Goal: Information Seeking & Learning: Learn about a topic

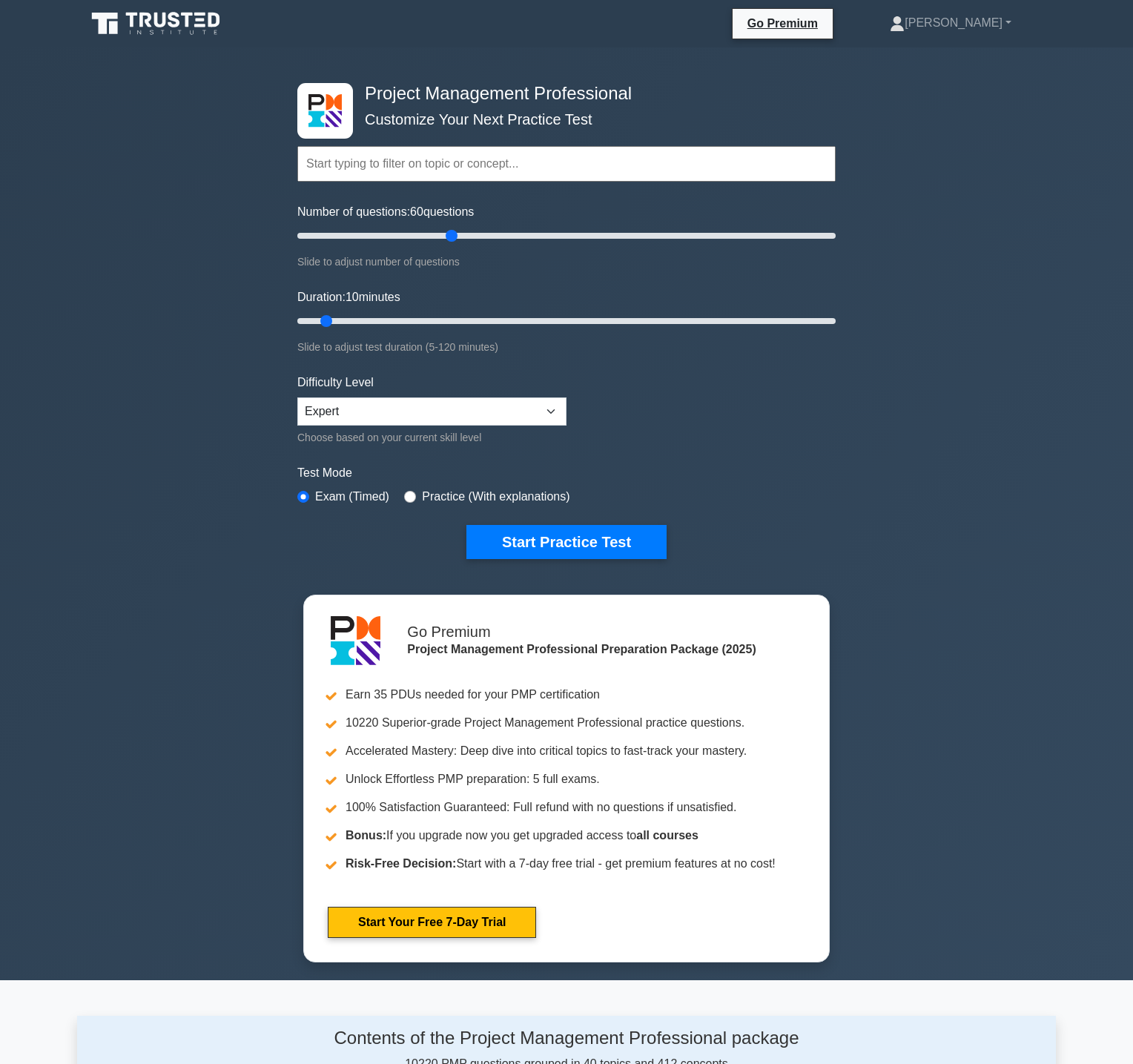
drag, startPoint x: 318, startPoint y: 233, endPoint x: 457, endPoint y: 239, distance: 139.1
type input "60"
click at [457, 239] on input "Number of questions: 60 questions" at bounding box center [566, 236] width 538 height 18
type input "75"
drag, startPoint x: 329, startPoint y: 324, endPoint x: 617, endPoint y: 318, distance: 288.1
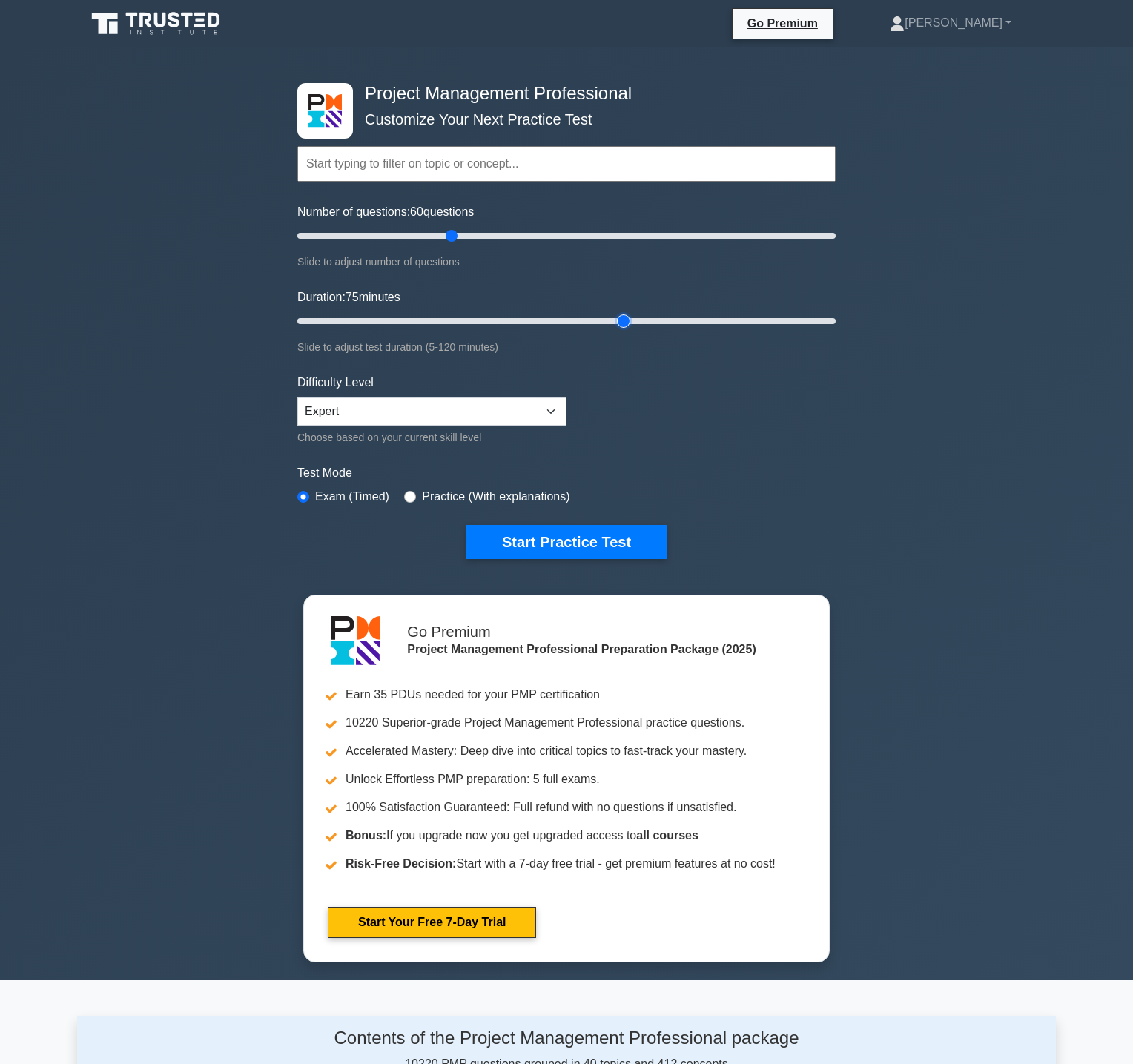
click at [617, 318] on input "Duration: 75 minutes" at bounding box center [566, 321] width 538 height 18
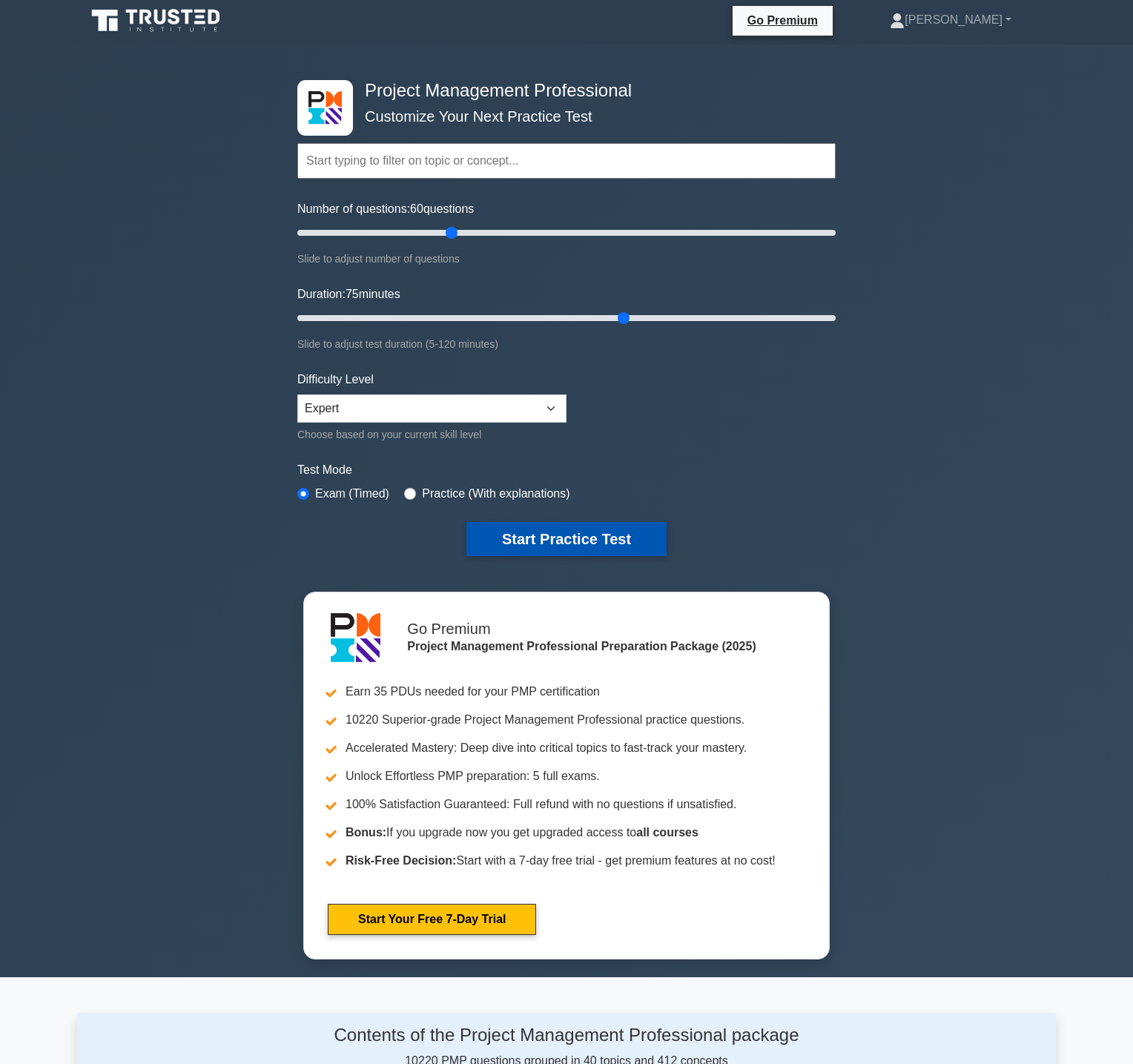
click at [628, 549] on button "Start Practice Test" at bounding box center [566, 539] width 200 height 34
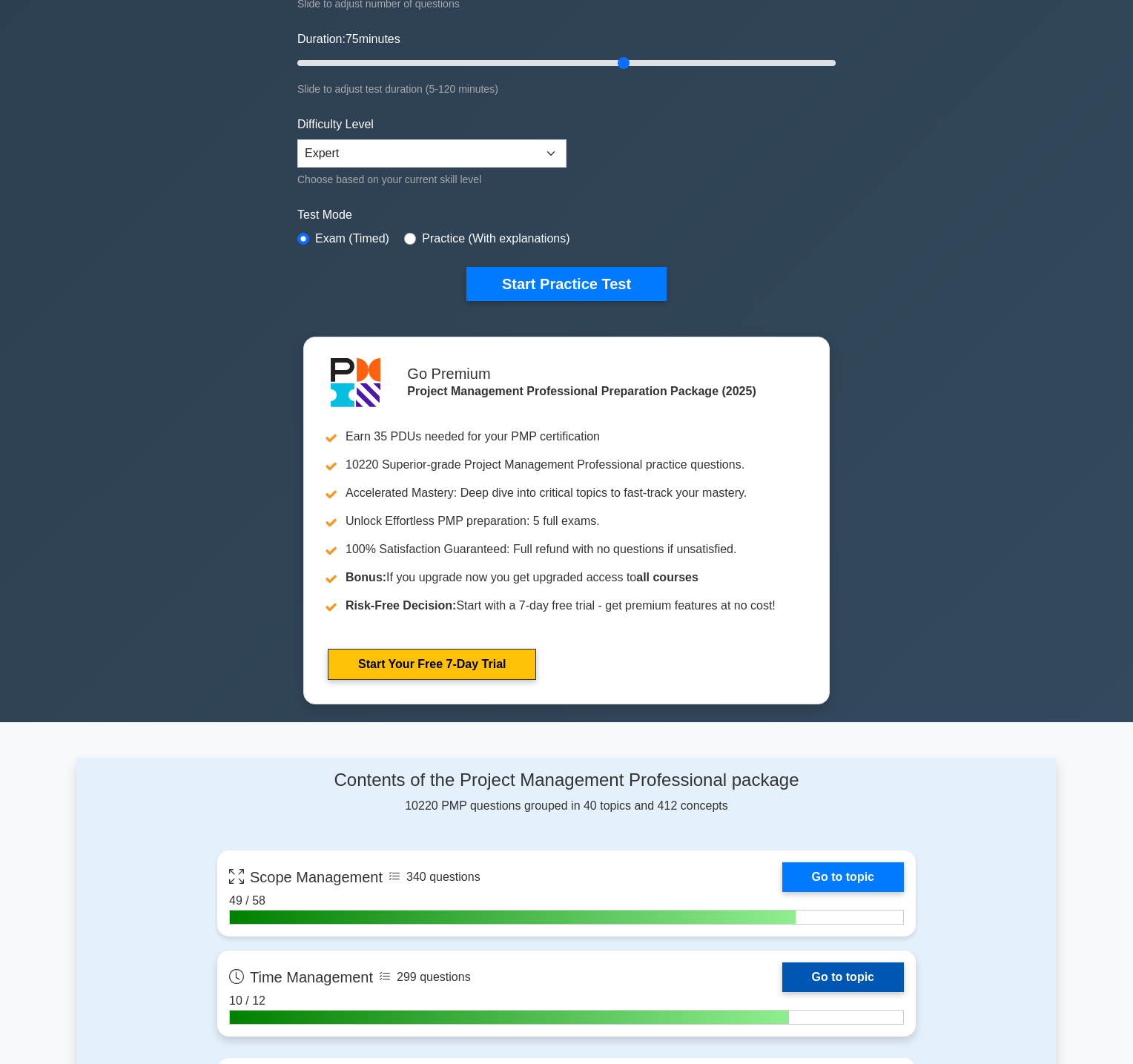
scroll to position [0, 0]
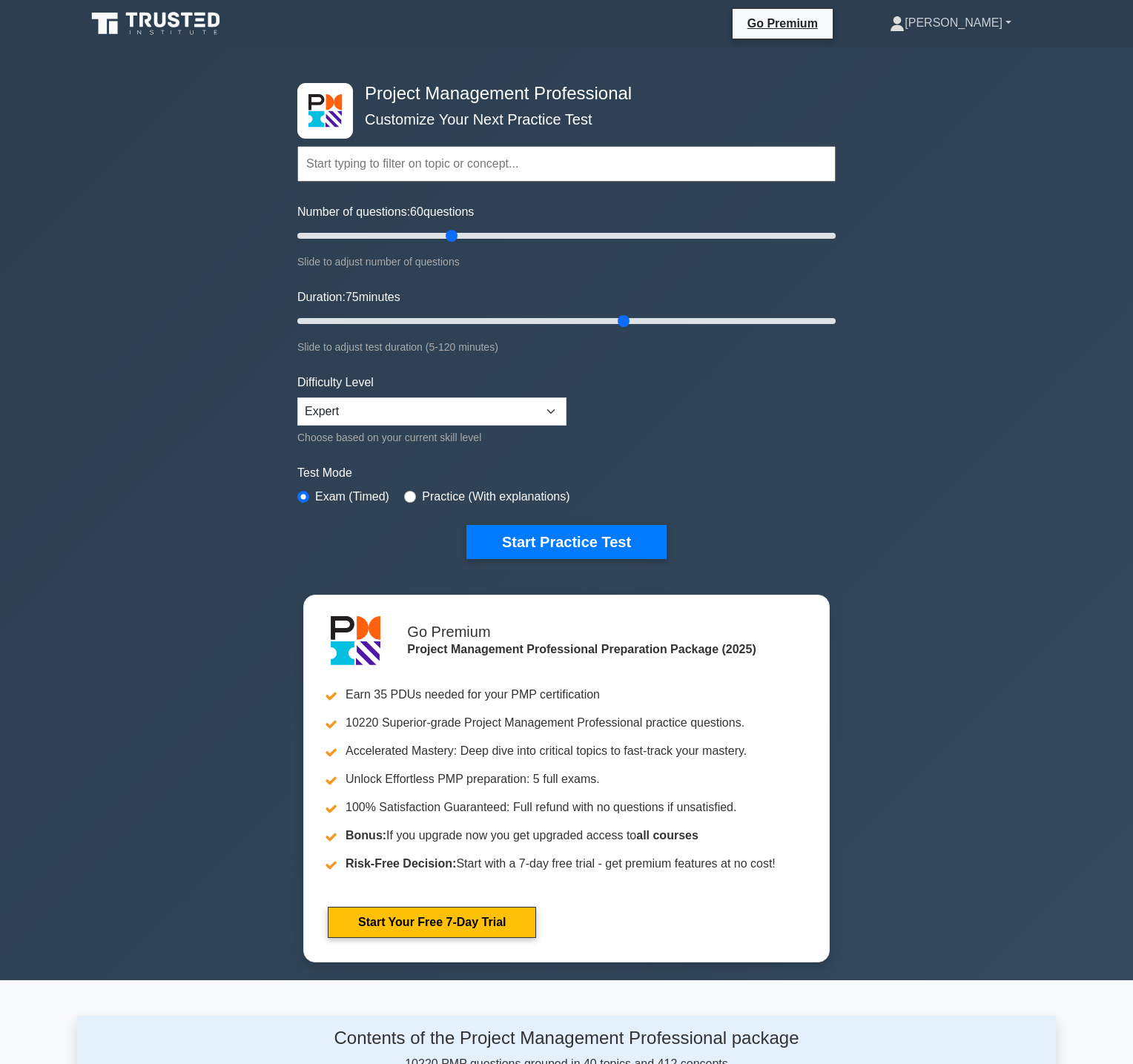
click at [1007, 20] on link "[PERSON_NAME]" at bounding box center [950, 23] width 193 height 30
click at [970, 56] on link "Profile" at bounding box center [913, 58] width 117 height 24
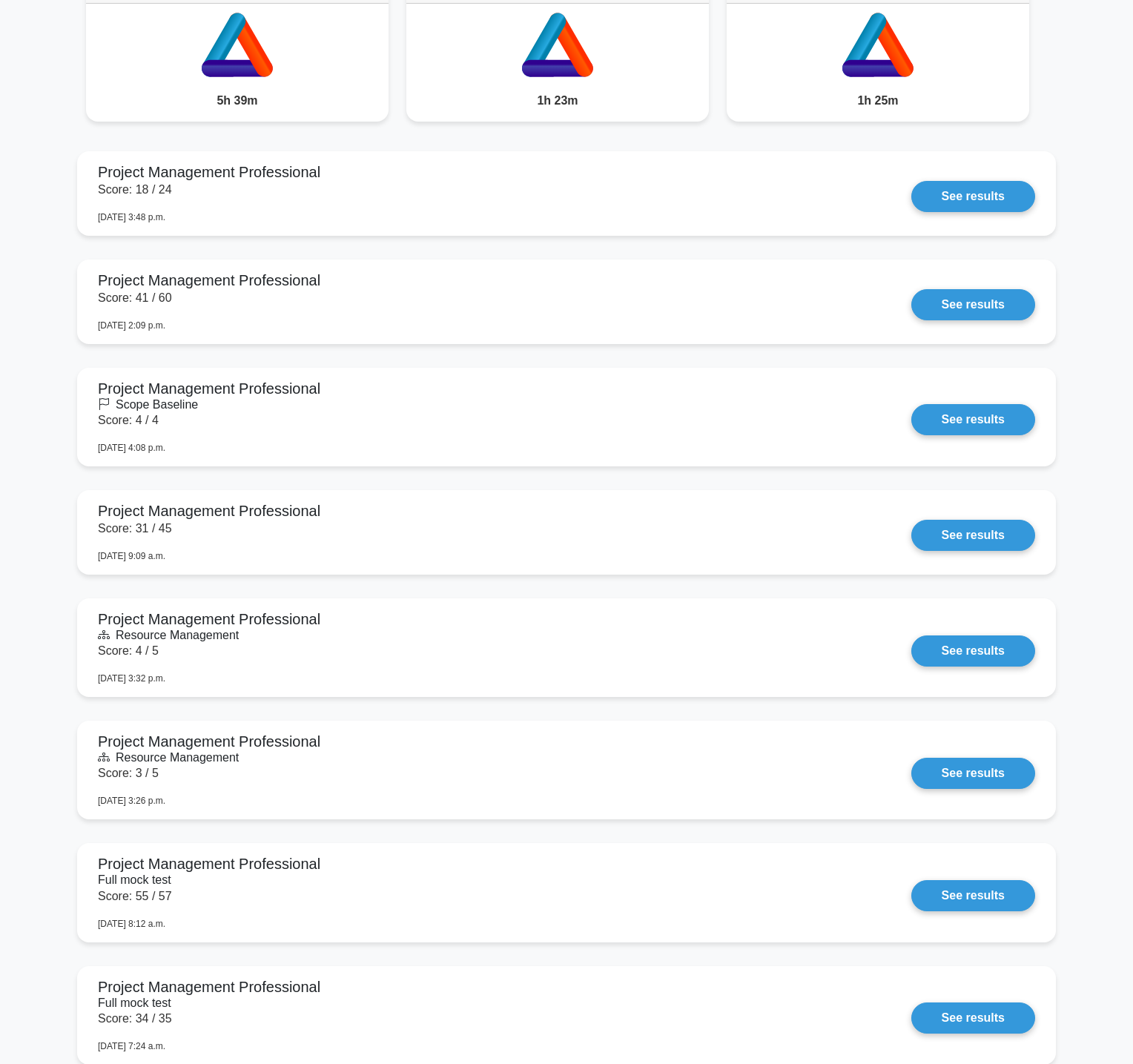
scroll to position [1276, 0]
click at [990, 199] on link "See results" at bounding box center [972, 193] width 124 height 31
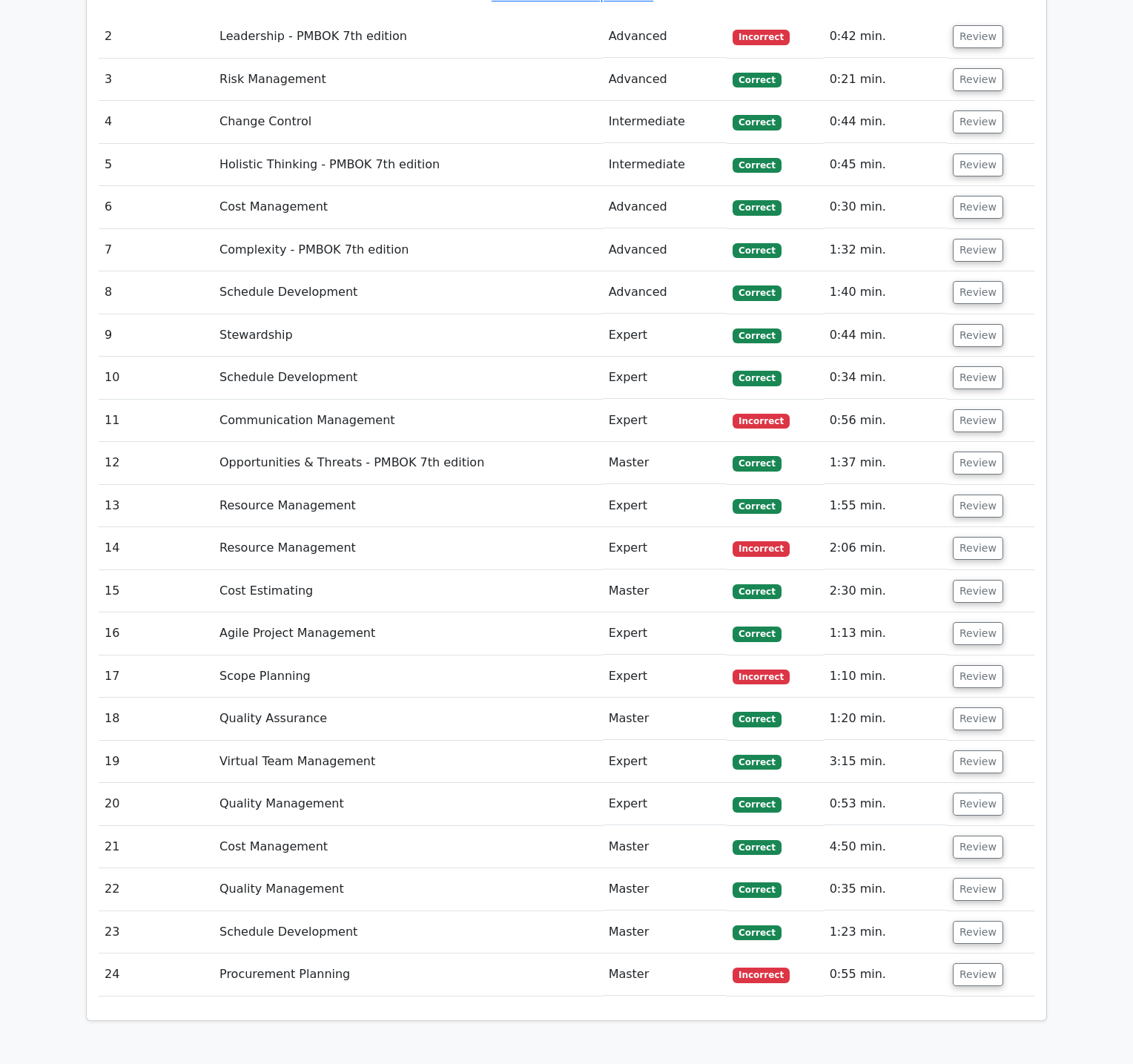
scroll to position [2406, 0]
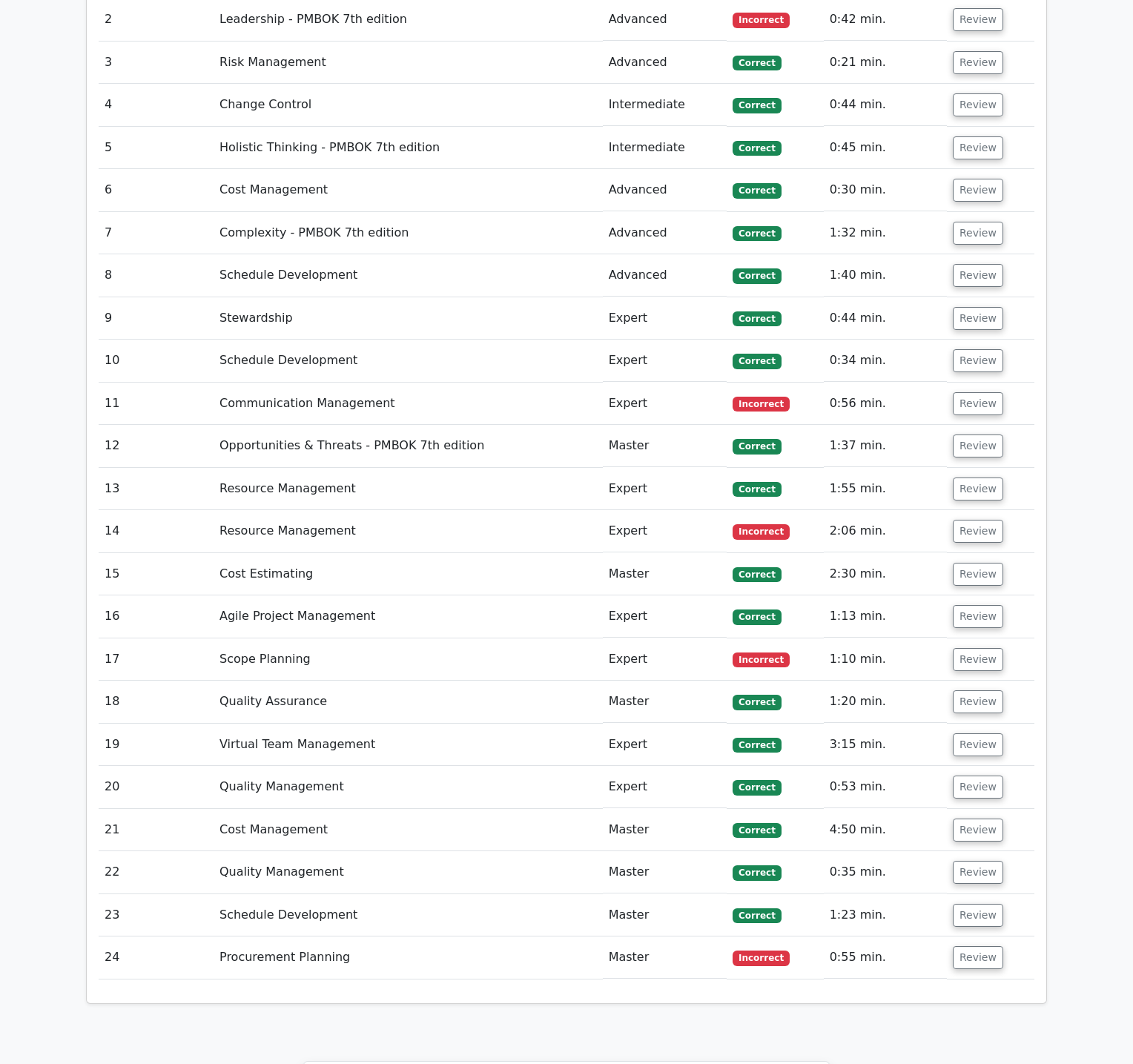
click at [756, 567] on span "Correct" at bounding box center [756, 574] width 48 height 15
click at [981, 563] on button "Review" at bounding box center [978, 574] width 50 height 23
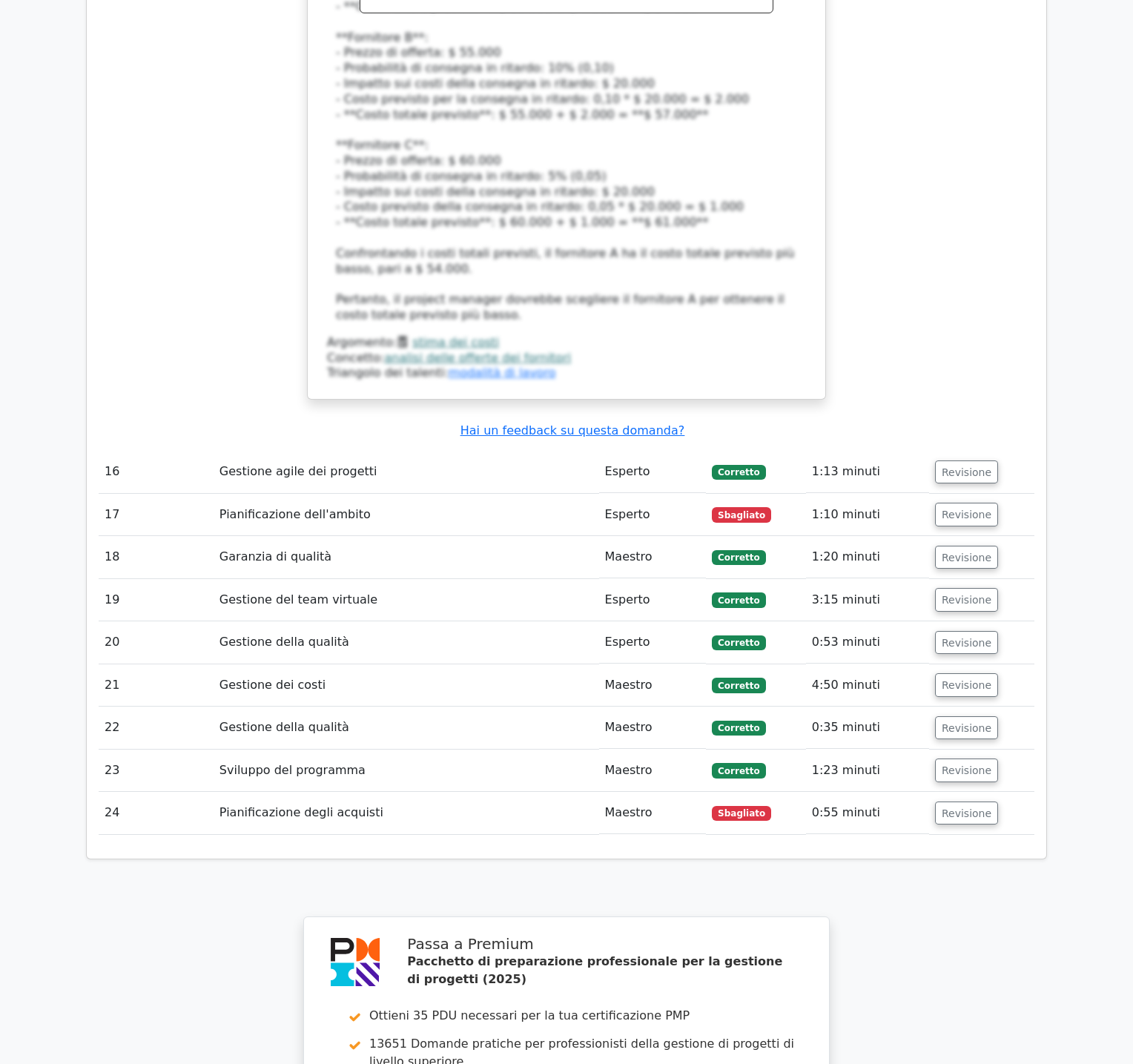
scroll to position [3728, 0]
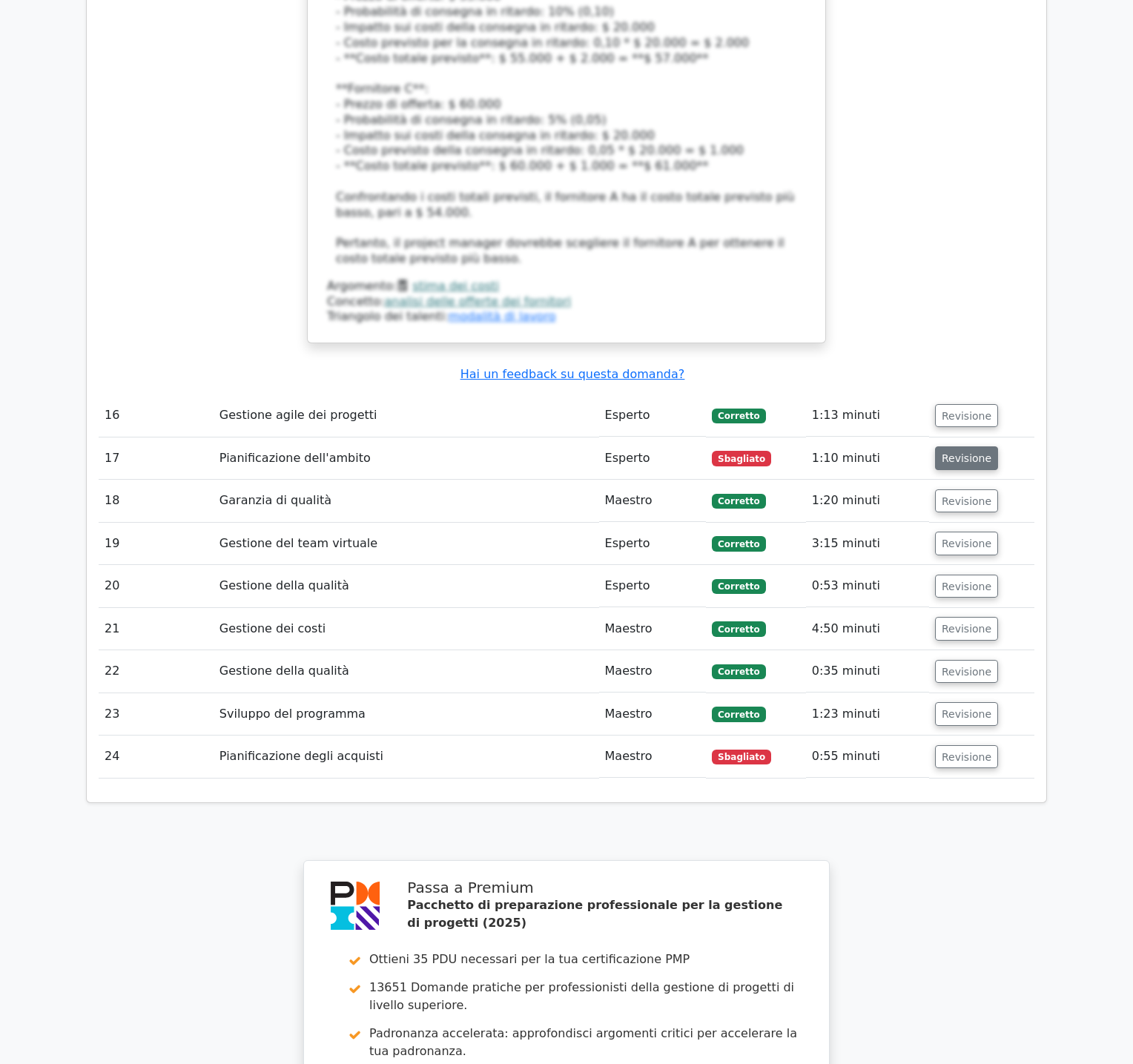
click at [970, 453] on font "Revisione" at bounding box center [967, 459] width 50 height 12
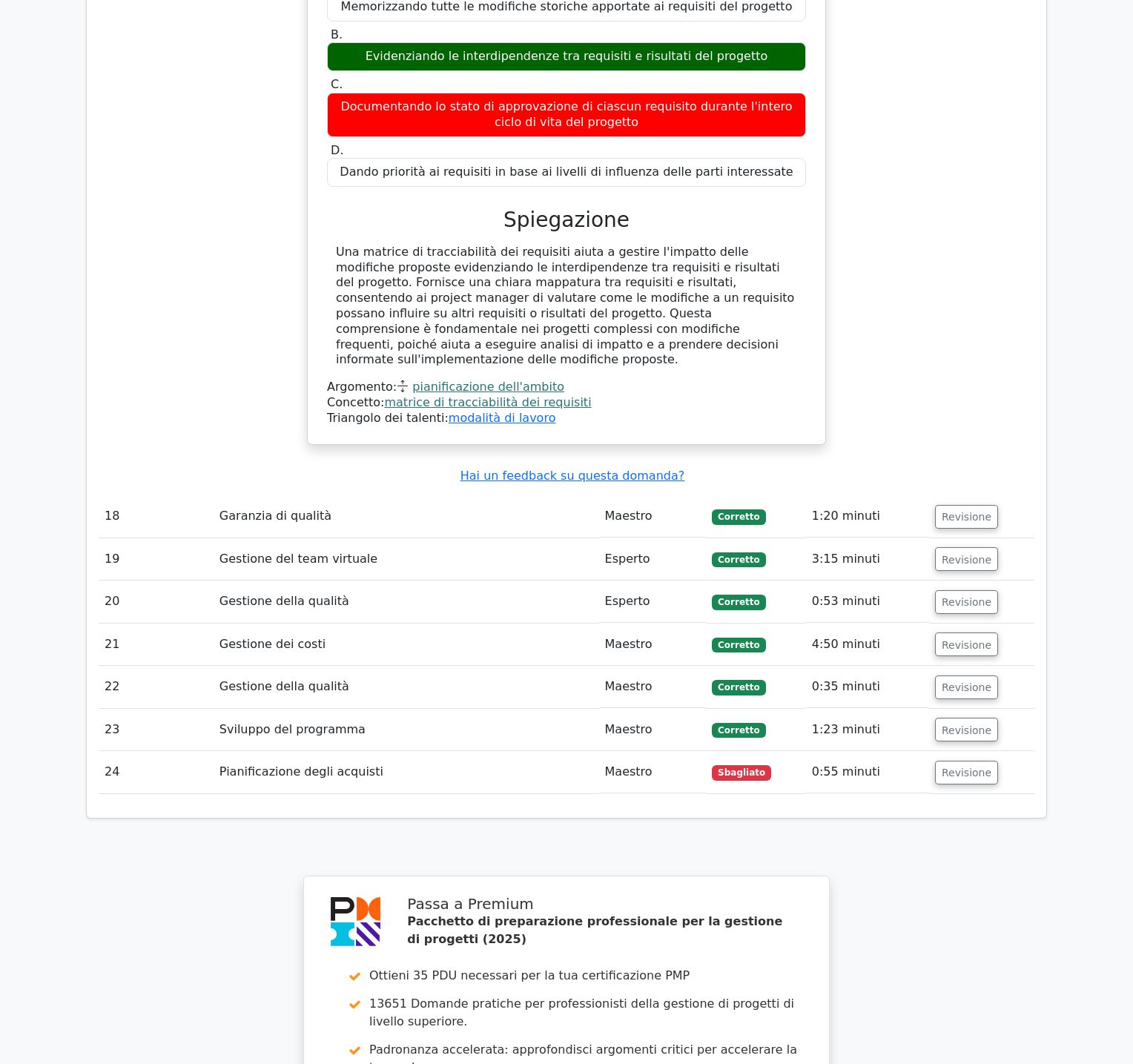
scroll to position [4336, 0]
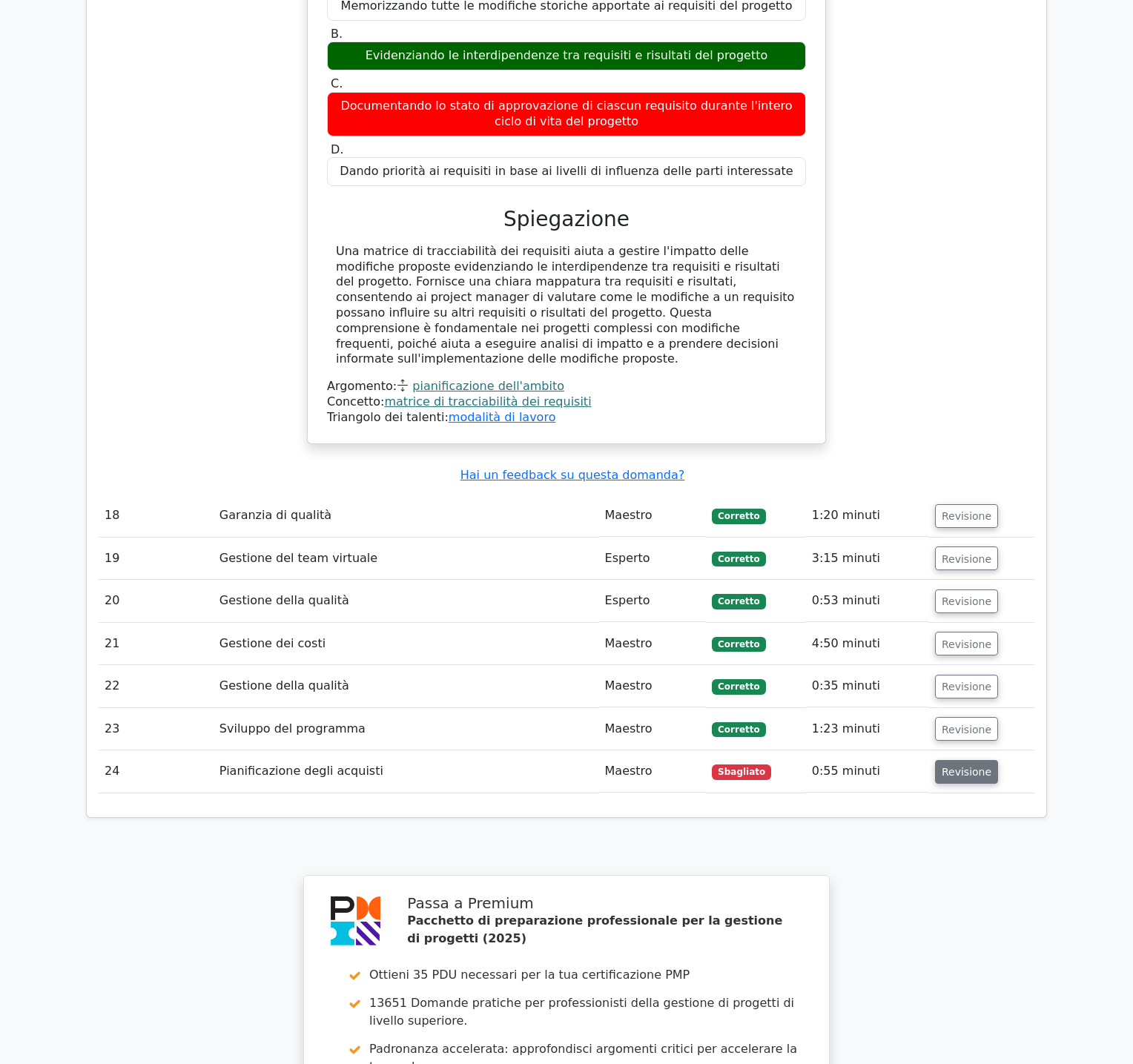
click at [971, 766] on font "Revisione" at bounding box center [967, 772] width 50 height 12
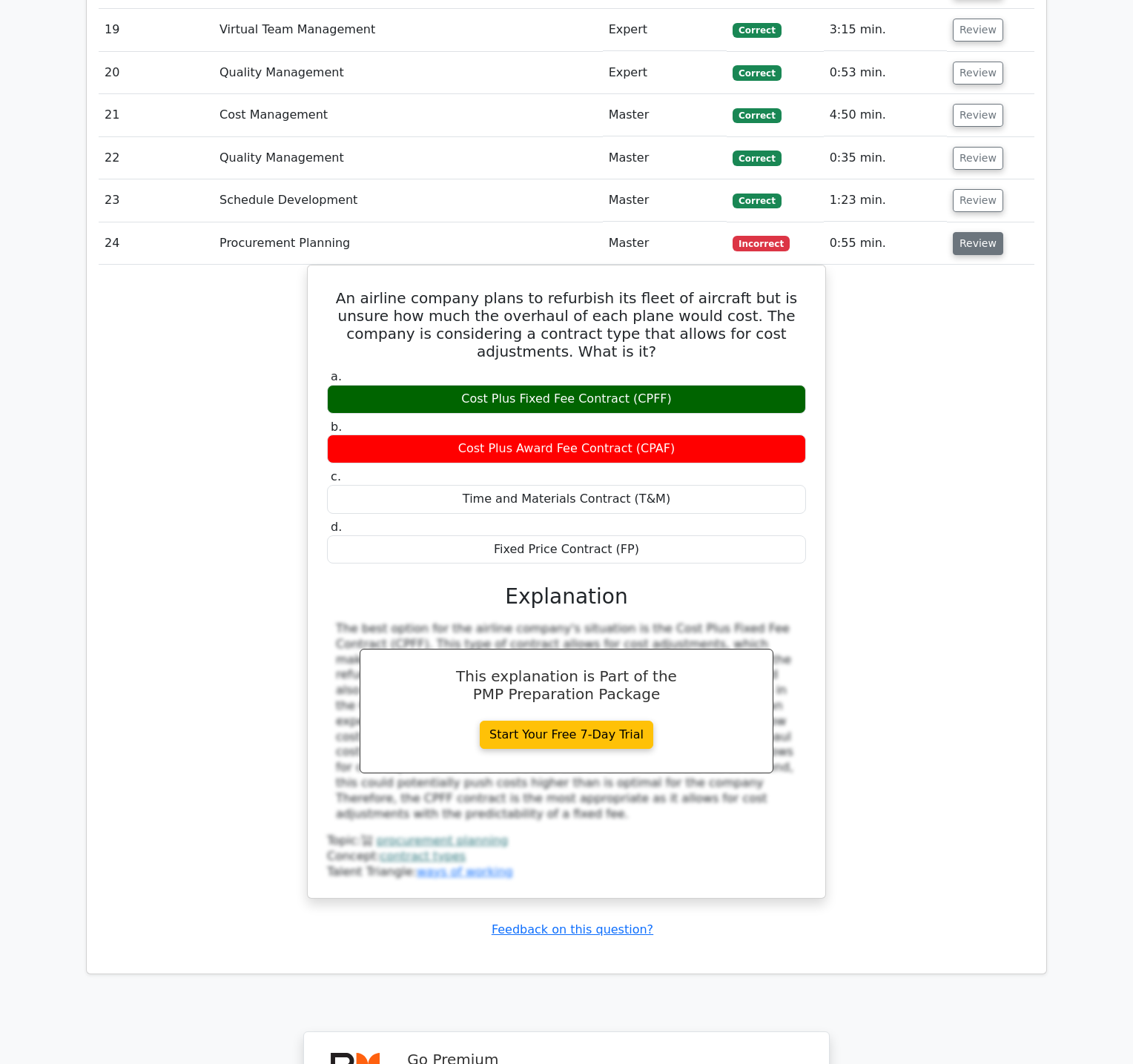
scroll to position [4902, 0]
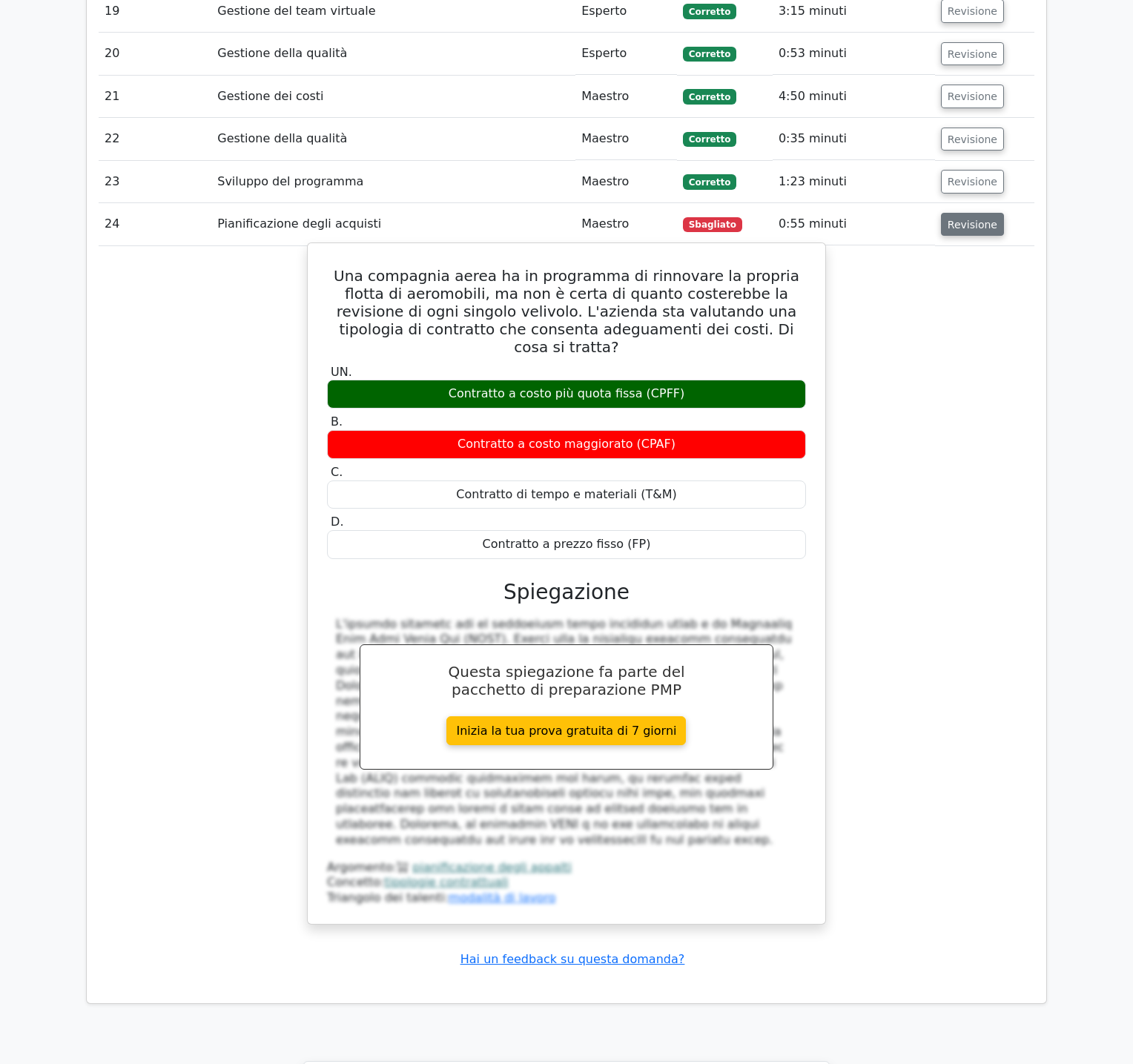
drag, startPoint x: 340, startPoint y: 175, endPoint x: 662, endPoint y: 434, distance: 413.2
click at [662, 434] on div "Una compagnia aerea ha in programma di rinnovare la propria flotta di aeromobil…" at bounding box center [566, 583] width 505 height 669
copy div "Una compagnia aerea ha in programma di rinnovare la propria flotta di aeromobil…"
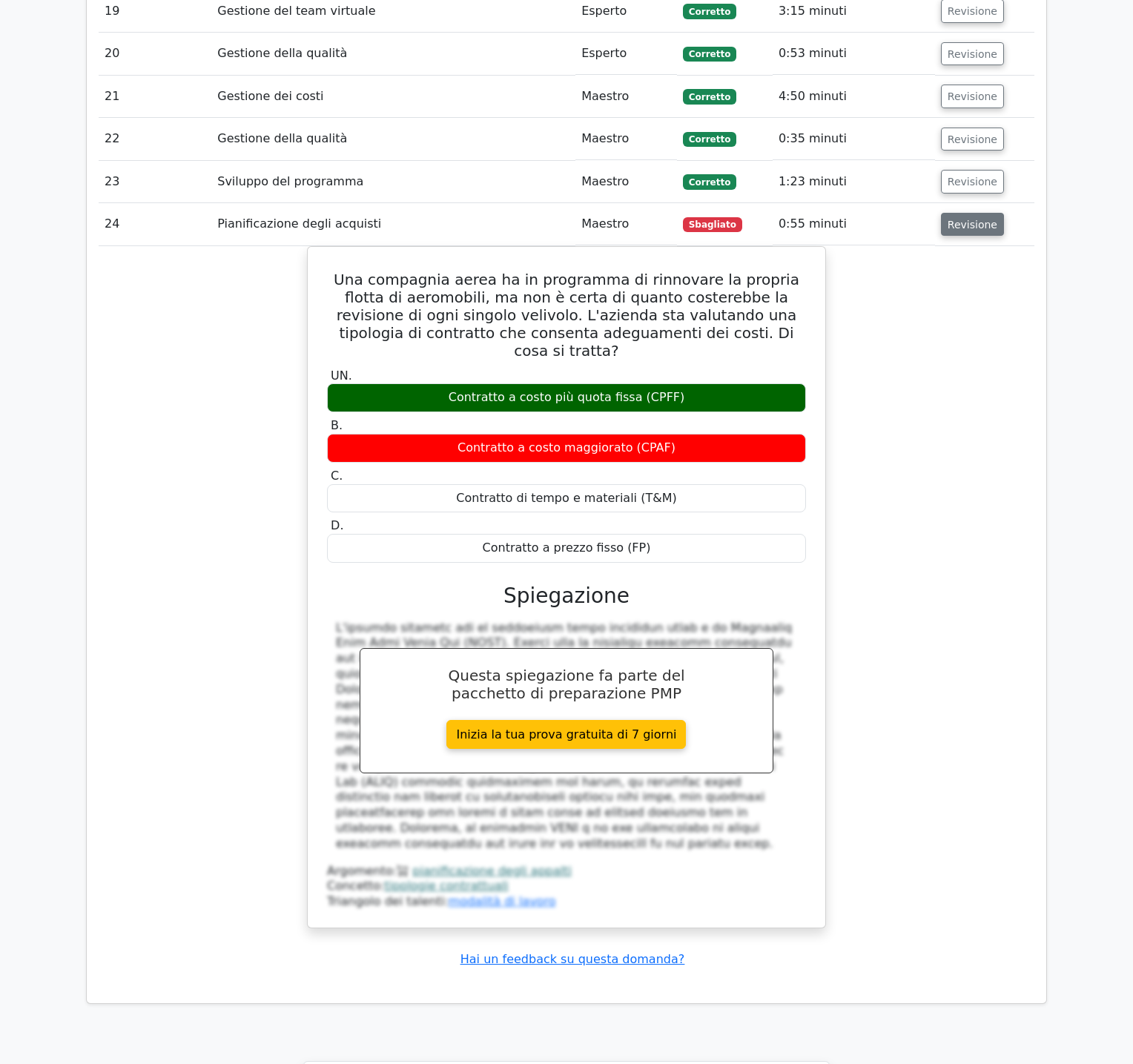
click at [845, 320] on div "Una compagnia aerea ha in programma di rinnovare la propria flotta di aeromobil…" at bounding box center [566, 596] width 936 height 700
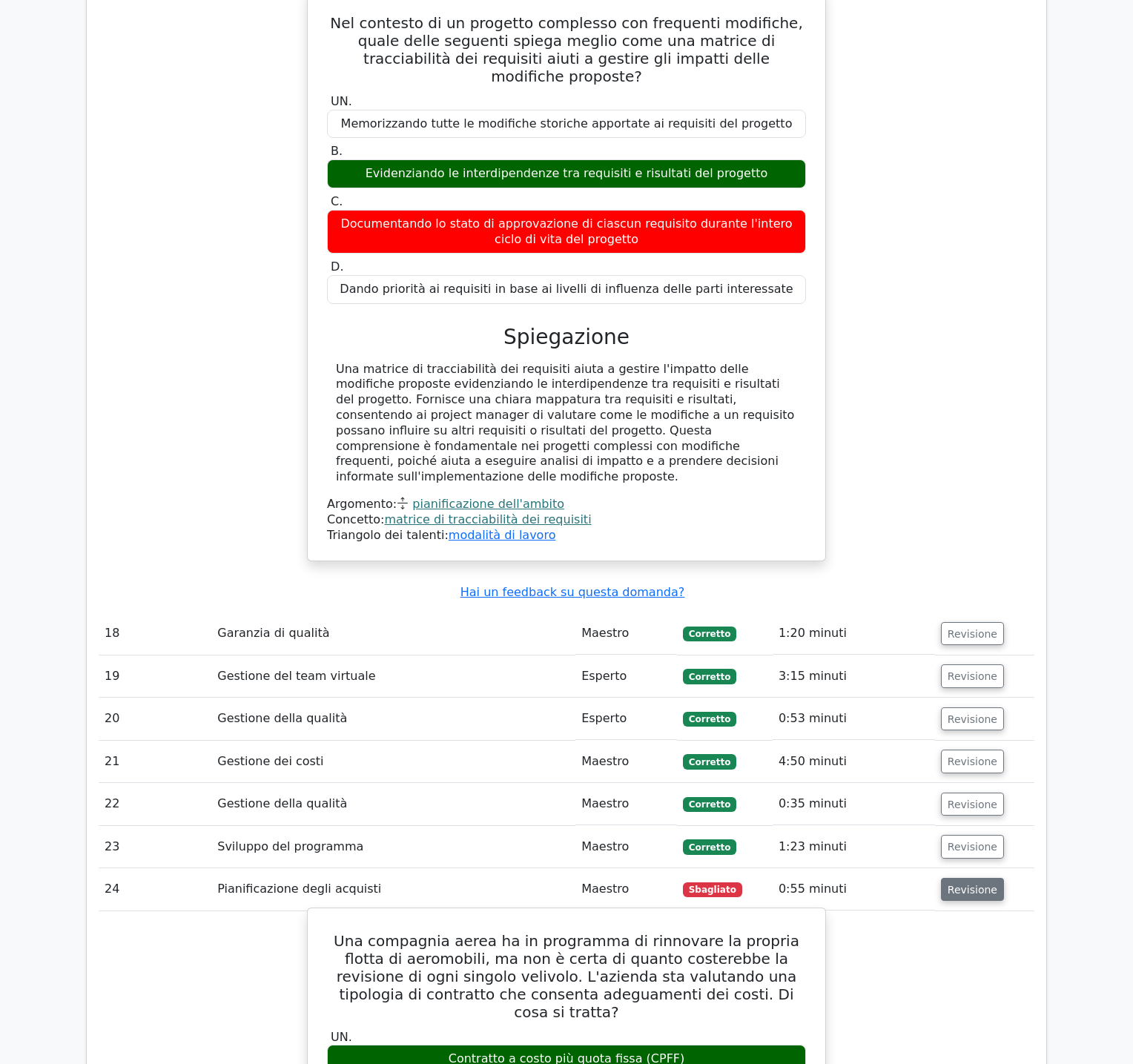
scroll to position [4325, 0]
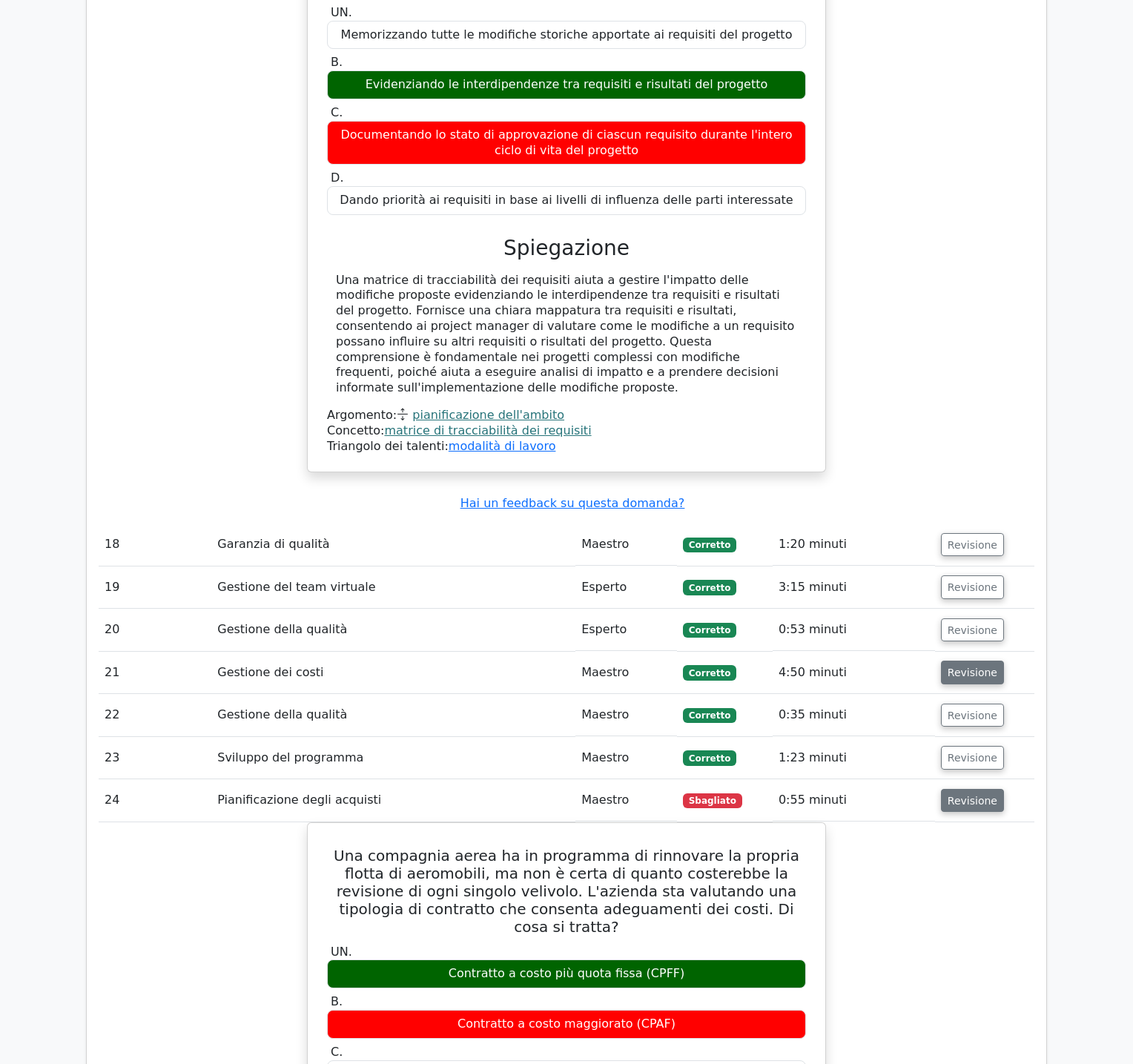
click at [975, 667] on font "Revisione" at bounding box center [972, 673] width 50 height 12
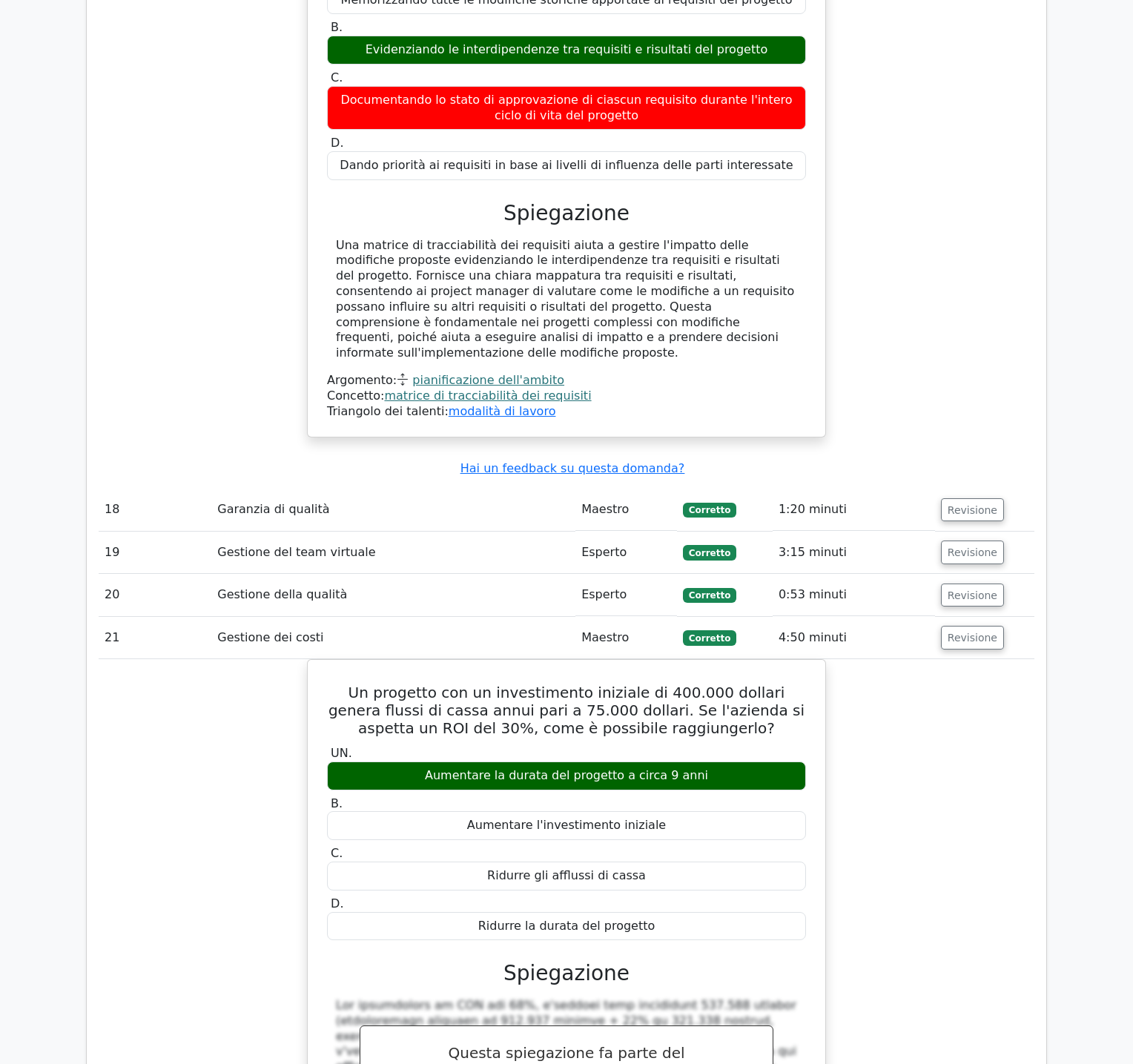
scroll to position [4364, 0]
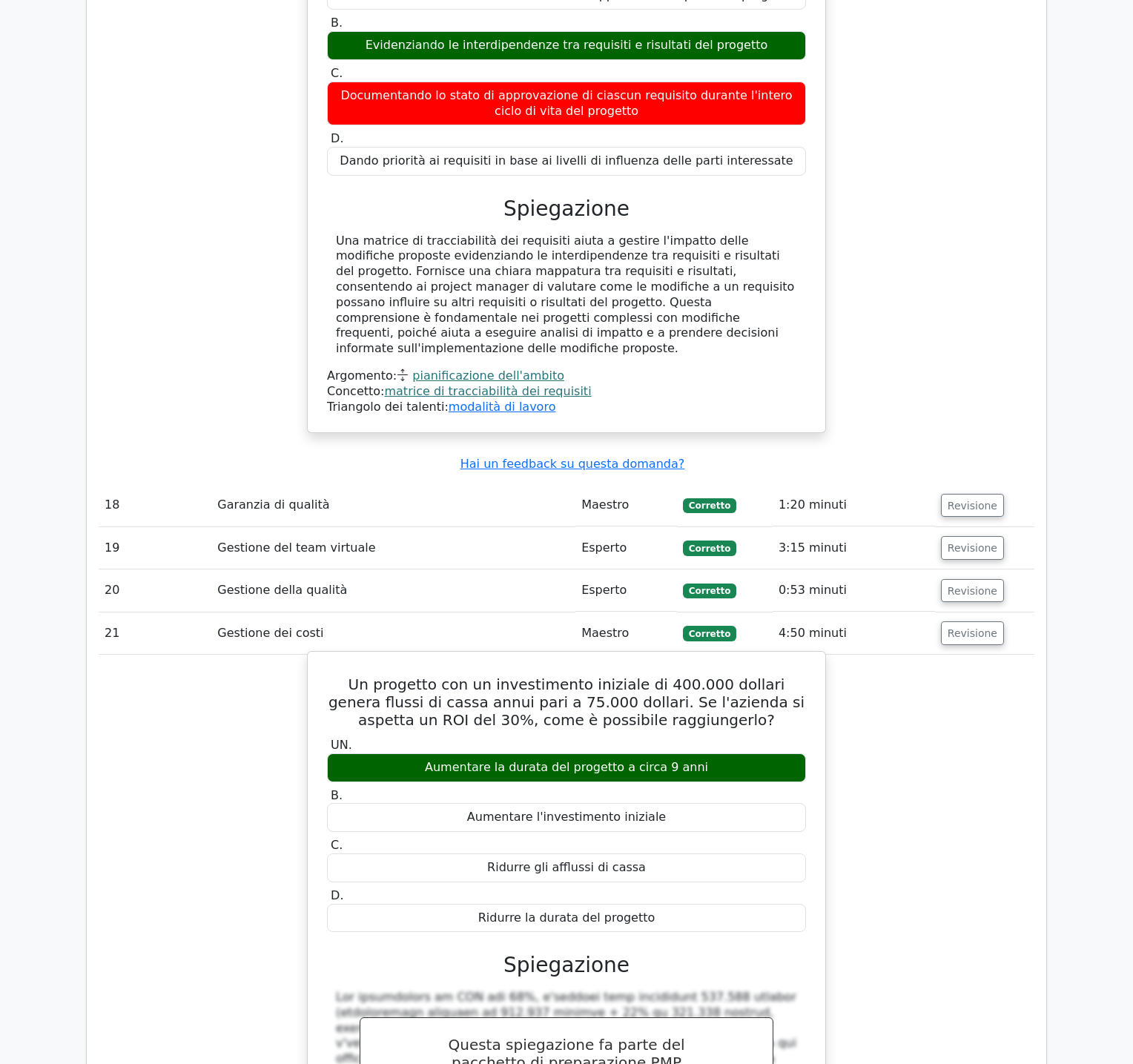
drag, startPoint x: 333, startPoint y: 581, endPoint x: 665, endPoint y: 818, distance: 407.9
click at [666, 819] on div "Un progetto con un investimento iniziale di 400.000 dollari genera flussi di ca…" at bounding box center [566, 982] width 505 height 649
copy div "Un progetto con un investimento iniziale di 400.000 dollari genera flussi di ca…"
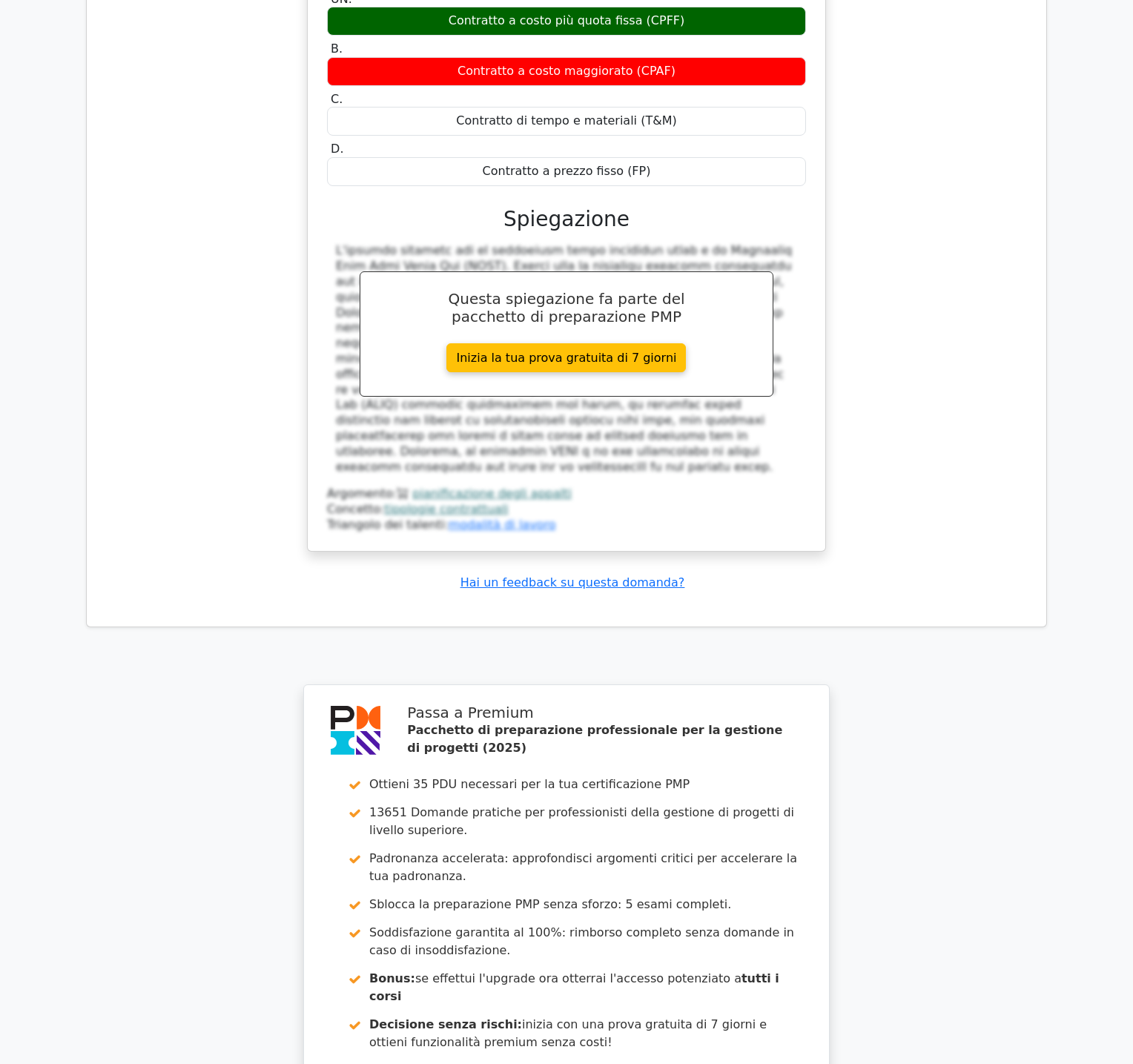
scroll to position [6165, 0]
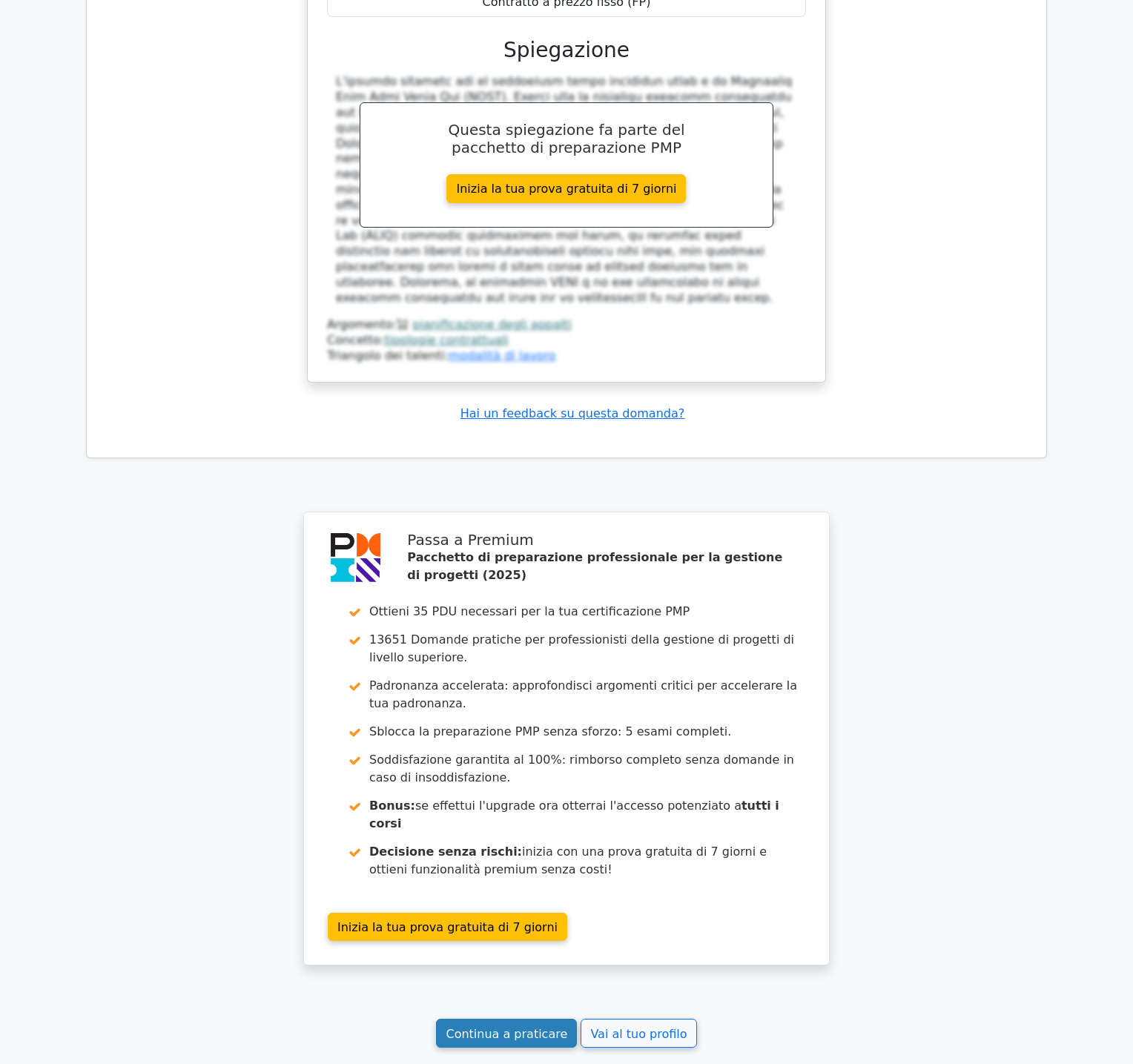
click at [510, 1026] on font "Continua a praticare" at bounding box center [506, 1033] width 121 height 14
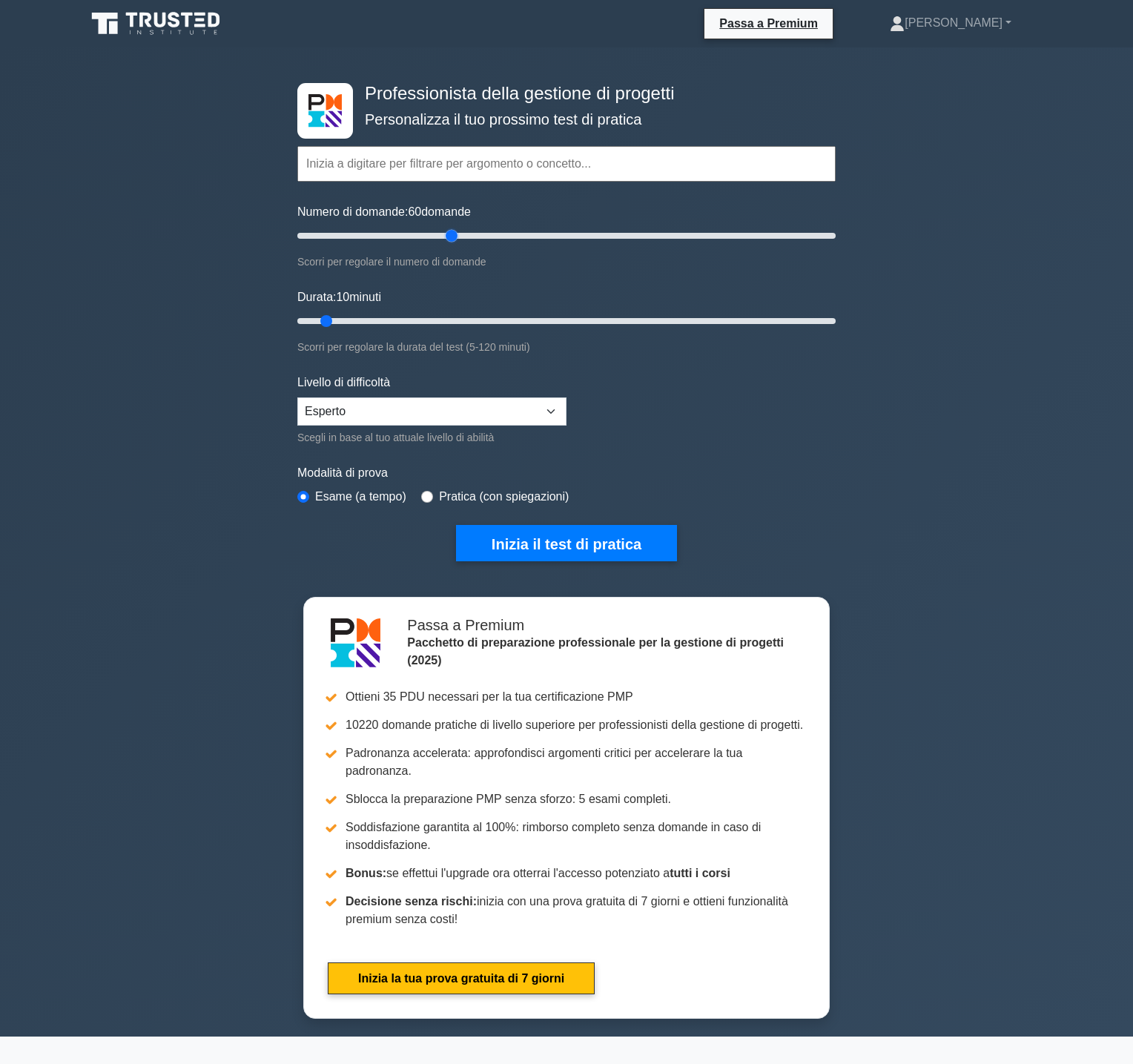
drag, startPoint x: 317, startPoint y: 237, endPoint x: 456, endPoint y: 247, distance: 139.4
type input "60"
click at [456, 245] on input "Numero di domande: 60 domande" at bounding box center [566, 236] width 538 height 18
drag, startPoint x: 330, startPoint y: 324, endPoint x: 624, endPoint y: 338, distance: 294.3
type input "75"
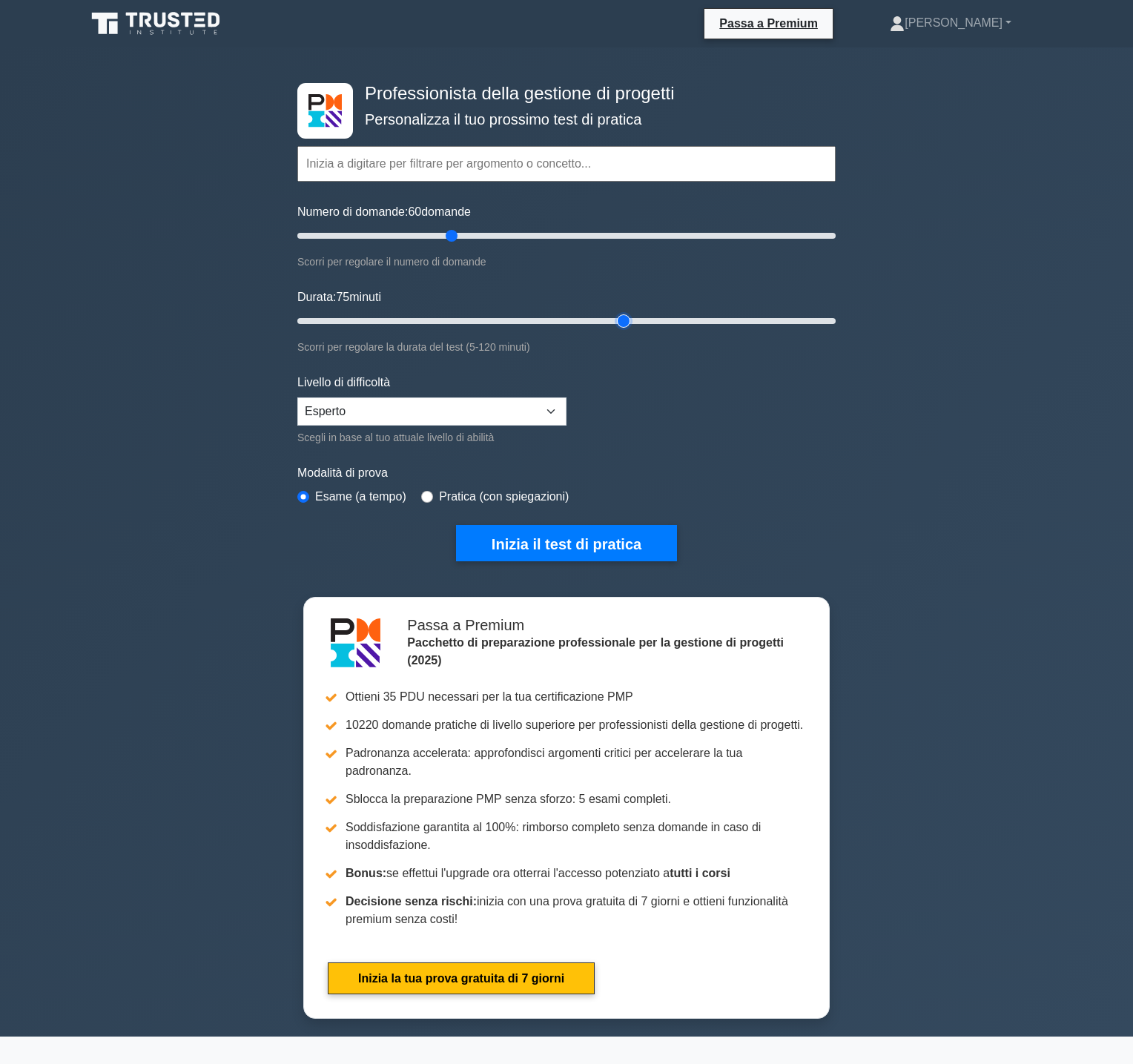
click at [624, 330] on input "Durata: 75 minuti" at bounding box center [566, 321] width 538 height 18
click at [538, 395] on div "Livello di difficoltà Principiante Intermedio Esperto Scegli in base al tuo att…" at bounding box center [431, 410] width 269 height 73
click at [537, 400] on select "Principiante Intermedio Esperto" at bounding box center [431, 411] width 269 height 28
click at [297, 397] on select "Principiante Intermedio Esperto" at bounding box center [431, 411] width 269 height 28
click at [610, 548] on font "Inizia il test di pratica" at bounding box center [566, 544] width 149 height 16
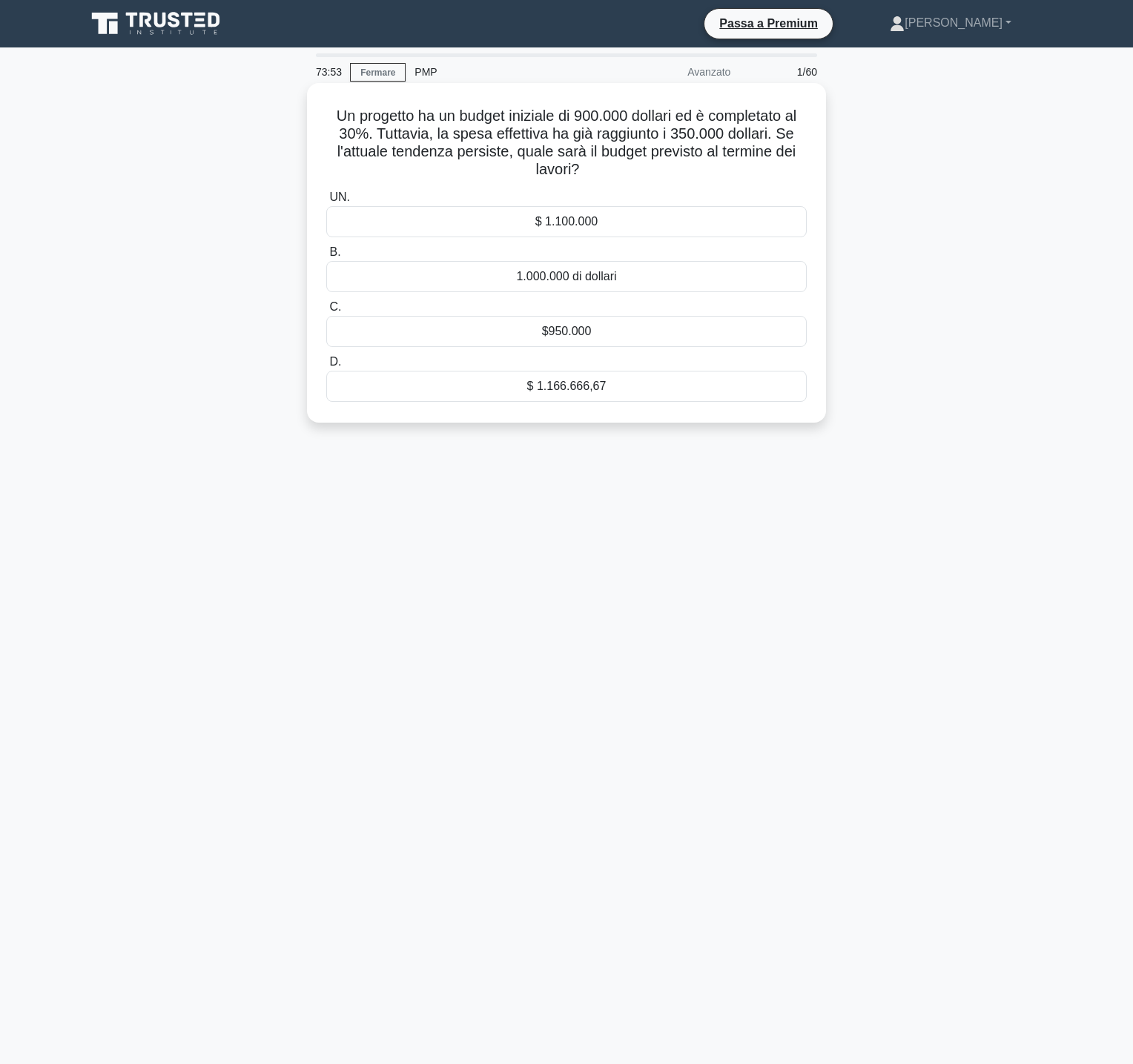
click at [604, 386] on font "$ 1.166.666,67" at bounding box center [566, 386] width 79 height 13
click at [326, 367] on input "D. $ 1.166.666,67" at bounding box center [326, 361] width 0 height 9
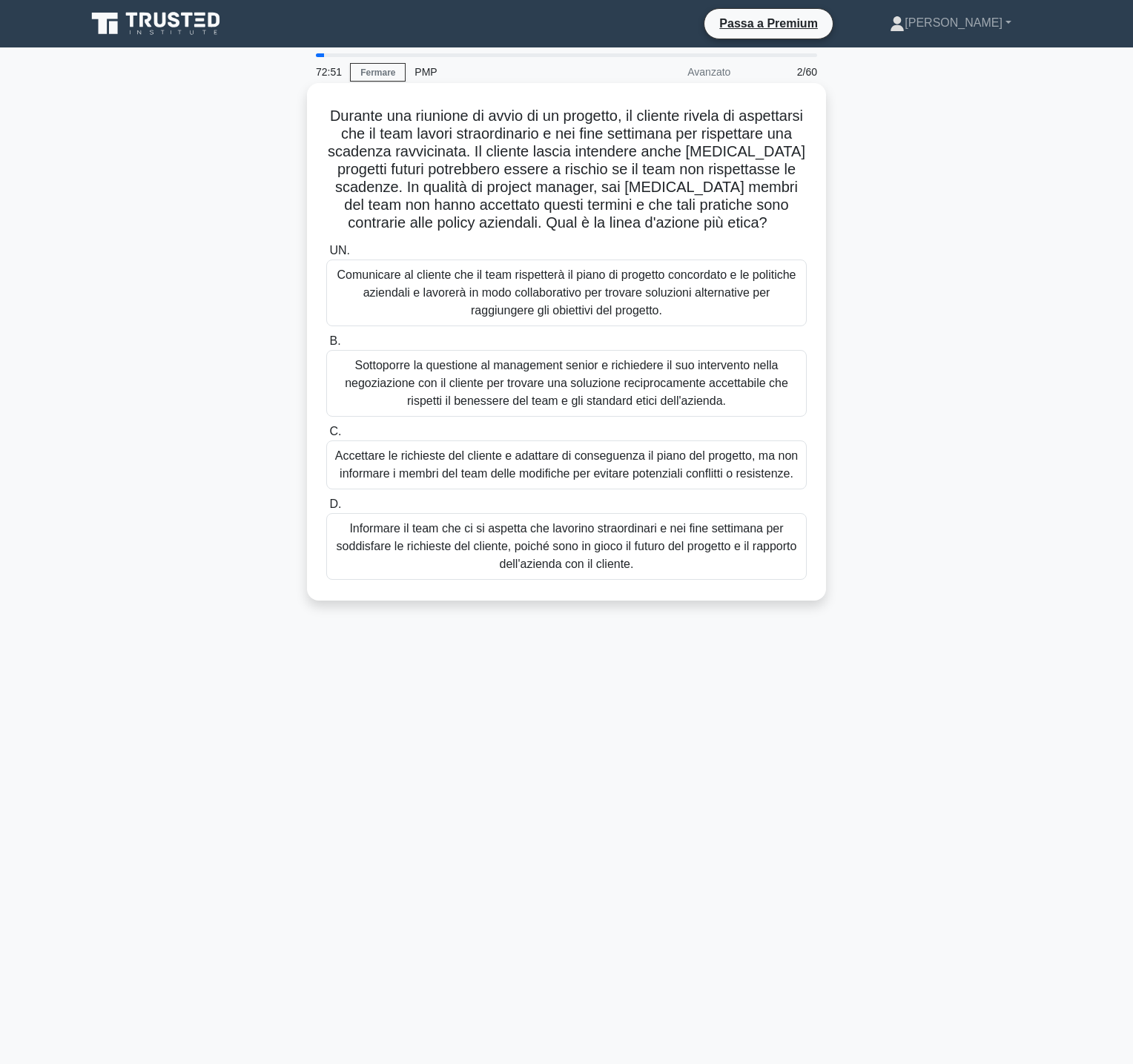
click at [536, 289] on font "Comunicare al cliente che il team rispetterà il piano di progetto concordato e …" at bounding box center [565, 292] width 458 height 48
click at [326, 256] on input "UN. Comunicare al cliente che il team rispetterà il piano di progetto concordat…" at bounding box center [326, 250] width 0 height 9
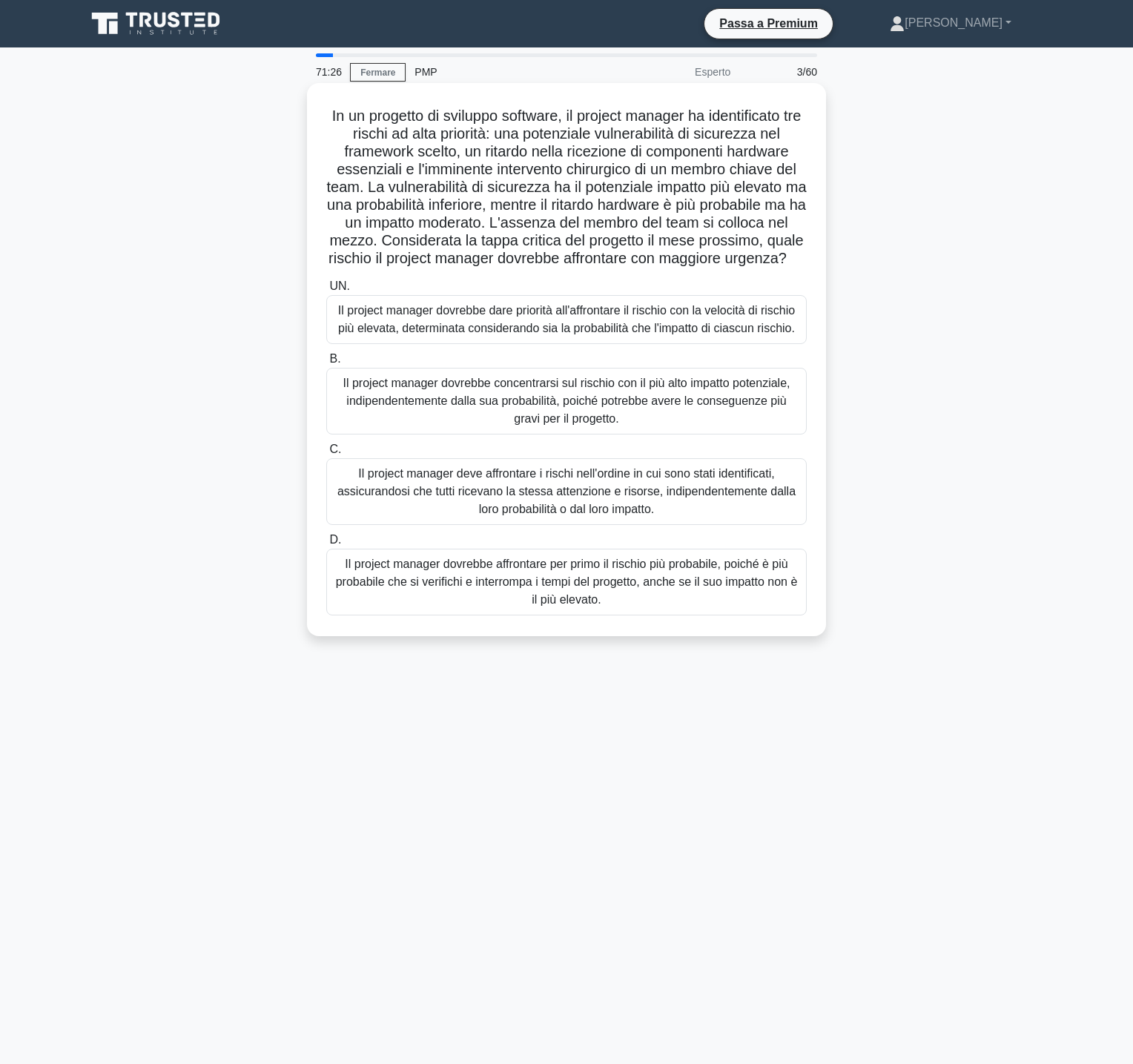
click at [631, 318] on font "Il project manager dovrebbe dare priorità all'affrontare il rischio con la velo…" at bounding box center [566, 319] width 457 height 31
click at [326, 291] on input "UN. Il project manager dovrebbe dare priorità all'affrontare il rischio con la …" at bounding box center [326, 286] width 0 height 9
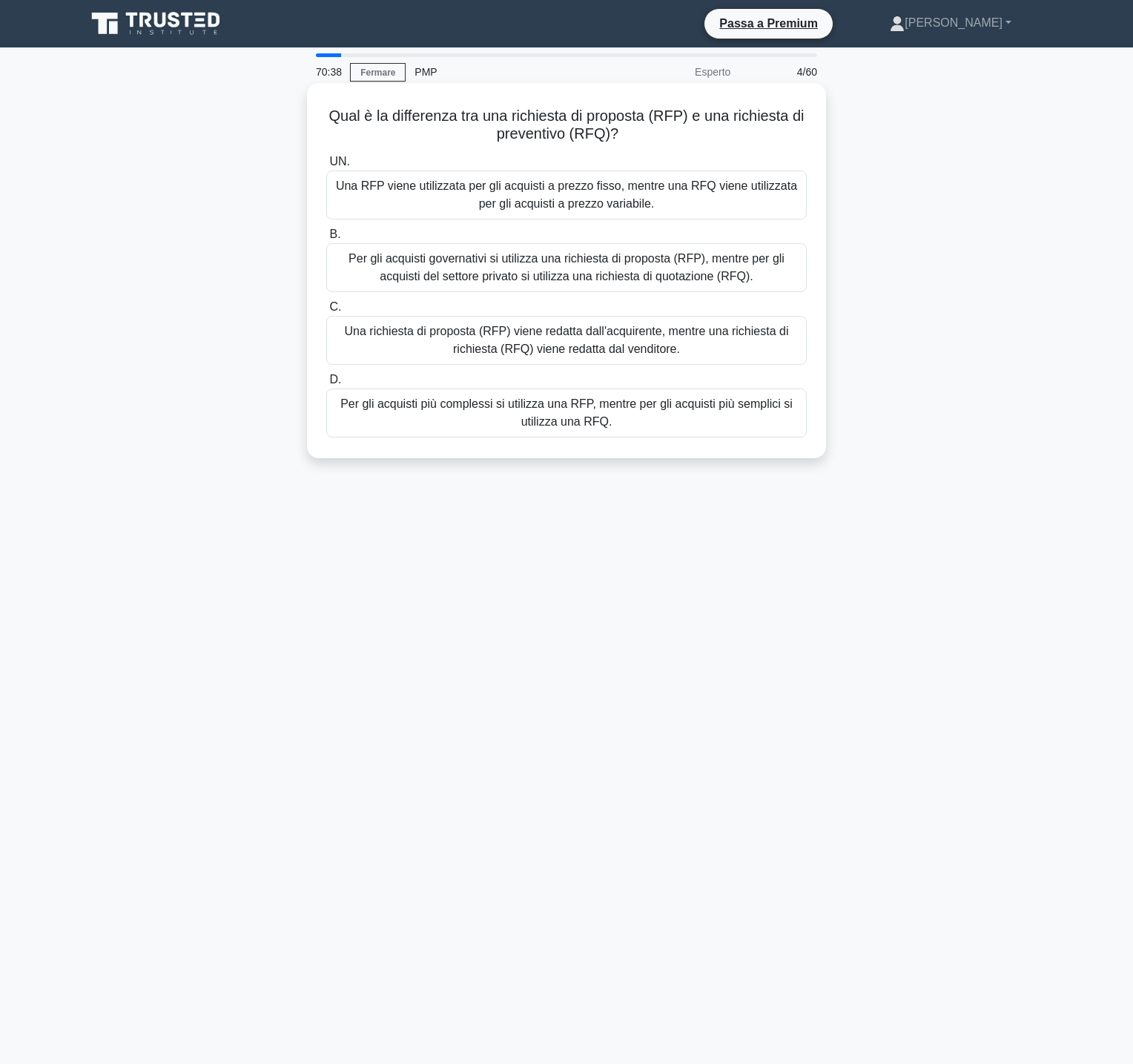
click at [493, 413] on font "Per gli acquisti più complessi si utilizza una RFP, mentre per gli acquisti più…" at bounding box center [566, 413] width 467 height 36
click at [326, 385] on input "D. Per gli acquisti più complessi si utilizza una RFP, mentre per gli acquisti …" at bounding box center [326, 379] width 0 height 9
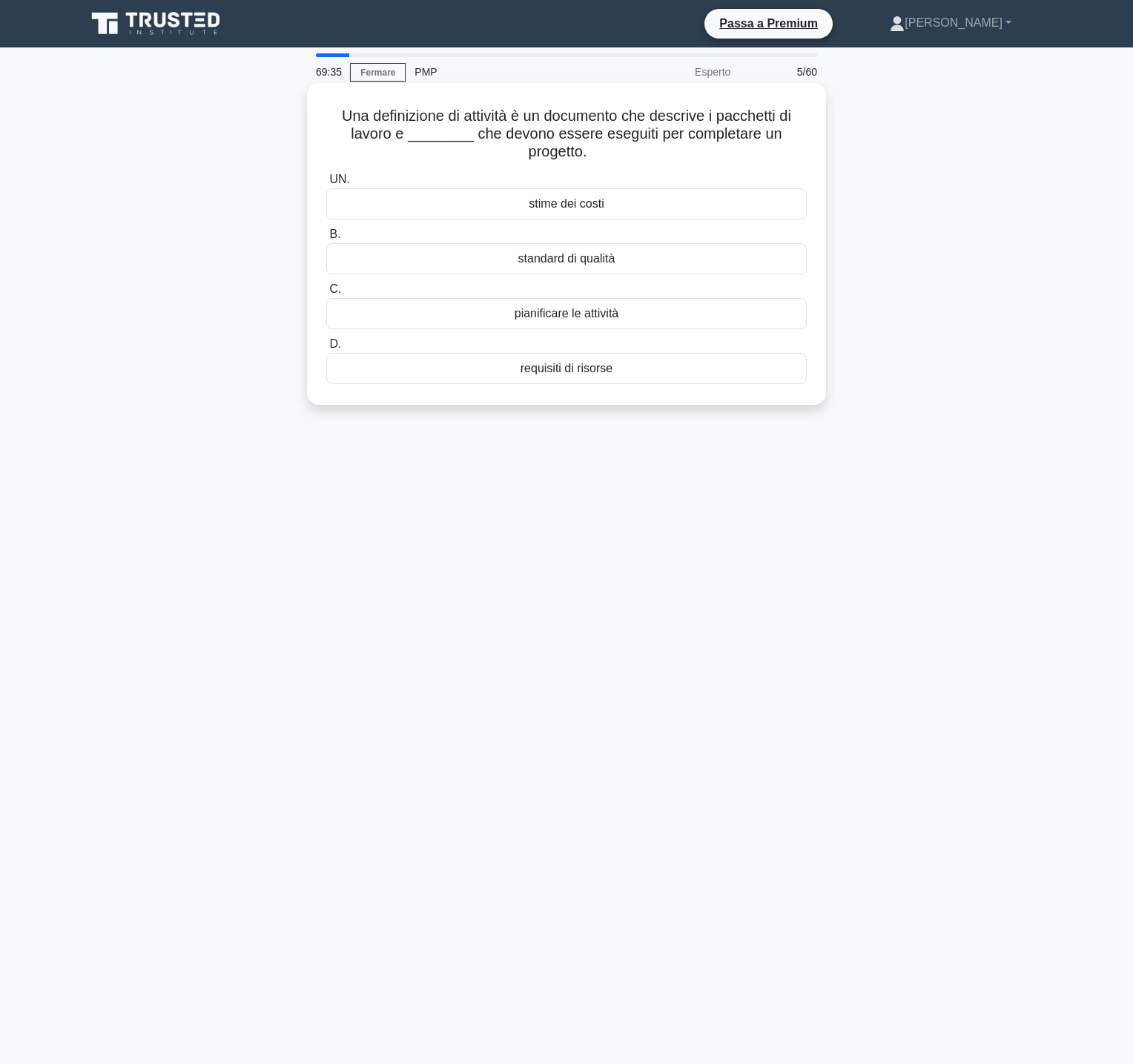
click at [646, 374] on div "requisiti di risorse" at bounding box center [566, 368] width 481 height 31
click at [326, 349] on input "D. requisiti di risorse" at bounding box center [326, 344] width 0 height 9
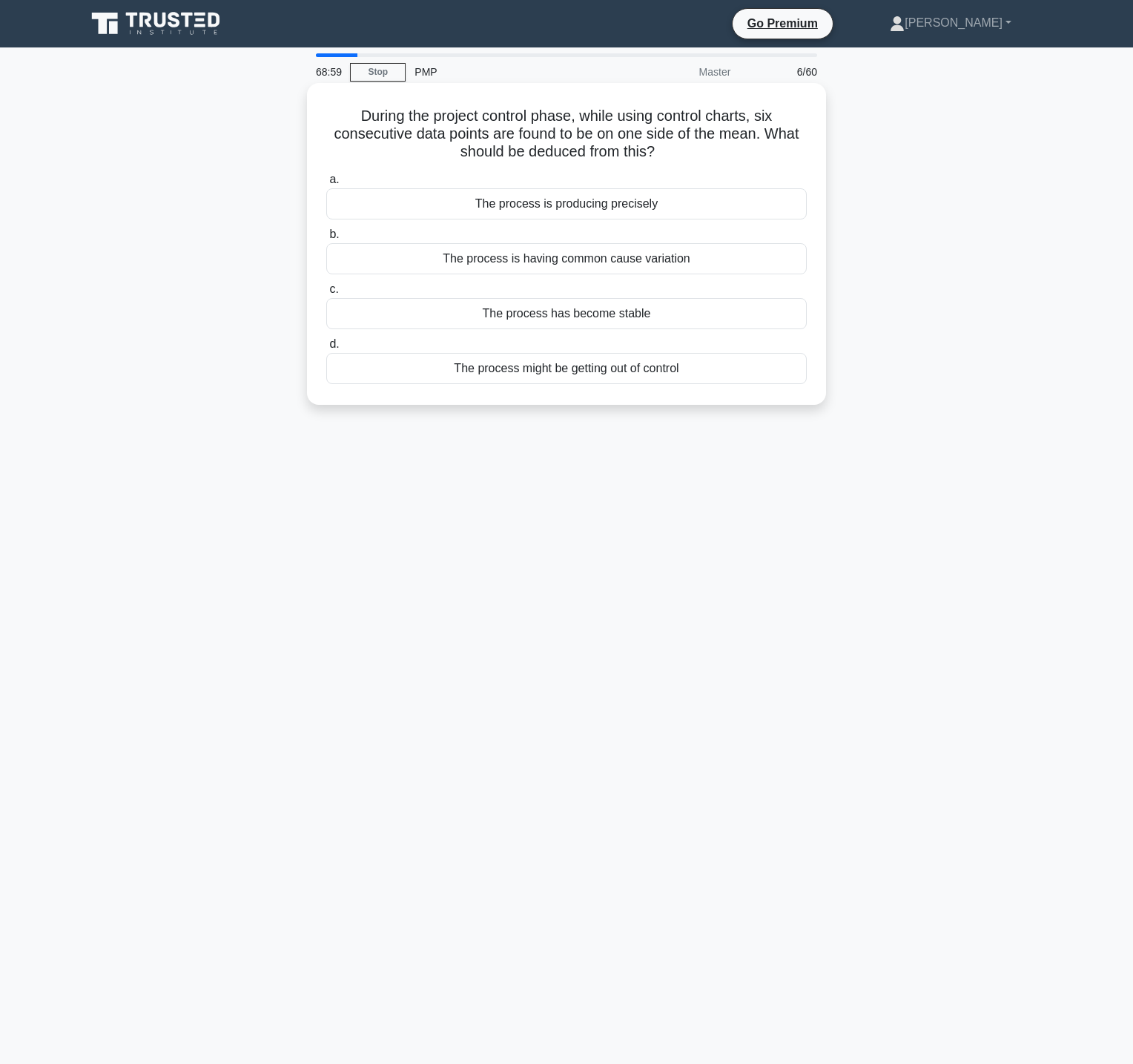
click at [697, 370] on div "The process might be getting out of control" at bounding box center [566, 368] width 481 height 31
click at [326, 349] on input "d. The process might be getting out of control" at bounding box center [326, 344] width 0 height 9
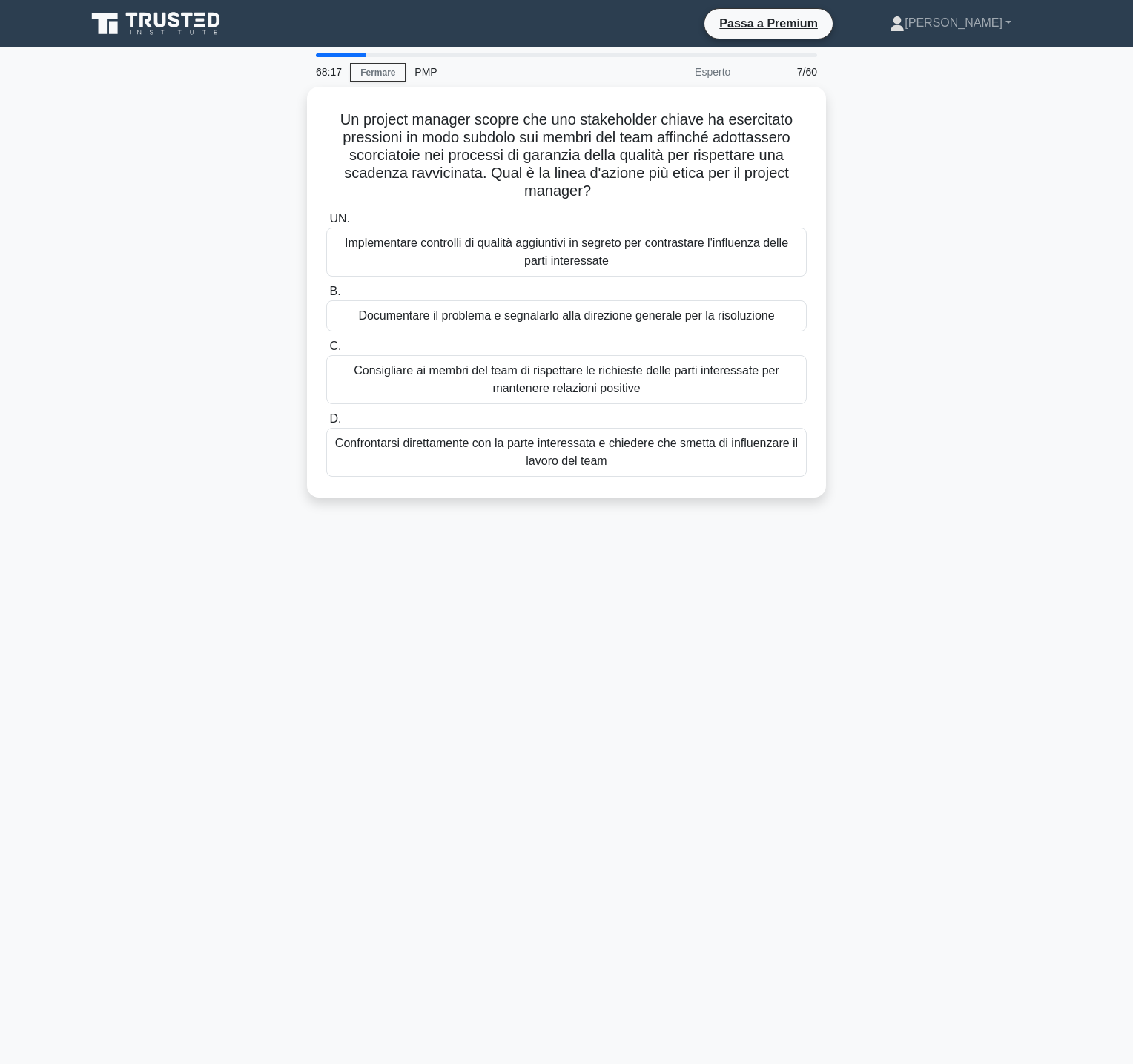
click at [958, 252] on div "Un project manager scopre che uno stakeholder chiave ha esercitato pressioni in…" at bounding box center [566, 301] width 978 height 429
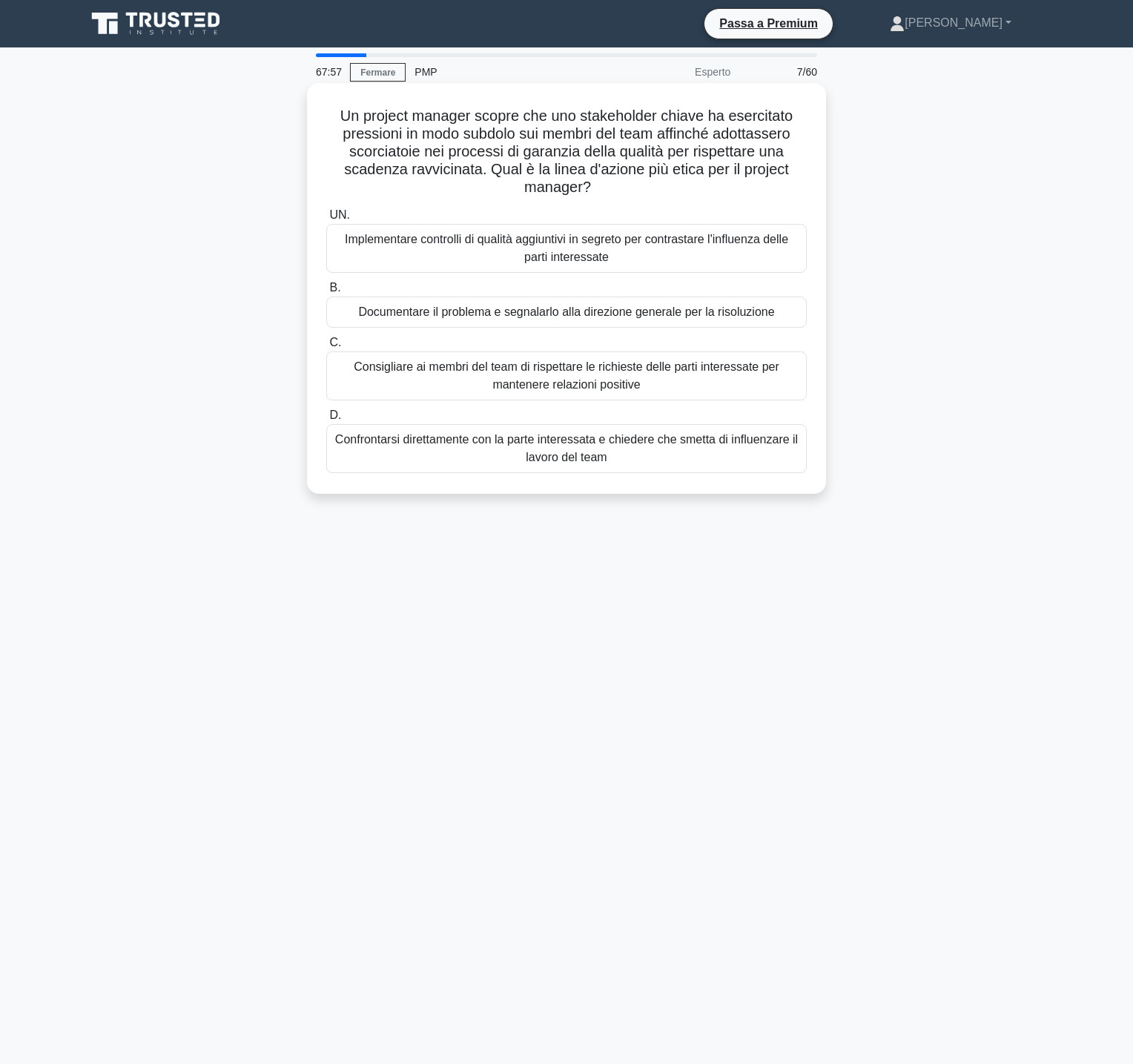
click at [584, 307] on font "Documentare il problema e segnalarlo alla direzione generale per la risoluzione" at bounding box center [565, 312] width 416 height 13
click at [326, 293] on input "B. Documentare il problema e segnalarlo alla direzione generale per la risoluzi…" at bounding box center [326, 288] width 0 height 9
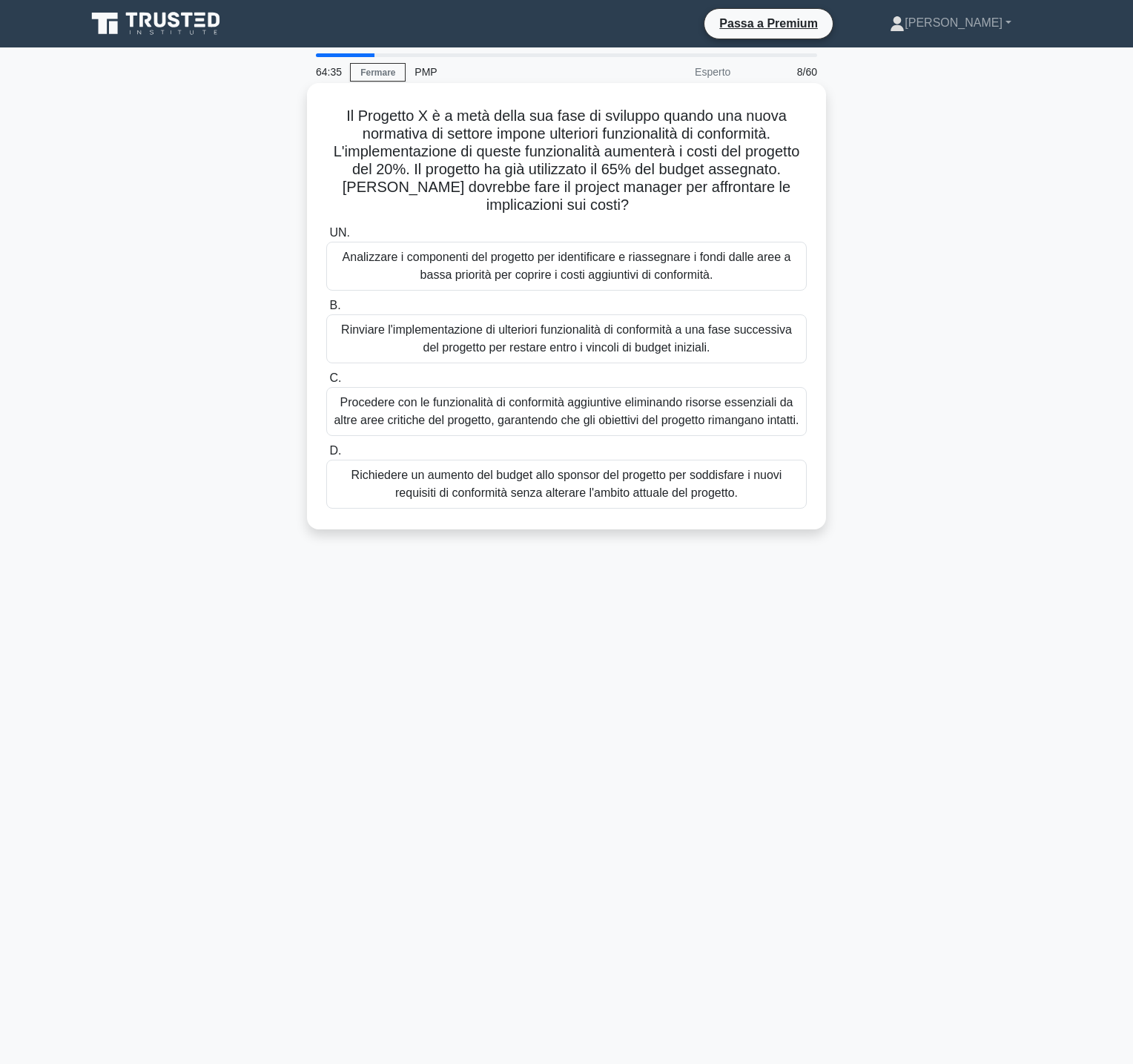
click at [650, 495] on font "Richiedere un aumento del budget allo sponsor del progetto per soddisfare i nuo…" at bounding box center [567, 484] width 430 height 31
click at [326, 456] on input "D. Richiedere un aumento del budget allo sponsor del progetto per soddisfare i …" at bounding box center [326, 451] width 0 height 9
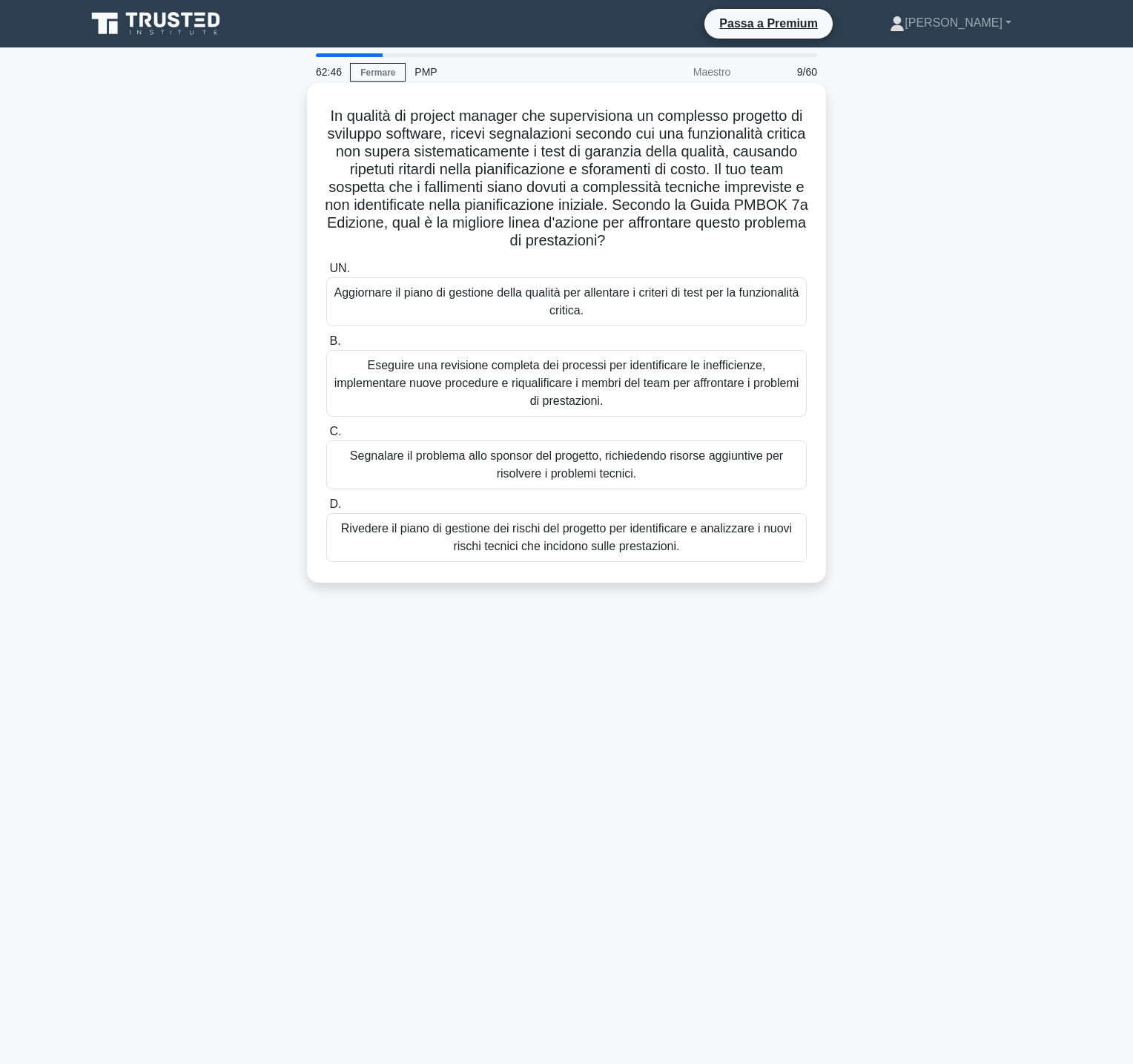
click at [587, 540] on font "Rivedere il piano di gestione dei rischi del progetto per identificare e analiz…" at bounding box center [566, 537] width 451 height 31
click at [326, 509] on input "D. Rivedere il piano di gestione dei rischi del progetto per identificare e ana…" at bounding box center [326, 504] width 0 height 9
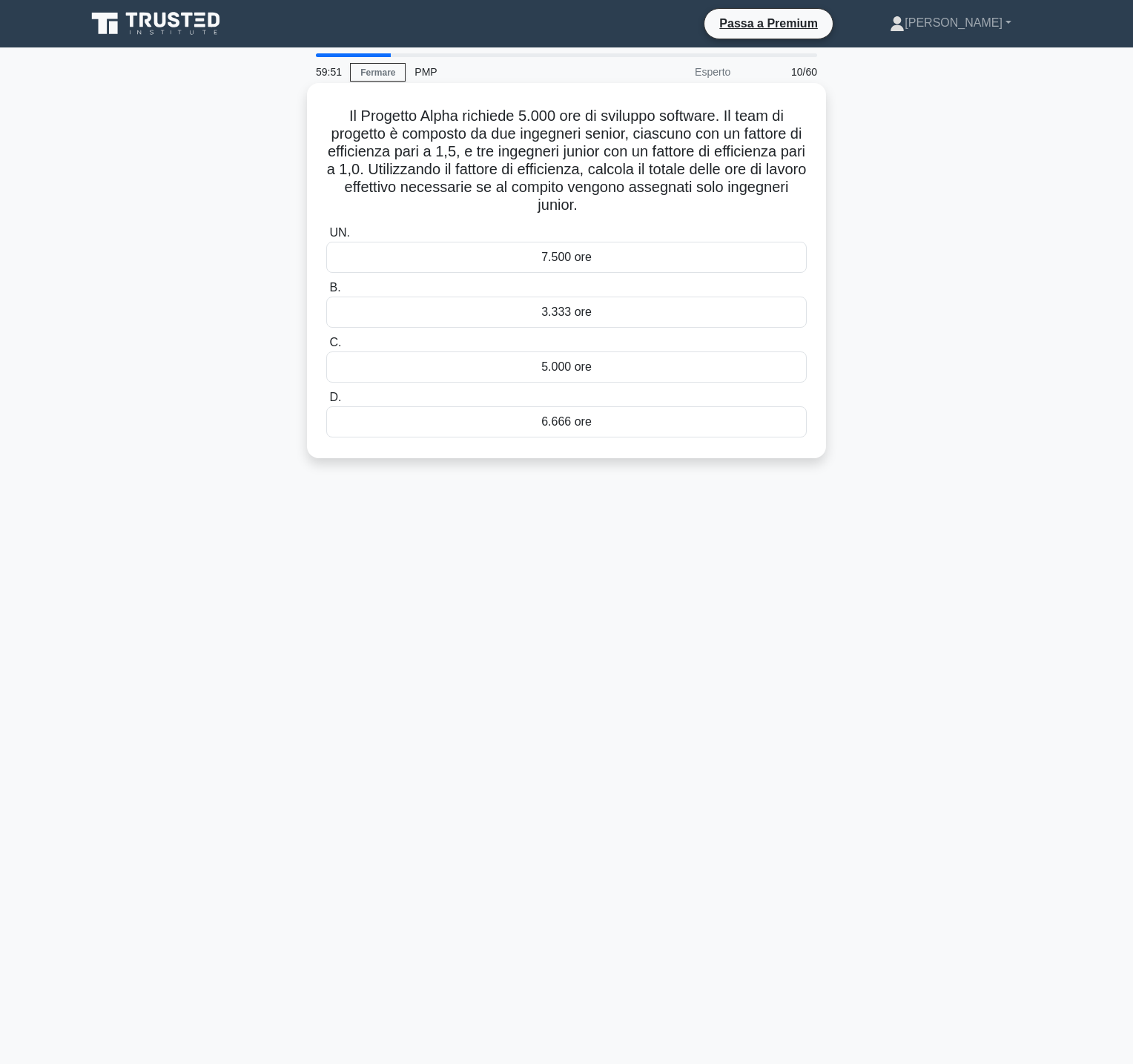
click at [536, 256] on div "7.500 ore" at bounding box center [566, 257] width 481 height 31
click at [326, 238] on input "UN. 7.500 ore" at bounding box center [326, 232] width 0 height 9
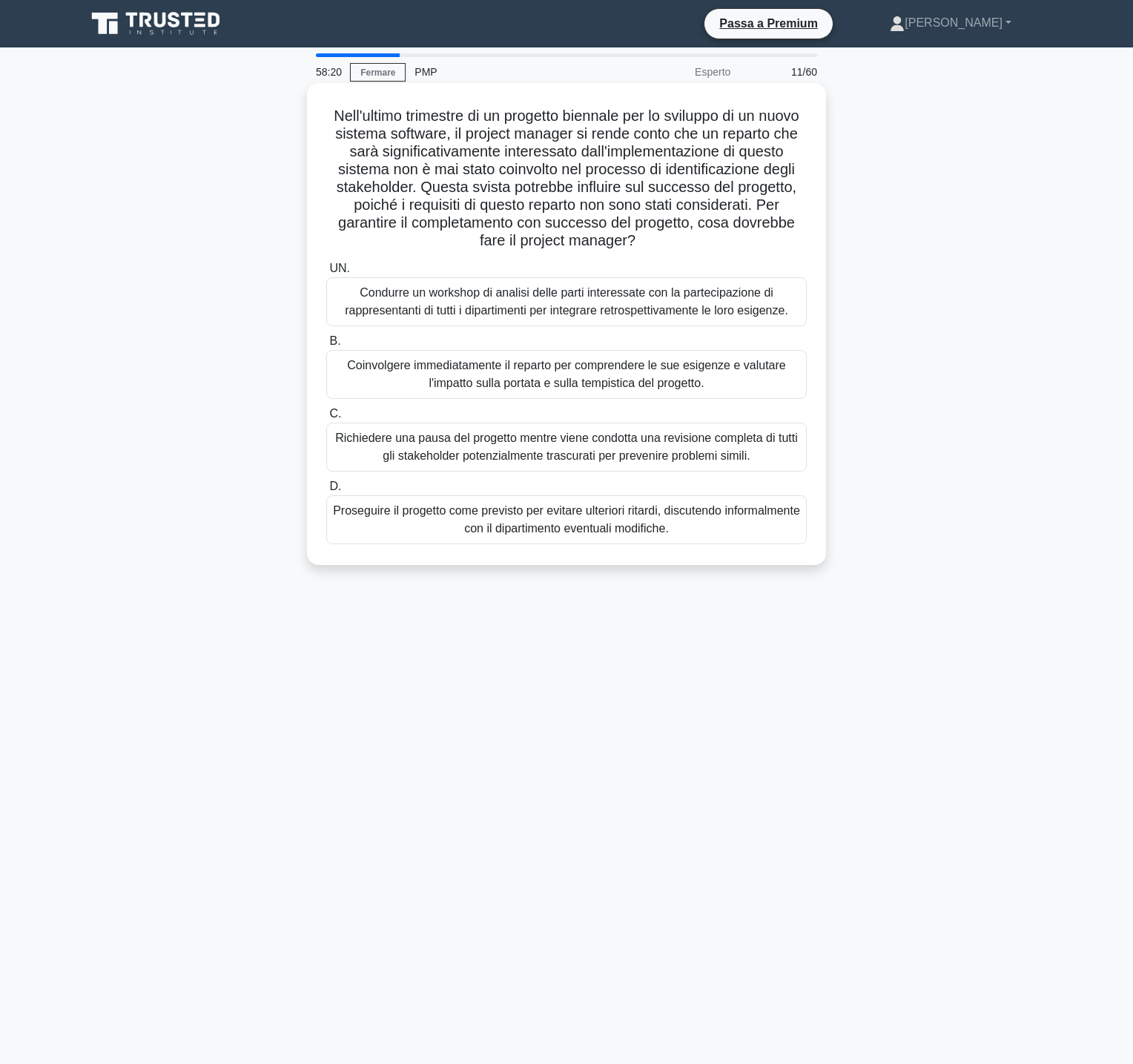
click at [685, 380] on font "Coinvolgere immediatamente il reparto per comprendere le sue esigenze e valutar…" at bounding box center [565, 374] width 438 height 31
click at [326, 346] on input "B. Coinvolgere immediatamente il reparto per comprendere le sue esigenze e valu…" at bounding box center [326, 341] width 0 height 9
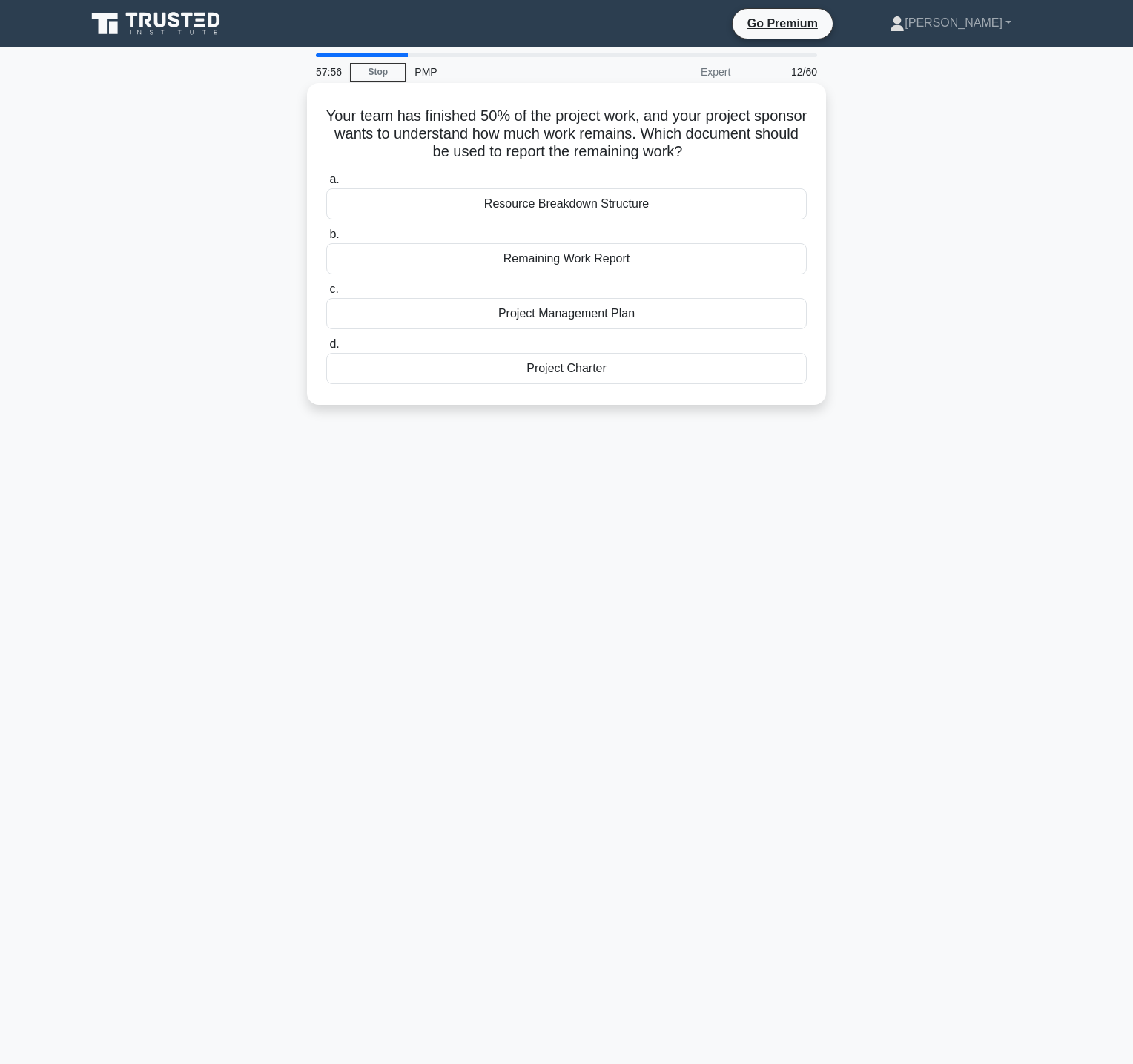
click at [582, 262] on div "Remaining Work Report" at bounding box center [566, 259] width 481 height 31
click at [326, 239] on input "b. Remaining Work Report" at bounding box center [326, 234] width 0 height 9
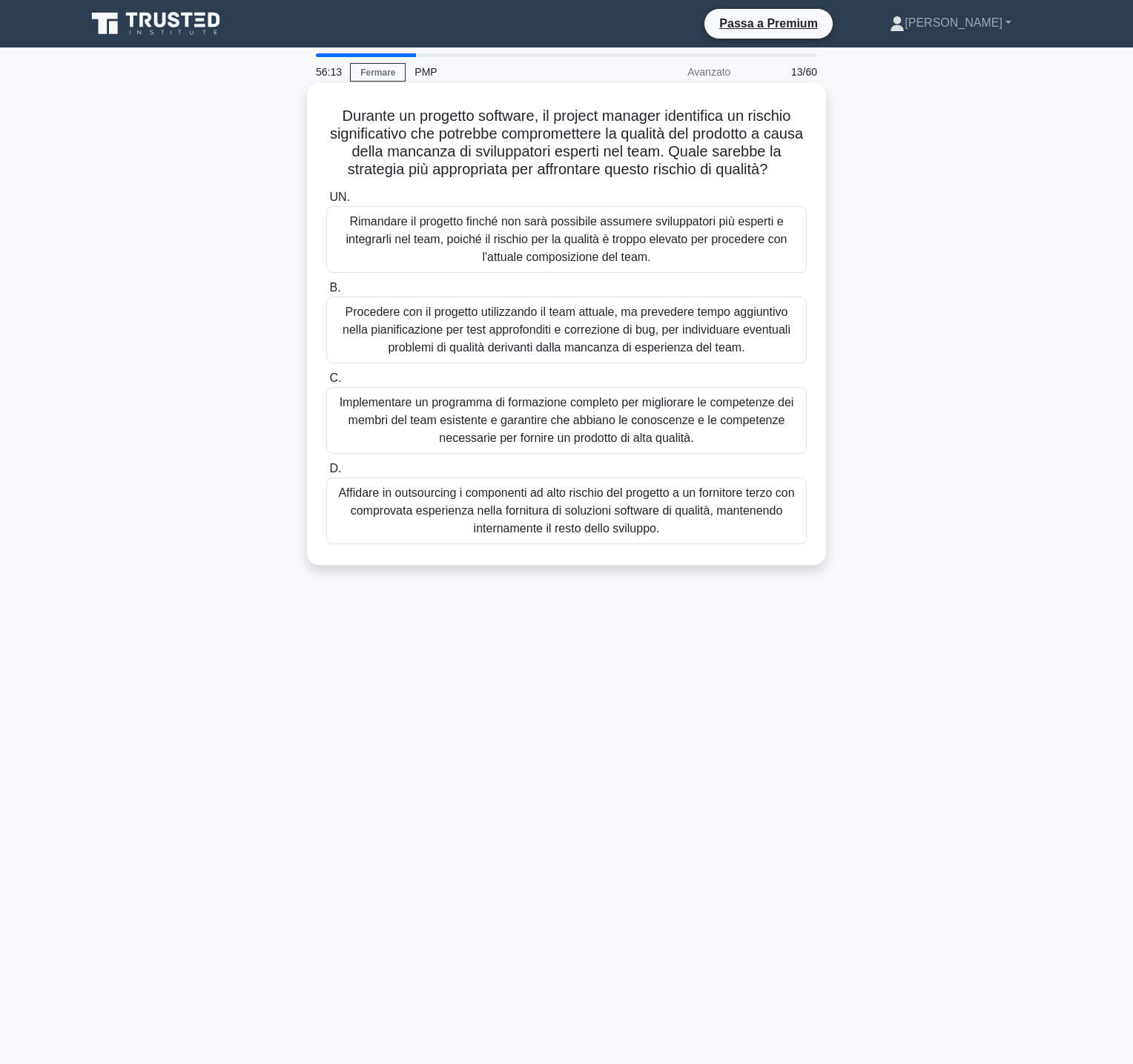
click at [729, 425] on font "Implementare un programma di formazione completo per migliorare le competenze d…" at bounding box center [567, 420] width 454 height 48
click at [326, 383] on input "C. Implementare un programma di formazione completo per migliorare le competenz…" at bounding box center [326, 378] width 0 height 9
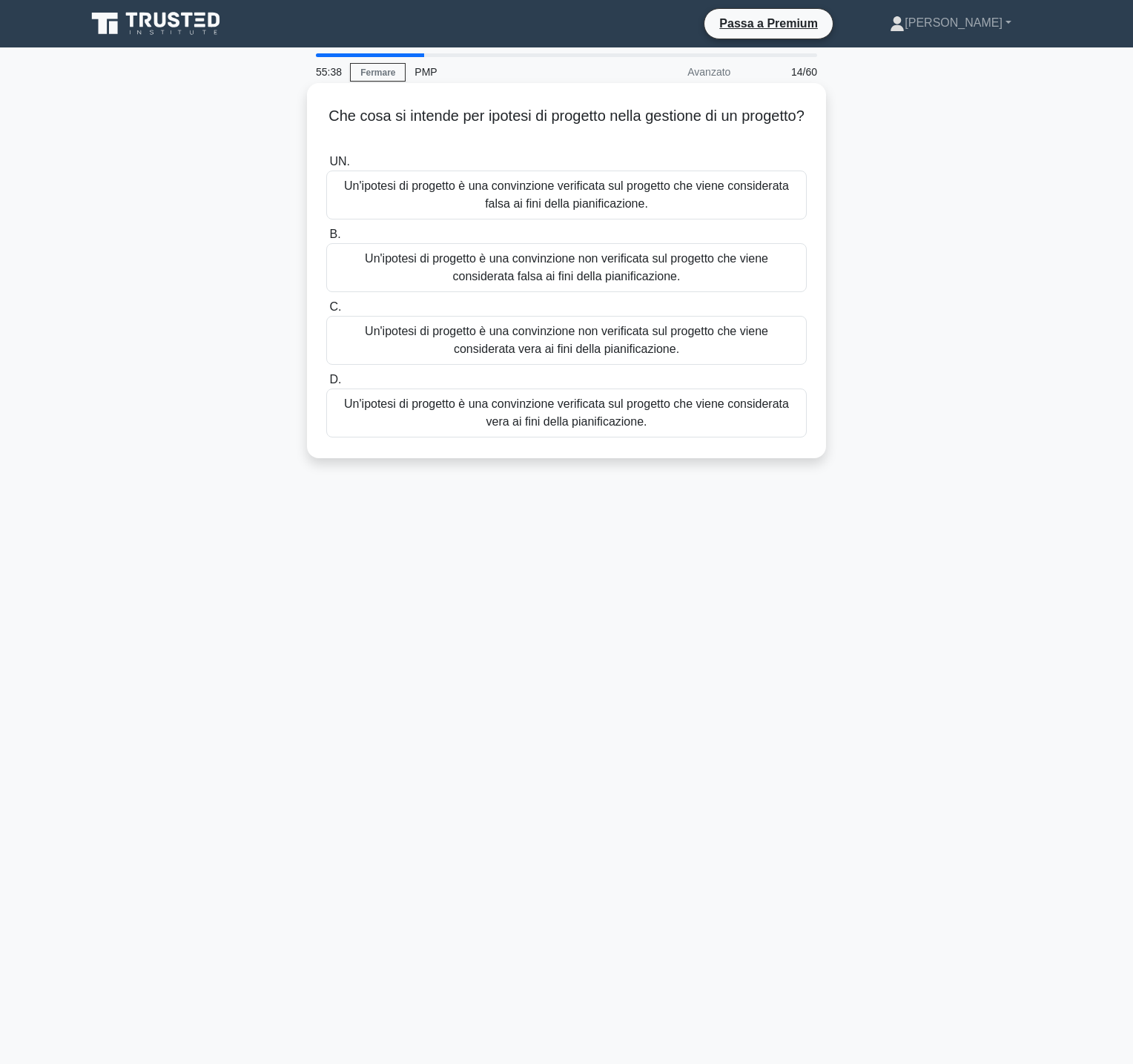
click at [730, 342] on font "Un'ipotesi di progetto è una convinzione non verificata sul progetto che viene …" at bounding box center [566, 341] width 467 height 36
click at [326, 313] on input "C. Un'ipotesi di progetto è una convinzione non verificata sul progetto che vie…" at bounding box center [326, 307] width 0 height 9
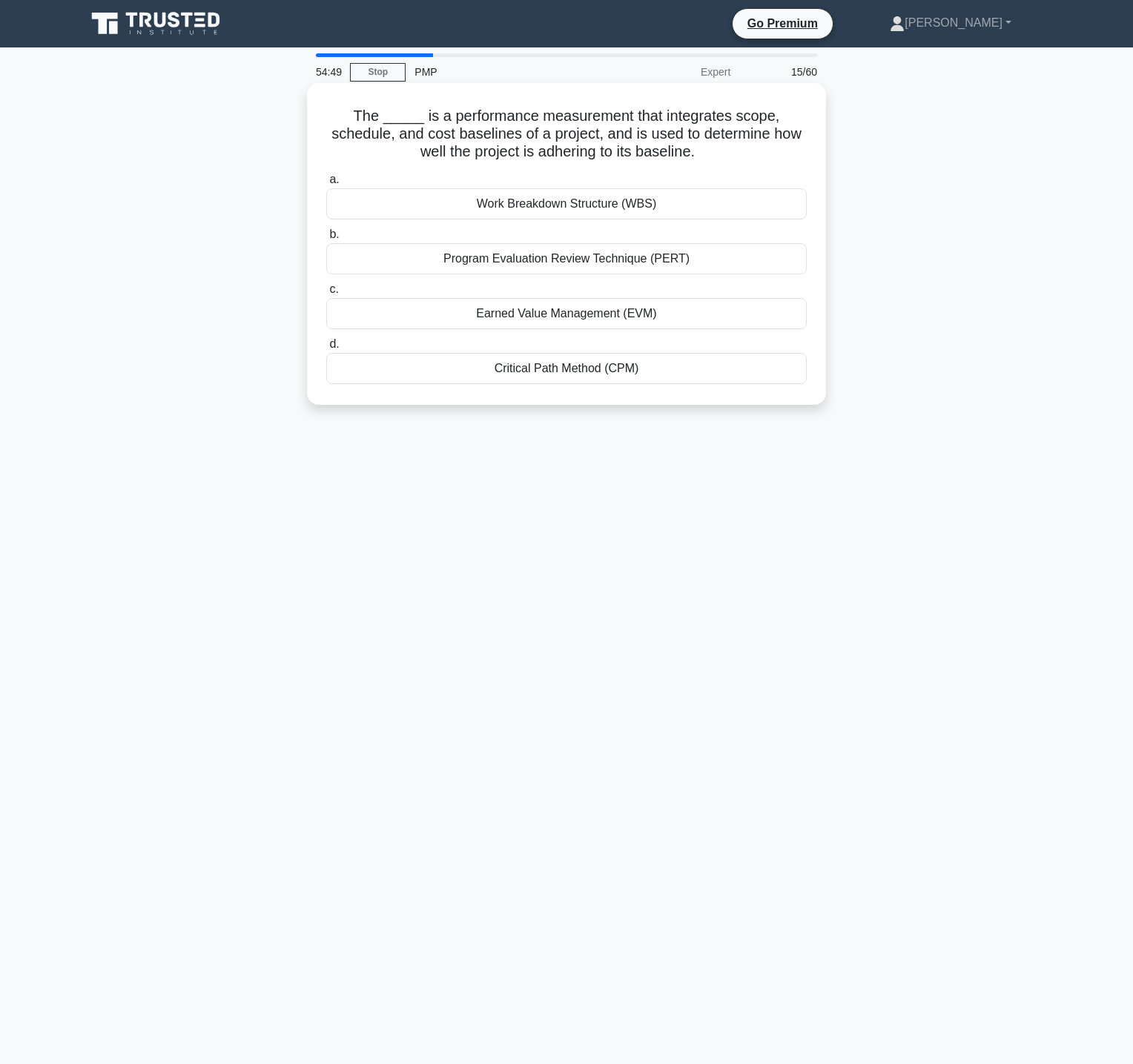
click at [691, 316] on div "Earned Value Management (EVM)" at bounding box center [566, 313] width 481 height 31
click at [326, 295] on input "c. Earned Value Management (EVM)" at bounding box center [326, 289] width 0 height 9
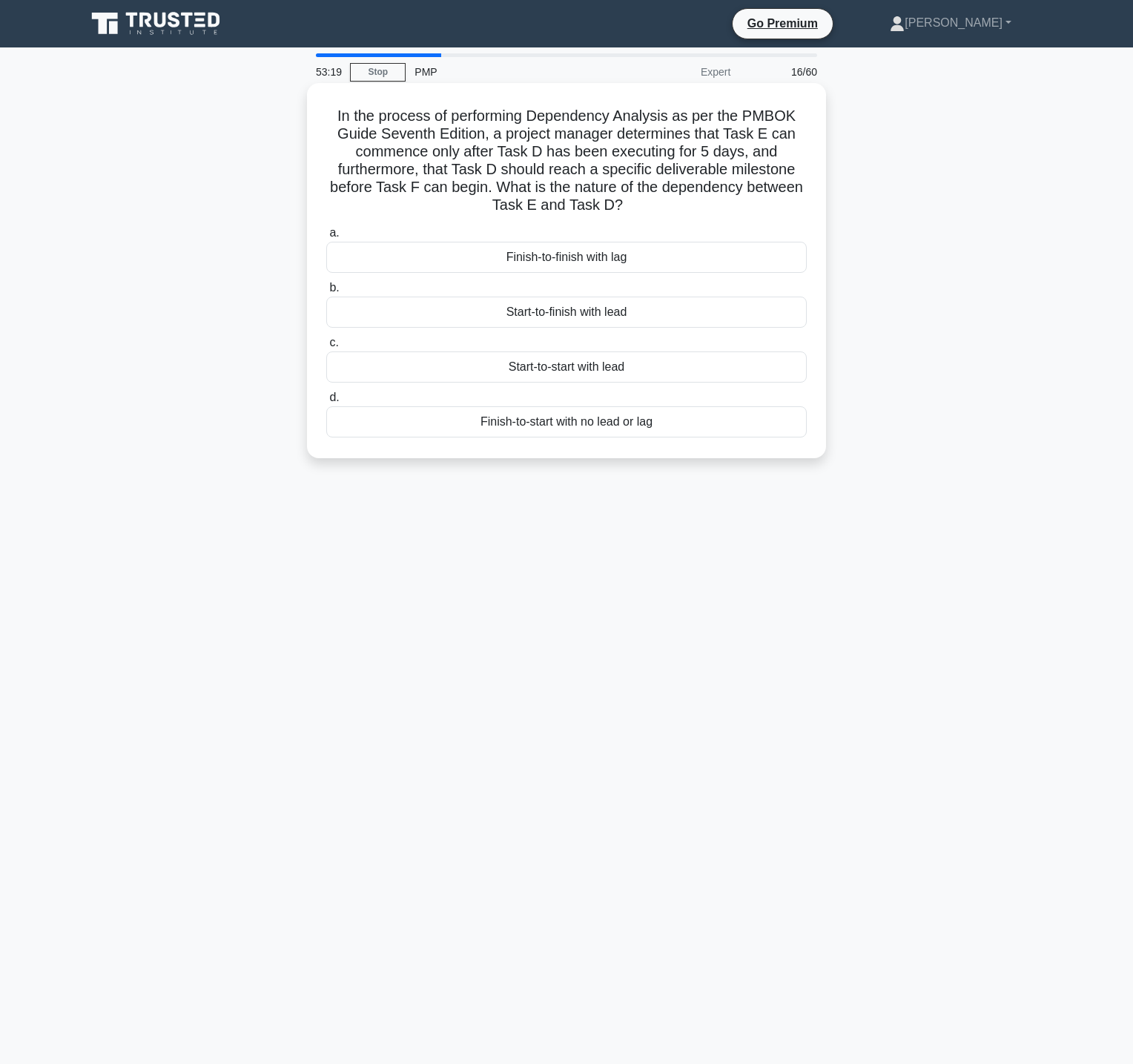
click at [586, 365] on div "Start-to-start with lead" at bounding box center [566, 367] width 481 height 31
click at [326, 348] on input "c. Start-to-start with lead" at bounding box center [326, 342] width 0 height 9
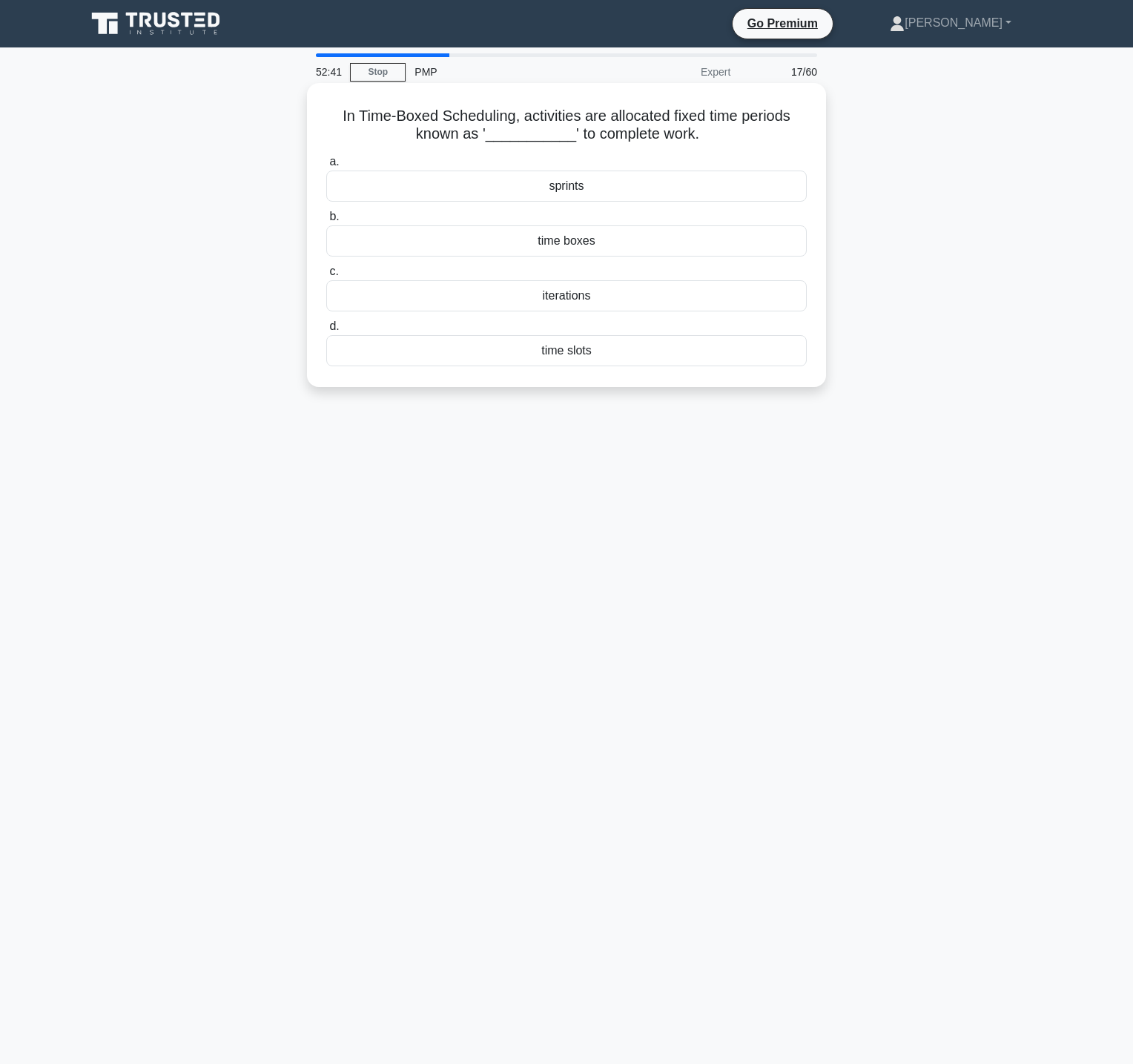
click at [639, 243] on div "time boxes" at bounding box center [566, 241] width 481 height 31
click at [326, 222] on input "b. time boxes" at bounding box center [326, 216] width 0 height 9
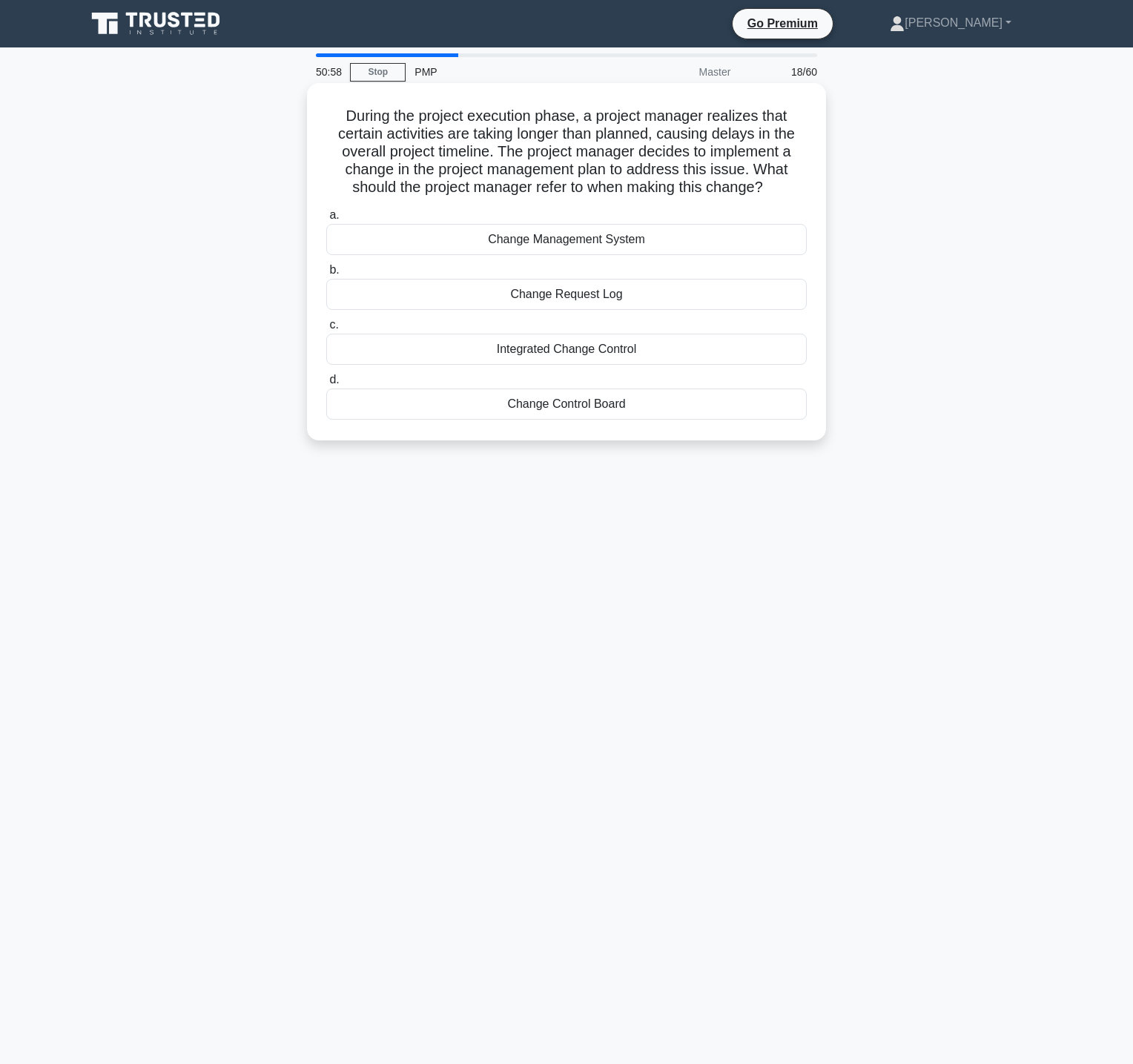
click at [638, 346] on div "Integrated Change Control" at bounding box center [566, 349] width 481 height 31
click at [326, 330] on input "c. Integrated Change Control" at bounding box center [326, 324] width 0 height 9
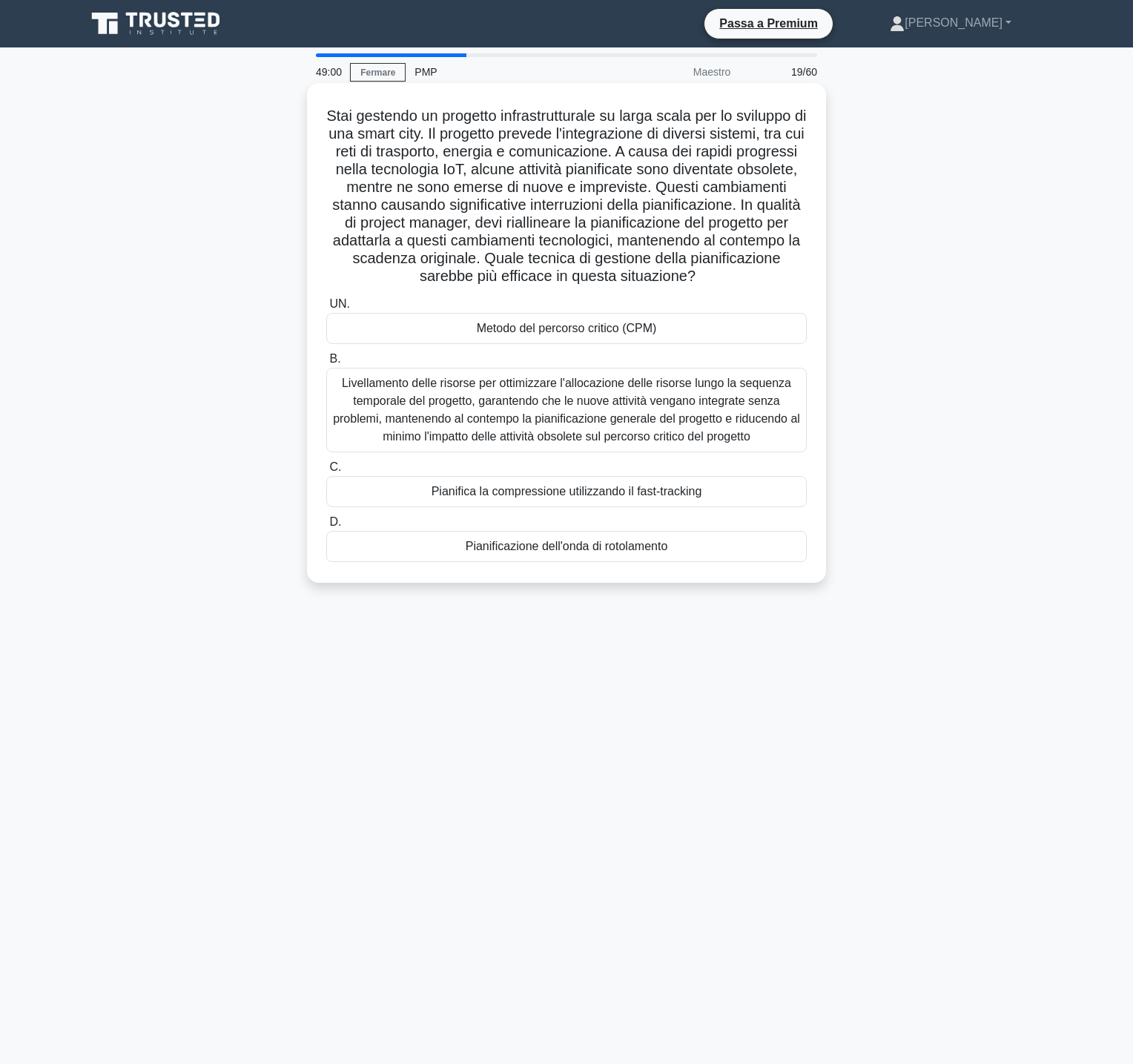
click at [519, 409] on font "Livellamento delle risorse per ottimizzare l'allocazione delle risorse lungo la…" at bounding box center [566, 409] width 467 height 71
click at [326, 364] on input "B. Livellamento delle risorse per ottimizzare l'allocazione delle risorse lungo…" at bounding box center [326, 359] width 0 height 9
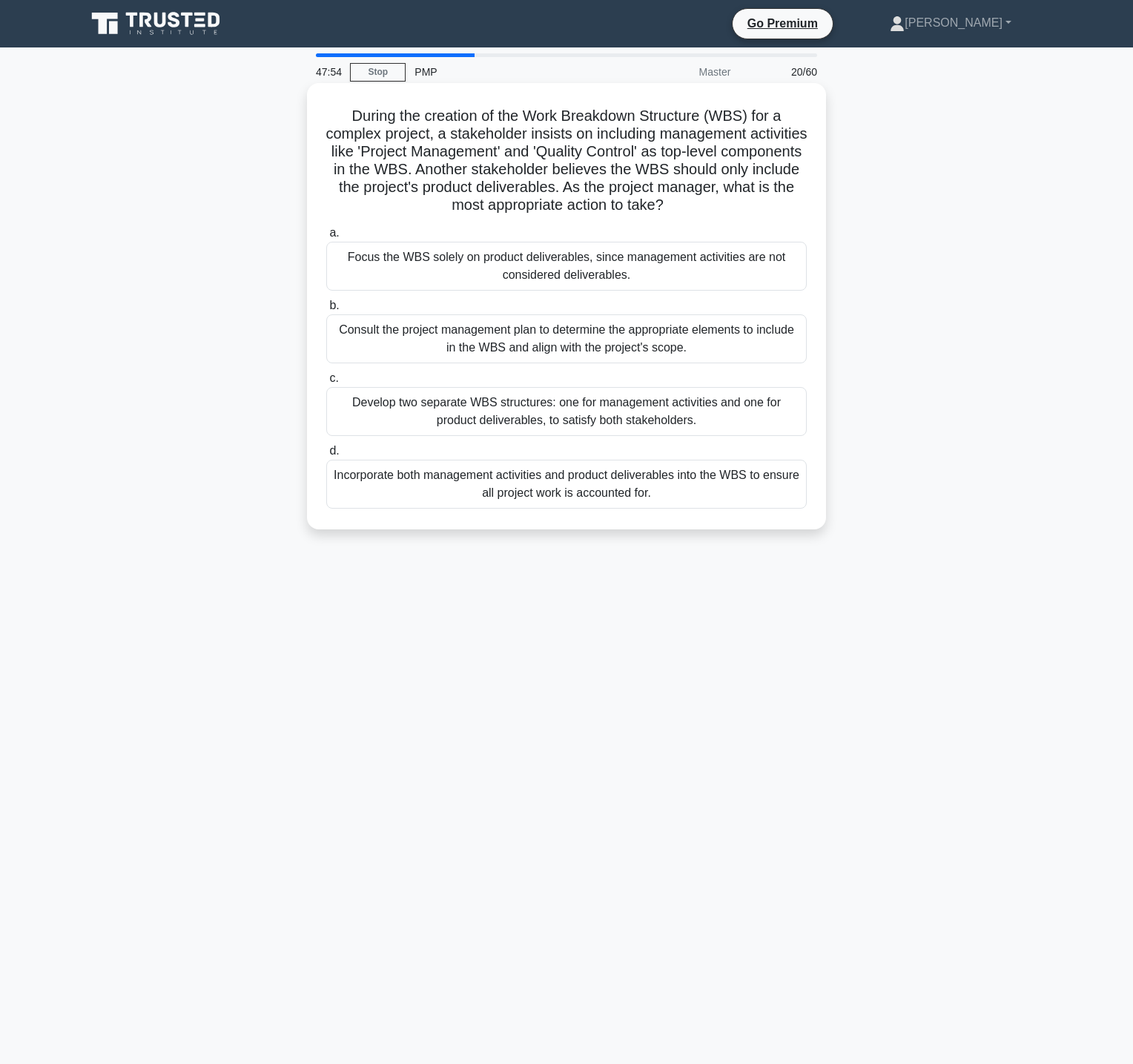
click at [698, 336] on div "Consult the project management plan to determine the appropriate elements to in…" at bounding box center [566, 338] width 481 height 49
click at [326, 311] on input "b. Consult the project management plan to determine the appropriate elements to…" at bounding box center [326, 306] width 0 height 9
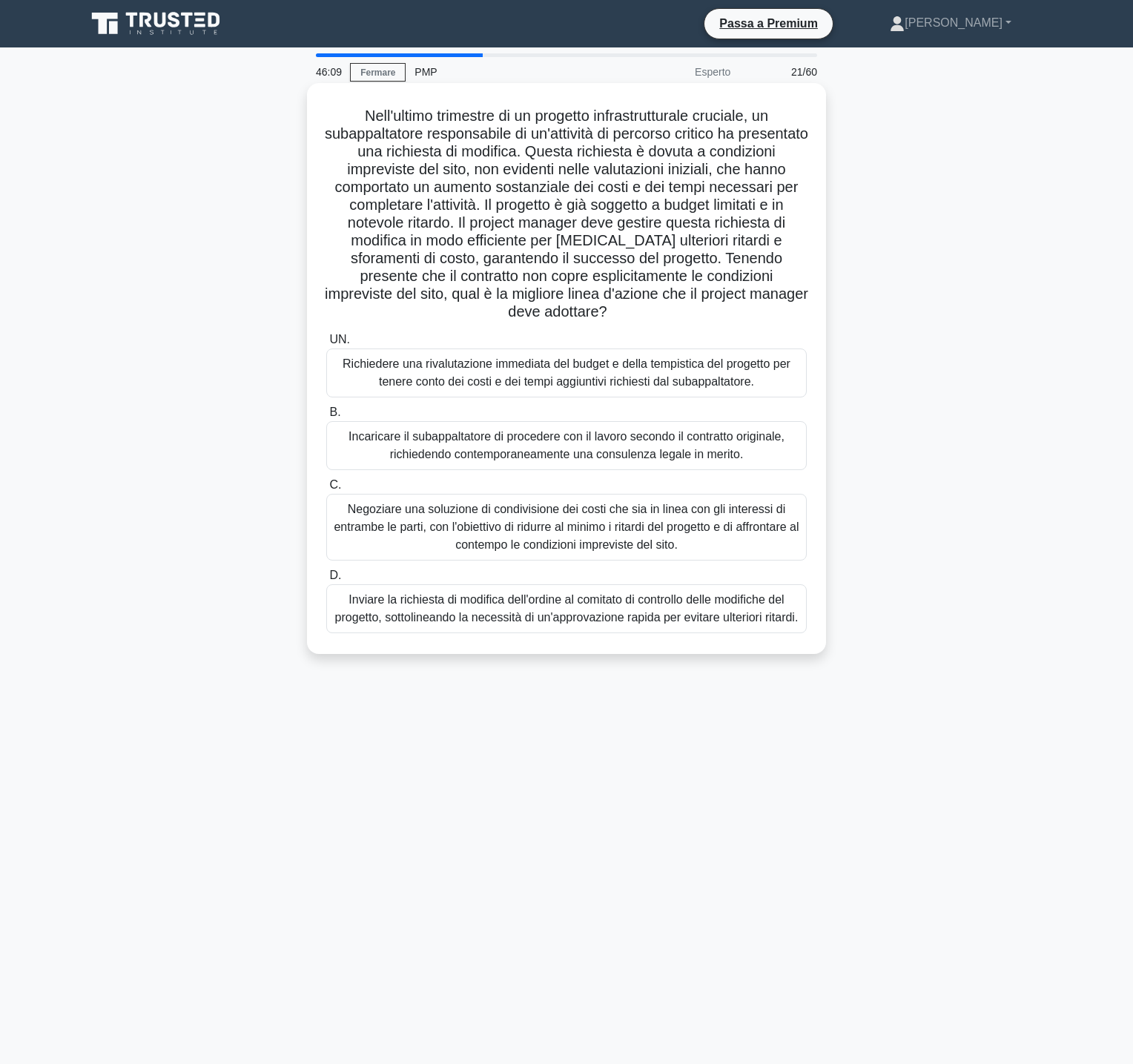
click at [700, 511] on font "Negoziare una soluzione di condivisione dei costi che sia in linea con gli inte…" at bounding box center [566, 527] width 464 height 48
click at [326, 490] on input "C. Negoziare una soluzione di condivisione dei costi che sia in linea con gli i…" at bounding box center [326, 485] width 0 height 9
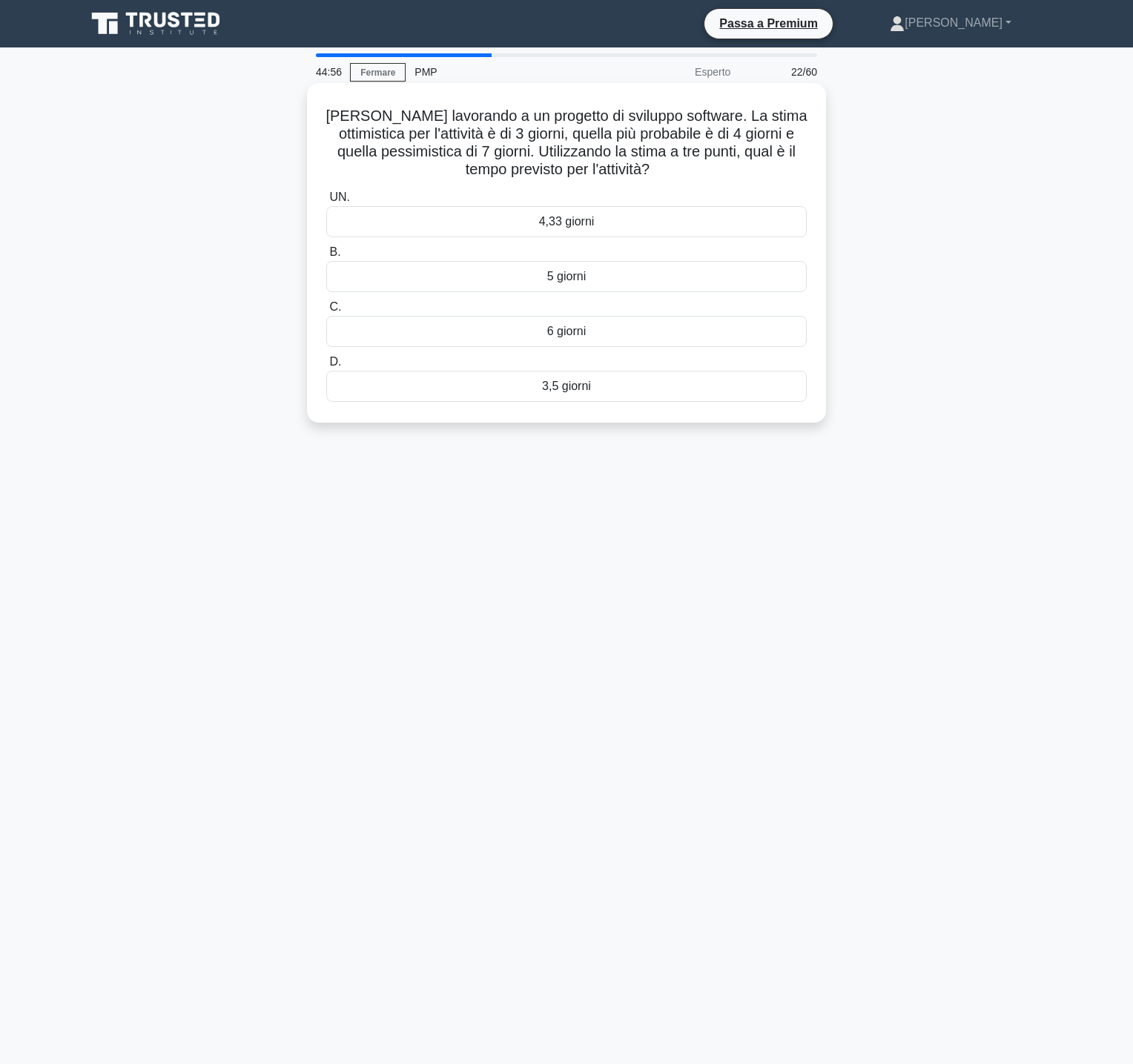
click at [610, 226] on div "4,33 giorni" at bounding box center [566, 221] width 481 height 31
click at [326, 202] on input "UN. 4,33 giorni" at bounding box center [326, 197] width 0 height 9
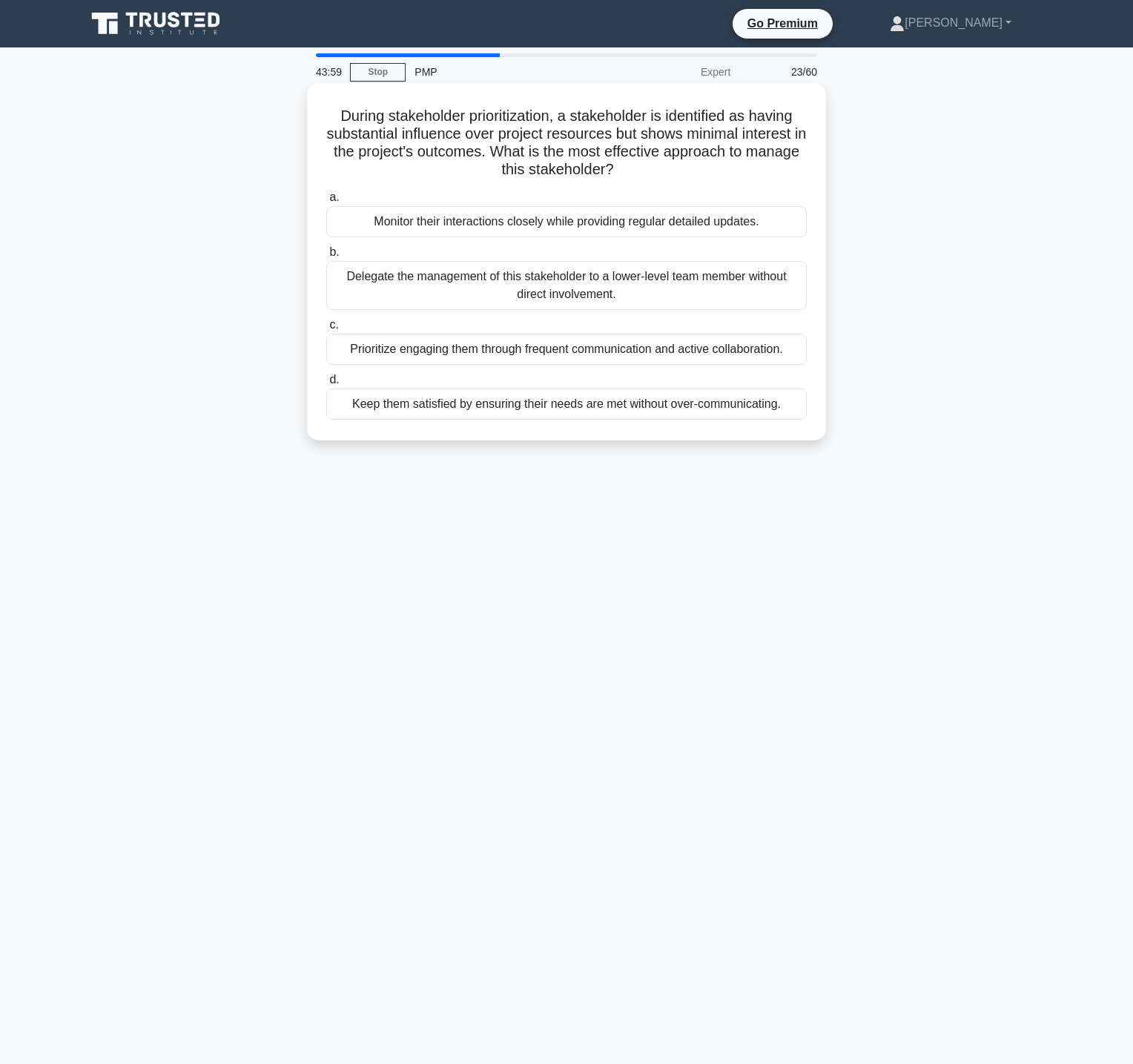
click at [577, 403] on div "Keep them satisfied by ensuring their needs are met without over-communicating." at bounding box center [566, 404] width 481 height 31
click at [326, 385] on input "d. Keep them satisfied by ensuring their needs are met without over-communicati…" at bounding box center [326, 379] width 0 height 9
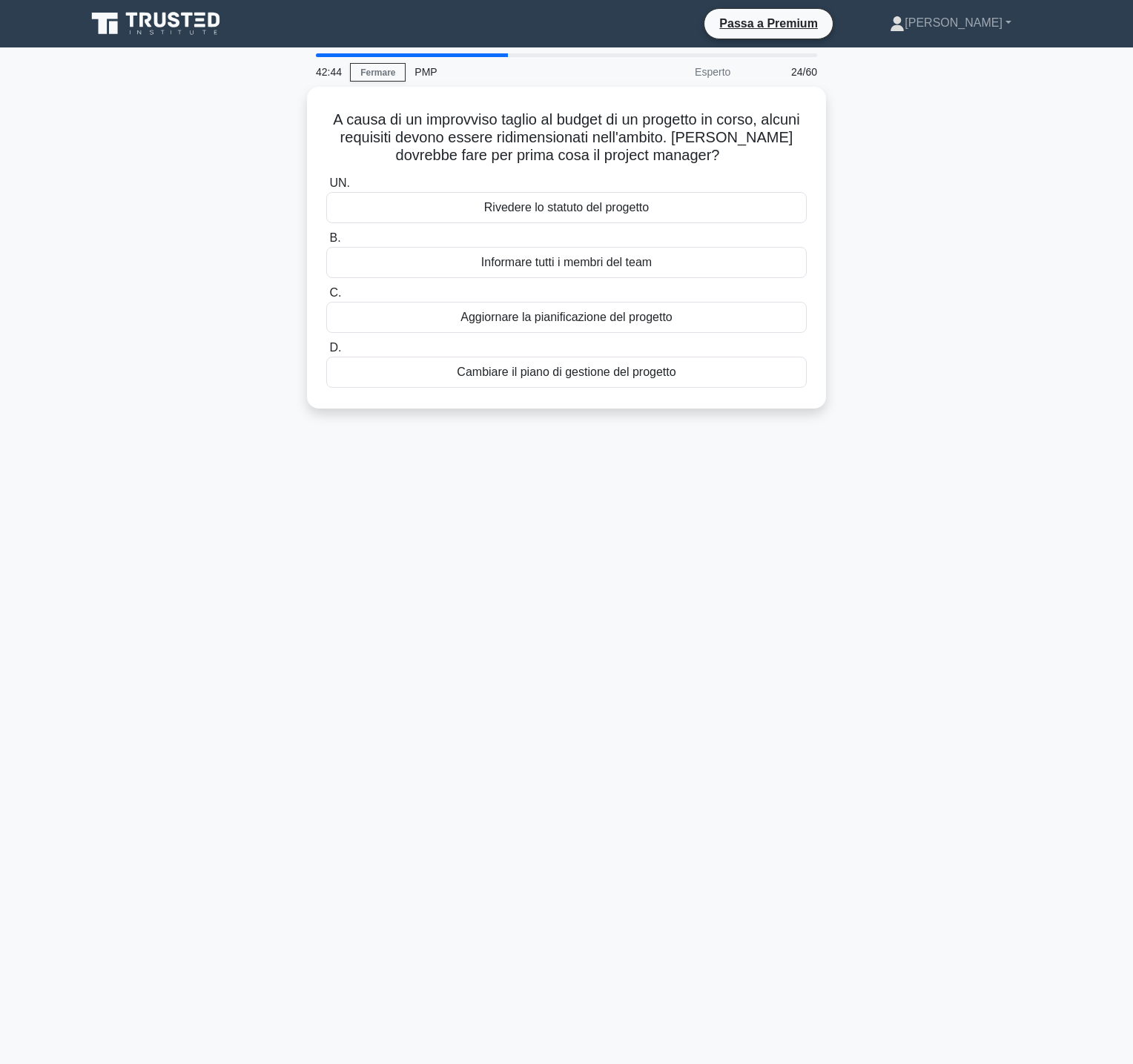
click at [949, 360] on div "A causa di un improvviso taglio al budget di un progetto in corso, alcuni requi…" at bounding box center [566, 257] width 978 height 340
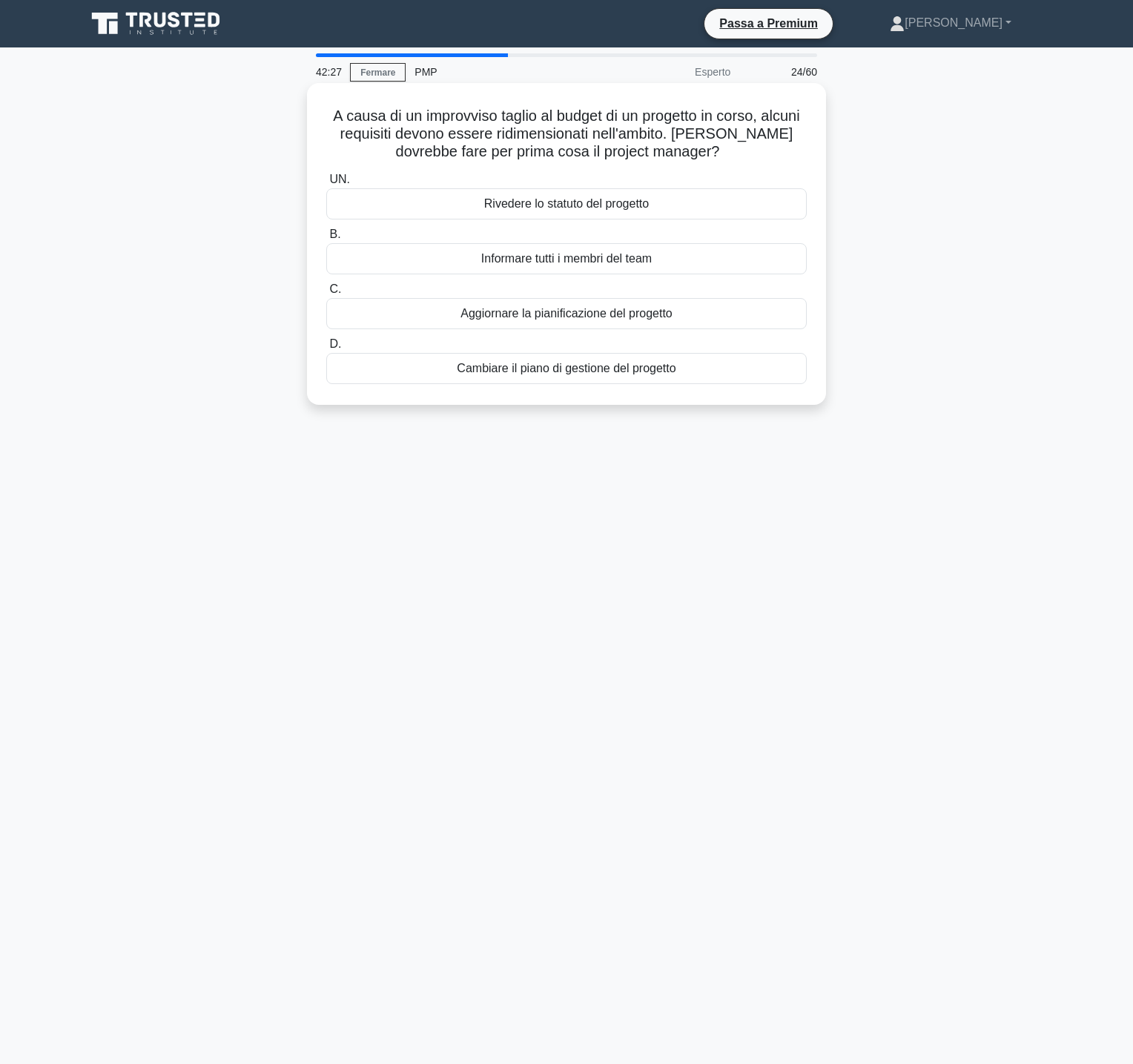
click at [640, 202] on font "Rivedere lo statuto del progetto" at bounding box center [566, 203] width 165 height 13
click at [326, 184] on input "UN. Rivedere lo statuto del progetto" at bounding box center [326, 179] width 0 height 9
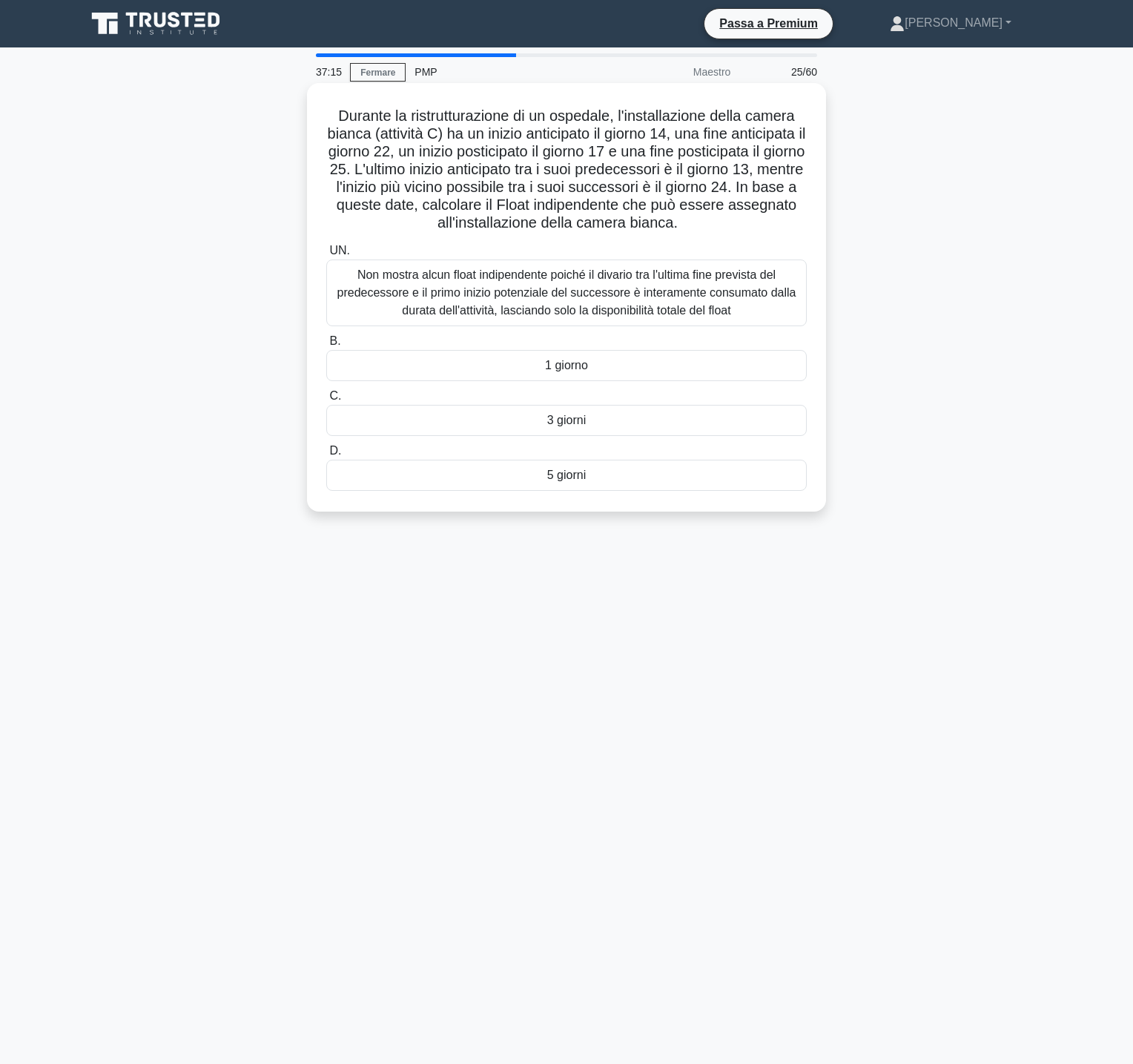
click at [600, 358] on div "1 giorno" at bounding box center [566, 365] width 481 height 31
click at [326, 346] on input "B. 1 giorno" at bounding box center [326, 341] width 0 height 9
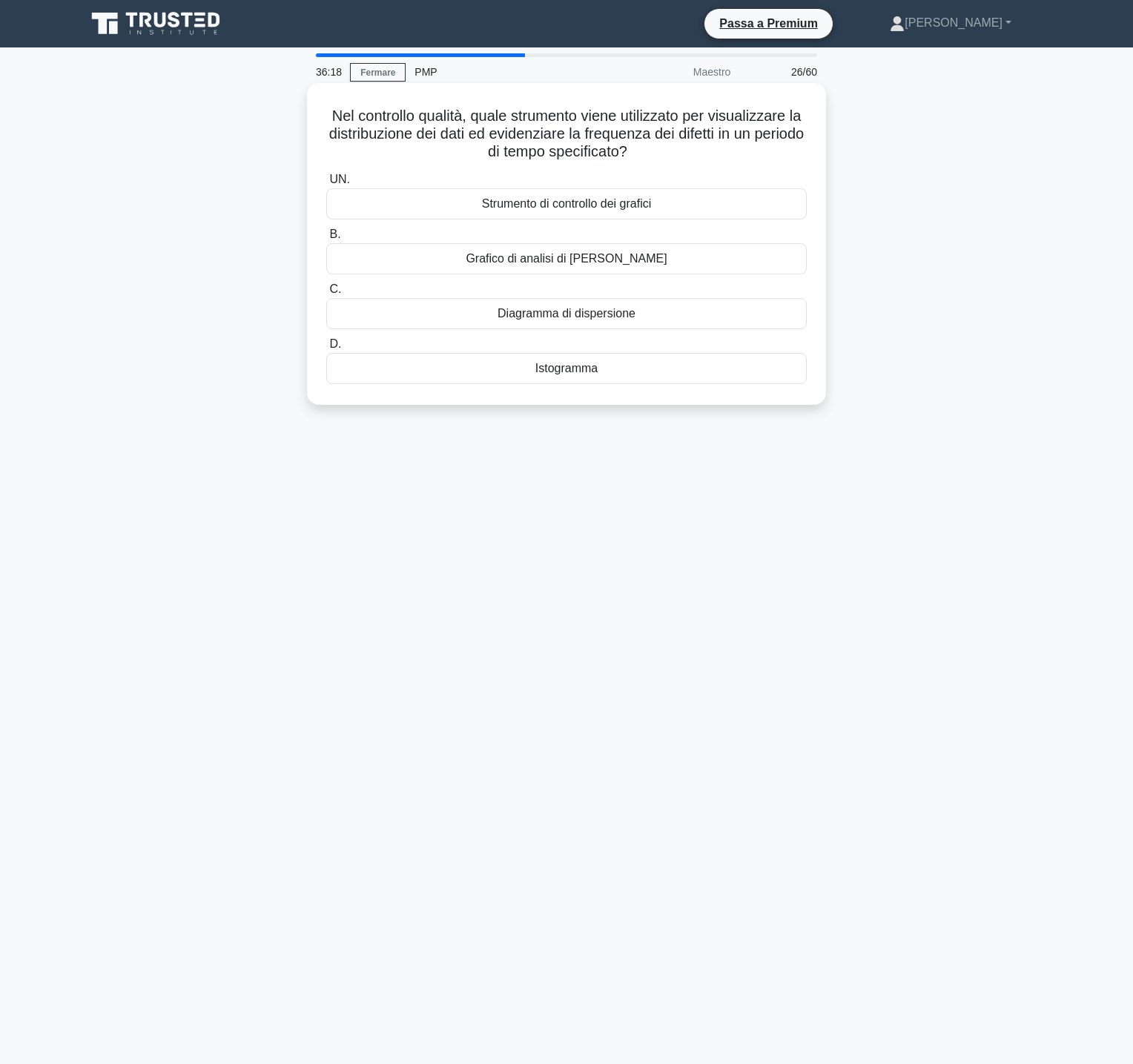
click at [645, 313] on div "Diagramma di dispersione" at bounding box center [566, 313] width 481 height 31
click at [326, 295] on input "C. Diagramma di dispersione" at bounding box center [326, 289] width 0 height 9
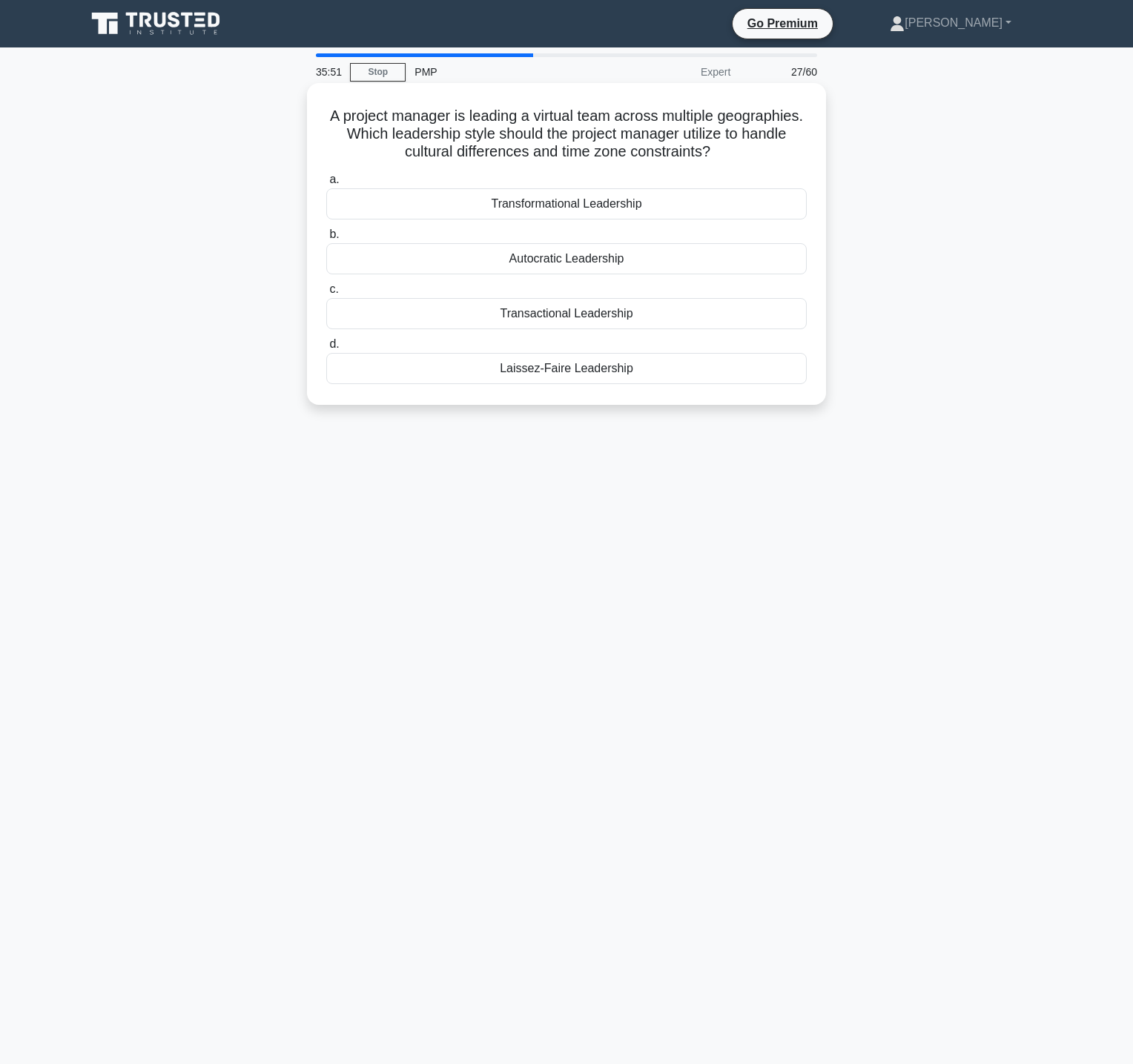
click at [711, 207] on div "Transformational Leadership" at bounding box center [566, 204] width 481 height 31
click at [326, 184] on input "a. Transformational Leadership" at bounding box center [326, 179] width 0 height 9
click at [715, 318] on div "Insoddisfazione del cliente se eseguito in modo errato" at bounding box center [566, 313] width 481 height 31
click at [326, 295] on input "C. Insoddisfazione del cliente se eseguito in modo errato" at bounding box center [326, 289] width 0 height 9
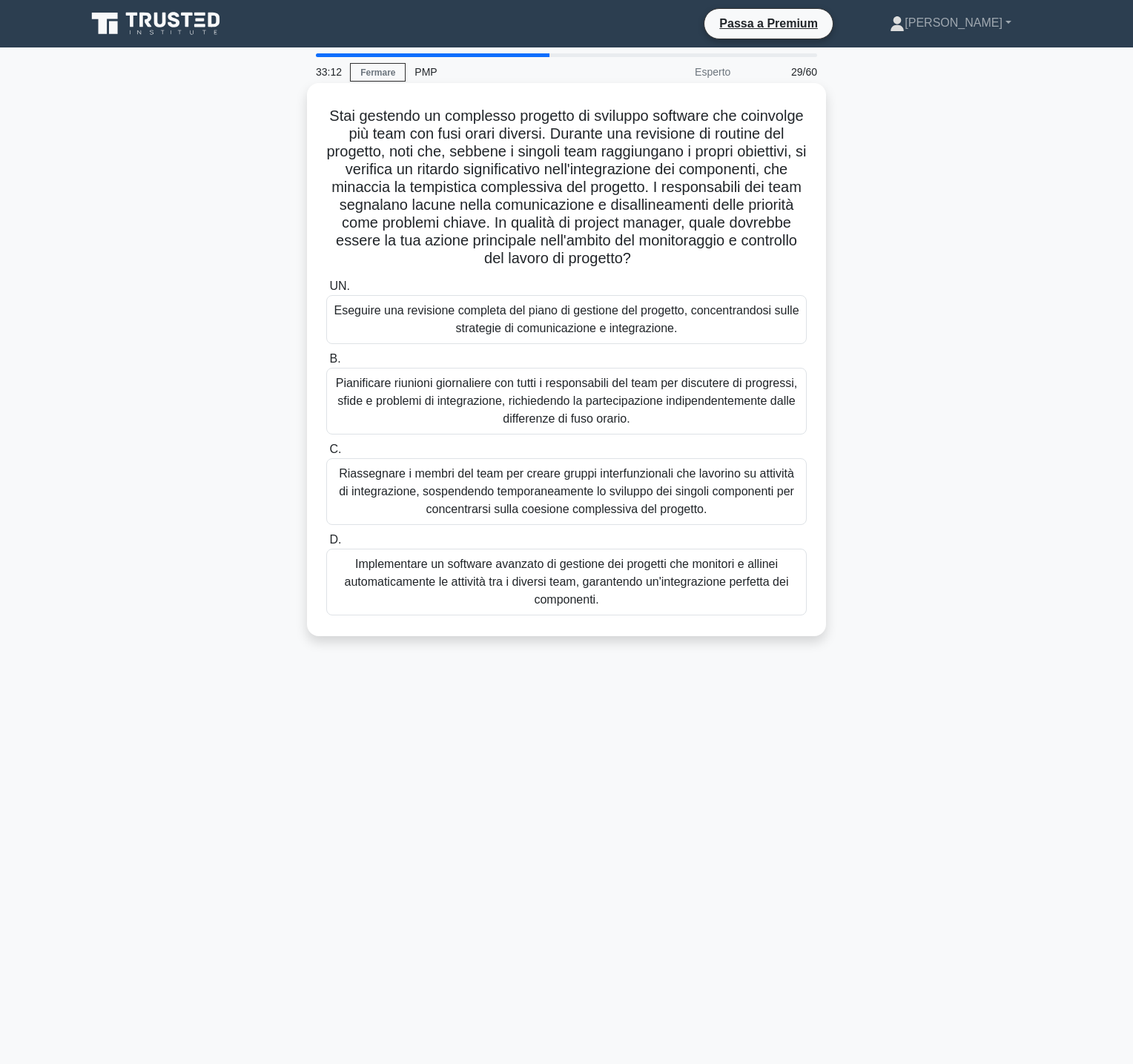
click at [707, 326] on font "Eseguire una revisione completa del piano di gestione del progetto, concentrand…" at bounding box center [566, 319] width 467 height 36
click at [326, 291] on input "UN. Eseguire una revisione completa del piano di gestione del progetto, concent…" at bounding box center [326, 286] width 0 height 9
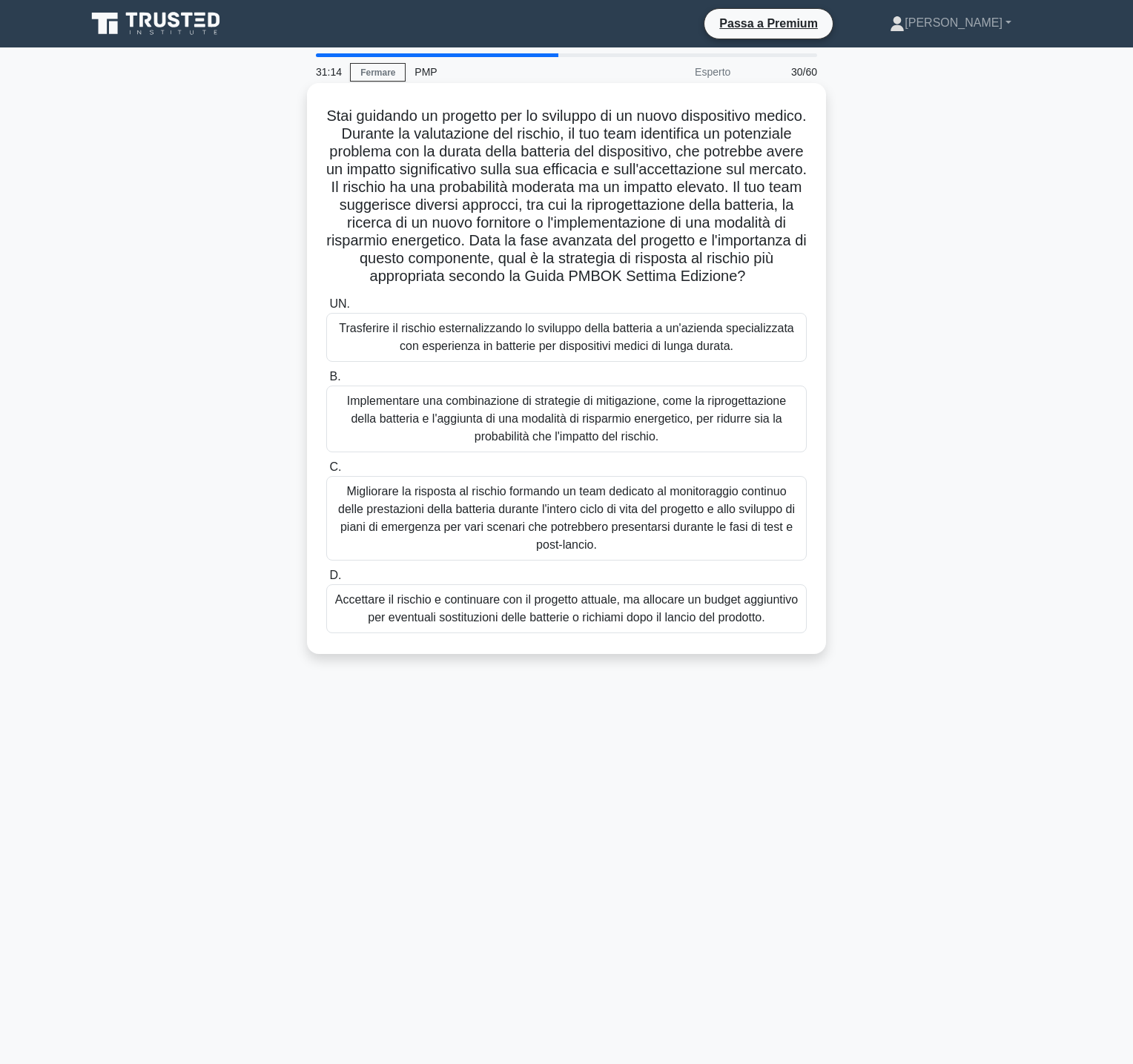
click at [526, 421] on font "Implementare una combinazione di strategie di mitigazione, come la riprogettazi…" at bounding box center [566, 418] width 439 height 48
click at [326, 382] on input "B. Implementare una combinazione di strategie di mitigazione, come la riprogett…" at bounding box center [326, 377] width 0 height 9
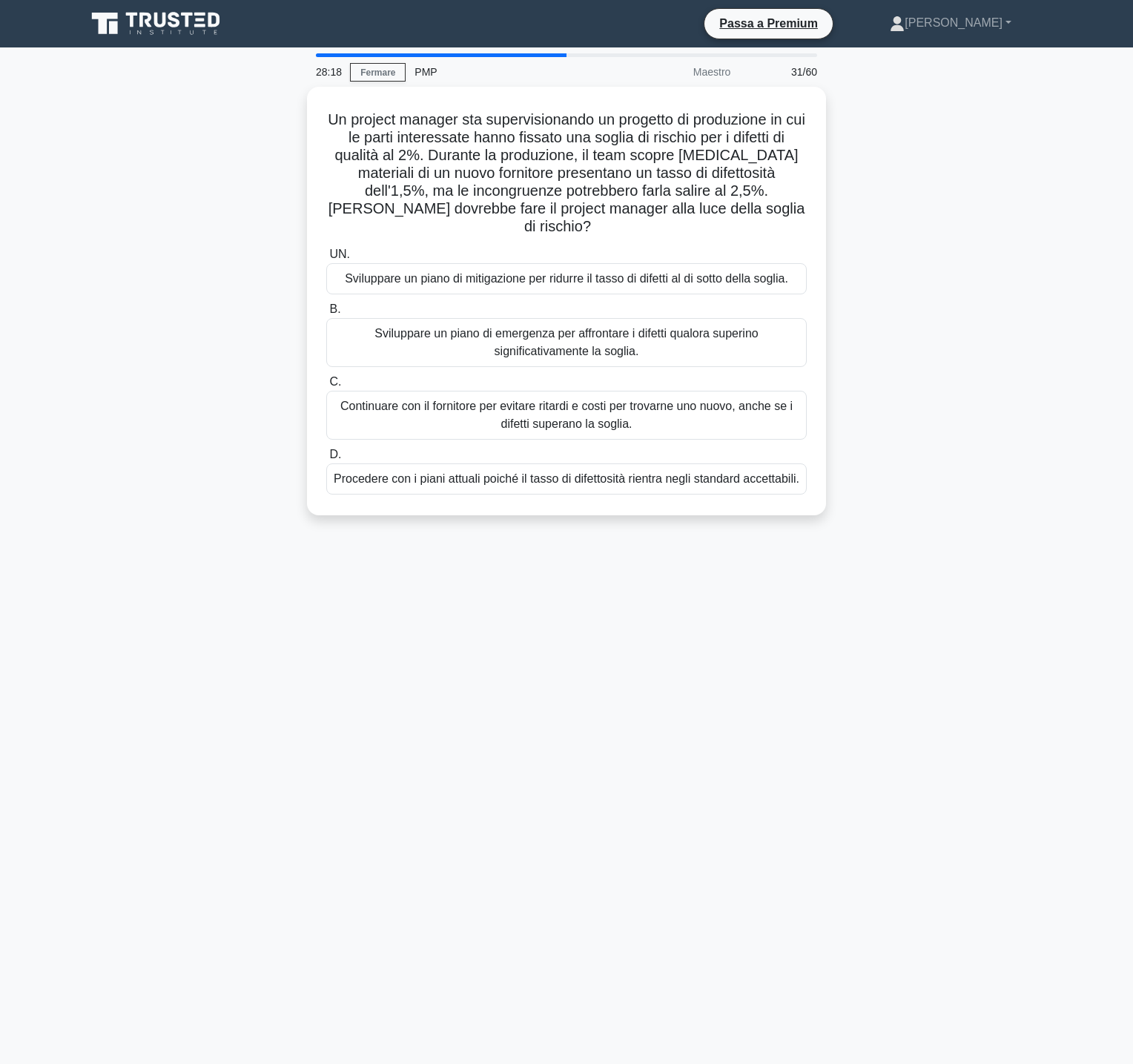
click at [914, 339] on div "Un project manager sta supervisionando un progetto di produzione in cui le part…" at bounding box center [566, 310] width 978 height 447
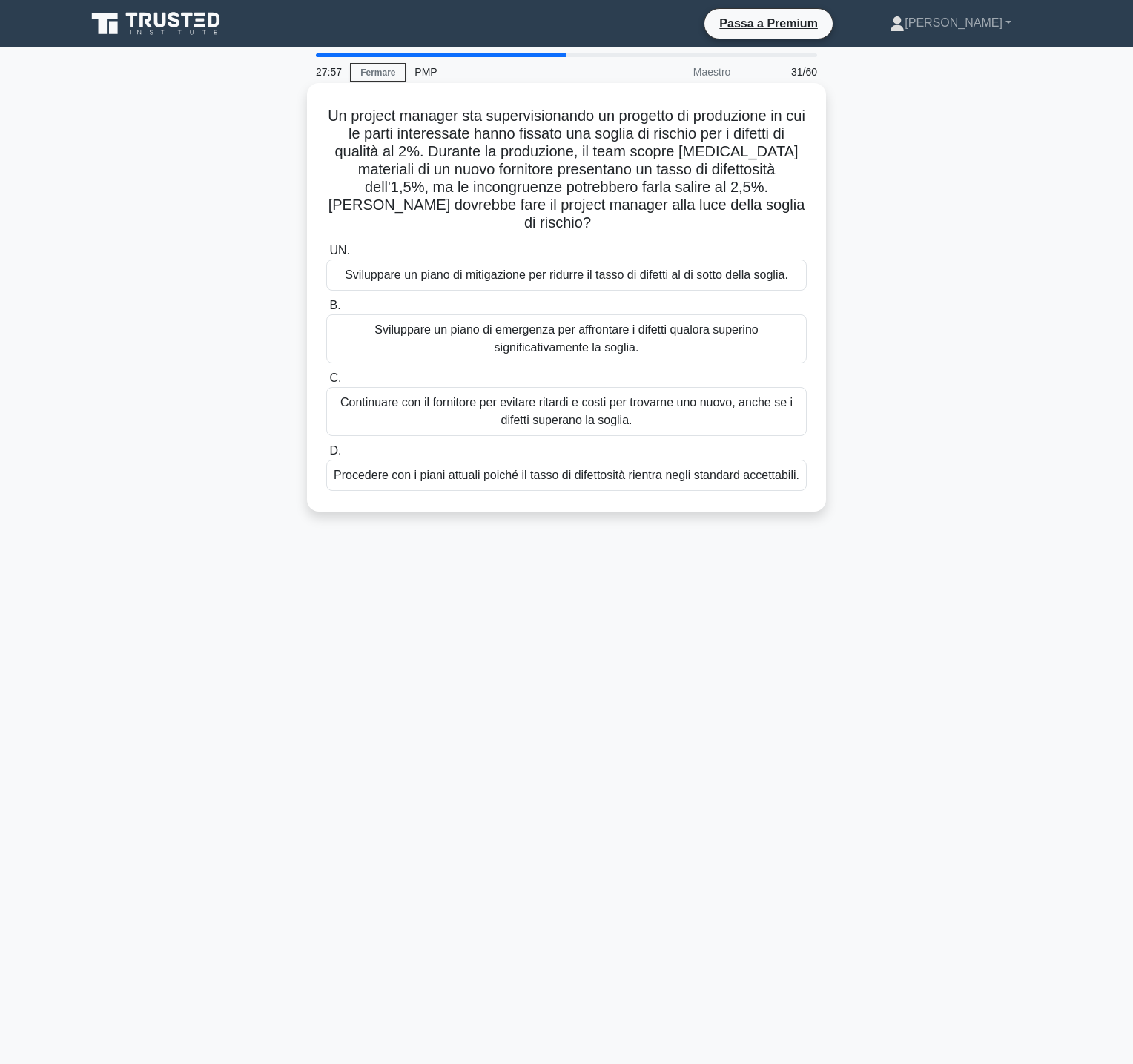
click at [715, 321] on font "Sviluppare un piano di emergenza per affrontare i difetti qualora superino sign…" at bounding box center [566, 339] width 467 height 36
click at [326, 311] on input "B. Sviluppare un piano di emergenza per affrontare i difetti qualora superino s…" at bounding box center [326, 306] width 0 height 9
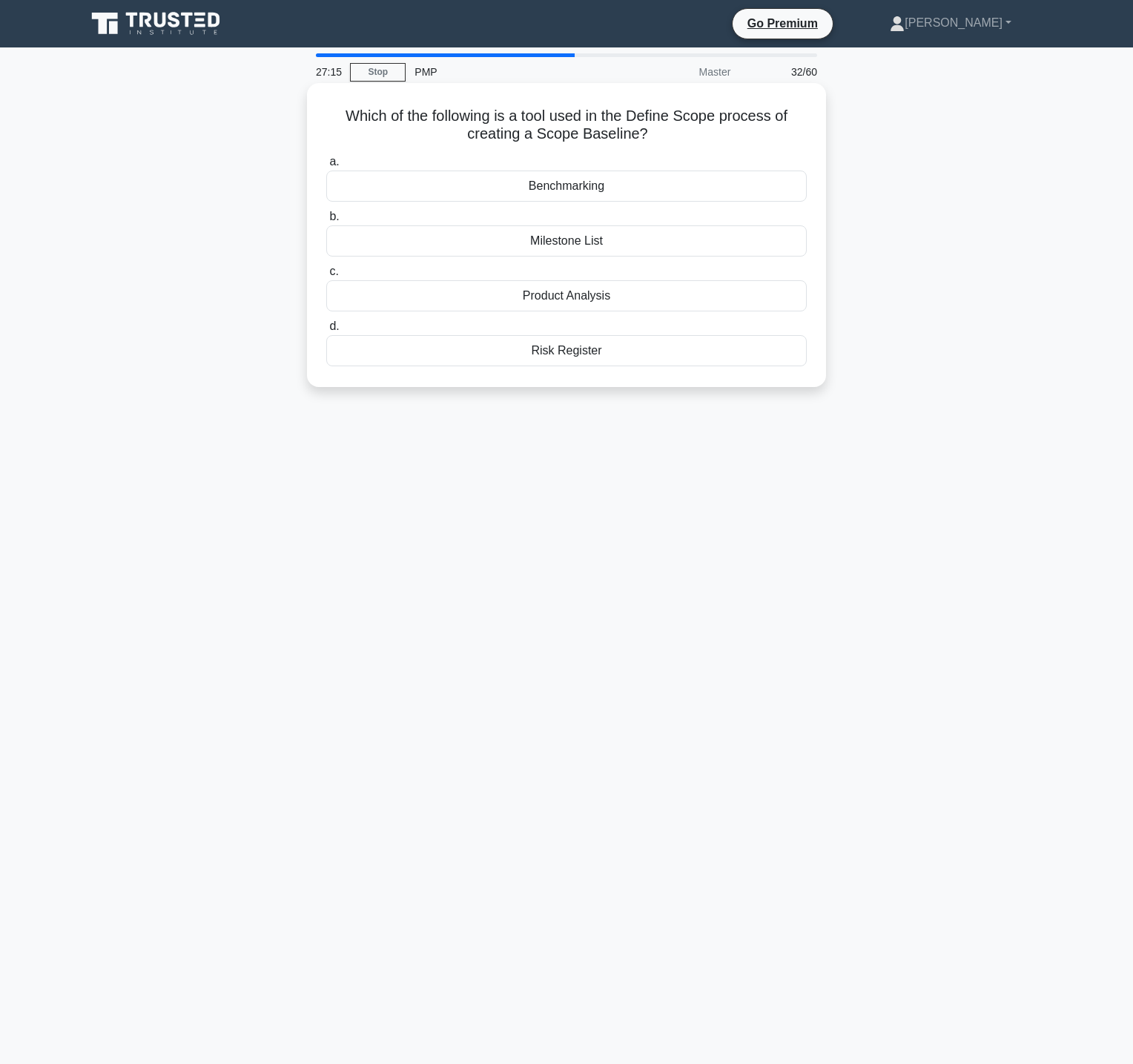
click at [661, 295] on div "Product Analysis" at bounding box center [566, 295] width 481 height 31
click at [326, 277] on input "c. Product Analysis" at bounding box center [326, 272] width 0 height 9
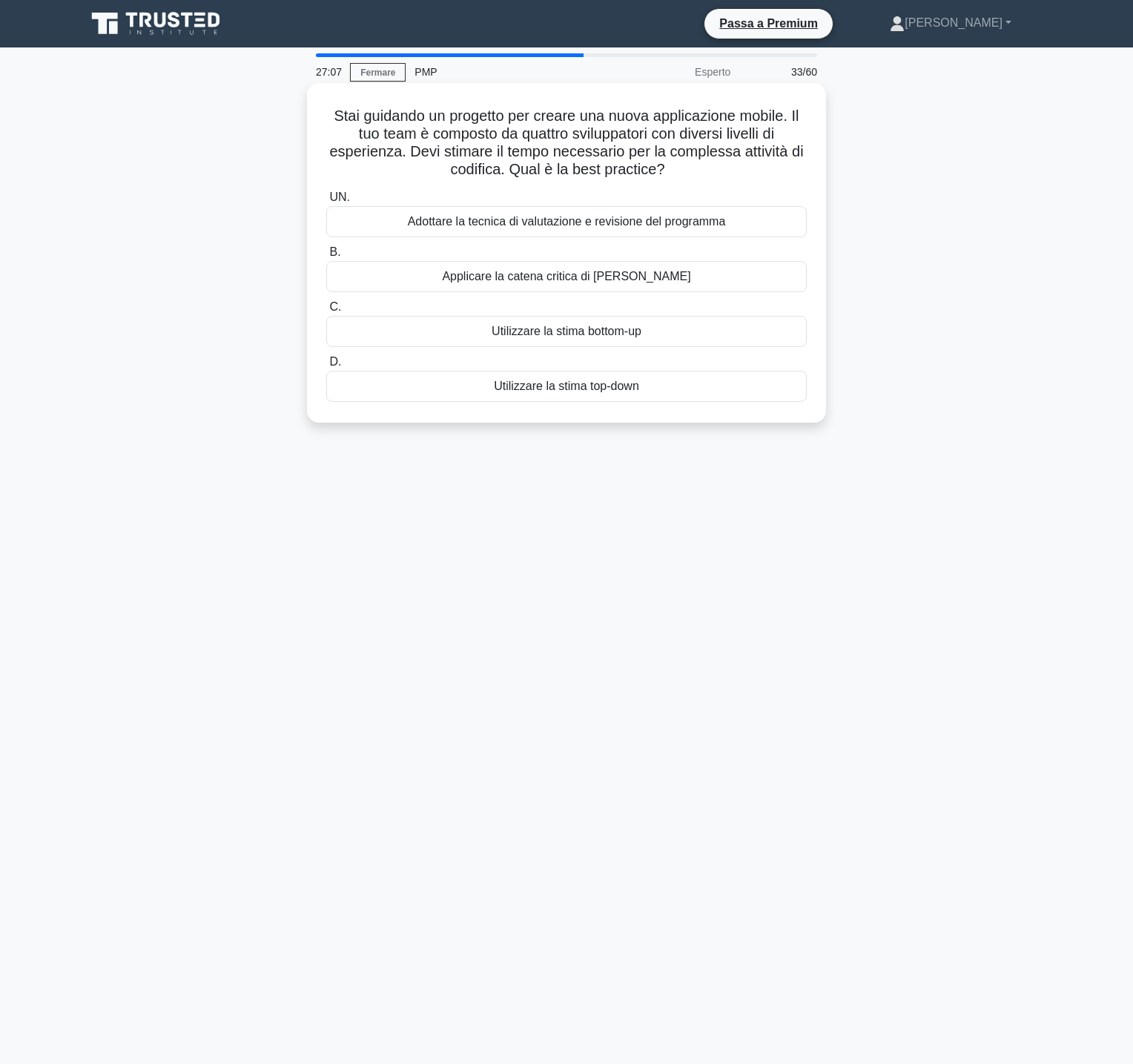
click at [607, 129] on font "Stai guidando un progetto per creare una nuova applicazione mobile. Il tuo team…" at bounding box center [566, 143] width 474 height 70
click at [604, 330] on font "Utilizzare la stima bottom-up" at bounding box center [566, 330] width 149 height 13
click at [326, 313] on input "C. Utilizzare la stima bottom-up" at bounding box center [326, 307] width 0 height 9
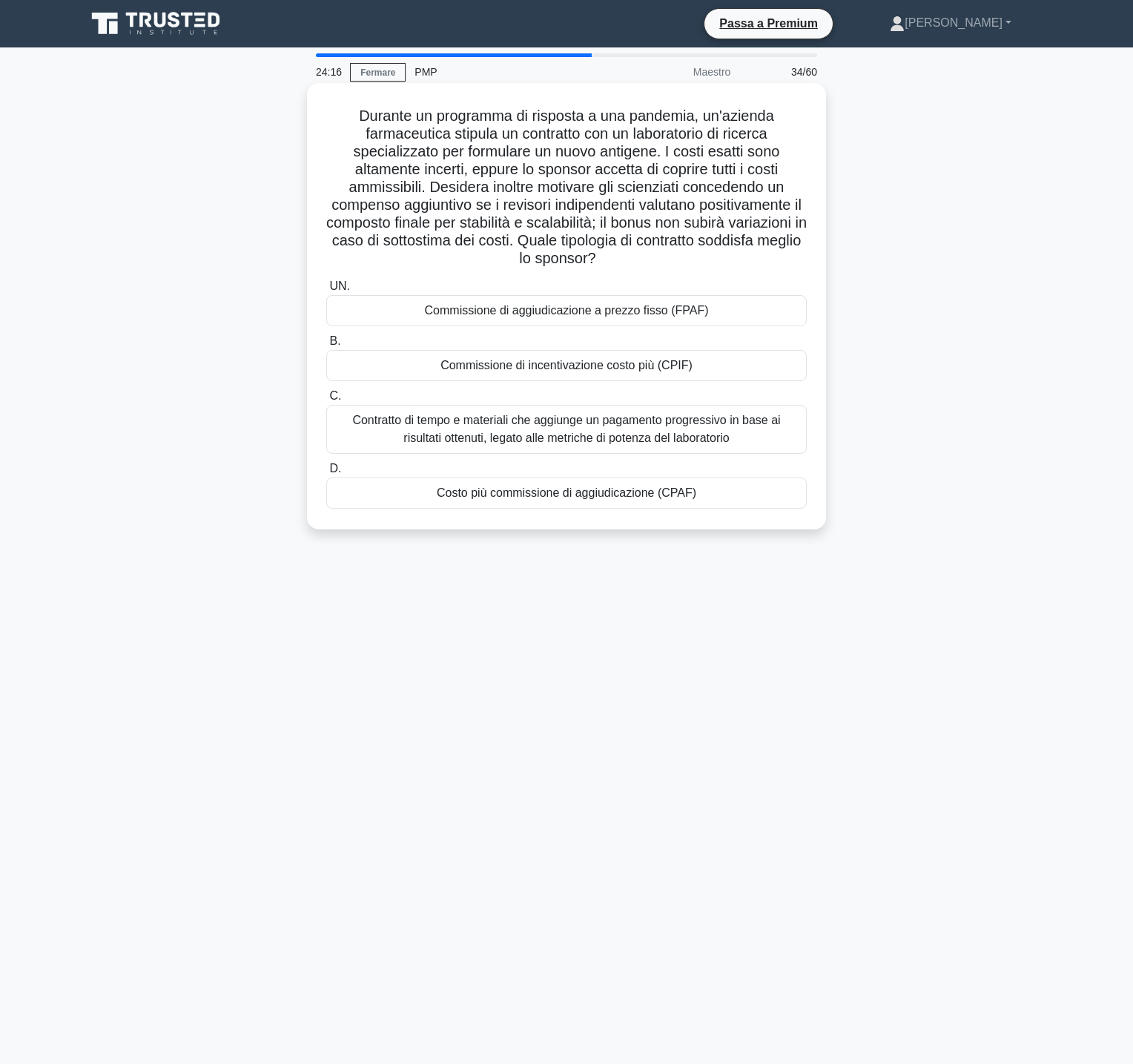
click at [575, 493] on font "Costo più commissione di aggiudicazione (CPAF)" at bounding box center [566, 493] width 260 height 13
click at [326, 474] on input "D. Costo più commissione di aggiudicazione (CPAF)" at bounding box center [326, 469] width 0 height 9
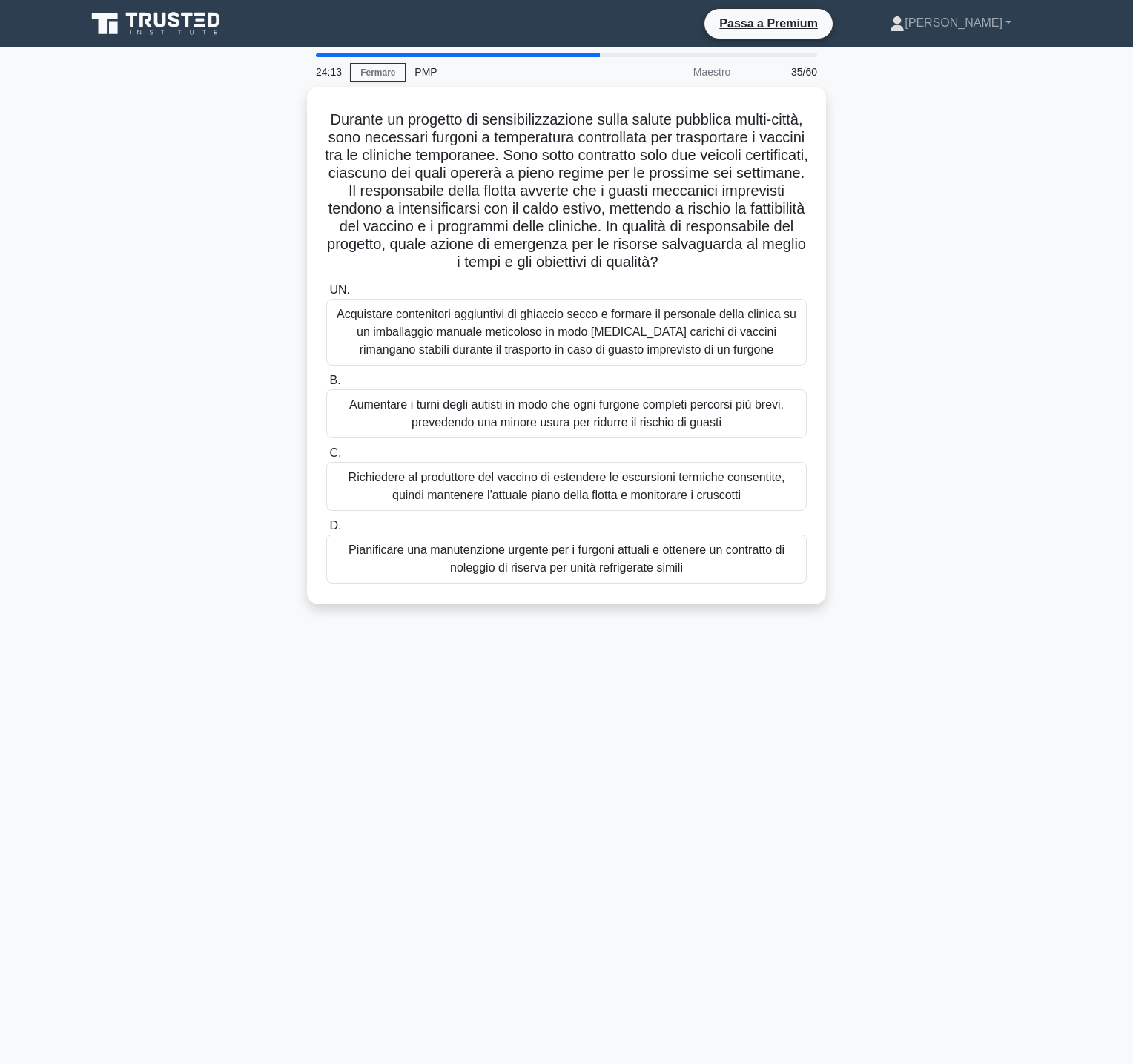
click at [948, 254] on div "Durante un progetto di sensibilizzazione sulla salute pubblica multi-città, son…" at bounding box center [566, 354] width 978 height 535
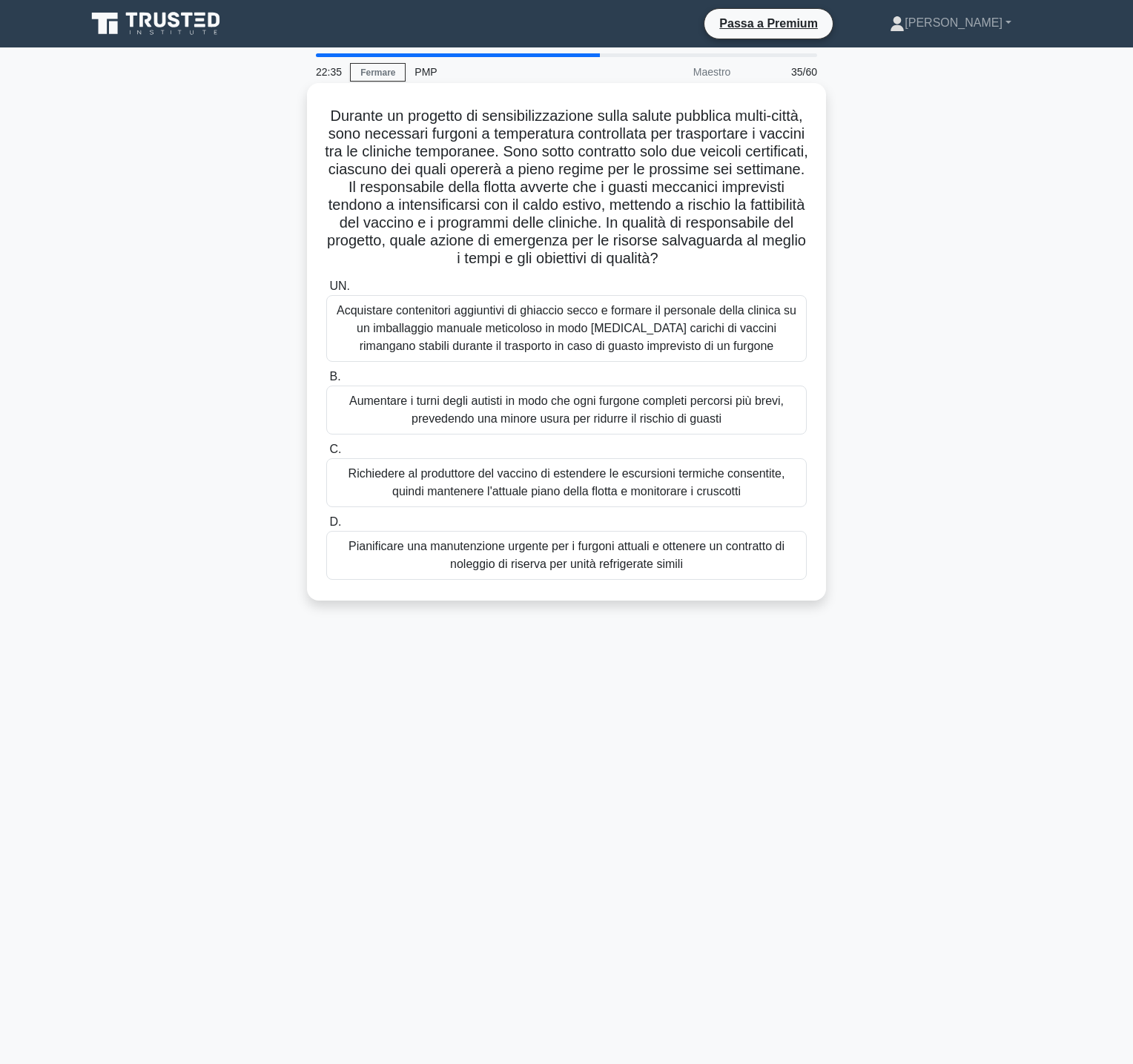
click at [659, 562] on font "Pianificare una manutenzione urgente per i furgoni attuali e ottenere un contra…" at bounding box center [566, 555] width 436 height 31
click at [326, 527] on input "D. Pianificare una manutenzione urgente per i furgoni attuali e ottenere un con…" at bounding box center [326, 522] width 0 height 9
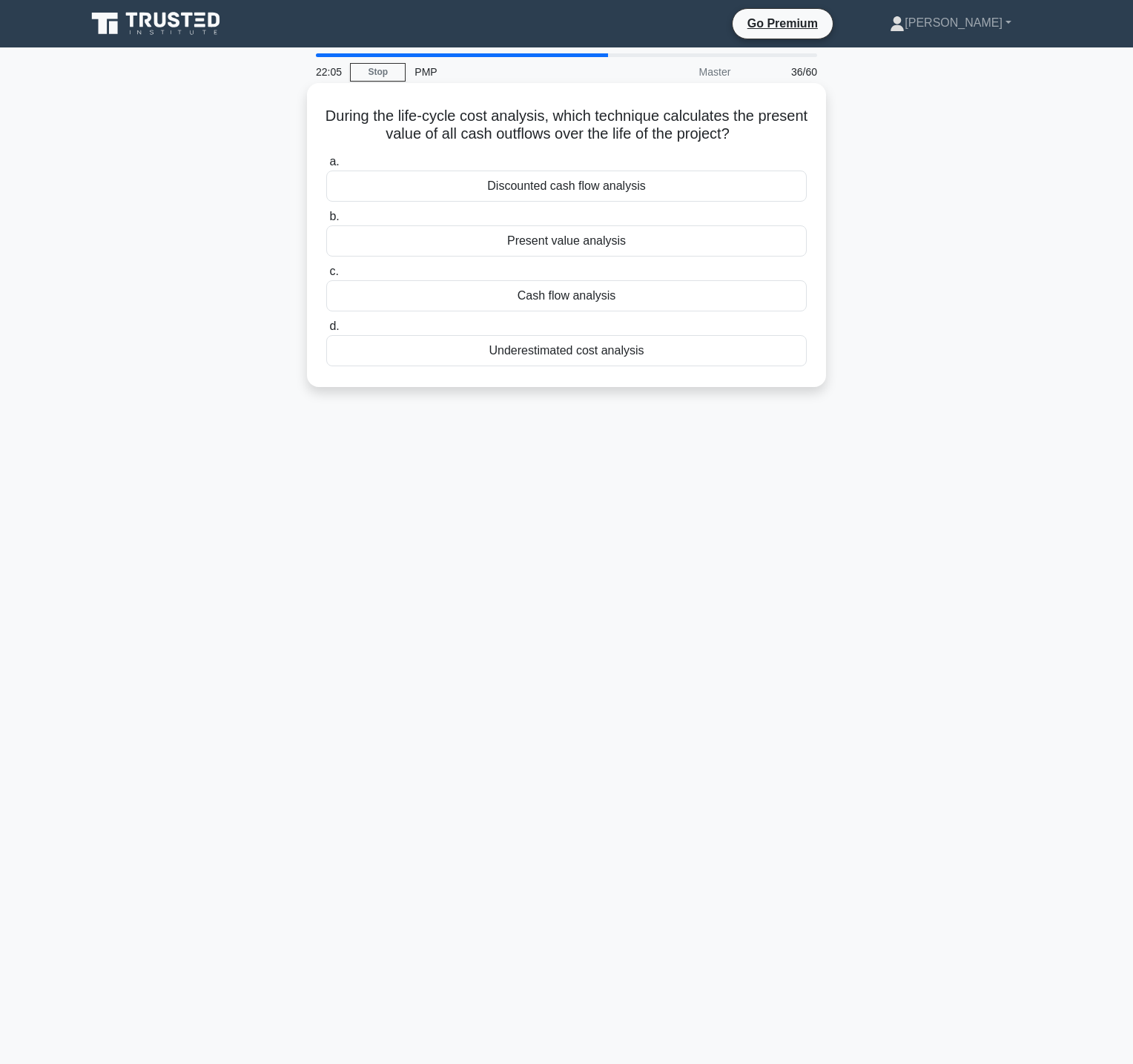
click at [624, 189] on div "Discounted cash flow analysis" at bounding box center [566, 186] width 481 height 31
click at [326, 167] on input "a. Discounted cash flow analysis" at bounding box center [326, 161] width 0 height 9
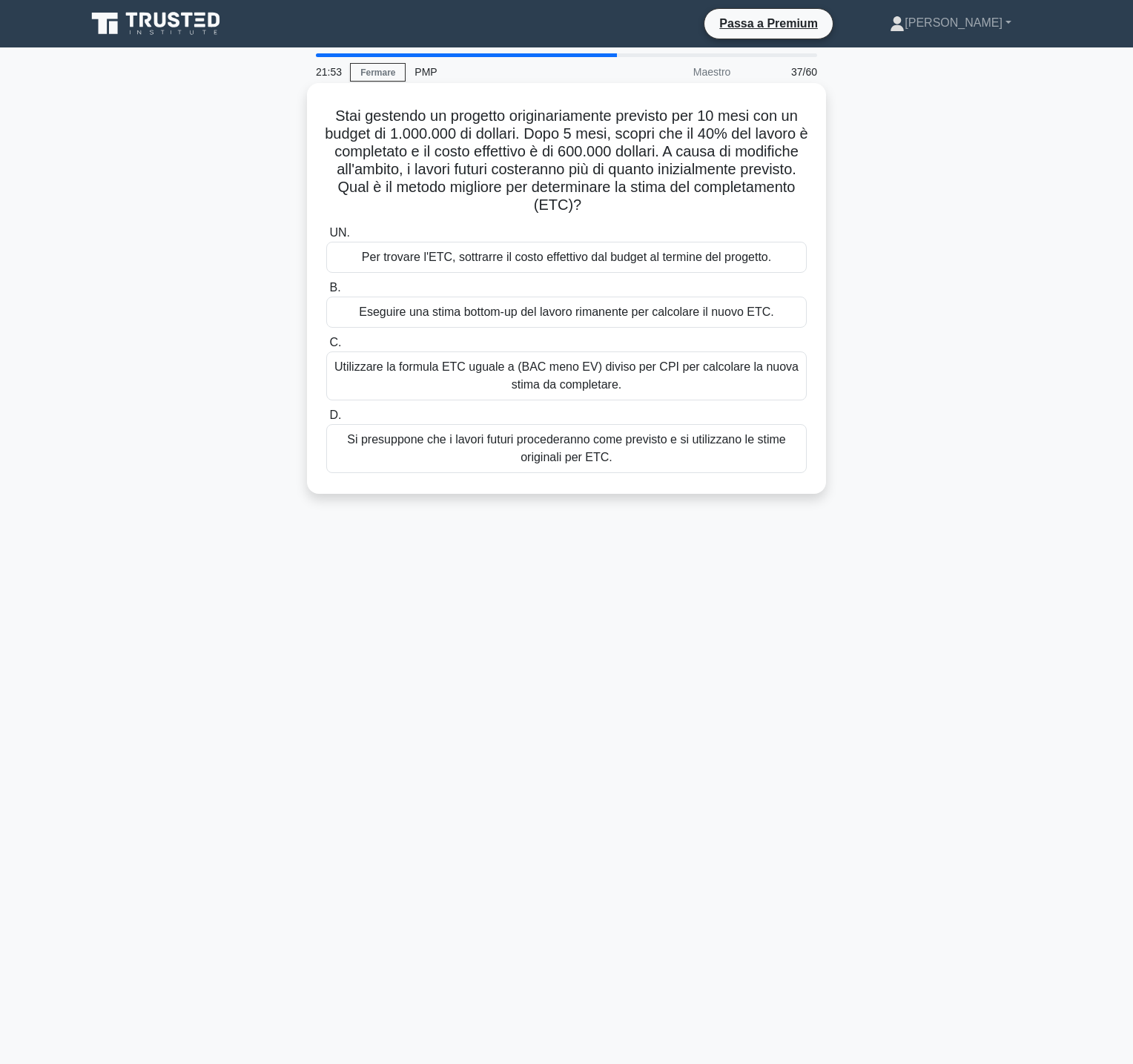
click at [408, 122] on font "Stai gestendo un progetto originariamente previsto per 10 mesi con un budget di…" at bounding box center [566, 160] width 483 height 105
click at [669, 370] on font "Utilizzare la formula ETC uguale a (BAC meno EV) diviso per CPI per calcolare l…" at bounding box center [567, 376] width 464 height 31
click at [326, 348] on input "C. Utilizzare la formula ETC uguale a (BAC meno EV) diviso per CPI per calcolar…" at bounding box center [326, 342] width 0 height 9
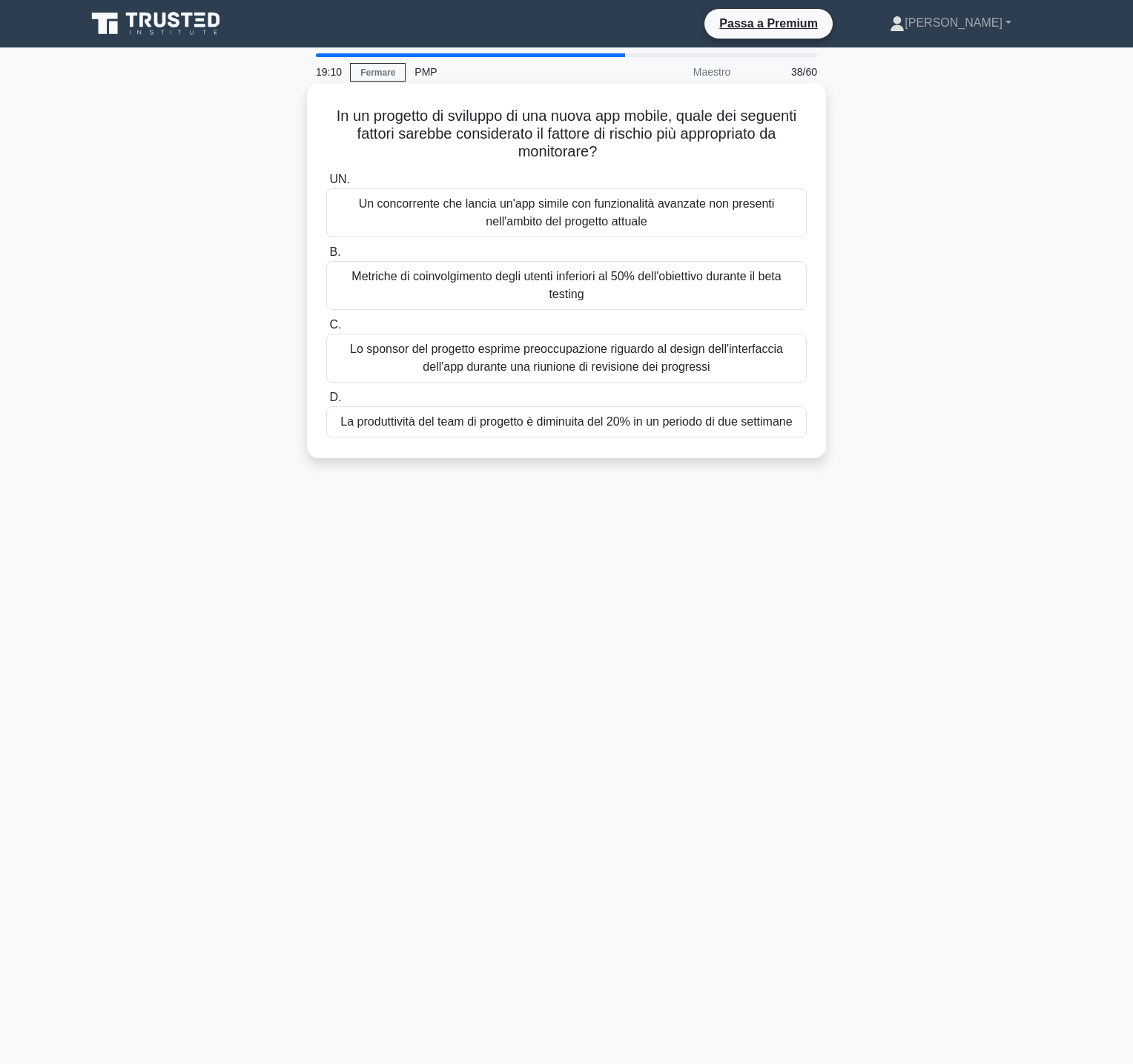
click at [737, 360] on font "Lo sponsor del progetto esprime preoccupazione riguardo al design dell'interfac…" at bounding box center [566, 359] width 467 height 36
click at [326, 330] on input "C. Lo sponsor del progetto esprime preoccupazione riguardo al design dell'inter…" at bounding box center [326, 324] width 0 height 9
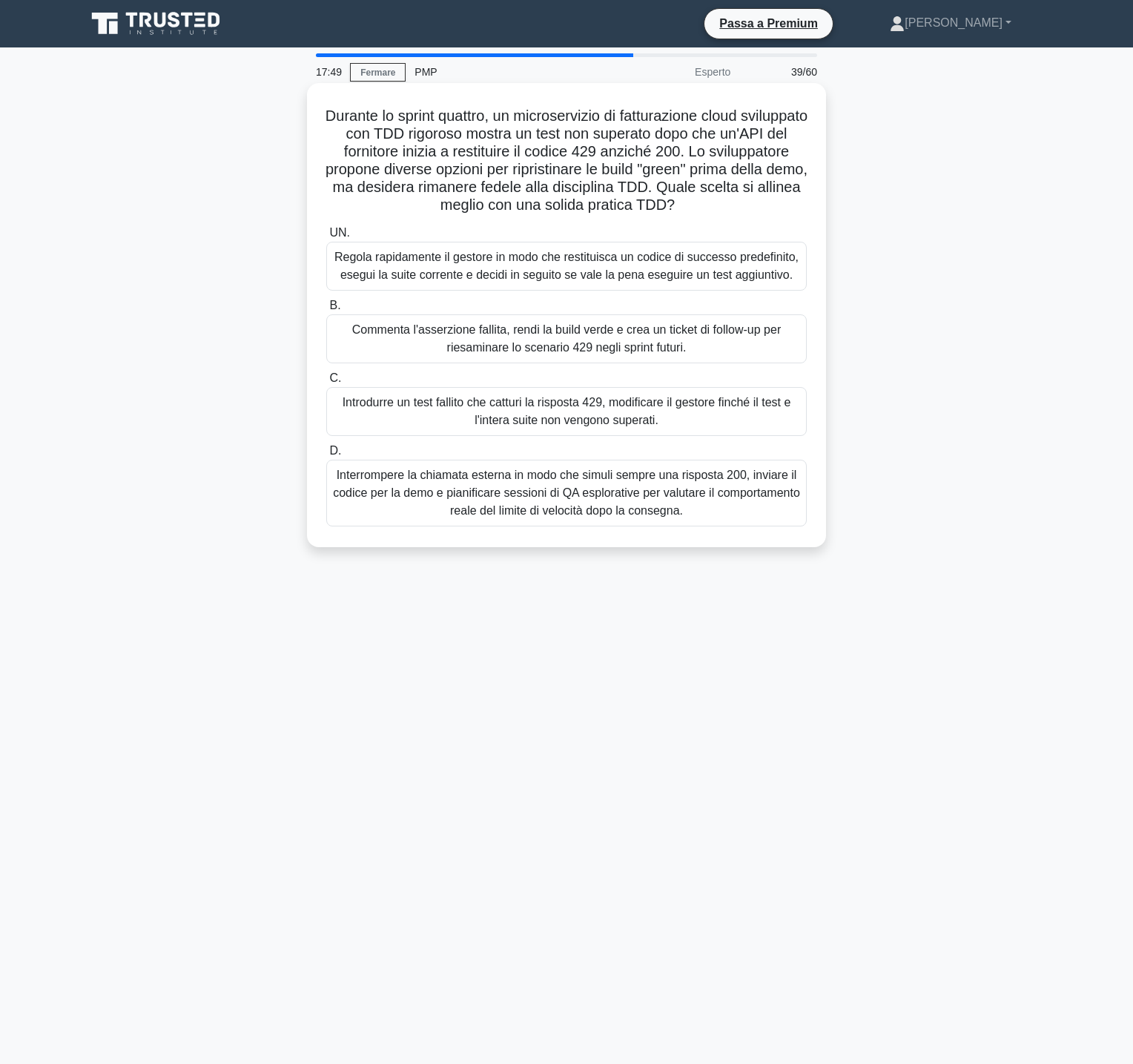
click at [688, 408] on font "Introdurre un test fallito che catturi la risposta 429, modificare il gestore f…" at bounding box center [566, 412] width 448 height 31
click at [326, 383] on input "C. Introdurre un test fallito che catturi la risposta 429, modificare il gestor…" at bounding box center [326, 378] width 0 height 9
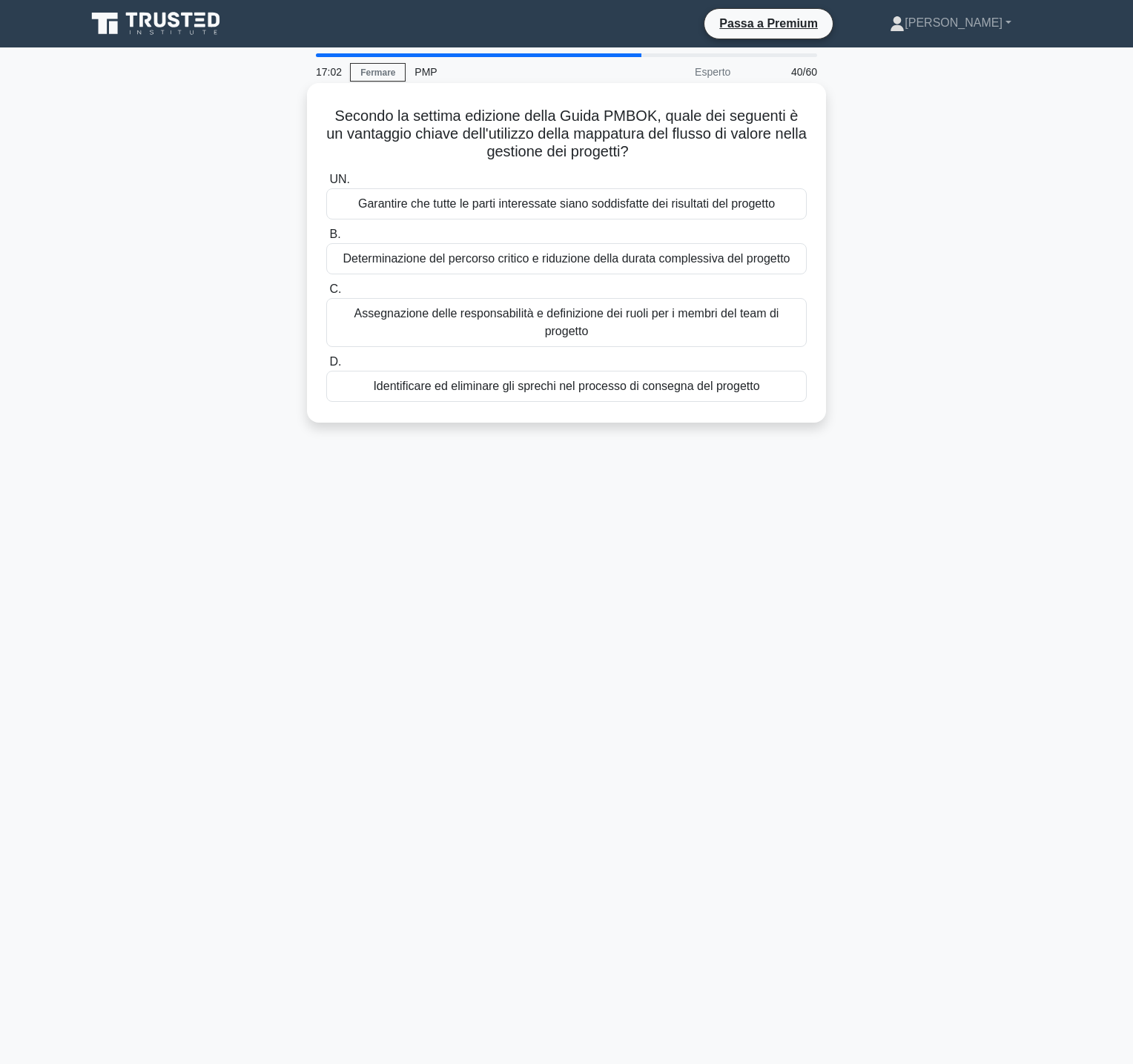
click at [669, 391] on font "Identificare ed eliminare gli sprechi nel processo di consegna del progetto" at bounding box center [566, 386] width 386 height 13
click at [326, 367] on input "D. Identificare ed eliminare gli sprechi nel processo di consegna del progetto" at bounding box center [326, 361] width 0 height 9
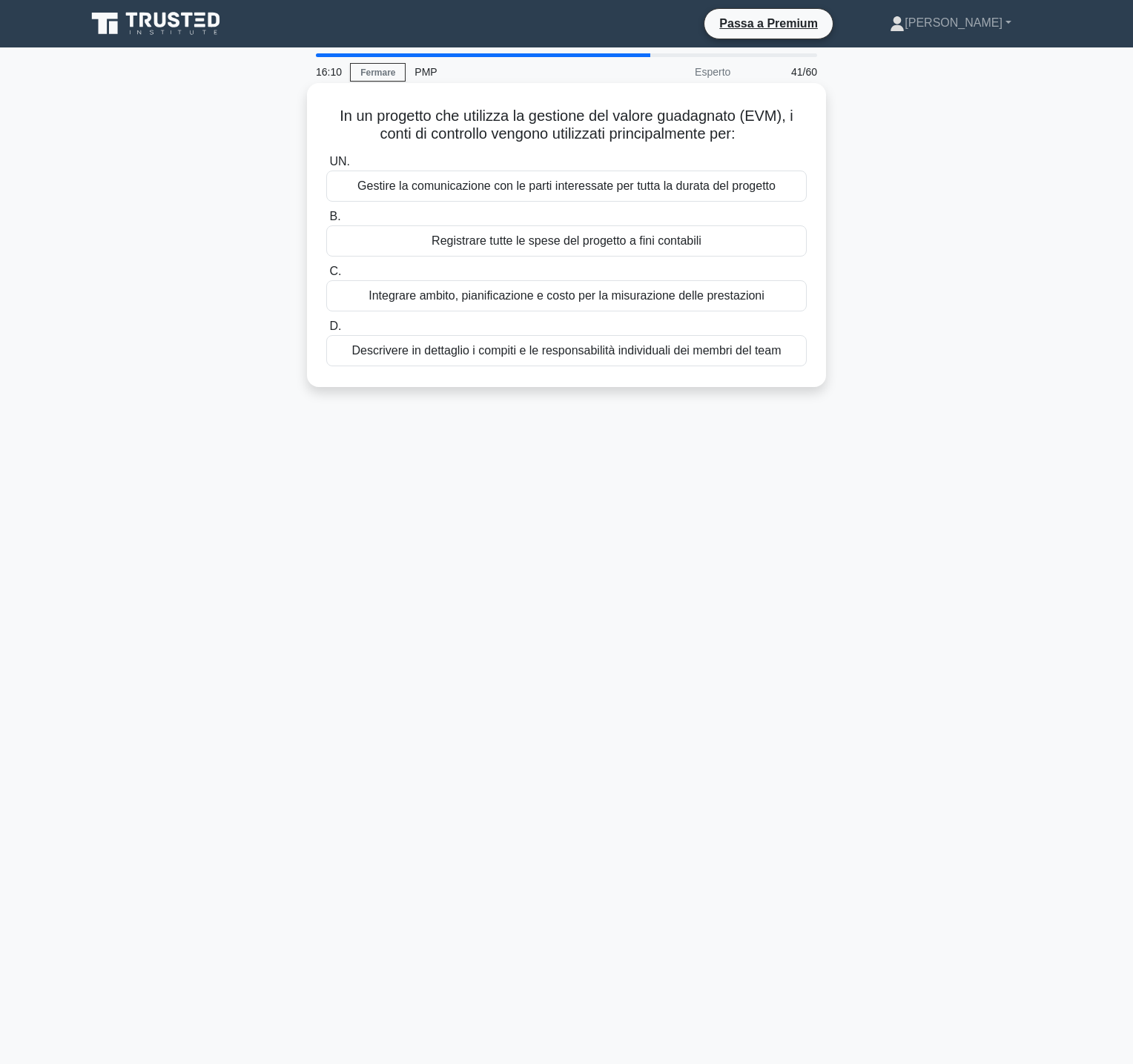
click at [610, 298] on font "Integrare ambito, pianificazione e costo per la misurazione delle prestazioni" at bounding box center [567, 295] width 396 height 13
click at [326, 277] on input "C. Integrare ambito, pianificazione e costo per la misurazione delle prestazioni" at bounding box center [326, 272] width 0 height 9
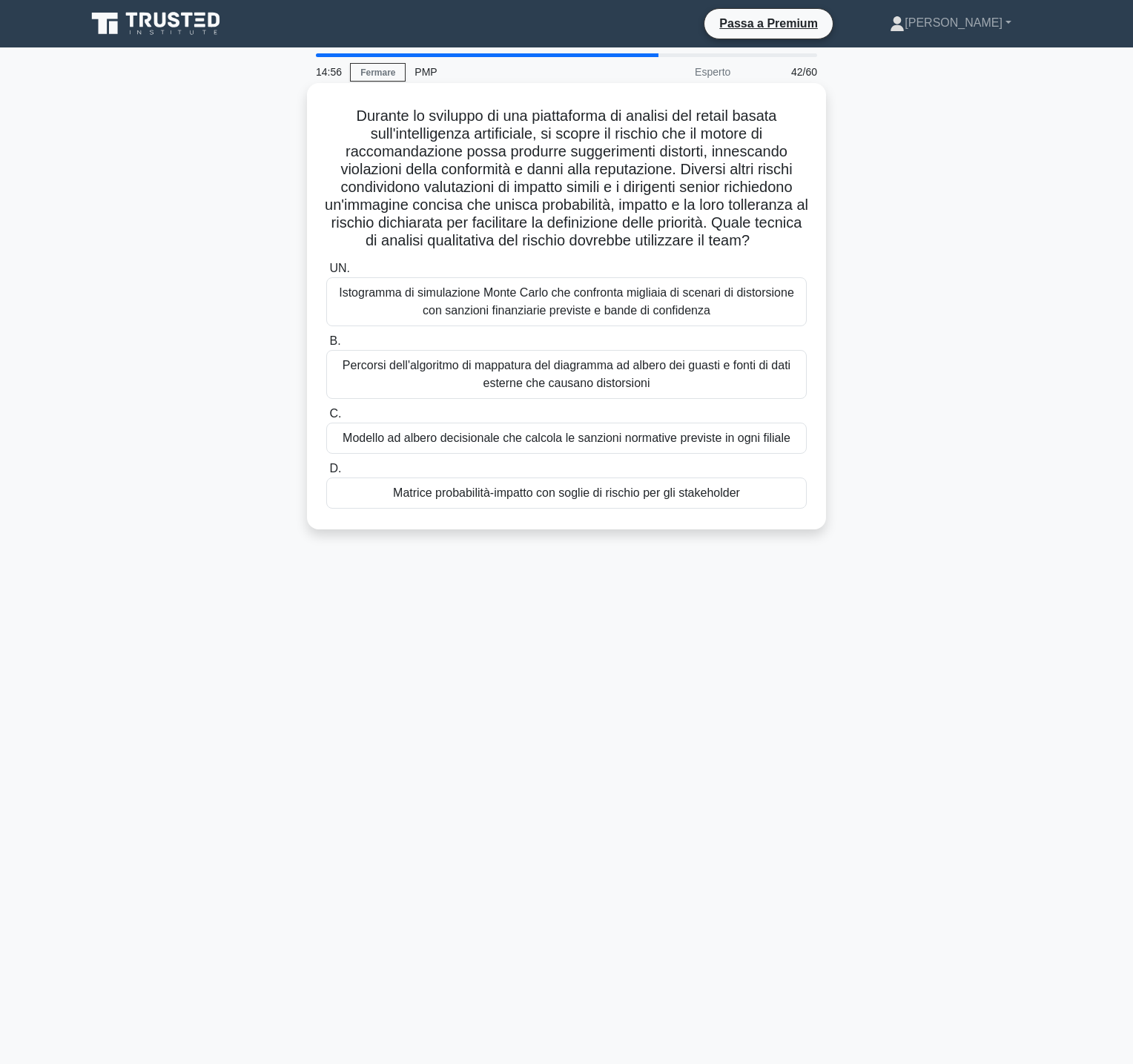
click at [575, 490] on font "Matrice probabilità-impatto con soglie di rischio per gli stakeholder" at bounding box center [566, 493] width 347 height 13
click at [326, 474] on input "D. Matrice probabilità-impatto con soglie di rischio per gli stakeholder" at bounding box center [326, 469] width 0 height 9
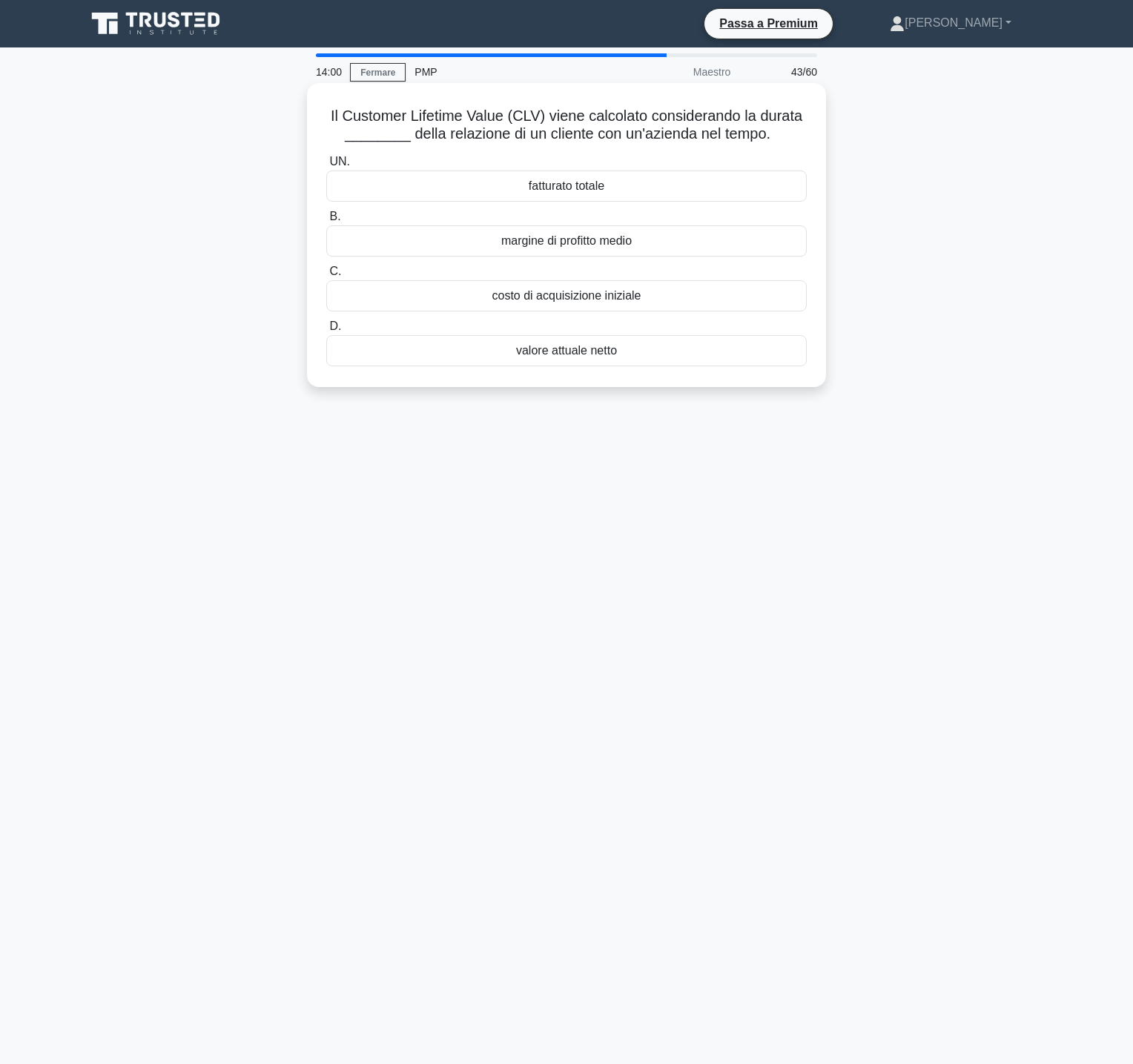
click at [585, 189] on font "fatturato totale" at bounding box center [566, 185] width 76 height 13
click at [326, 167] on input "UN. fatturato totale" at bounding box center [326, 161] width 0 height 9
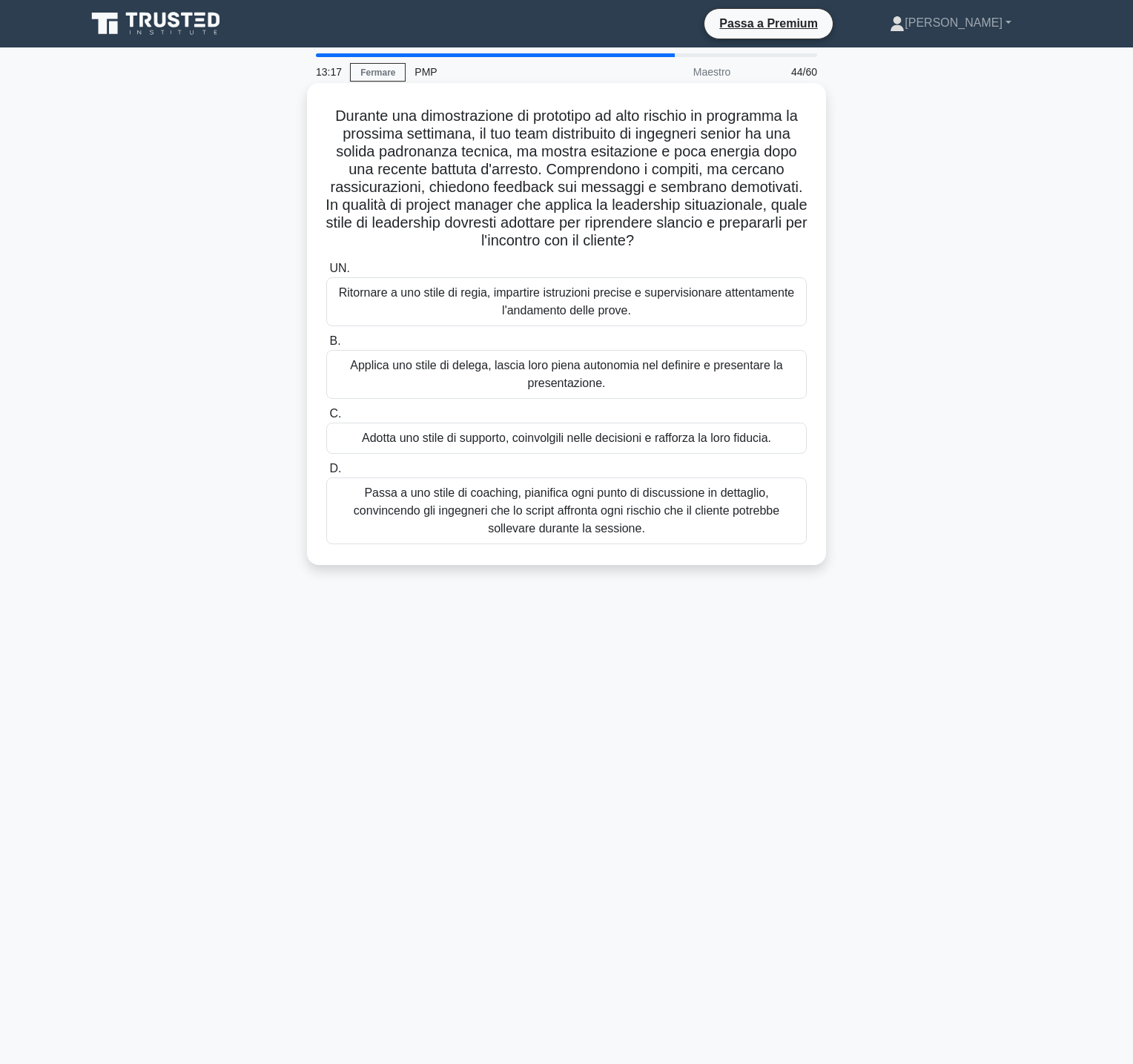
click at [632, 509] on font "Passa a uno stile di coaching, pianifica ogni punto di discussione in dettaglio…" at bounding box center [566, 511] width 425 height 48
click at [326, 474] on input "D. Passa a uno stile di coaching, pianifica ogni punto di discussione in dettag…" at bounding box center [326, 469] width 0 height 9
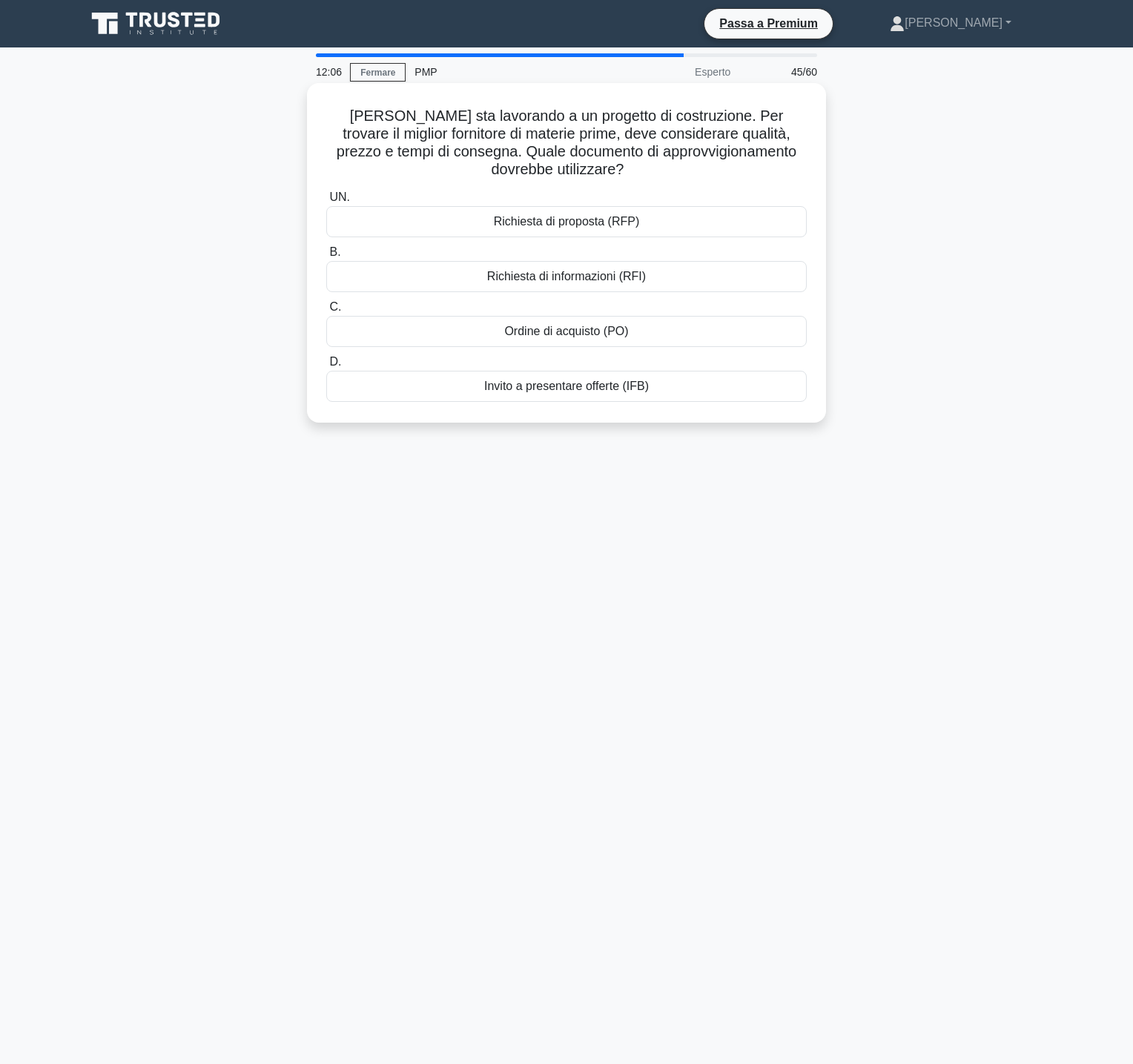
click at [610, 271] on font "Richiesta di informazioni (RFI)" at bounding box center [566, 276] width 159 height 13
click at [326, 257] on input "B. Richiesta di informazioni (RFI)" at bounding box center [326, 252] width 0 height 9
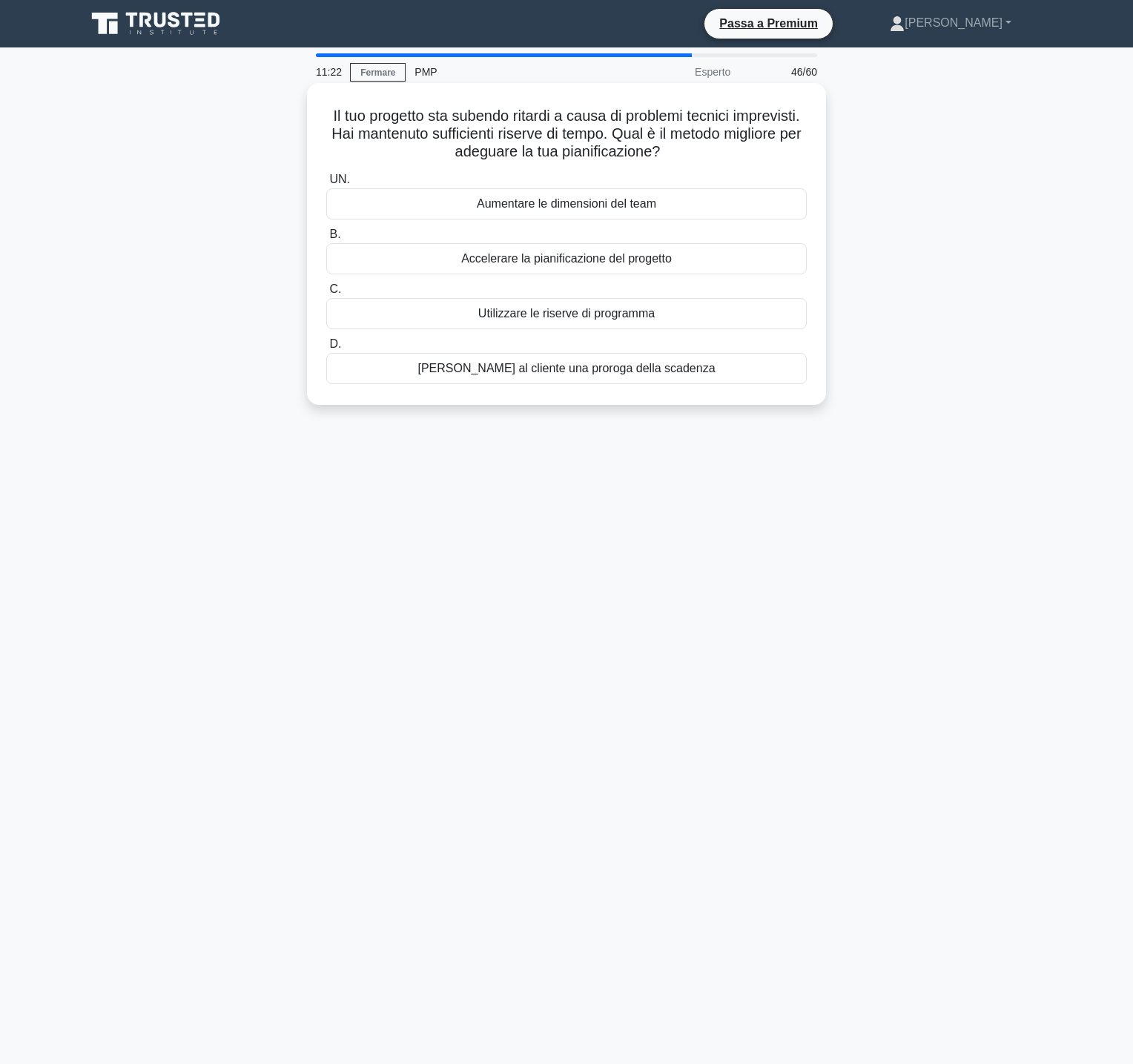
click at [614, 313] on font "Utilizzare le riserve di programma" at bounding box center [566, 313] width 177 height 13
click at [326, 295] on input "C. Utilizzare le riserve di programma" at bounding box center [326, 289] width 0 height 9
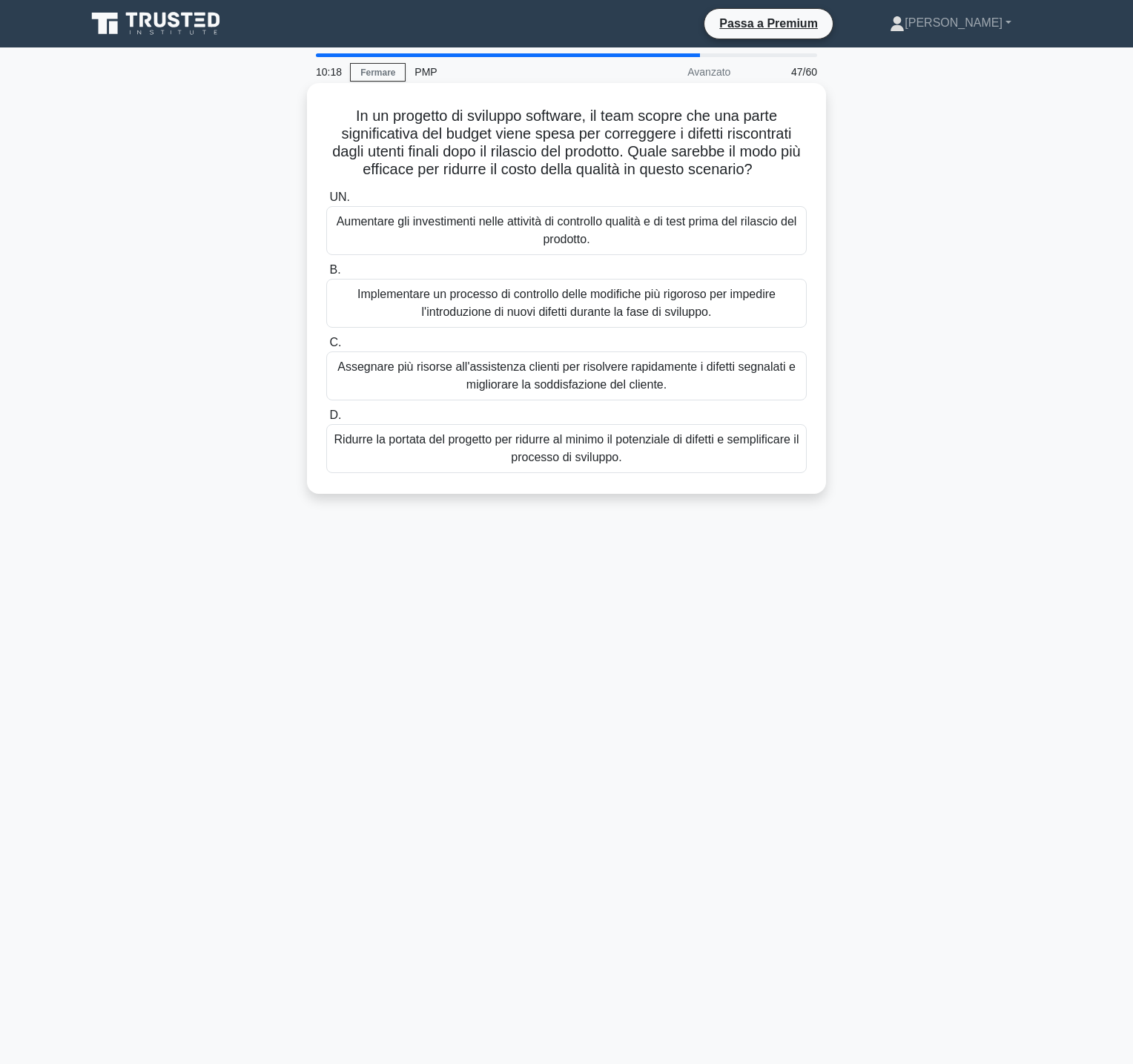
click at [645, 298] on font "Implementare un processo di controllo delle modifiche più rigoroso per impedire…" at bounding box center [566, 303] width 418 height 31
click at [326, 275] on input "B. Implementare un processo di controllo delle modifiche più rigoroso per imped…" at bounding box center [326, 270] width 0 height 9
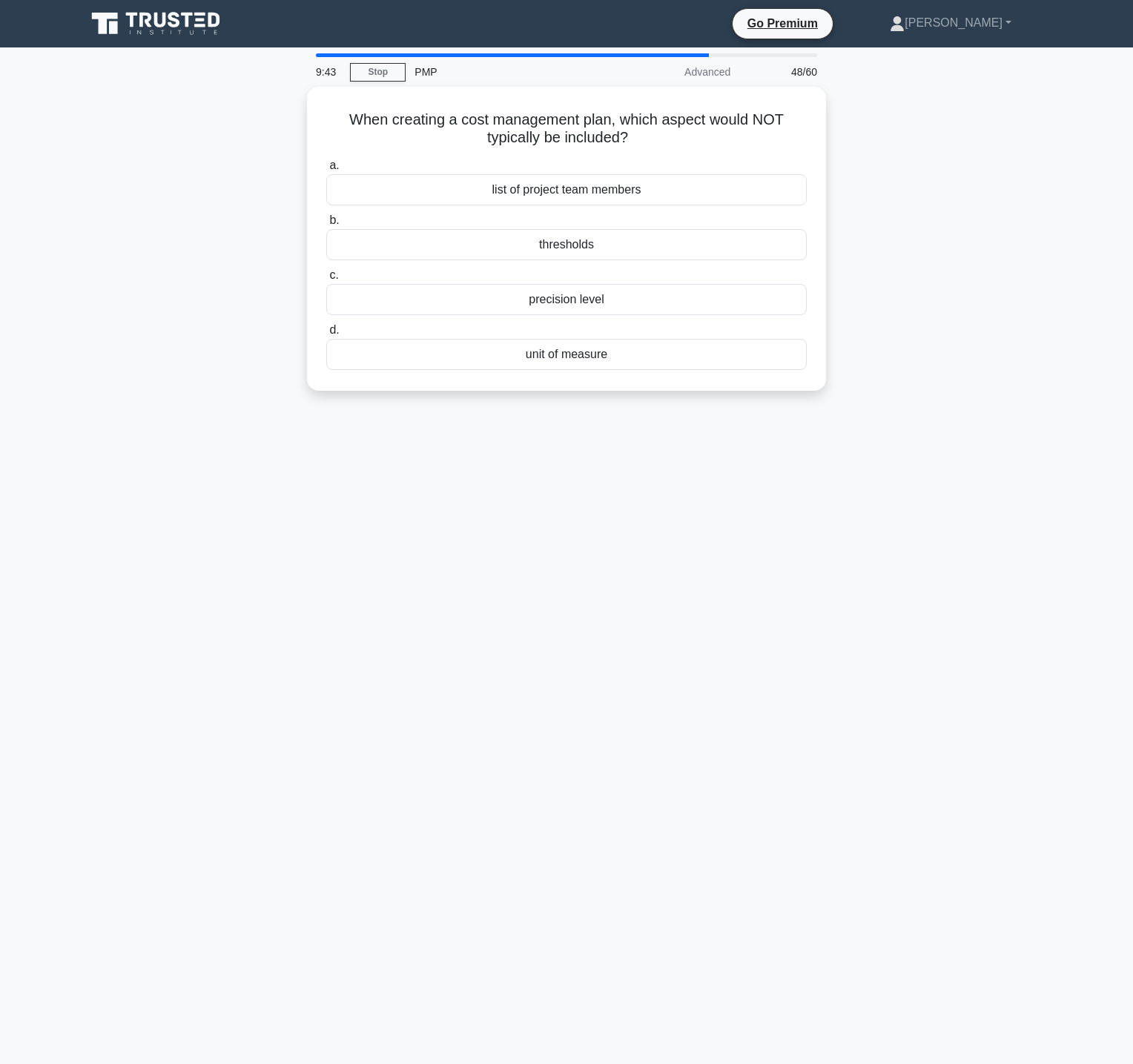
click at [897, 232] on div "When creating a cost management plan, which aspect would NOT typically be inclu…" at bounding box center [566, 248] width 978 height 322
click at [695, 241] on div "thresholds" at bounding box center [566, 241] width 481 height 31
click at [326, 222] on input "b. thresholds" at bounding box center [326, 216] width 0 height 9
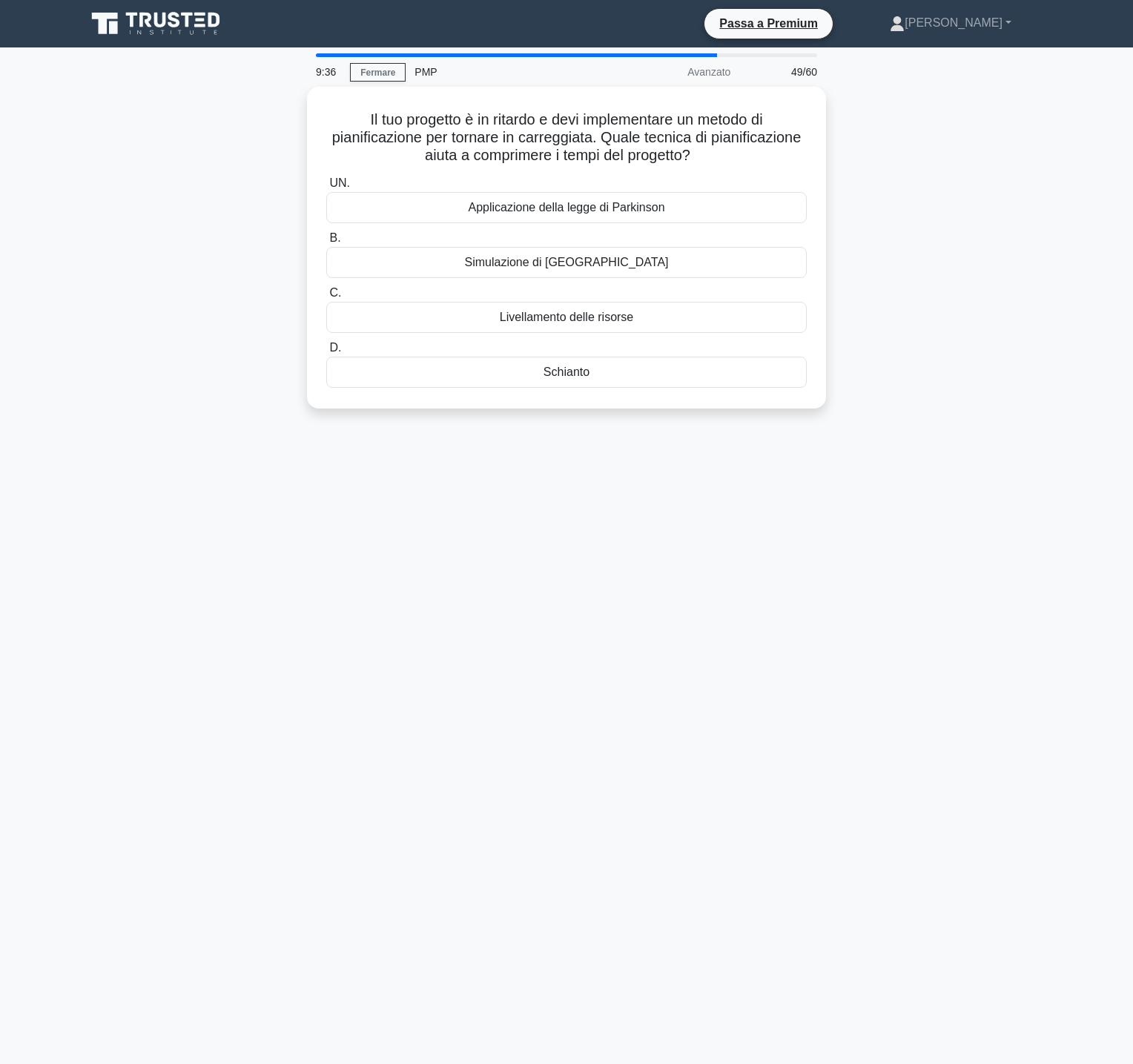
click at [887, 143] on div "Il tuo progetto è in ritardo e devi implementare un metodo di pianificazione pe…" at bounding box center [566, 257] width 978 height 340
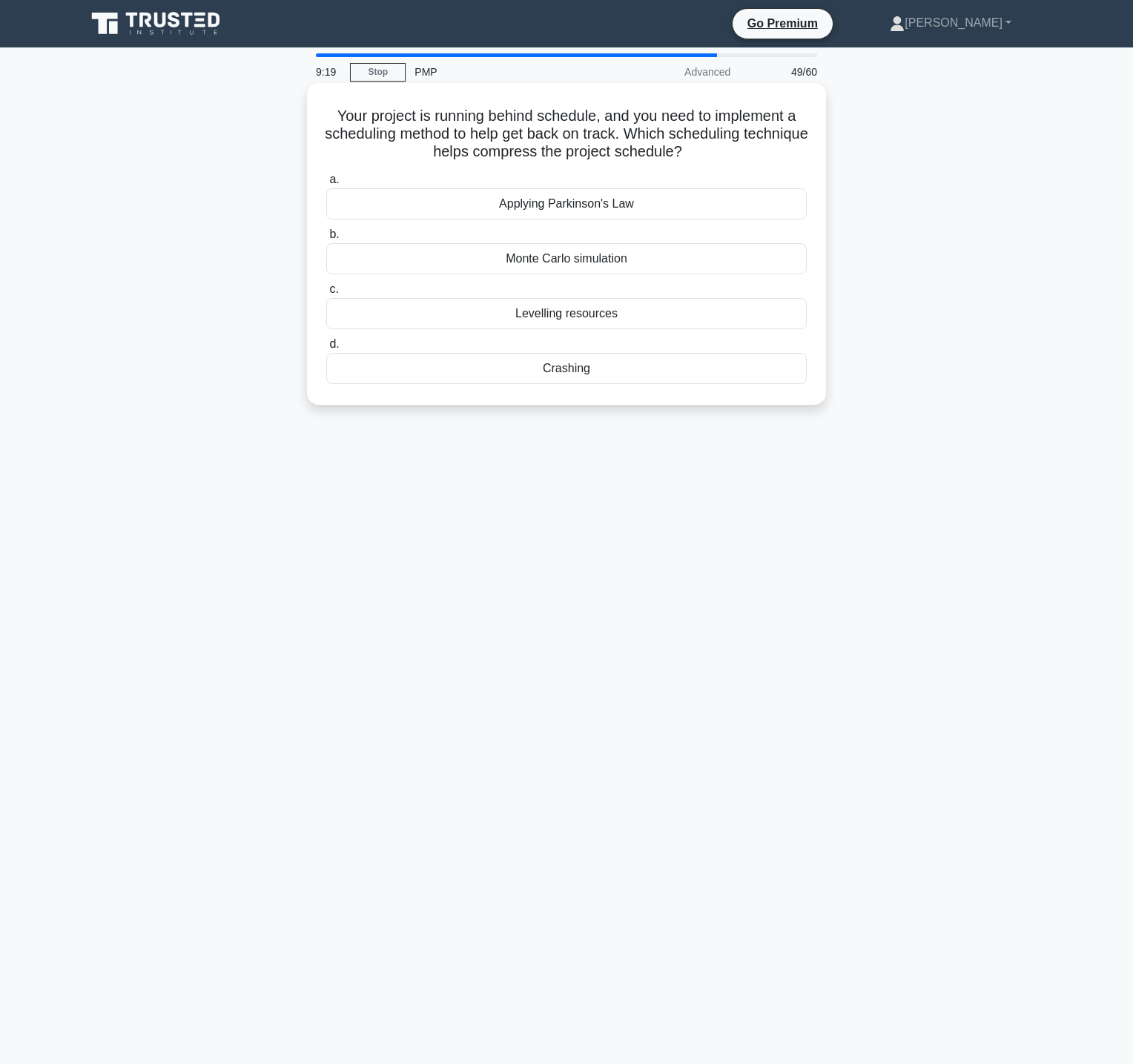
click at [650, 367] on div "Crashing" at bounding box center [566, 368] width 481 height 31
click at [326, 349] on input "d. Crashing" at bounding box center [326, 344] width 0 height 9
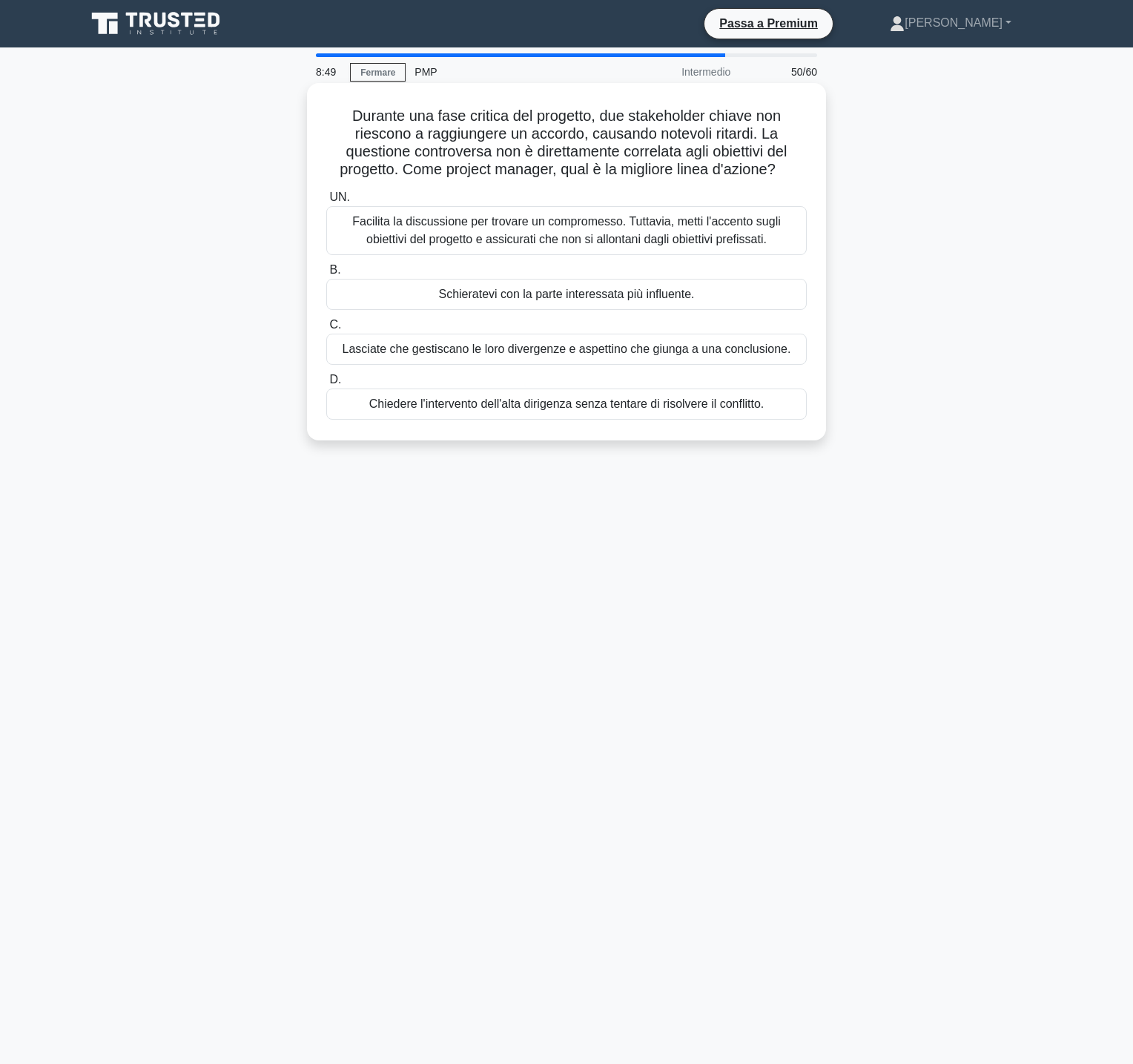
click at [682, 229] on font "Facilita la discussione per trovare un compromesso. Tuttavia, metti l'accento s…" at bounding box center [566, 231] width 467 height 36
click at [326, 202] on input "UN. Facilita la discussione per trovare un compromesso. Tuttavia, metti l'accen…" at bounding box center [326, 197] width 0 height 9
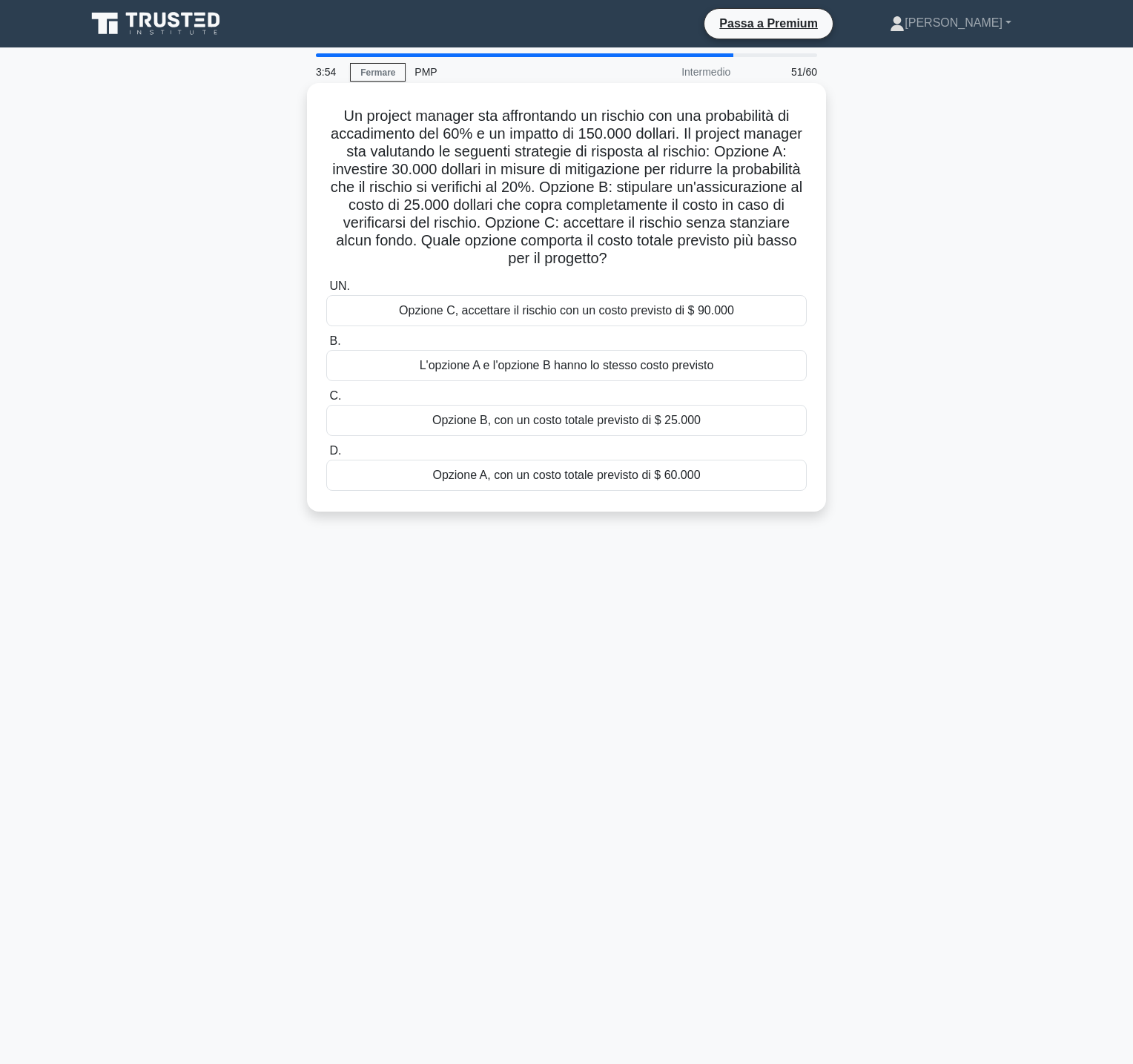
click at [649, 473] on font "Opzione A, con un costo totale previsto di $ 60.000" at bounding box center [565, 475] width 267 height 13
click at [326, 456] on input "D. Opzione A, con un costo totale previsto di $ 60.000" at bounding box center [326, 451] width 0 height 9
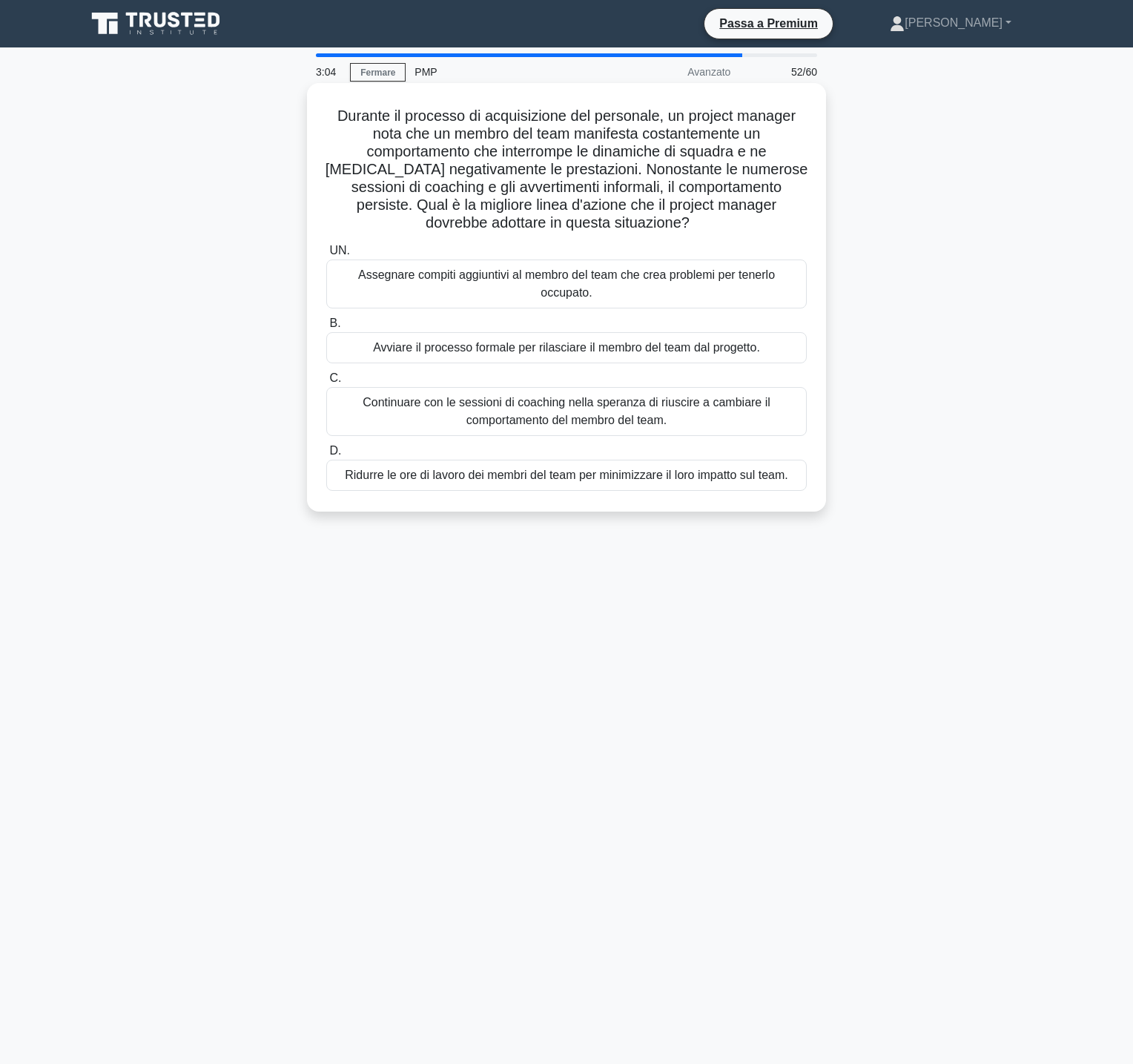
click at [774, 344] on div "Avviare il processo formale per rilasciare il membro del team dal progetto." at bounding box center [566, 348] width 481 height 31
click at [326, 329] on input "B. Avviare il processo formale per rilasciare il membro del team dal progetto." at bounding box center [326, 323] width 0 height 9
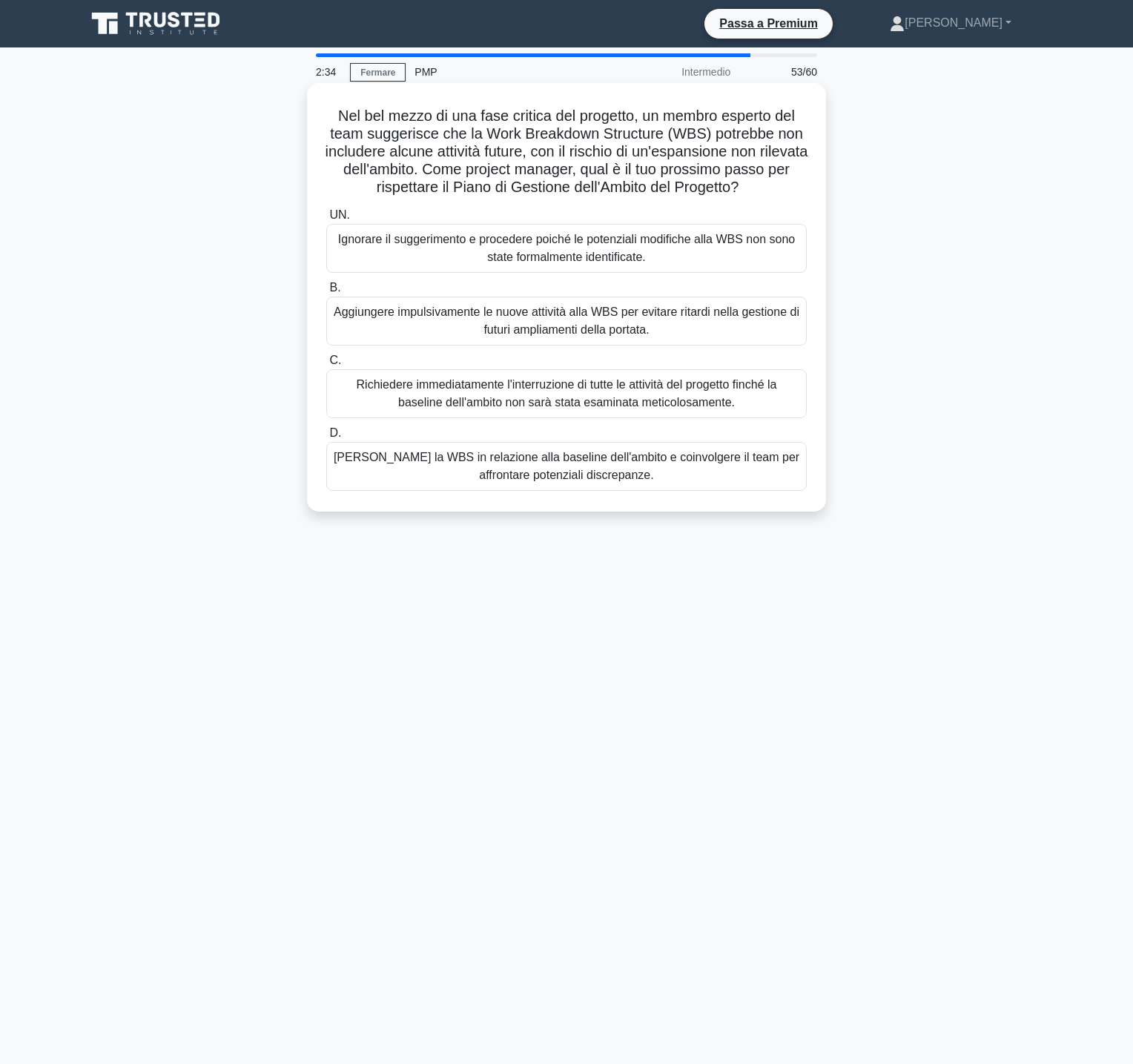
click at [646, 476] on font "Valutare la WBS in relazione alla baseline dell'ambito e coinvolgere il team pe…" at bounding box center [566, 466] width 467 height 36
click at [326, 438] on input "D. Valutare la WBS in relazione alla baseline dell'ambito e coinvolgere il team…" at bounding box center [326, 433] width 0 height 9
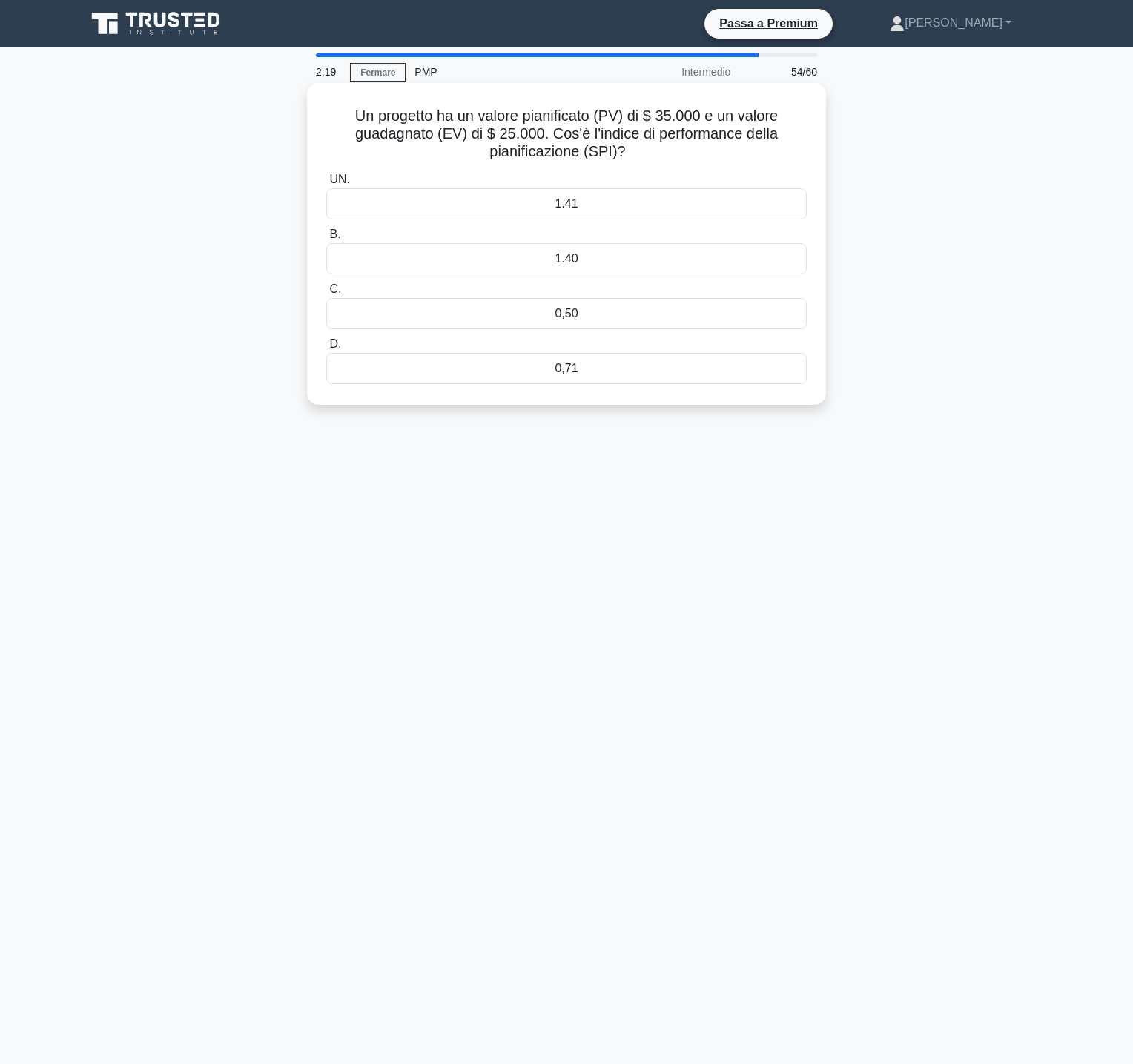
click at [581, 373] on div "0,71" at bounding box center [566, 368] width 481 height 31
click at [326, 349] on input "D. 0,71" at bounding box center [326, 344] width 0 height 9
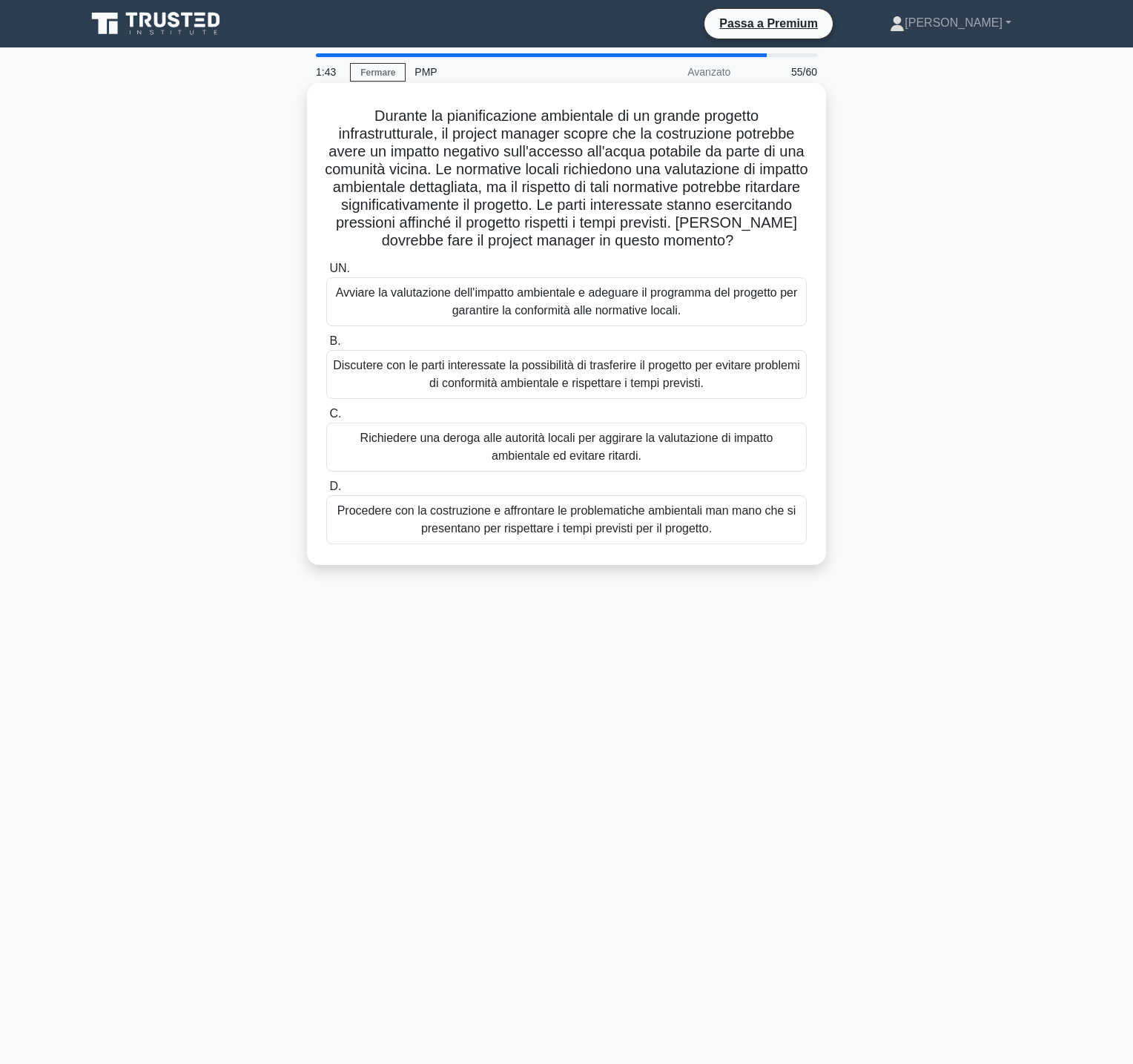
click at [706, 307] on font "Avviare la valutazione dell'impatto ambientale e adeguare il programma del prog…" at bounding box center [566, 302] width 467 height 36
click at [326, 273] on input "UN. Avviare la valutazione dell'impatto ambientale e adeguare il programma del …" at bounding box center [326, 268] width 0 height 9
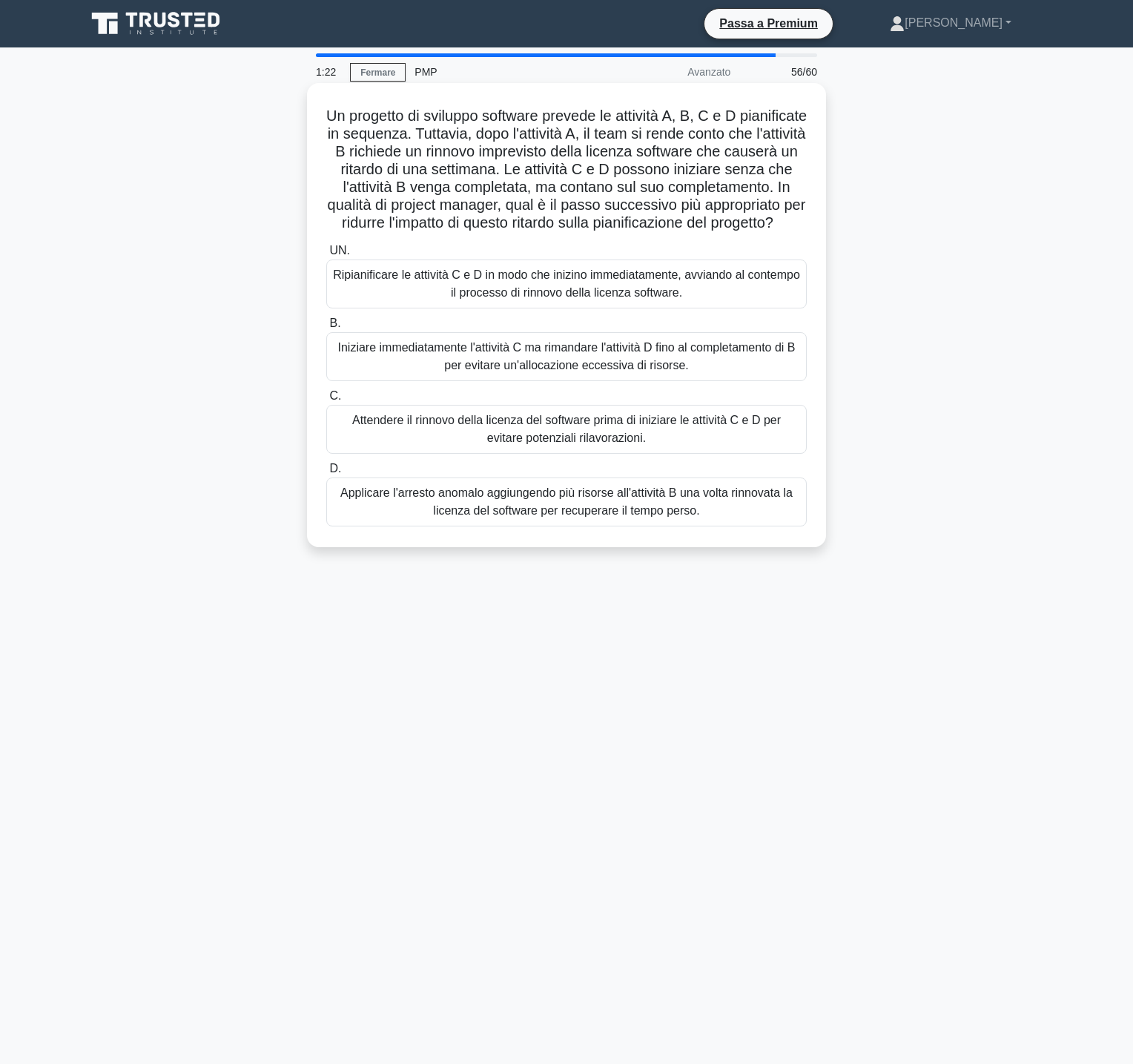
click at [706, 295] on font "Ripianificare le attività C e D in modo che inizino immediatamente, avviando al…" at bounding box center [566, 284] width 467 height 36
click at [326, 256] on input "UN. Ripianificare le attività C e D in modo che inizino immediatamente, avviand…" at bounding box center [326, 250] width 0 height 9
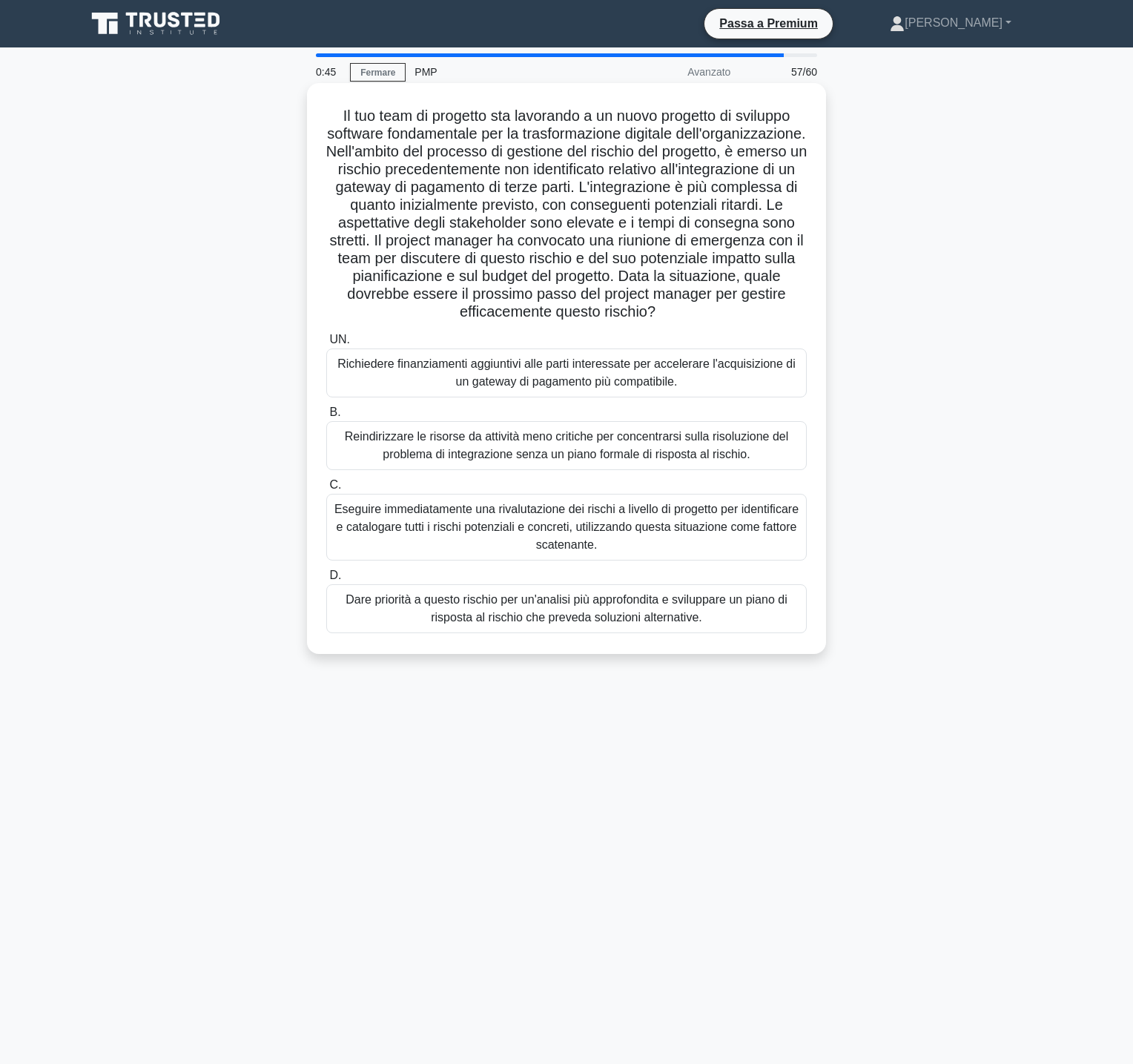
click at [469, 535] on font "Eseguire immediatamente una rivalutazione dei rischi a livello di progetto per …" at bounding box center [567, 527] width 464 height 48
click at [326, 490] on input "C. Eseguire immediatamente una rivalutazione dei rischi a livello di progetto p…" at bounding box center [326, 485] width 0 height 9
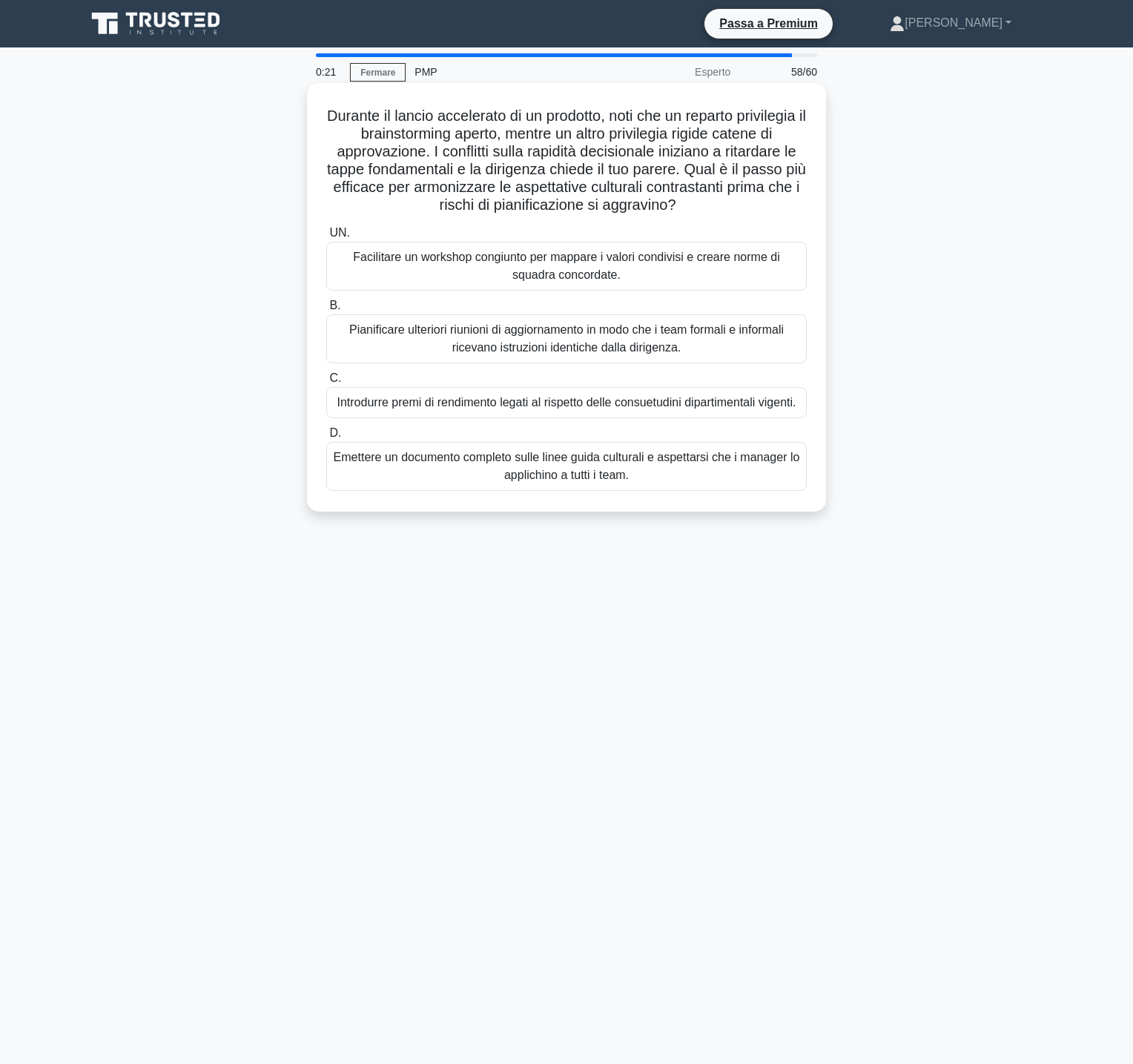
click at [622, 268] on font "Facilitare un workshop congiunto per mappare i valori condivisi e creare norme …" at bounding box center [566, 266] width 467 height 36
click at [326, 238] on input "UN. Facilitare un workshop congiunto per mappare i valori condivisi e creare no…" at bounding box center [326, 232] width 0 height 9
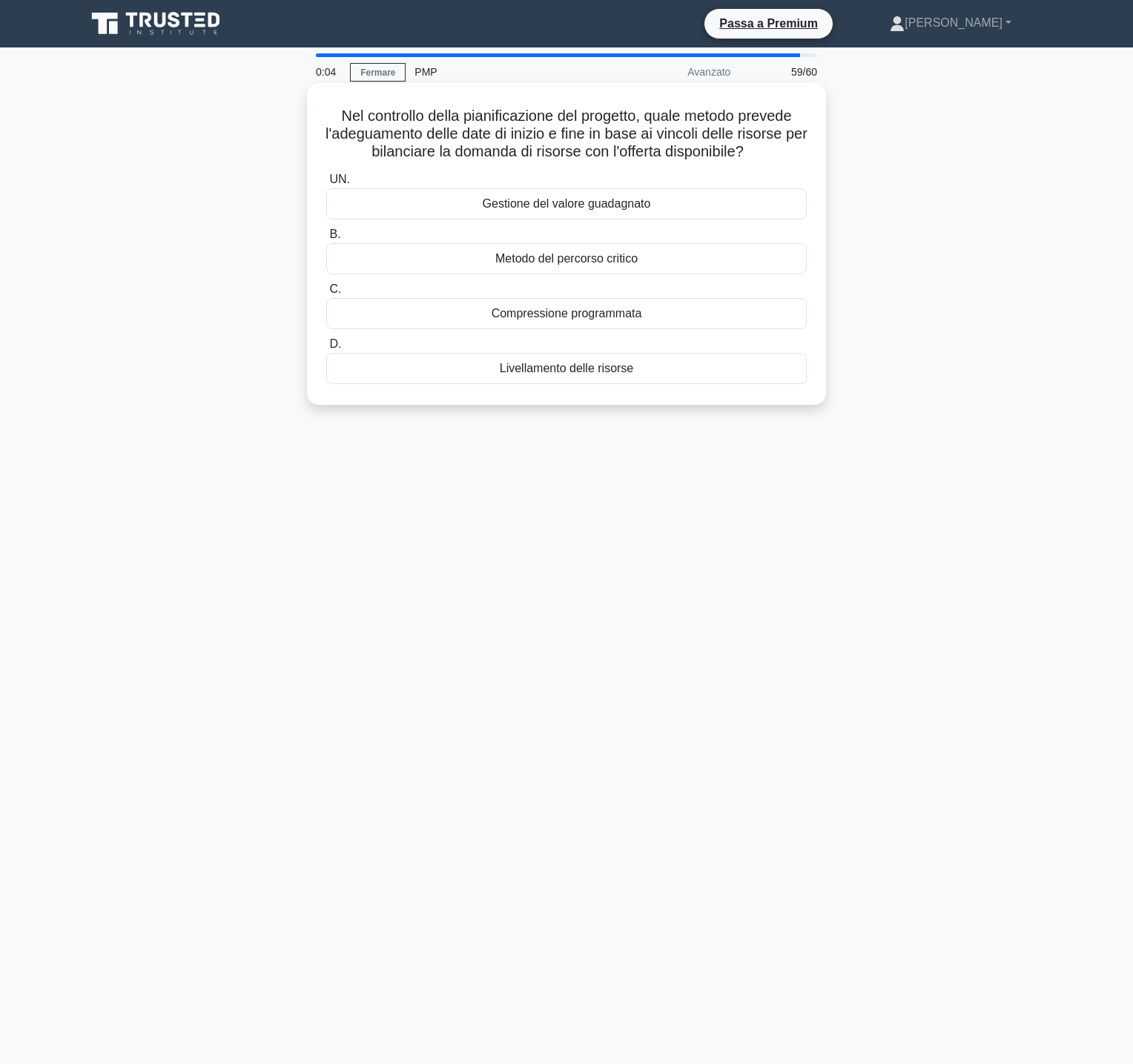
click at [603, 371] on font "Livellamento delle risorse" at bounding box center [566, 368] width 134 height 13
click at [326, 349] on input "D. Livellamento delle risorse" at bounding box center [326, 344] width 0 height 9
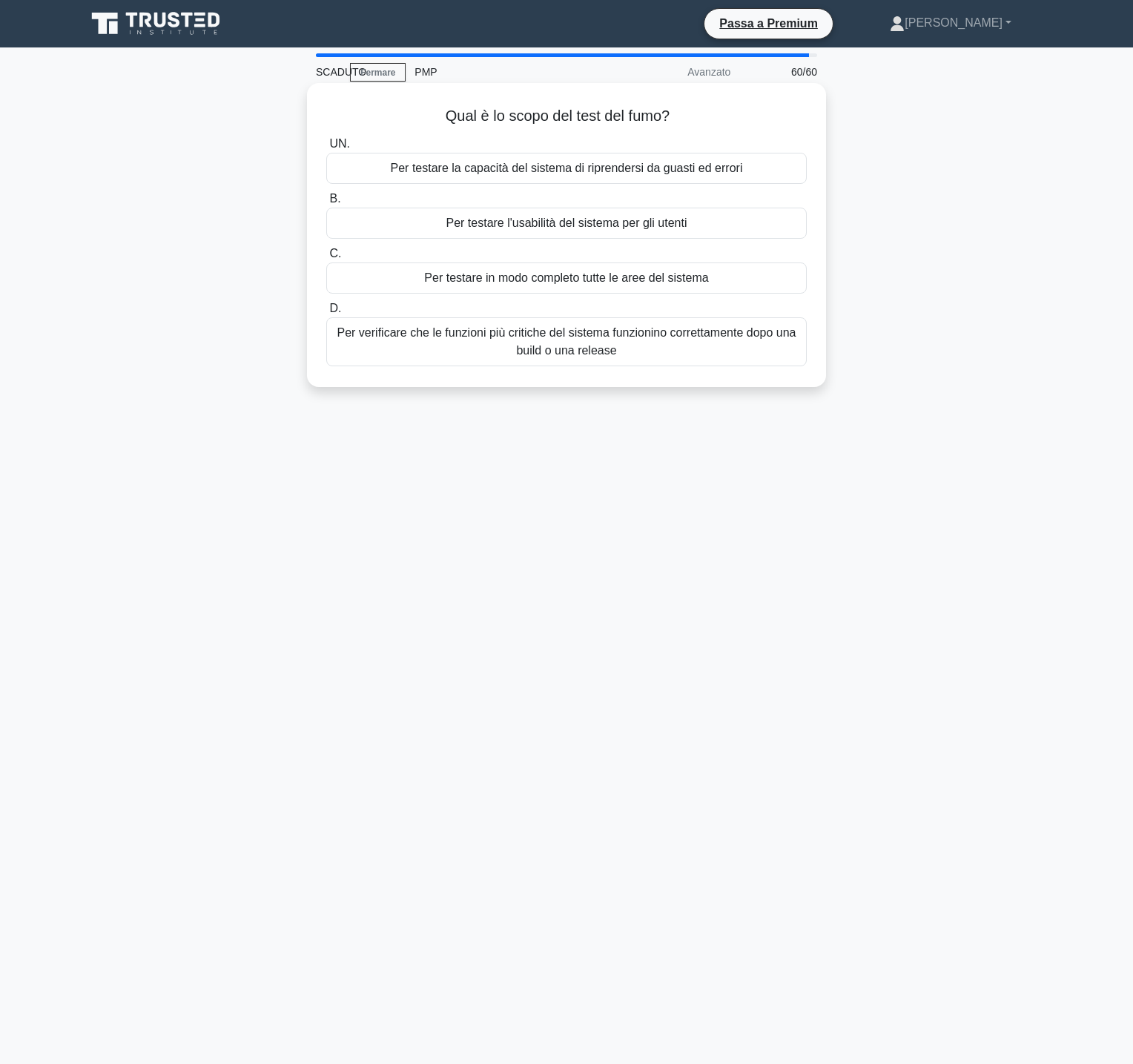
click at [643, 169] on font "Per testare la capacità del sistema di riprendersi da guasti ed errori" at bounding box center [567, 167] width 352 height 13
click at [326, 149] on input "UN. Per testare la capacità del sistema di riprendersi da guasti ed errori" at bounding box center [326, 143] width 0 height 9
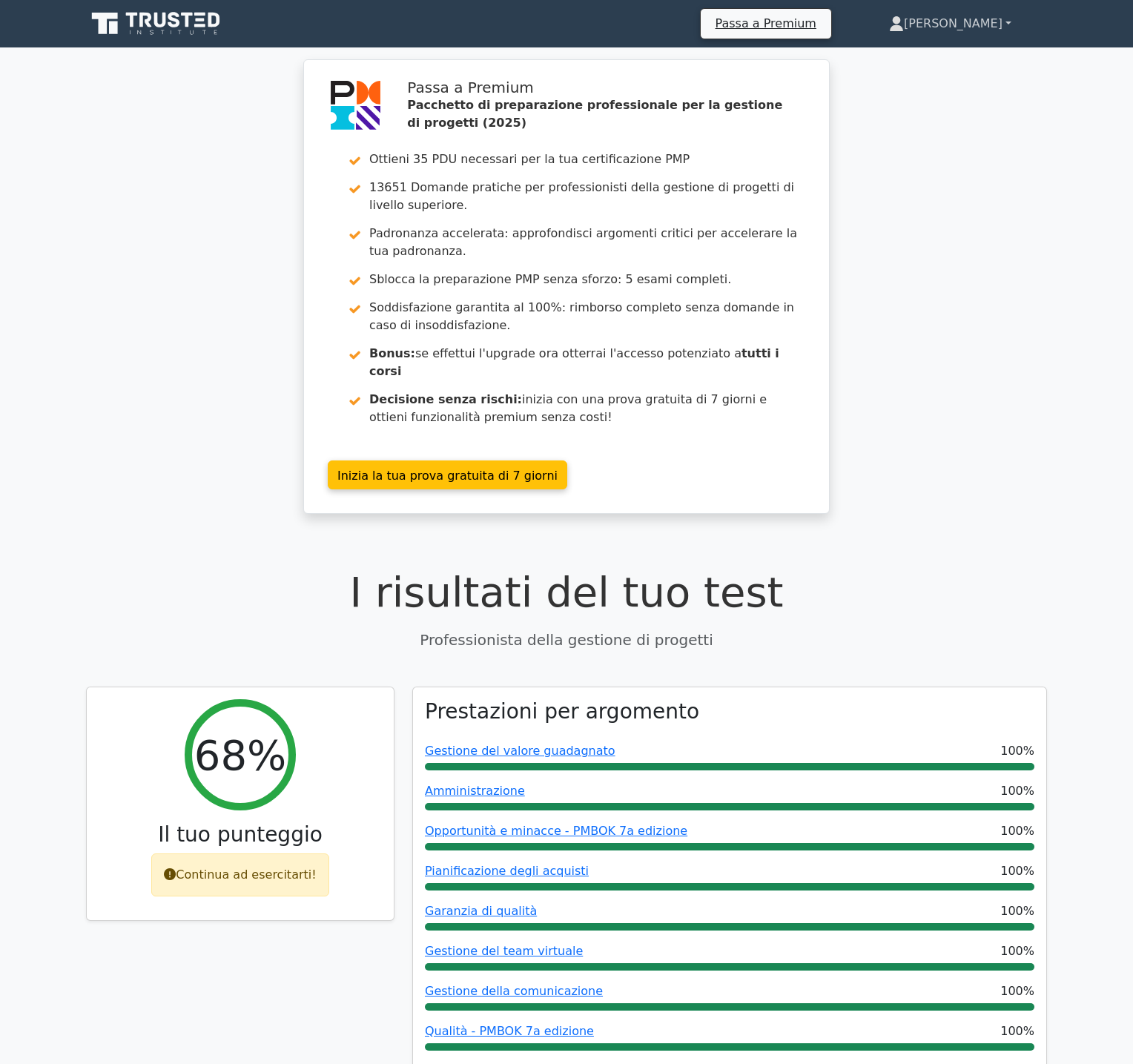
click at [984, 25] on font "[PERSON_NAME]" at bounding box center [952, 23] width 98 height 14
click at [903, 61] on font "Profilo" at bounding box center [884, 58] width 37 height 14
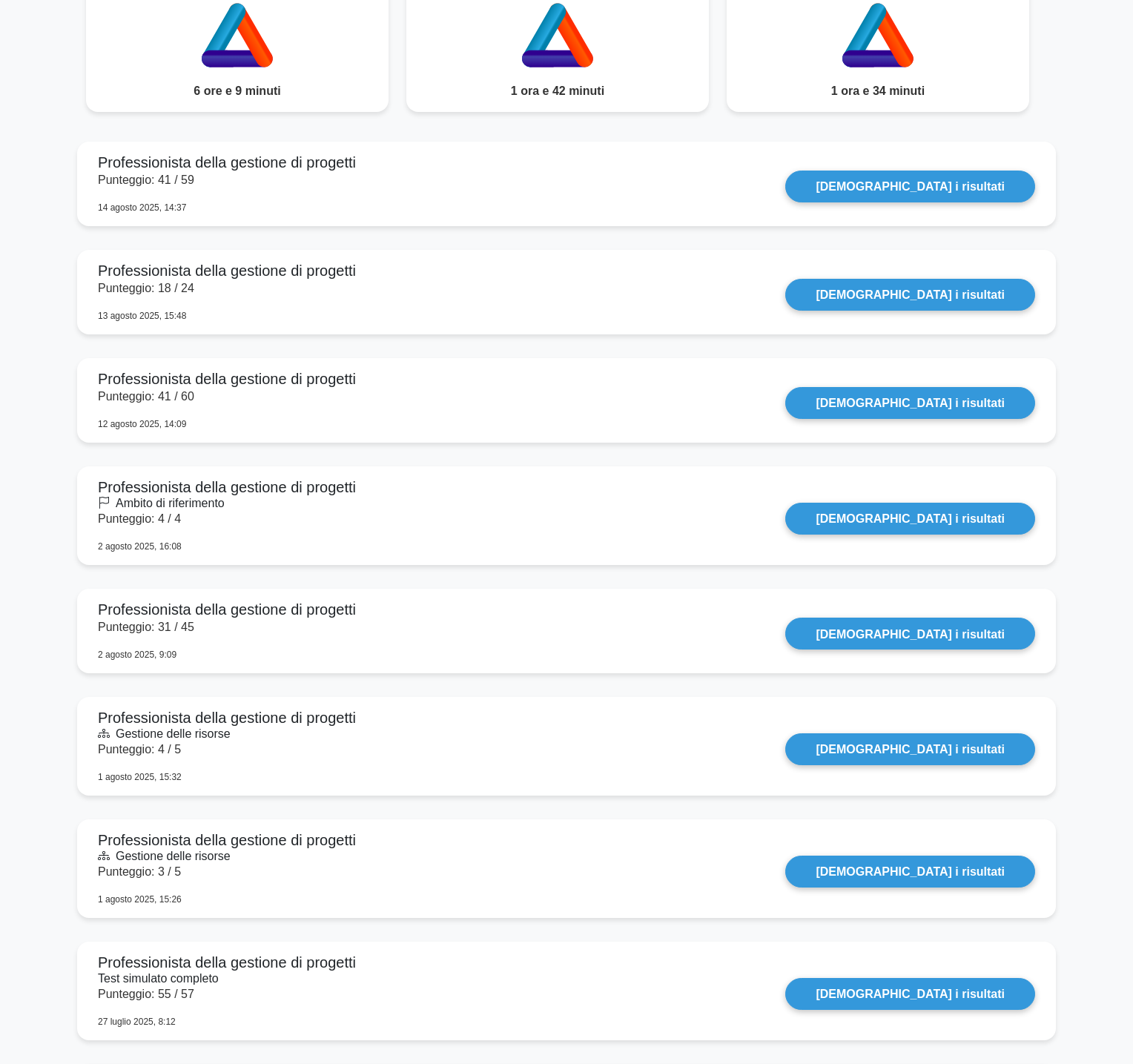
scroll to position [1335, 0]
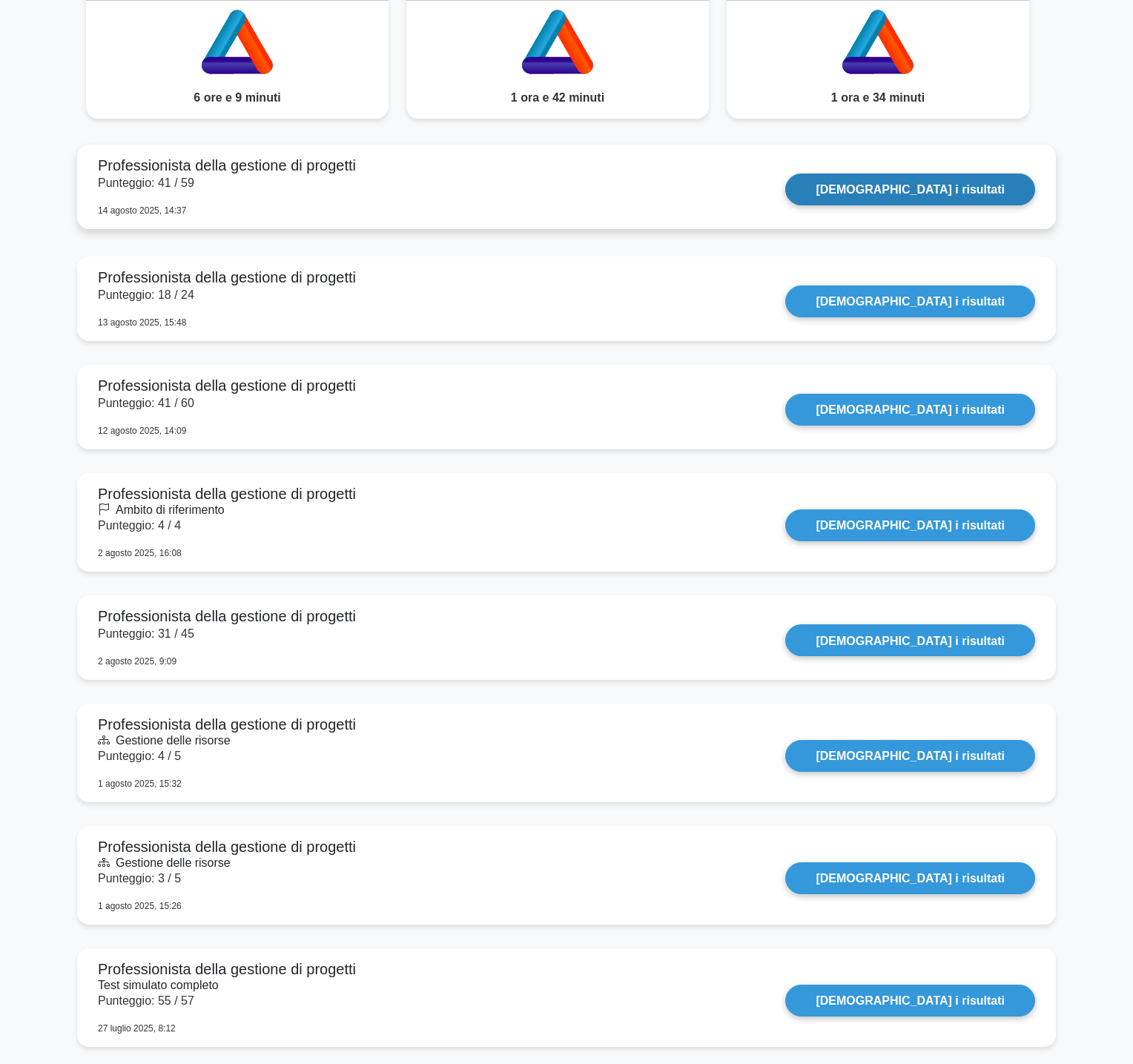
click at [936, 189] on link "Vedi i risultati" at bounding box center [909, 189] width 250 height 32
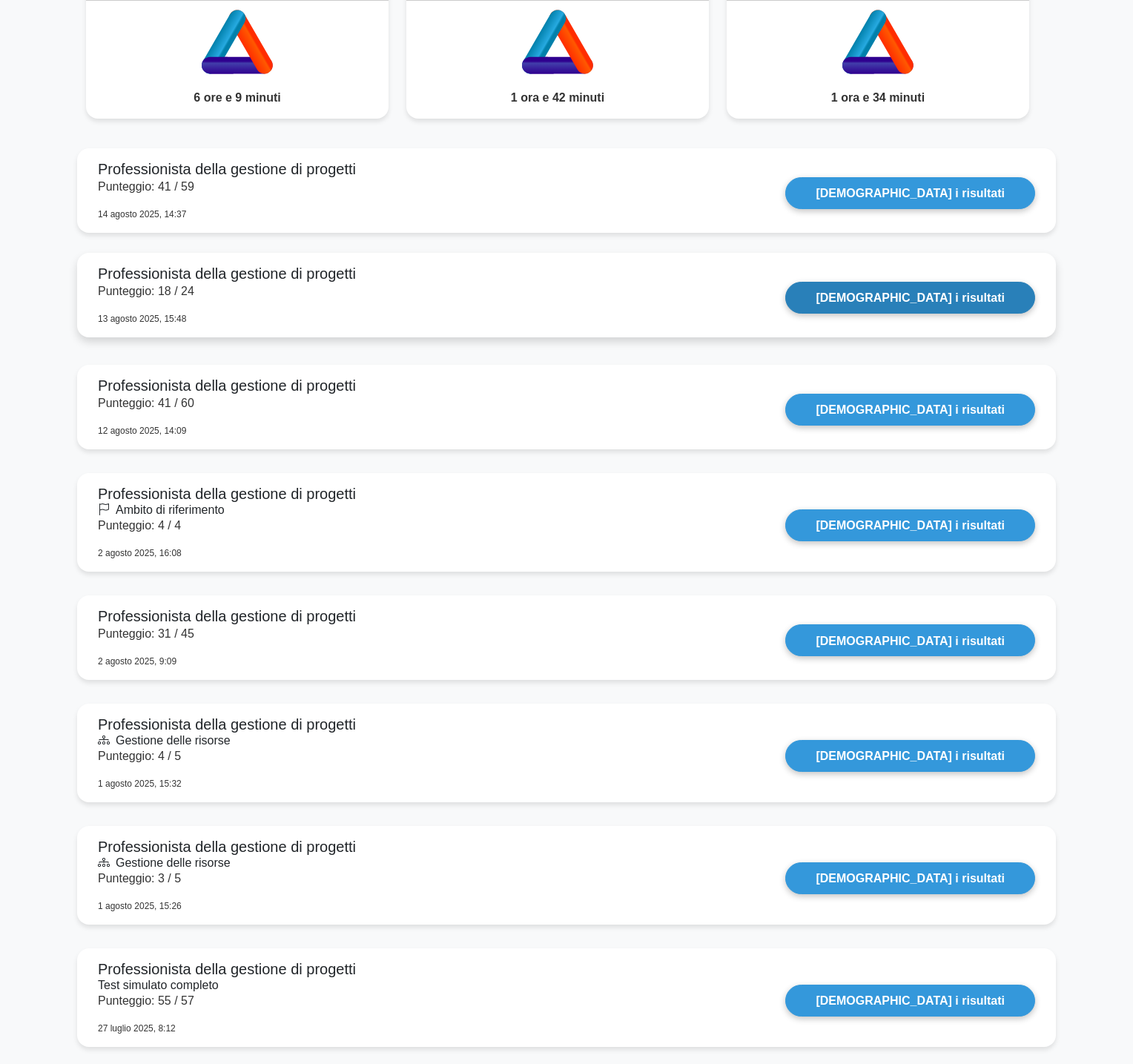
click at [975, 295] on link "Vedi i risultati" at bounding box center [909, 297] width 250 height 32
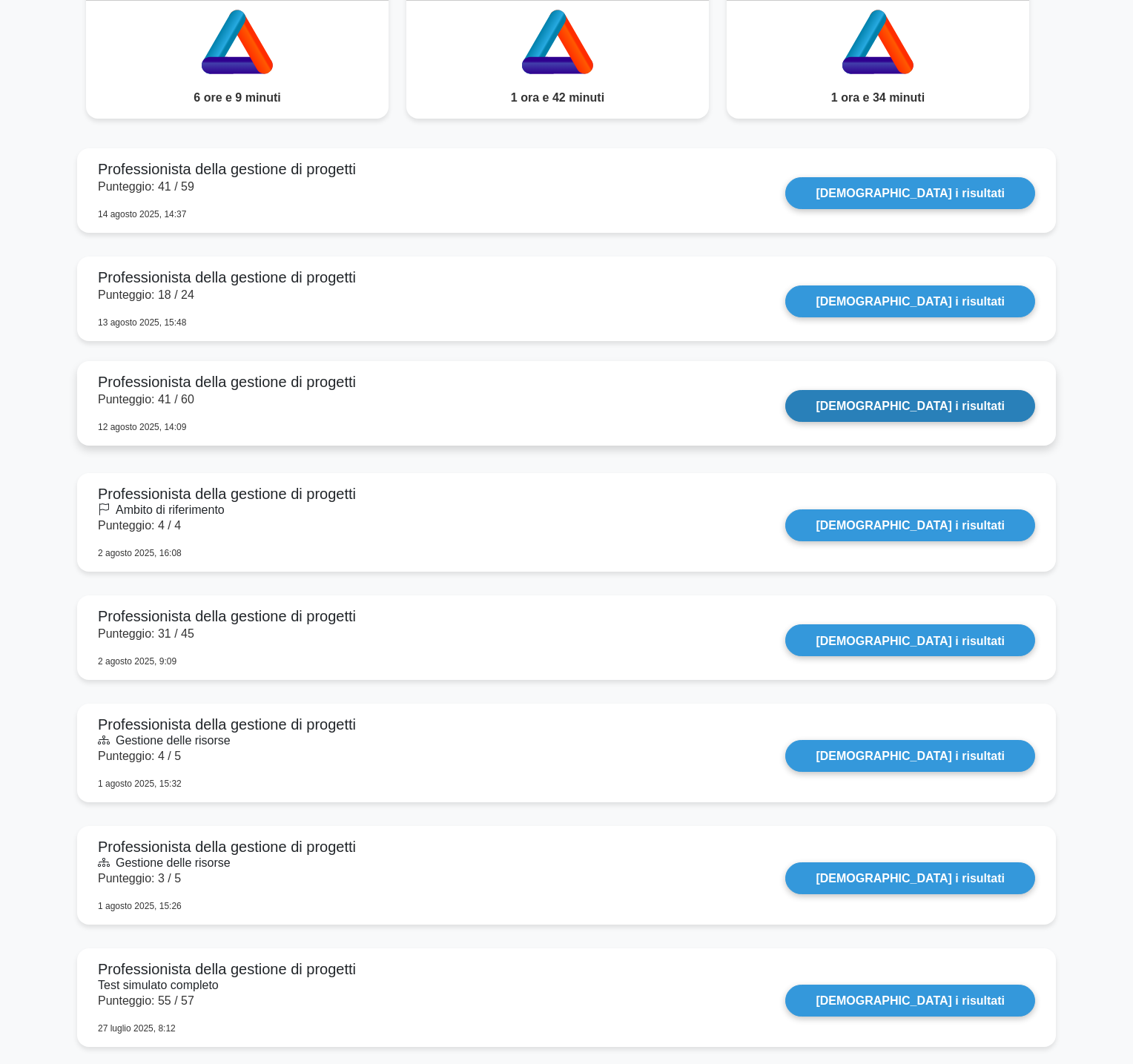
click at [993, 401] on link "Vedi i risultati" at bounding box center [909, 406] width 250 height 32
click at [962, 415] on link "Vedi i risultati" at bounding box center [909, 406] width 250 height 32
click at [954, 401] on link "Vedi i risultati" at bounding box center [909, 406] width 250 height 32
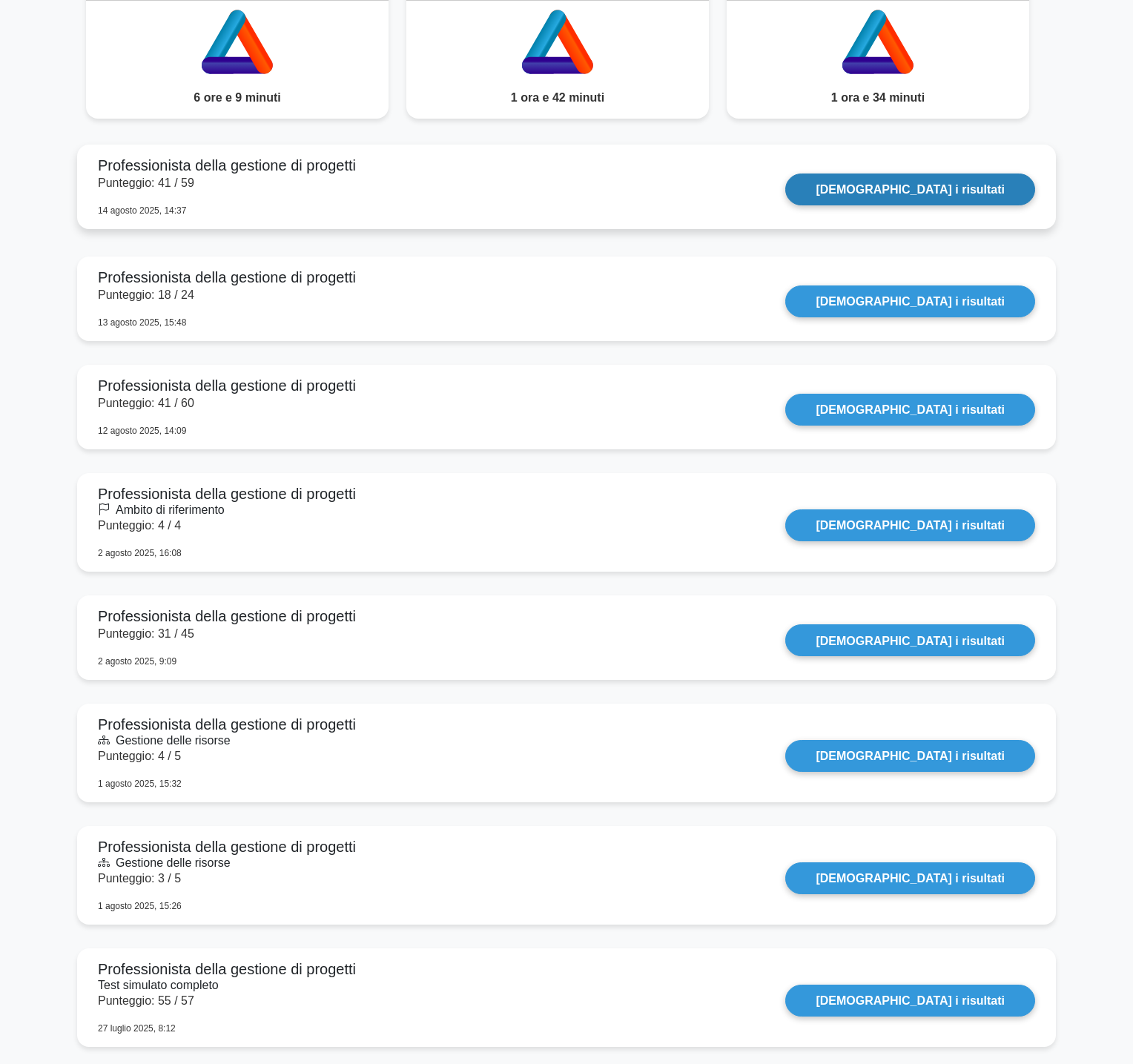
click at [958, 192] on link "Vedi i risultati" at bounding box center [909, 189] width 250 height 32
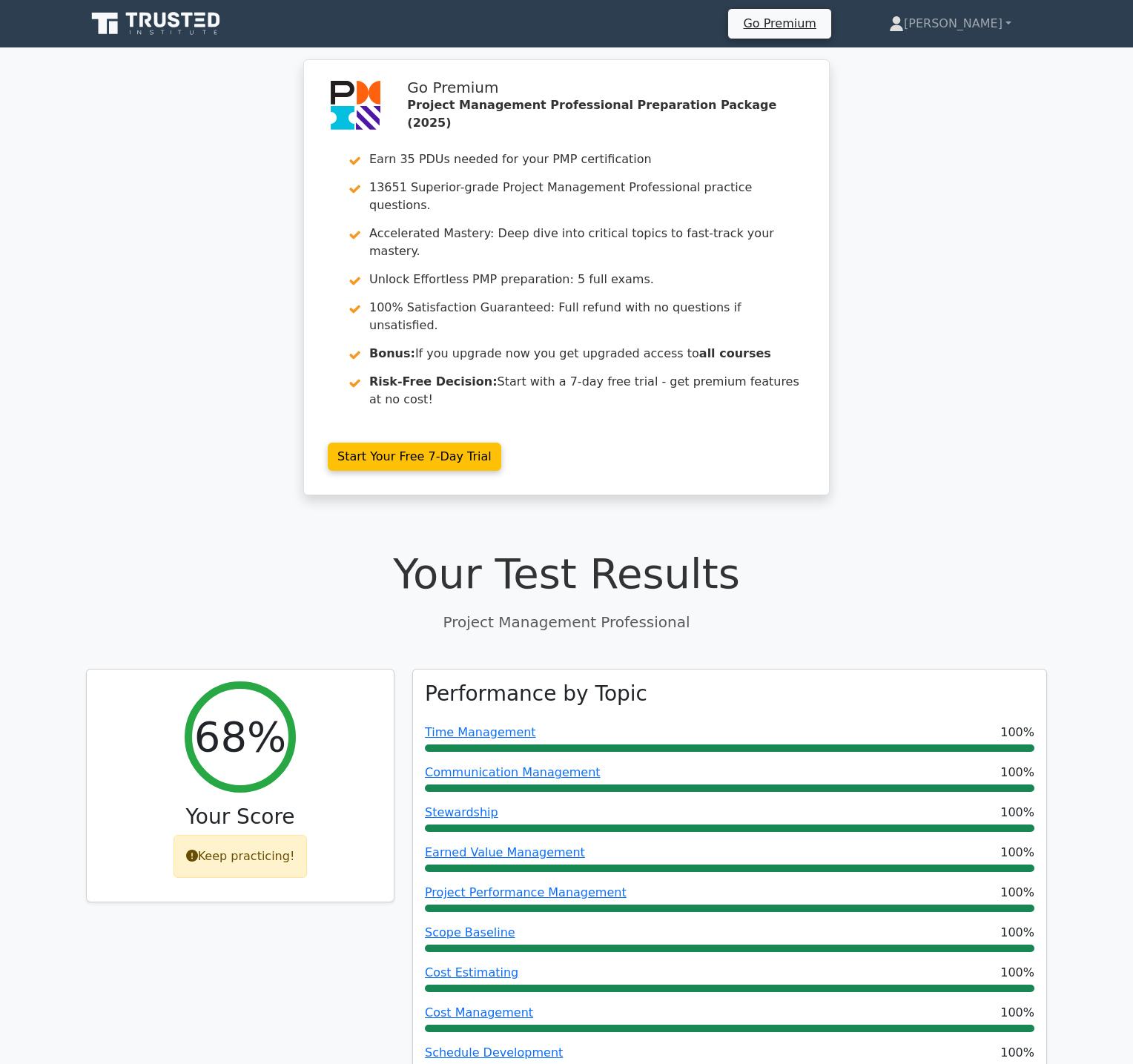
click at [954, 401] on div "Go Premium Project Management Professional Preparation Package (2025) Earn 35 P…" at bounding box center [566, 285] width 1133 height 453
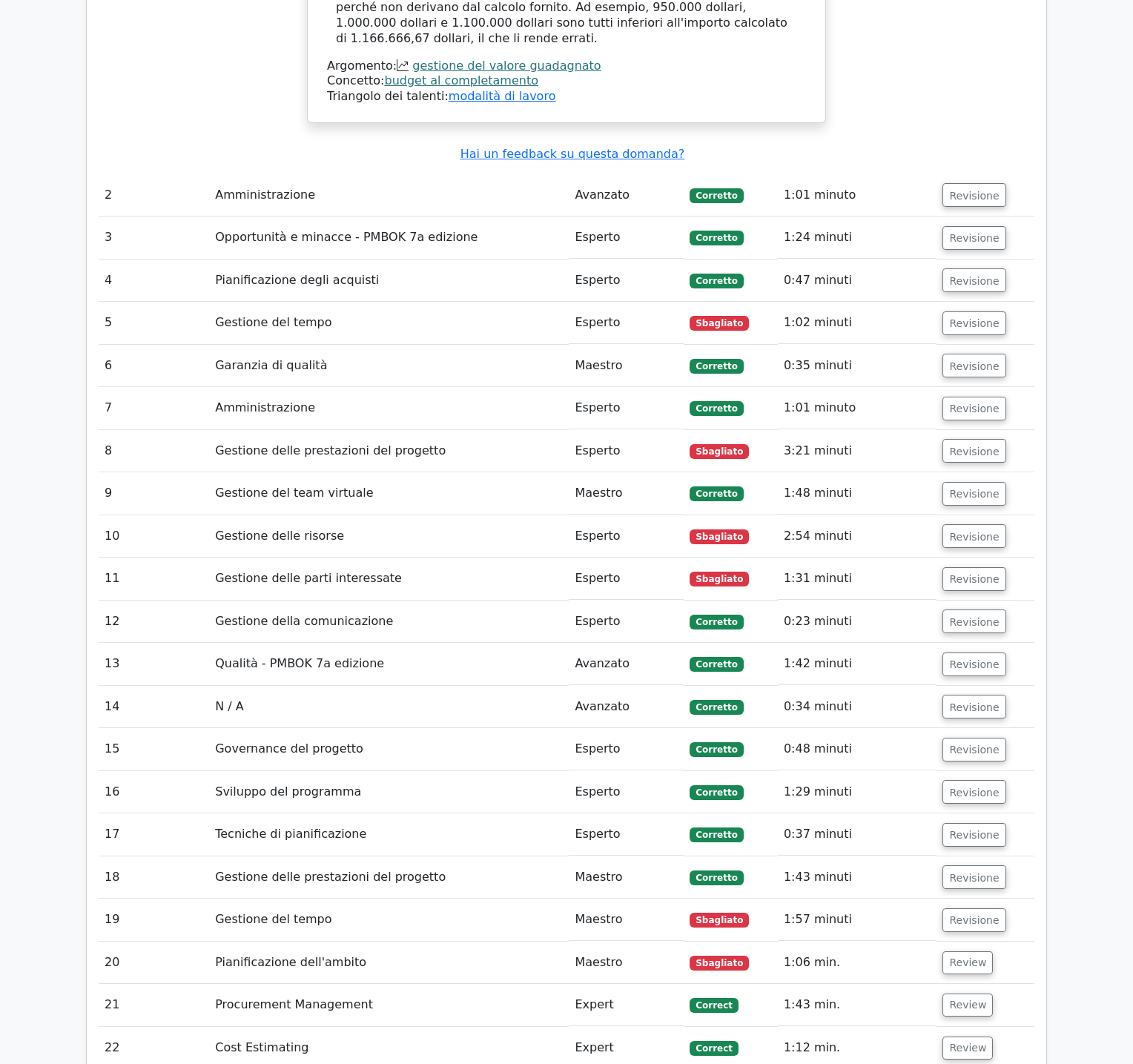
scroll to position [2803, 0]
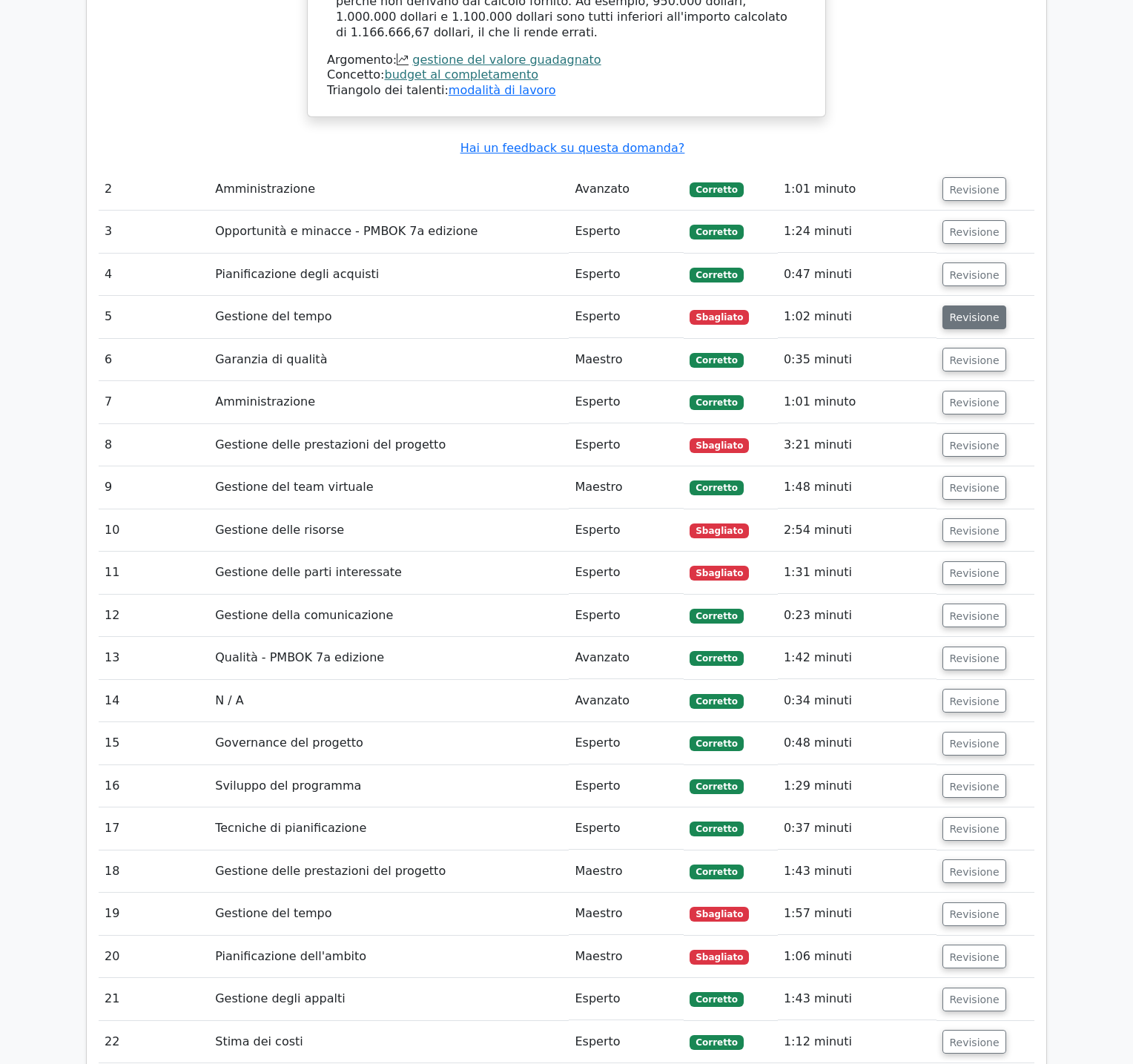
click at [984, 312] on font "Revisione" at bounding box center [973, 318] width 50 height 12
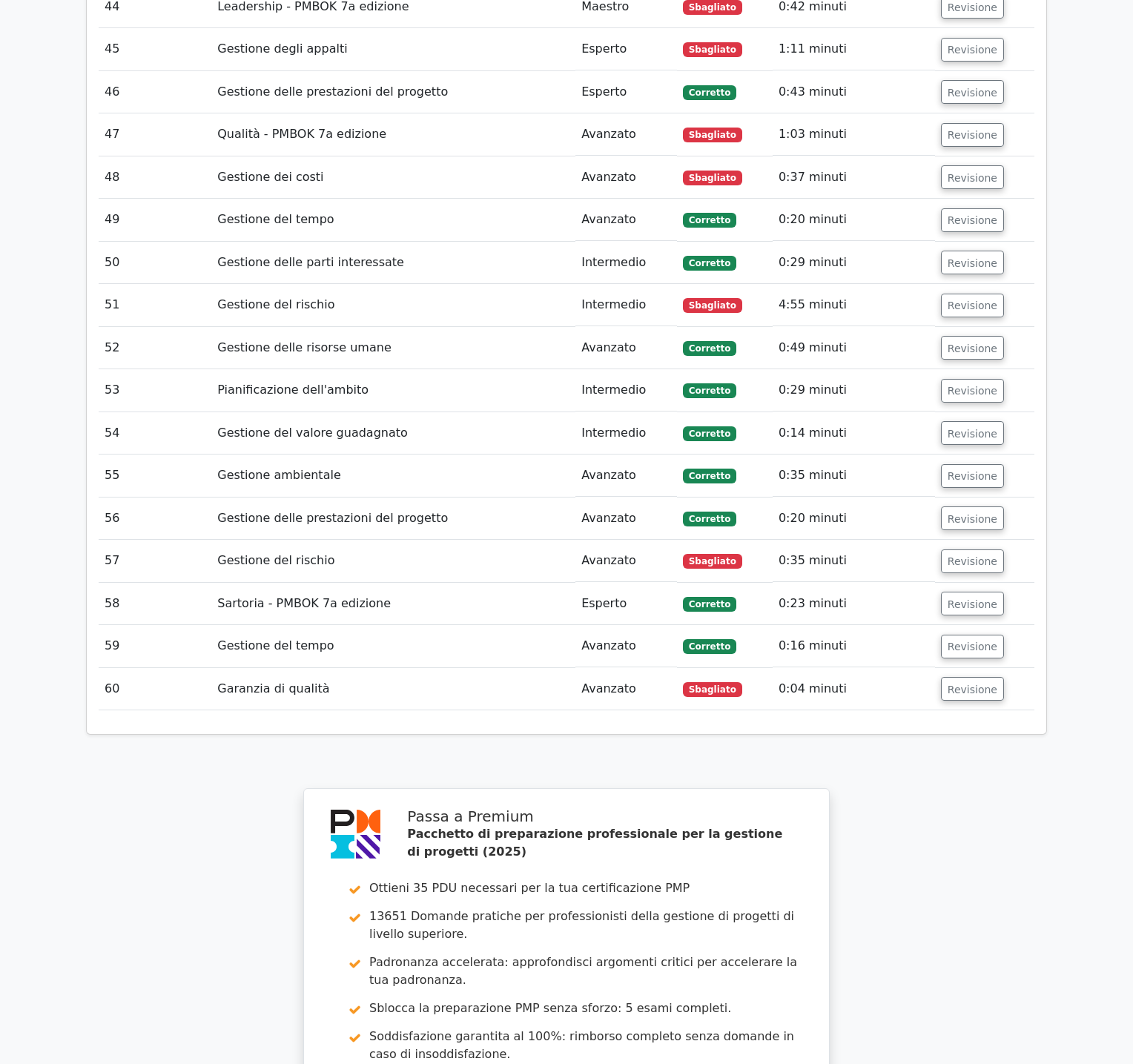
scroll to position [5711, 0]
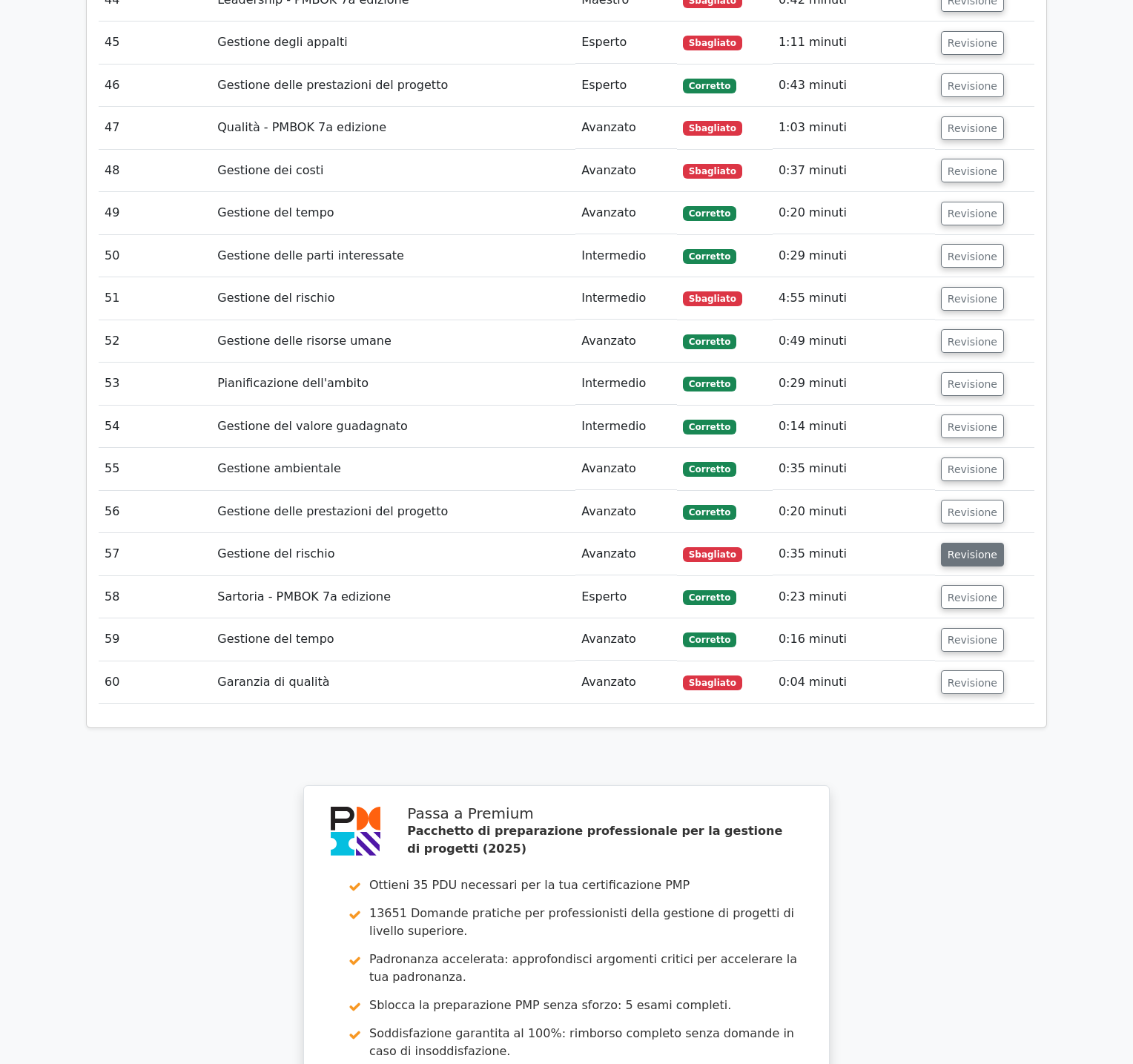
click at [982, 543] on button "Revisione" at bounding box center [972, 555] width 63 height 24
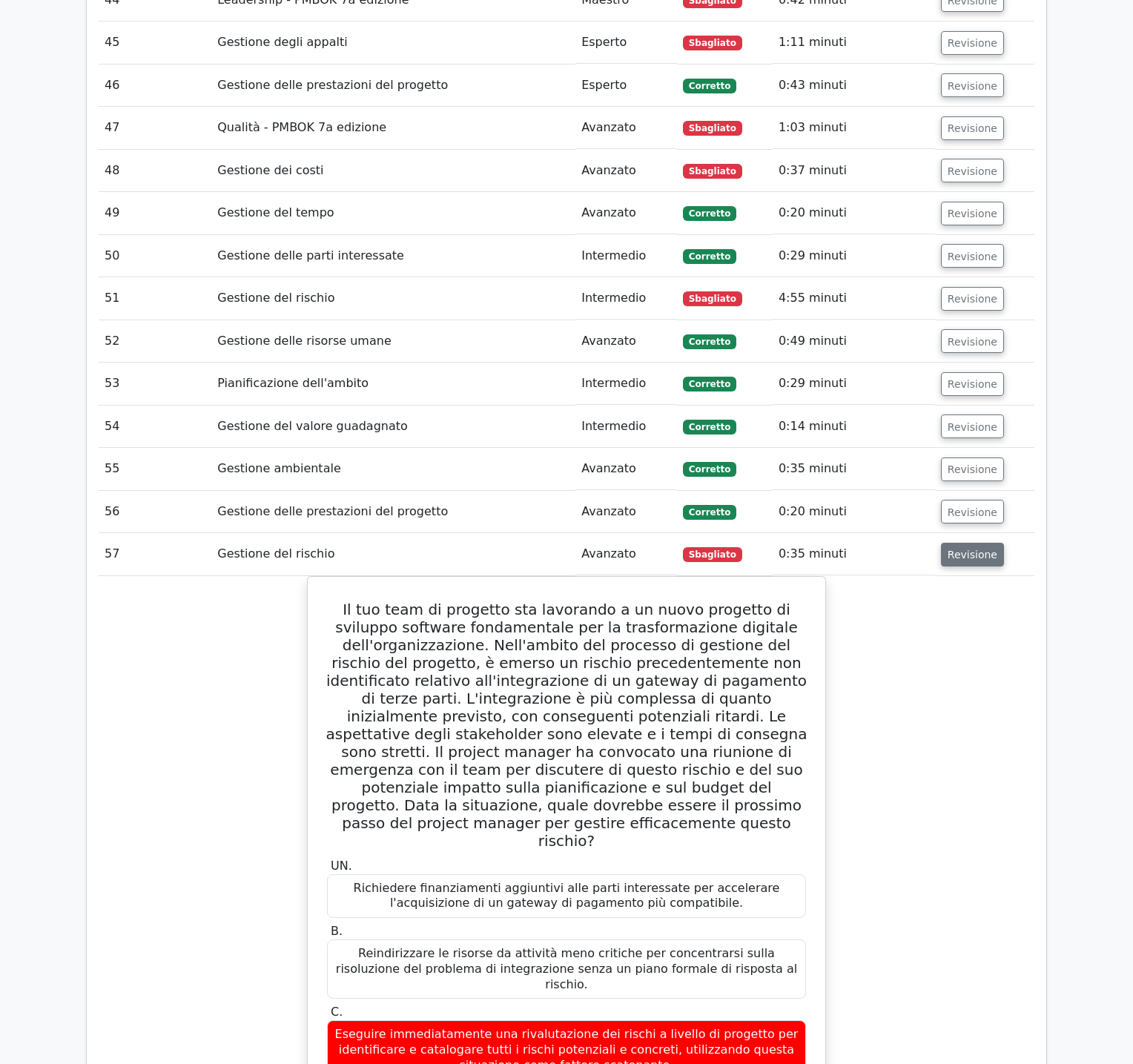
click at [982, 543] on button "Revisione" at bounding box center [972, 555] width 63 height 24
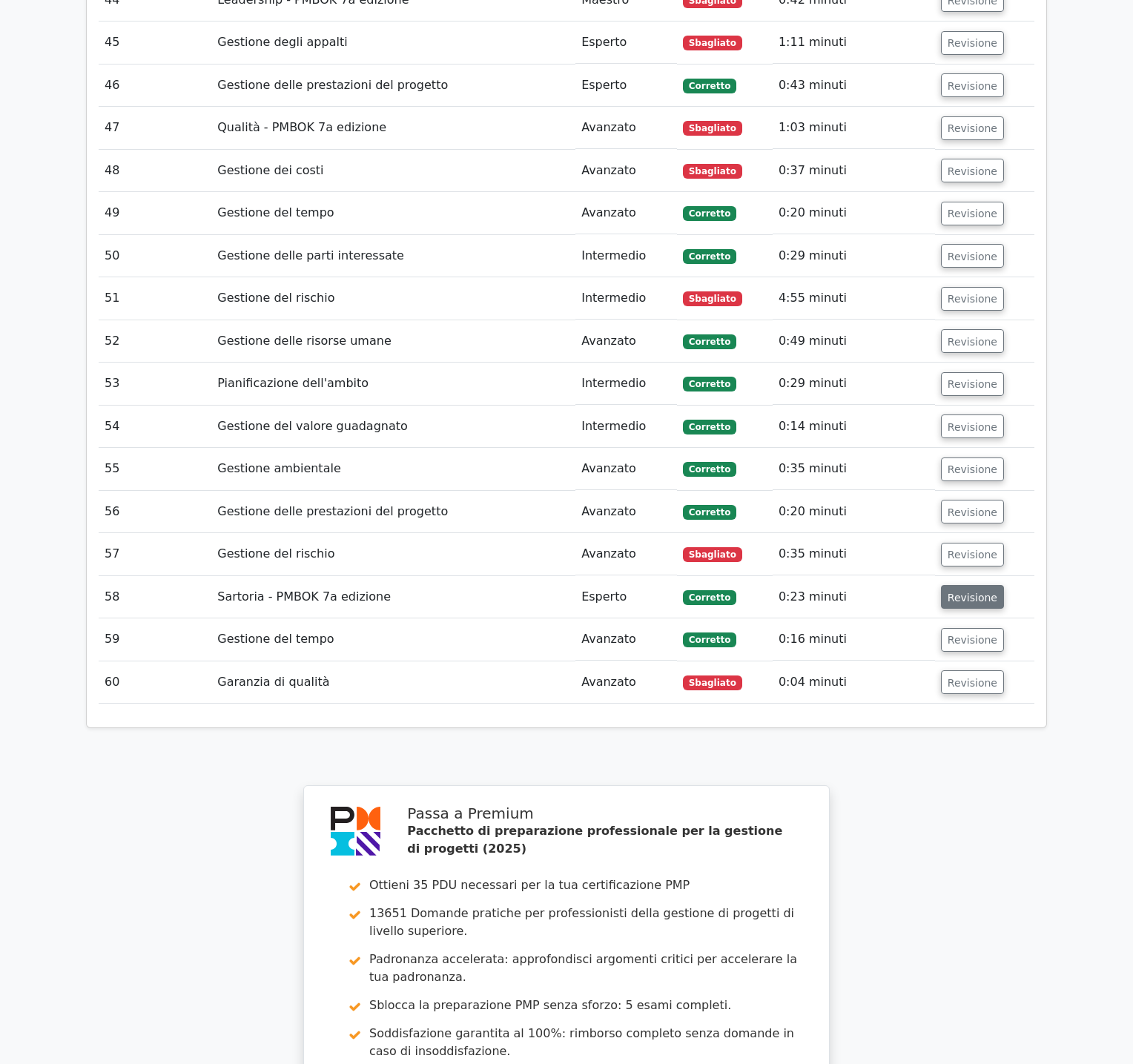
click at [980, 591] on font "Revisione" at bounding box center [972, 597] width 50 height 12
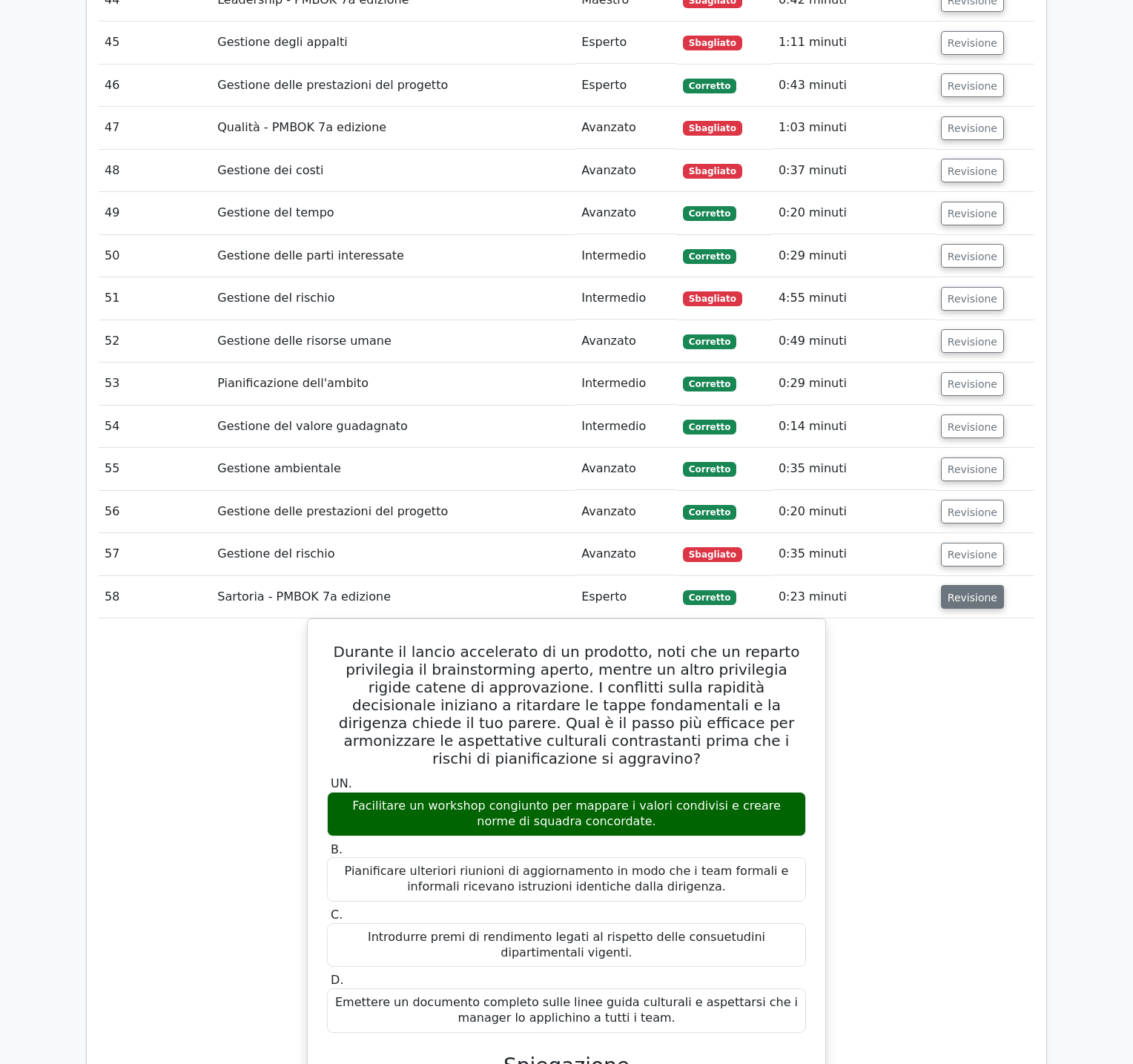
click at [980, 591] on font "Revisione" at bounding box center [972, 597] width 50 height 12
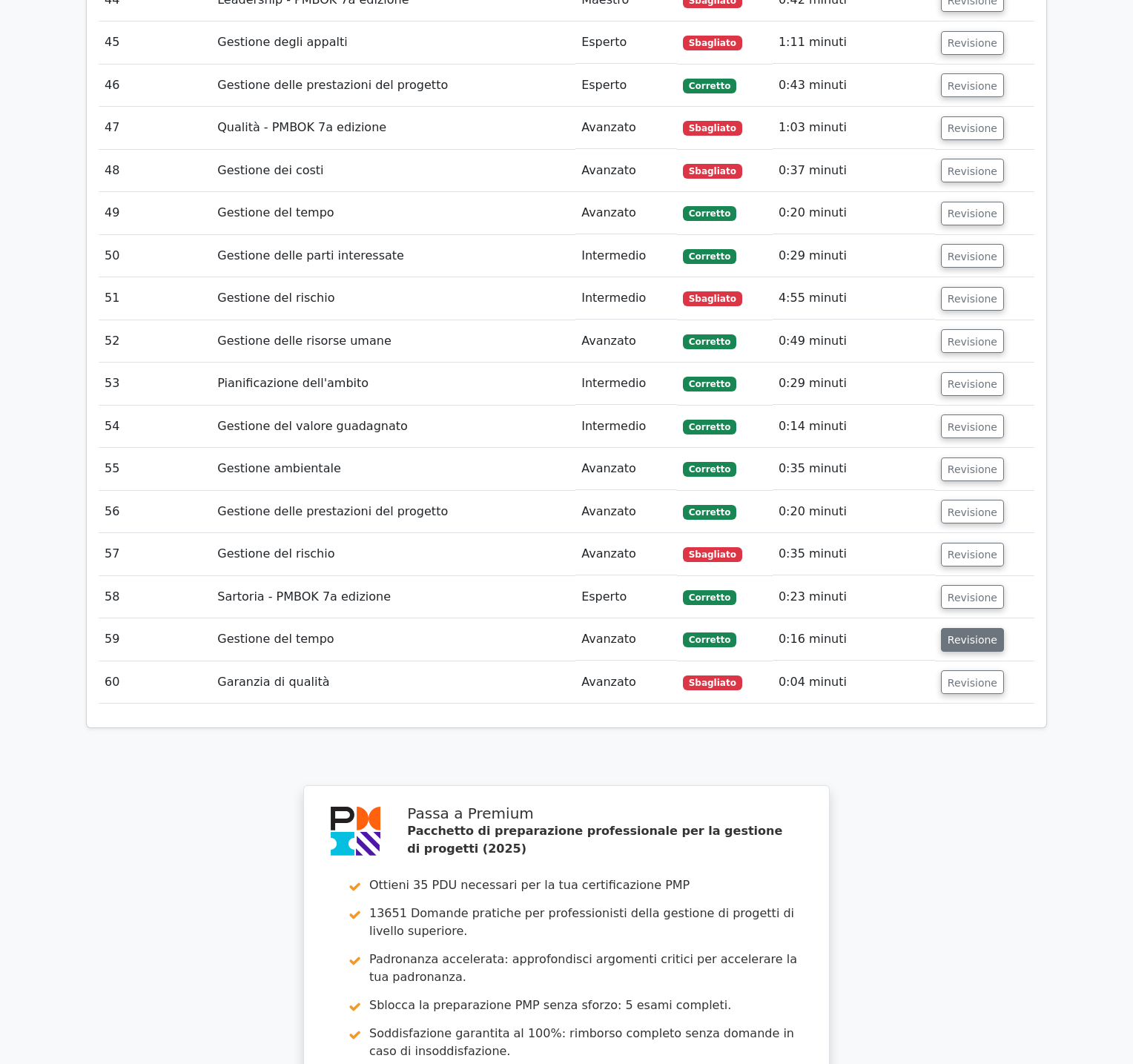
click at [972, 634] on font "Revisione" at bounding box center [972, 640] width 50 height 12
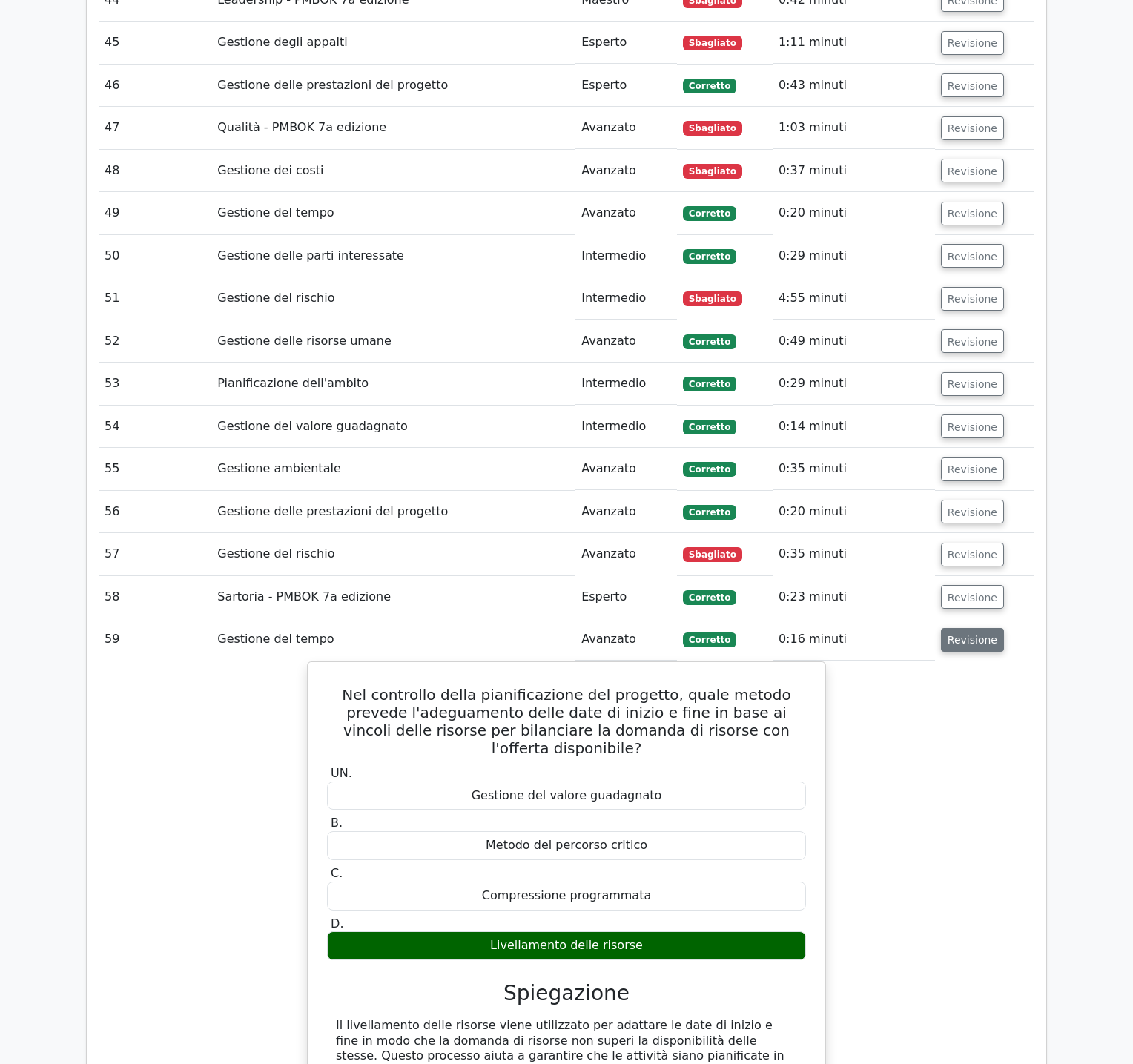
click at [971, 634] on font "Revisione" at bounding box center [972, 640] width 50 height 12
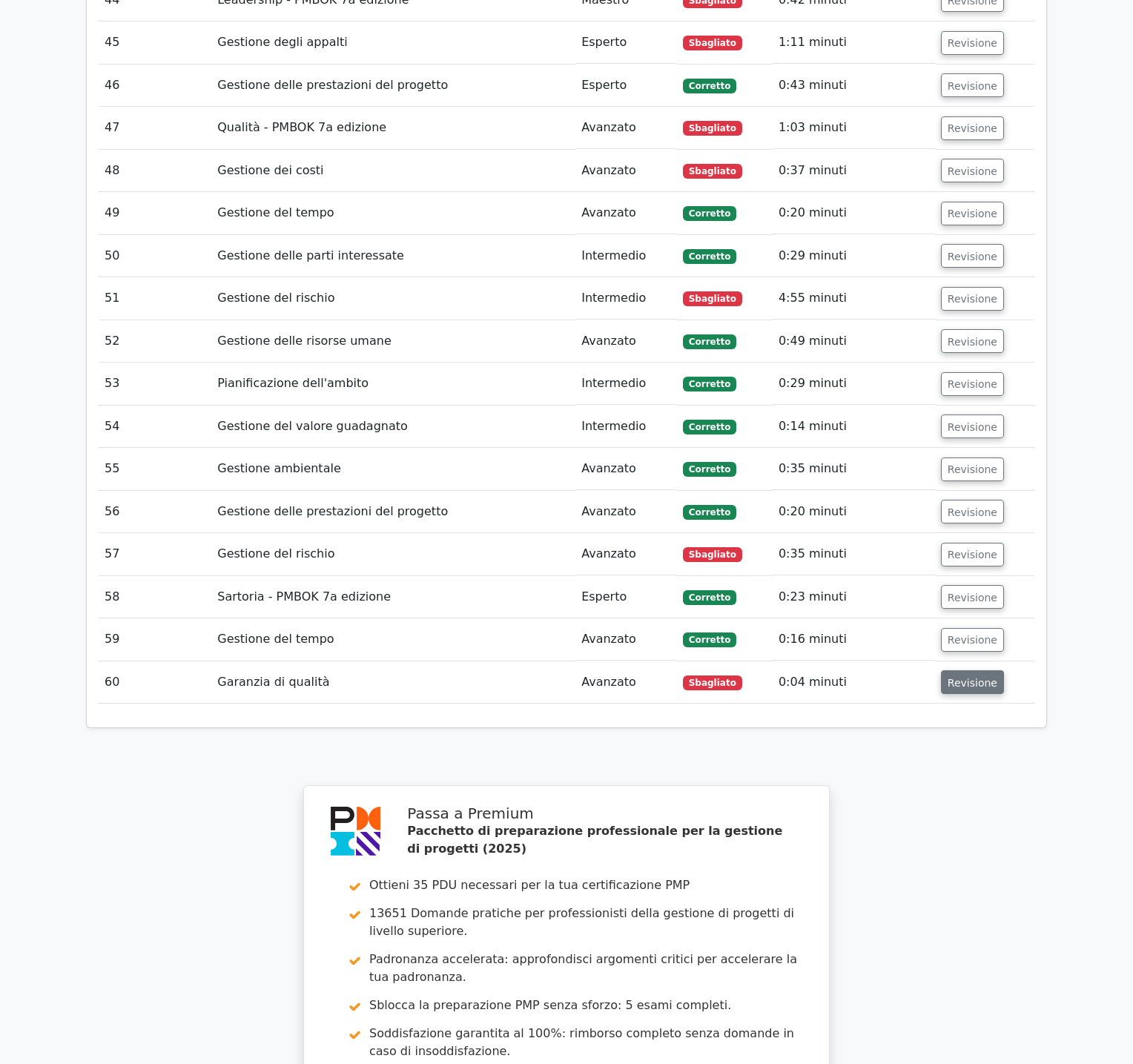
click at [969, 676] on font "Revisione" at bounding box center [972, 682] width 50 height 12
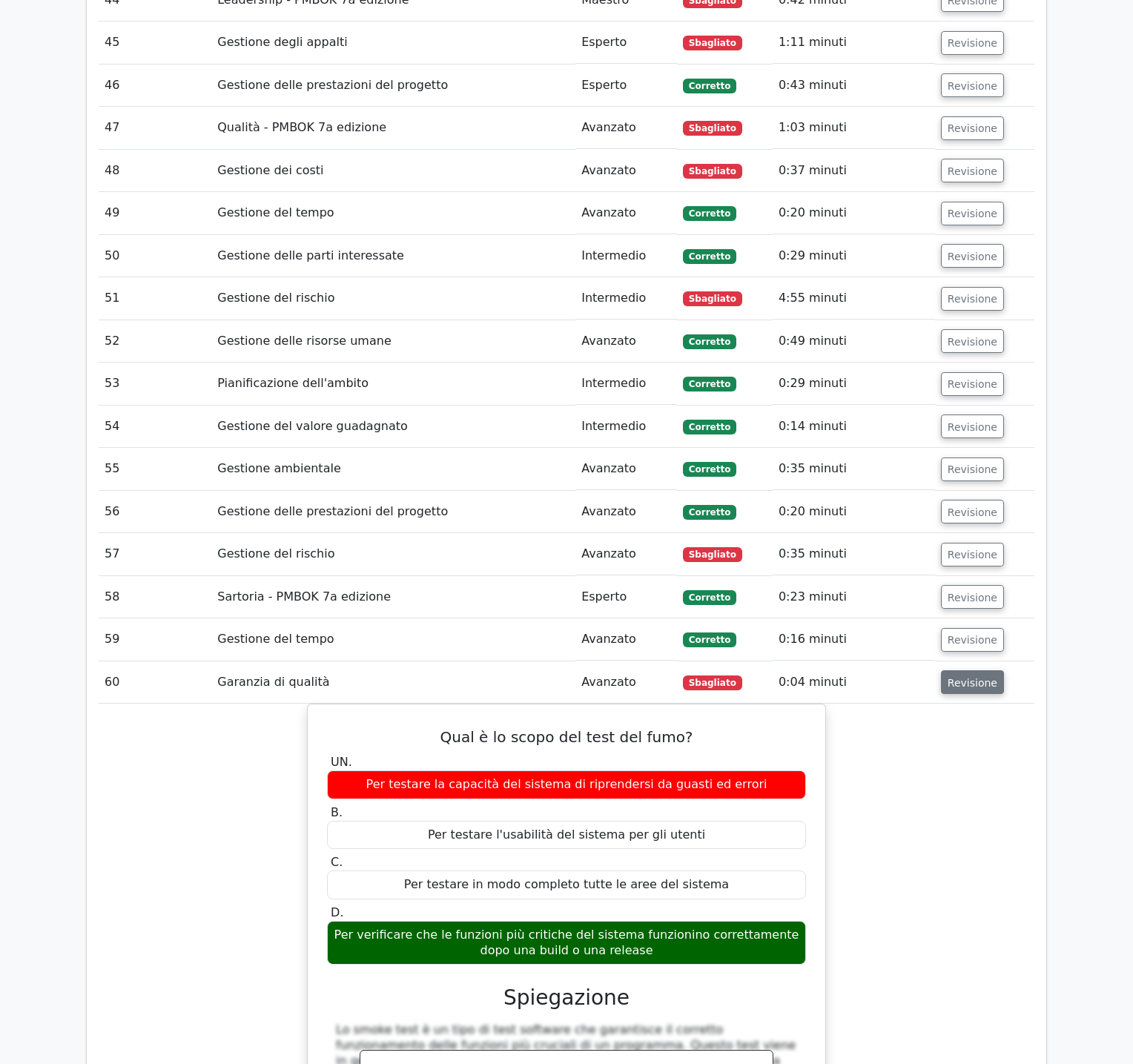
click at [969, 676] on font "Revisione" at bounding box center [972, 682] width 50 height 12
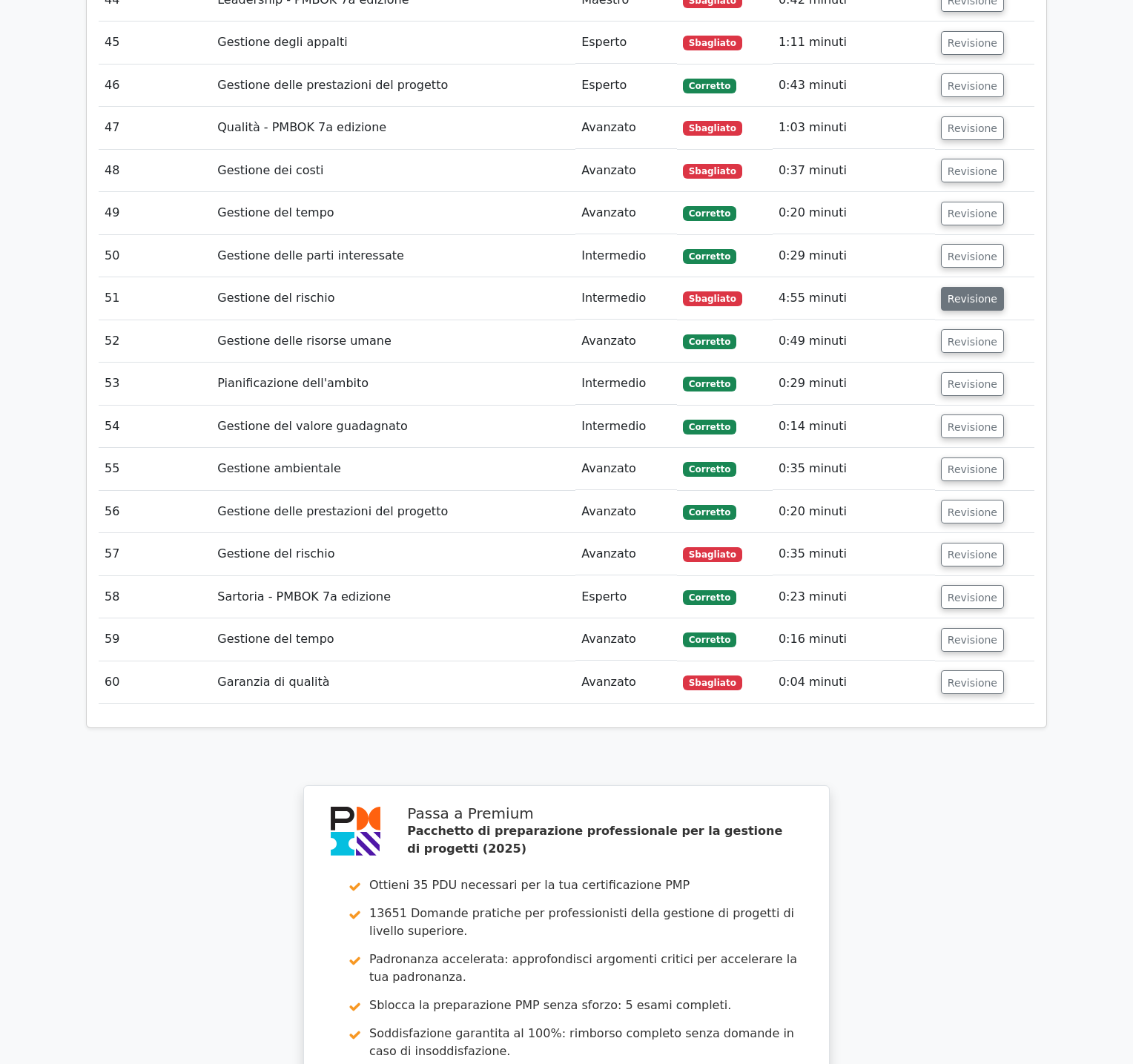
click at [960, 292] on font "Revisione" at bounding box center [972, 298] width 50 height 12
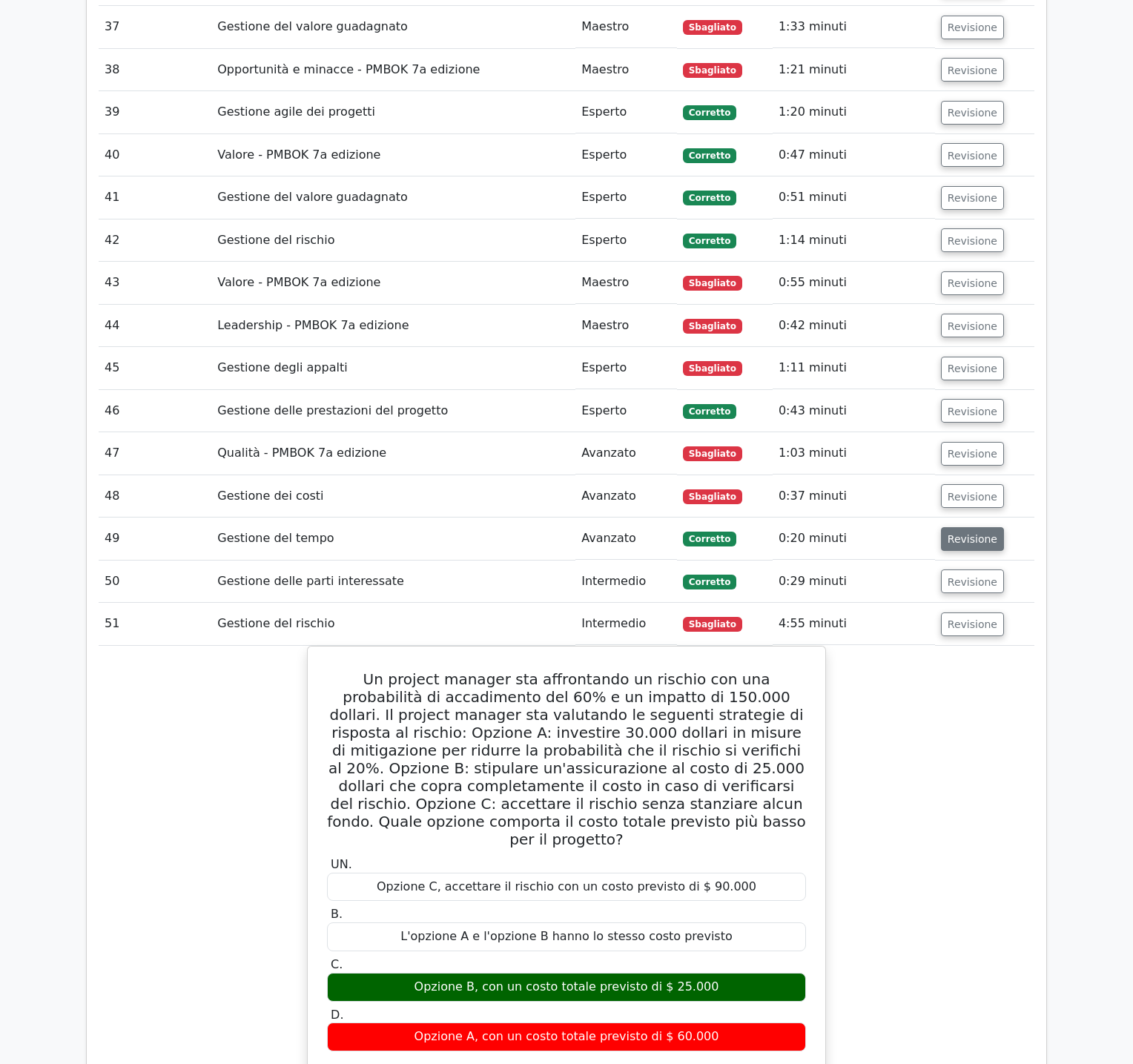
scroll to position [5380, 0]
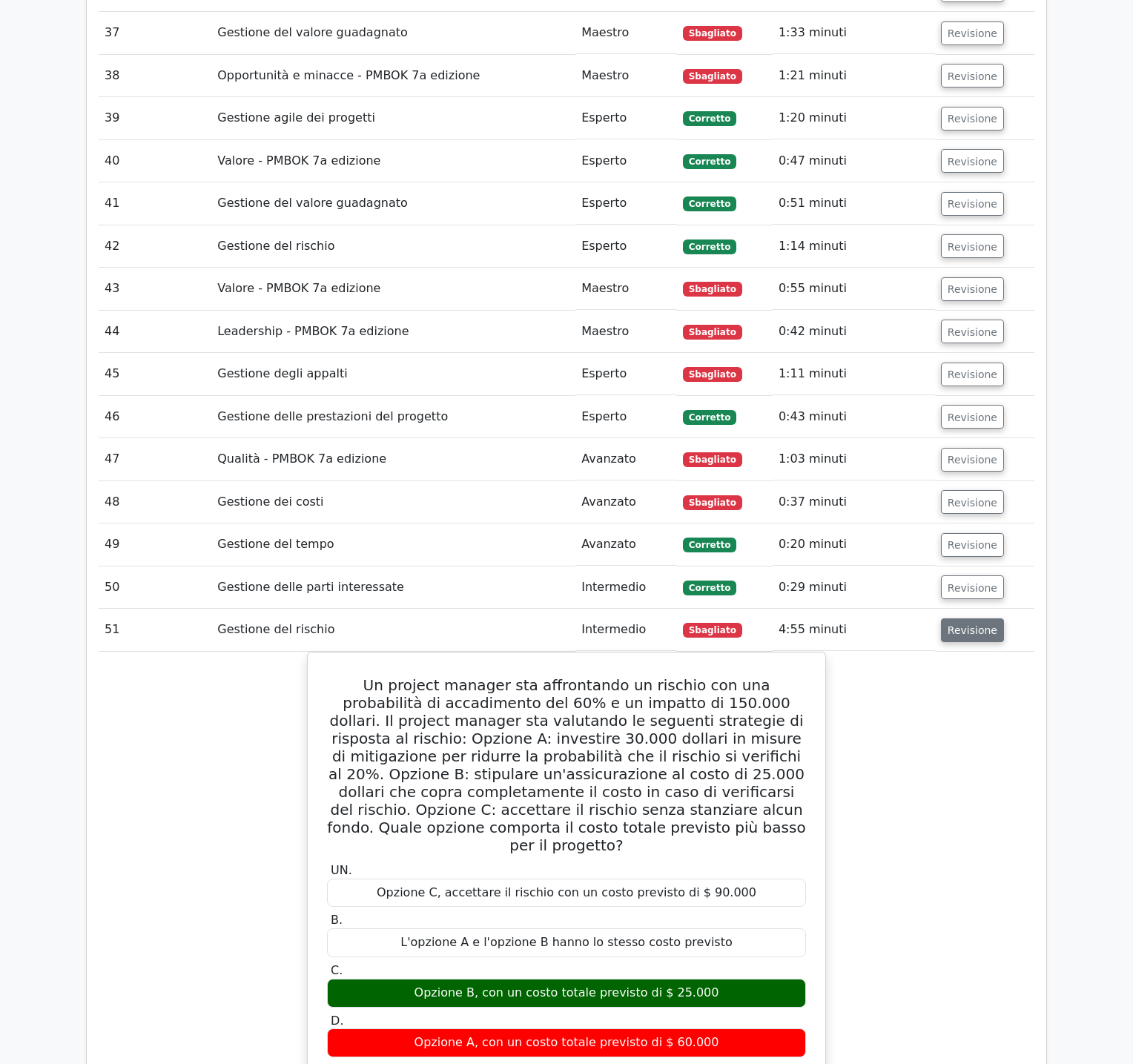
click at [963, 624] on font "Revisione" at bounding box center [972, 630] width 50 height 12
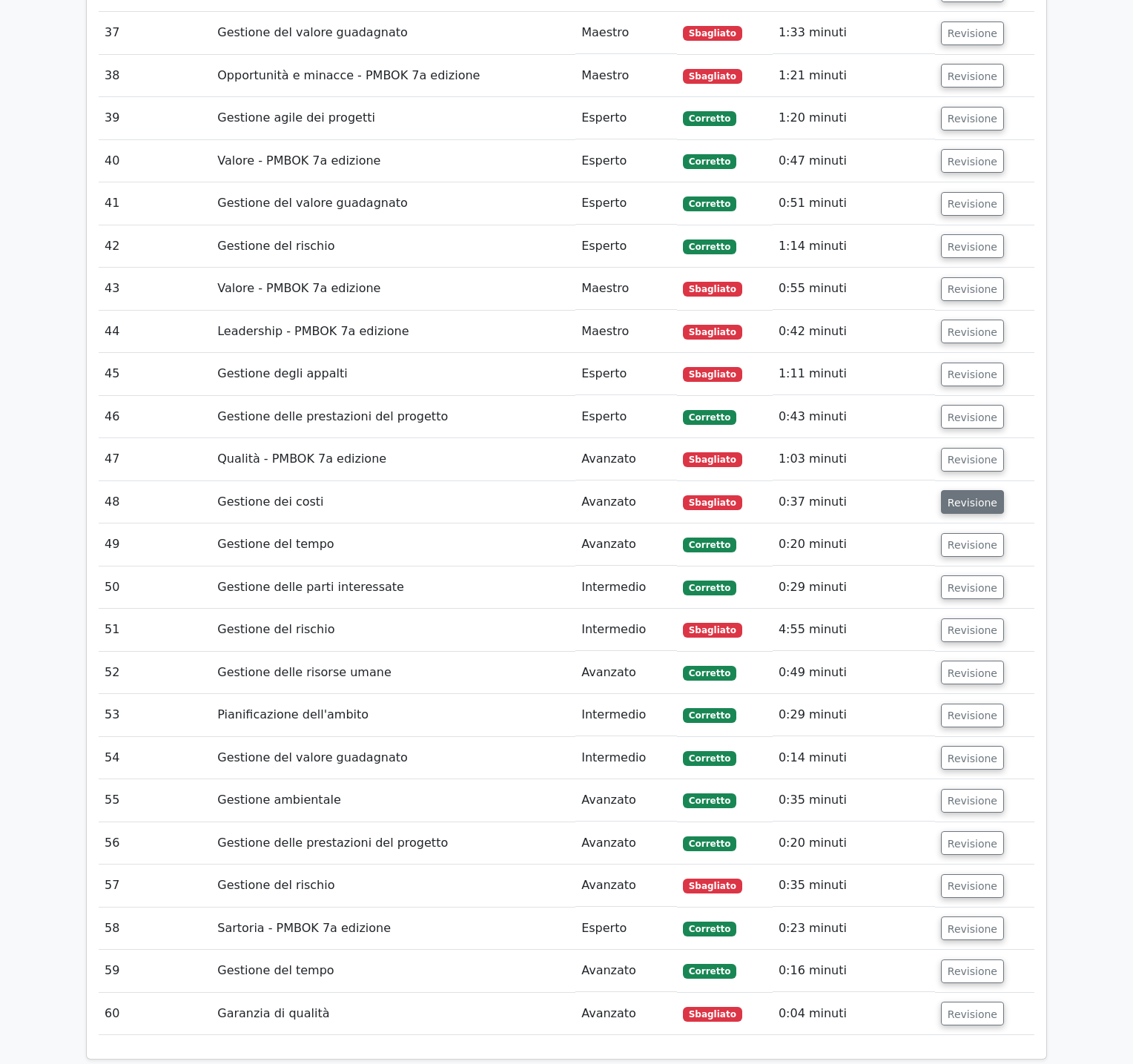
click at [971, 496] on font "Revisione" at bounding box center [972, 502] width 50 height 12
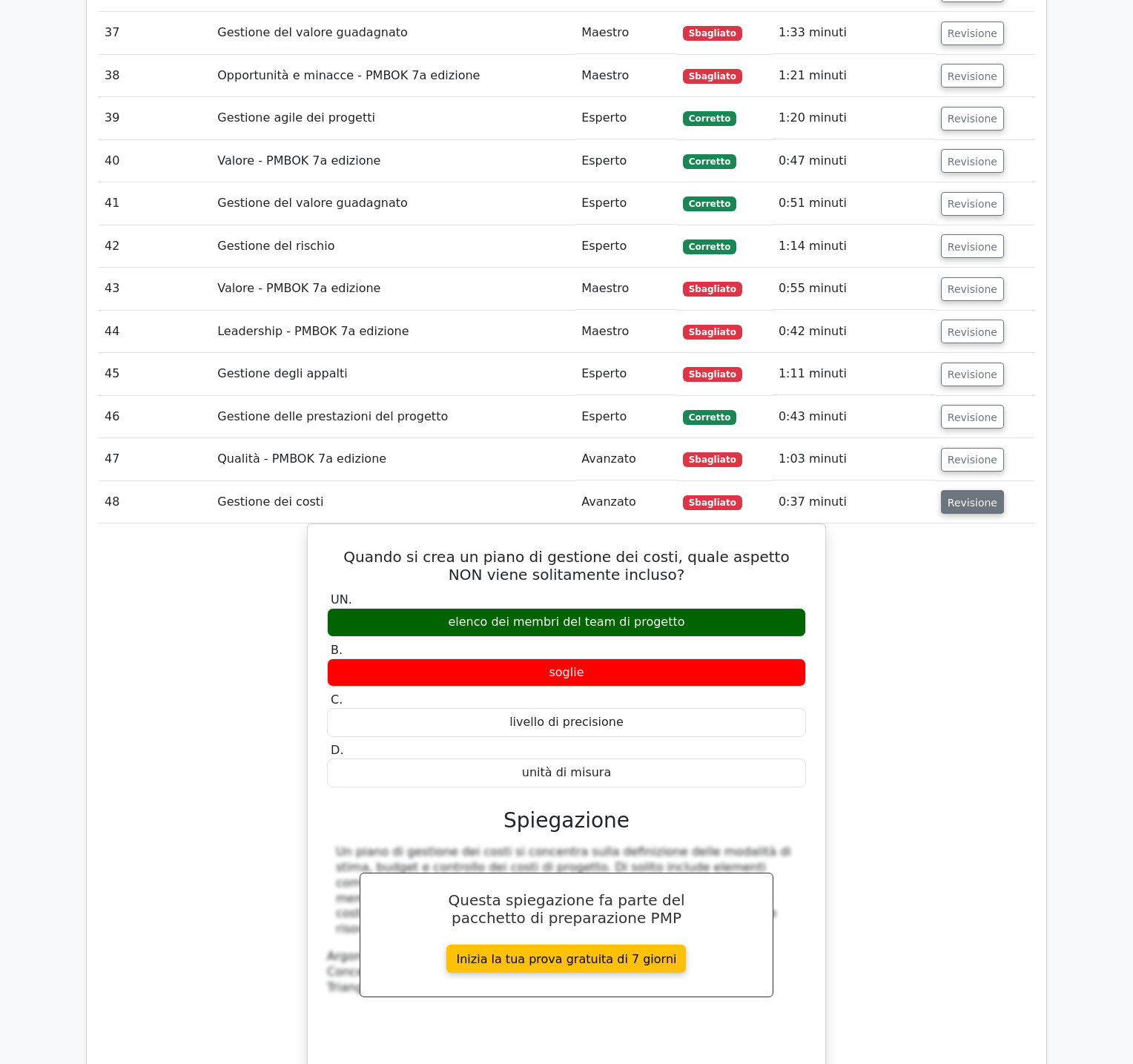
click at [971, 496] on font "Revisione" at bounding box center [972, 502] width 50 height 12
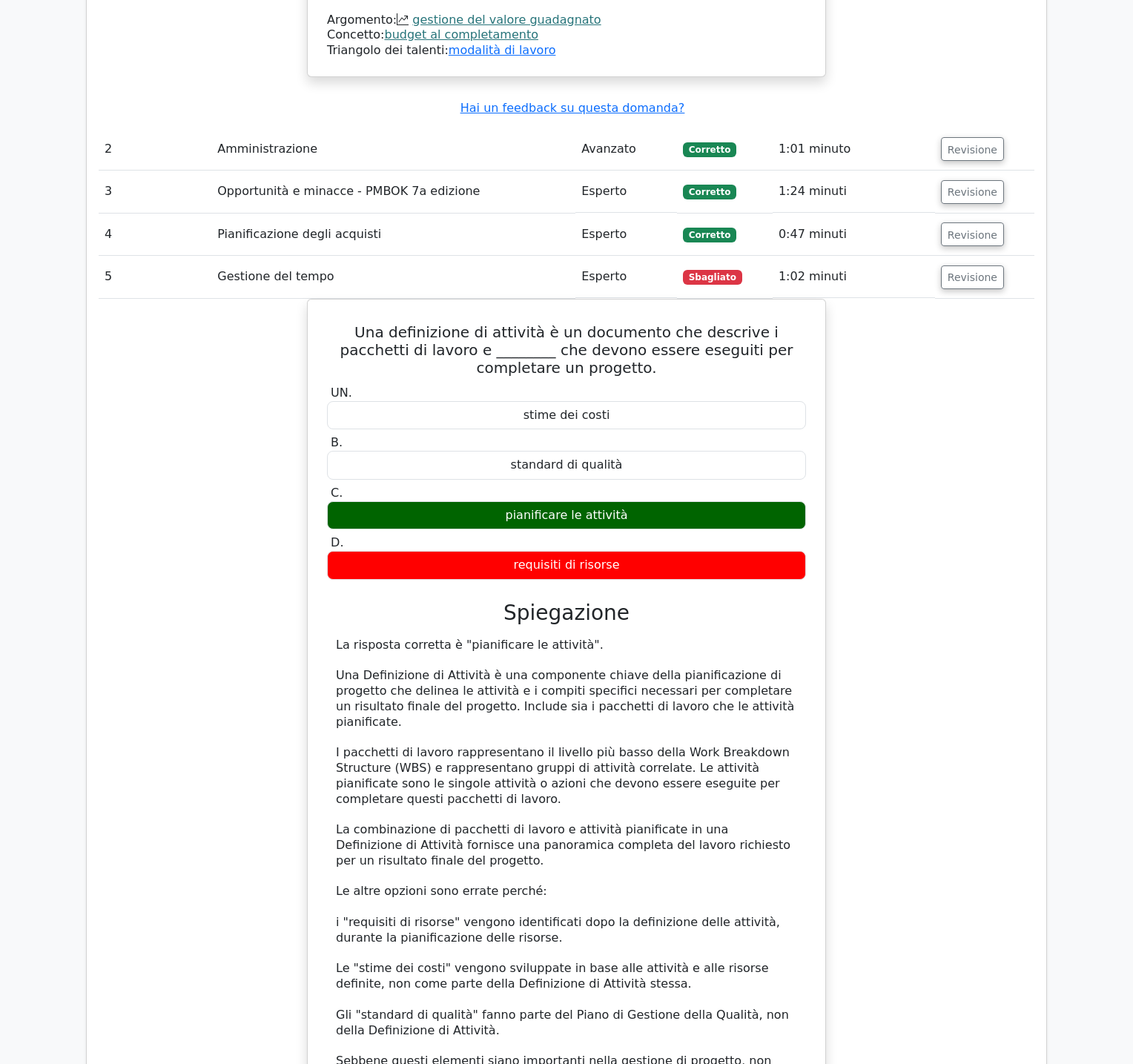
scroll to position [2898, 0]
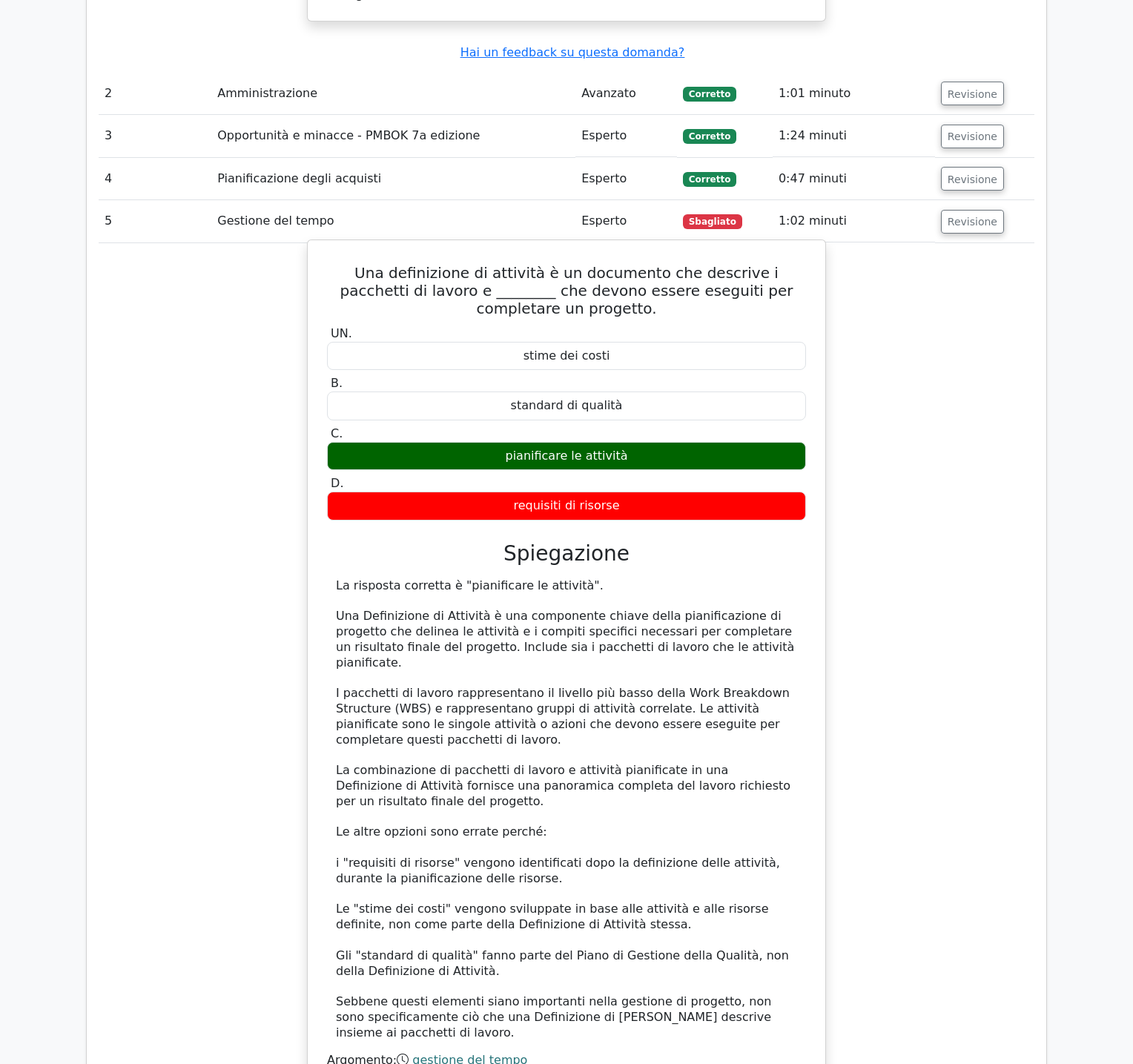
click at [332, 264] on h5 "Una definizione di attività è un documento che descrive i pacchetti di lavoro e…" at bounding box center [566, 290] width 482 height 54
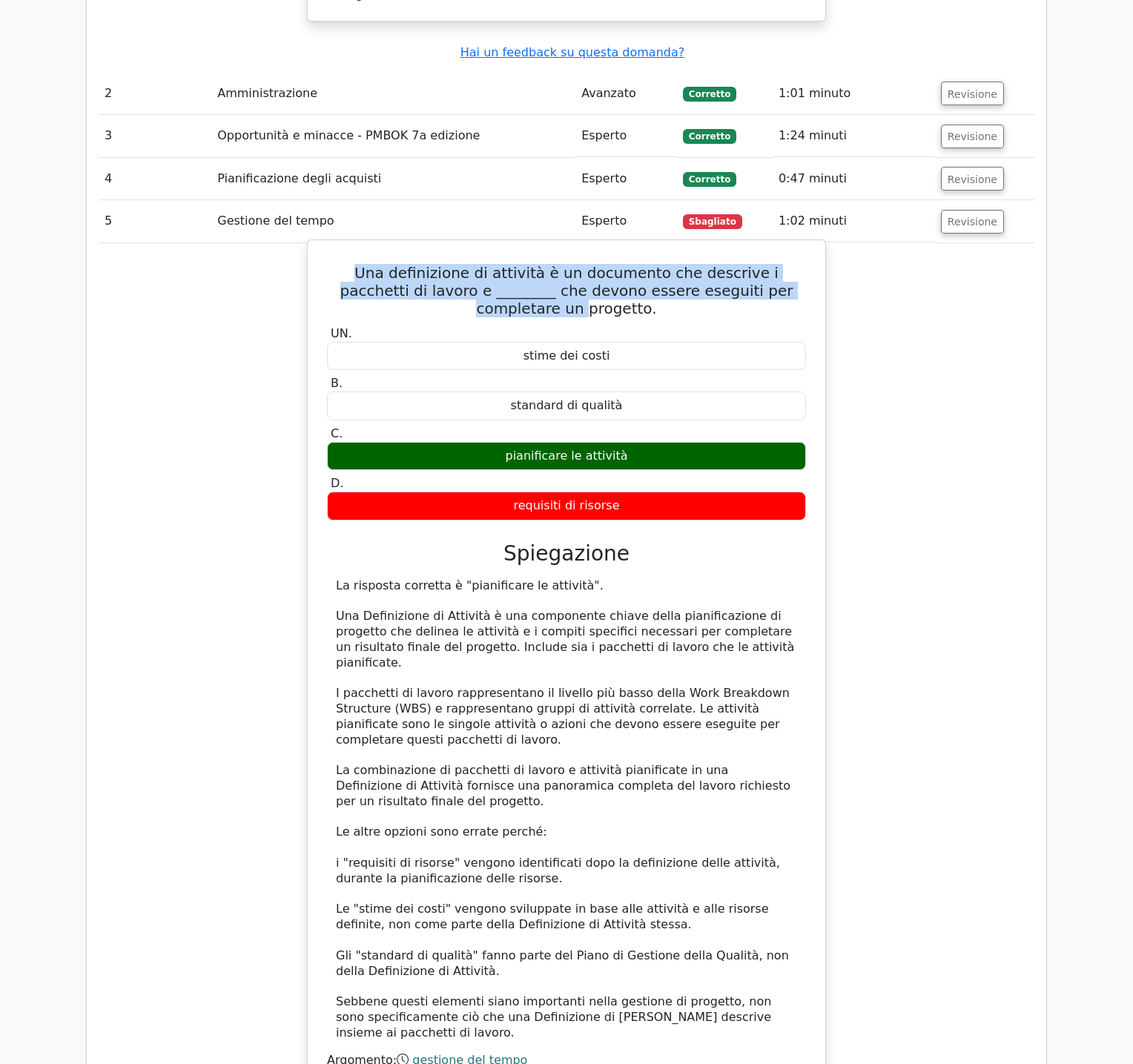
drag, startPoint x: 342, startPoint y: 240, endPoint x: 429, endPoint y: 284, distance: 97.5
click at [429, 284] on h5 "Una definizione di attività è un documento che descrive i pacchetti di lavoro e…" at bounding box center [566, 290] width 482 height 54
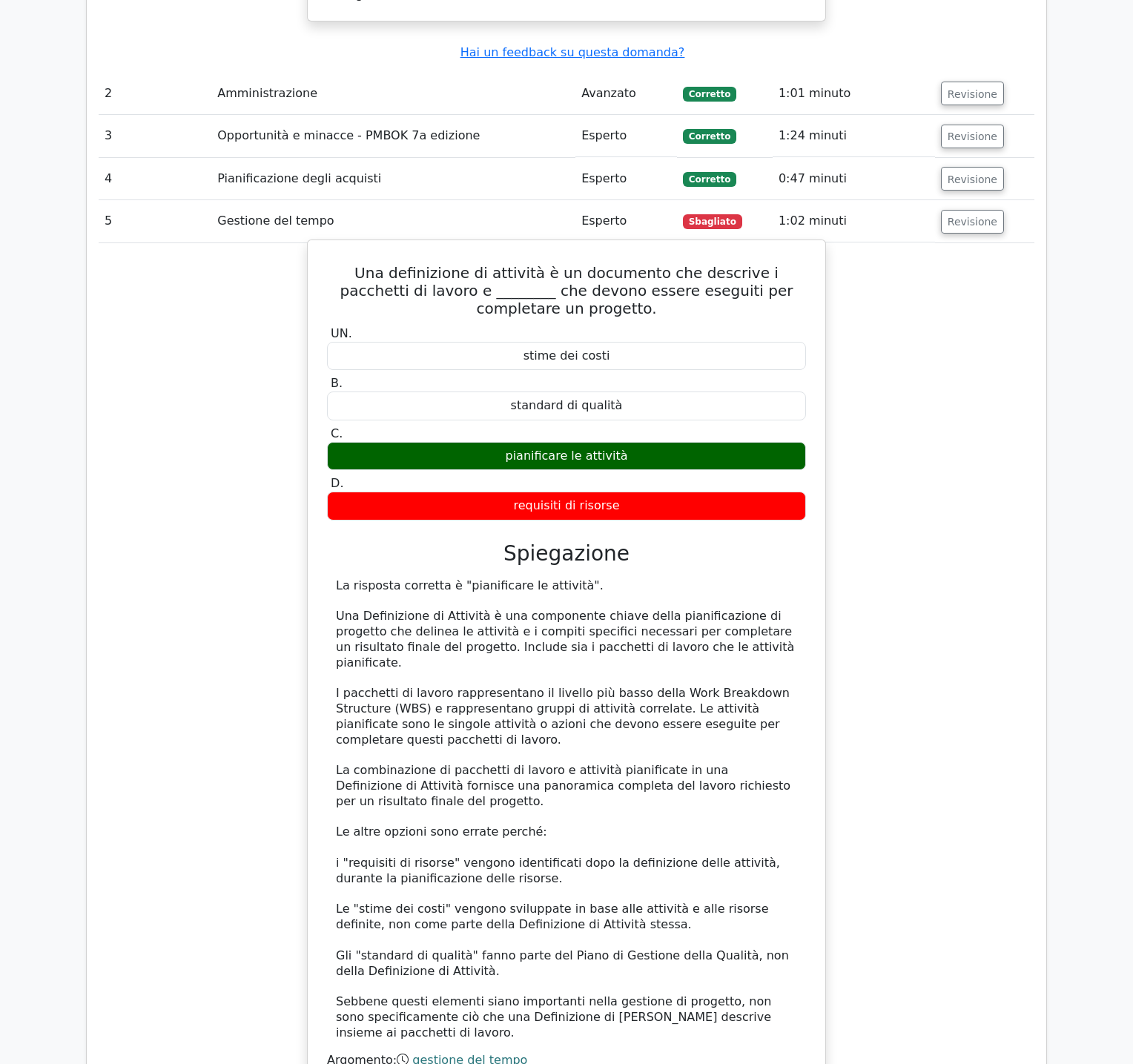
click at [451, 342] on div "stime dei costi" at bounding box center [566, 356] width 479 height 29
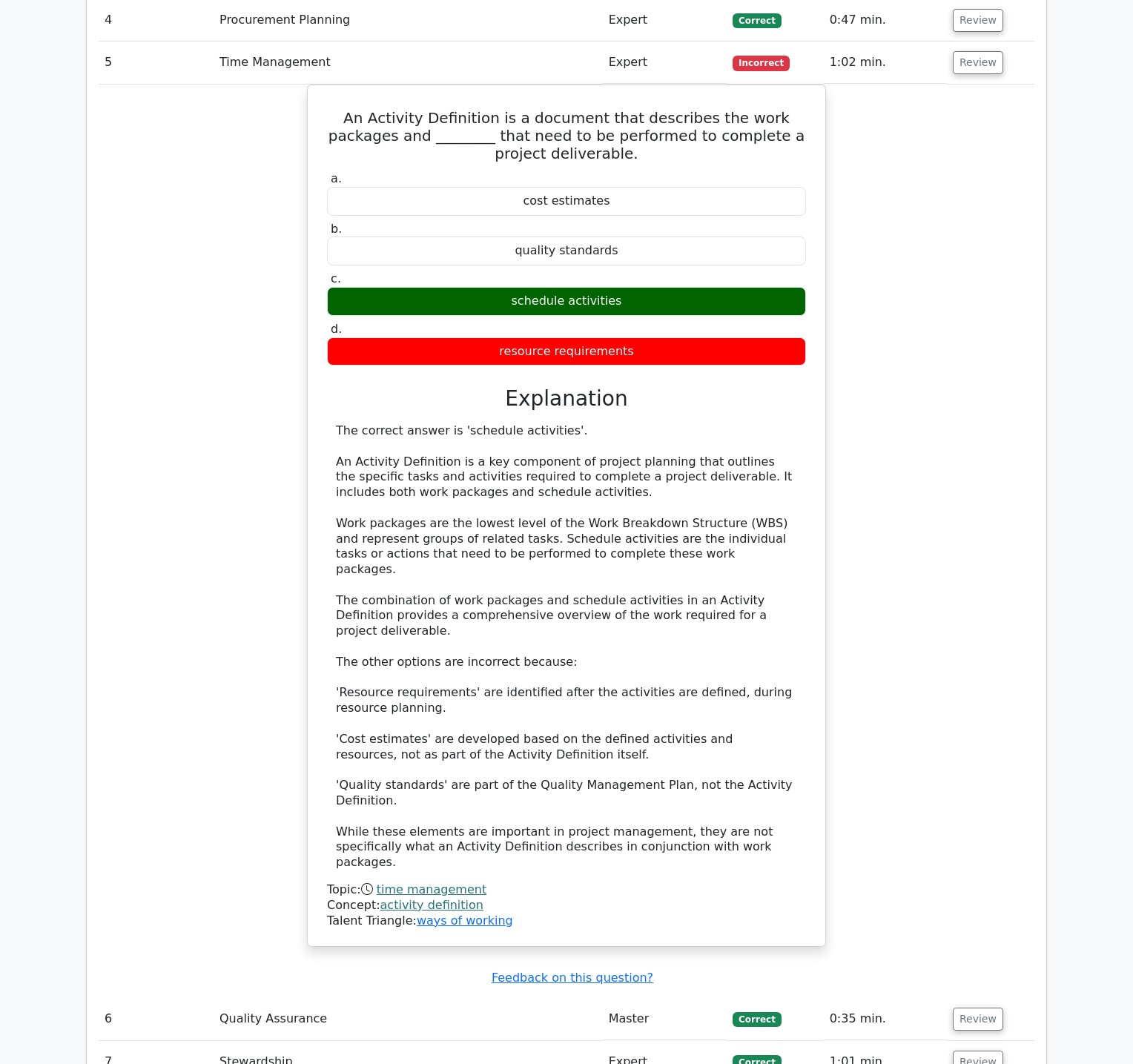
scroll to position [2968, 0]
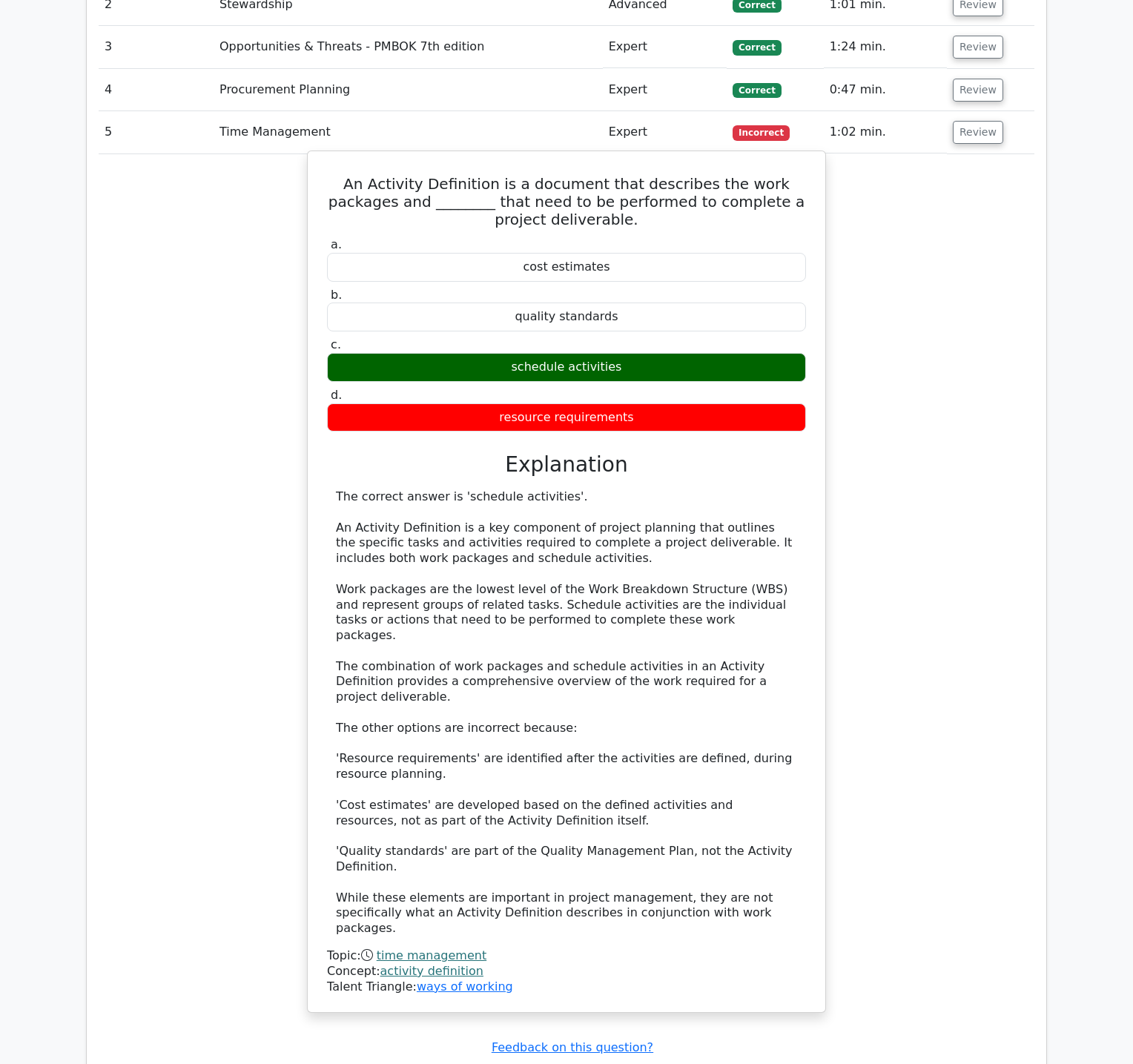
drag, startPoint x: 347, startPoint y: 101, endPoint x: 334, endPoint y: 99, distance: 13.2
click at [347, 175] on h5 "An Activity Definition is a document that describes the work packages and _____…" at bounding box center [566, 202] width 482 height 54
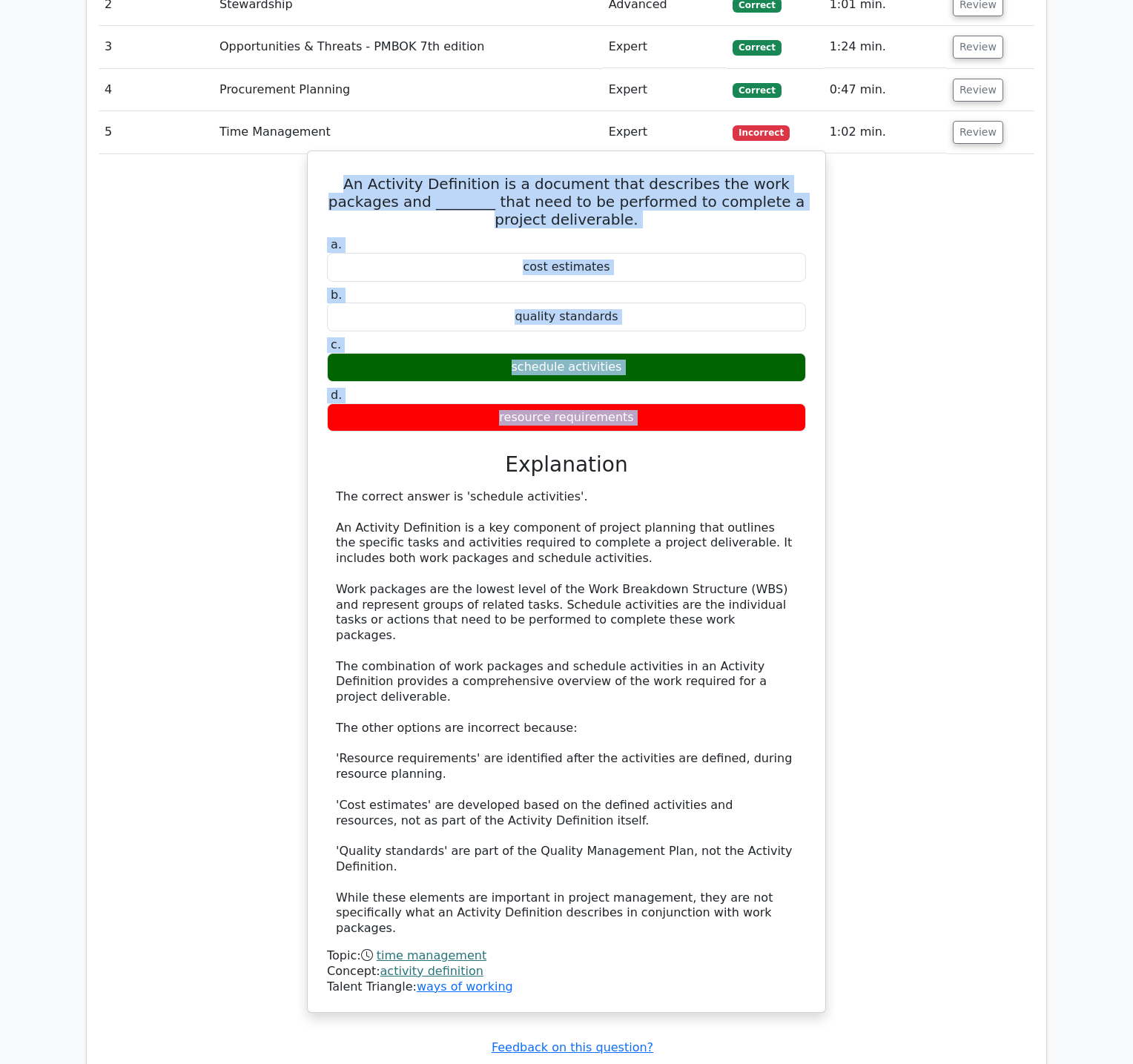
drag, startPoint x: 334, startPoint y: 97, endPoint x: 674, endPoint y: 352, distance: 425.0
click at [674, 352] on div "An Activity Definition is a document that describes the work packages and _____…" at bounding box center [566, 582] width 505 height 849
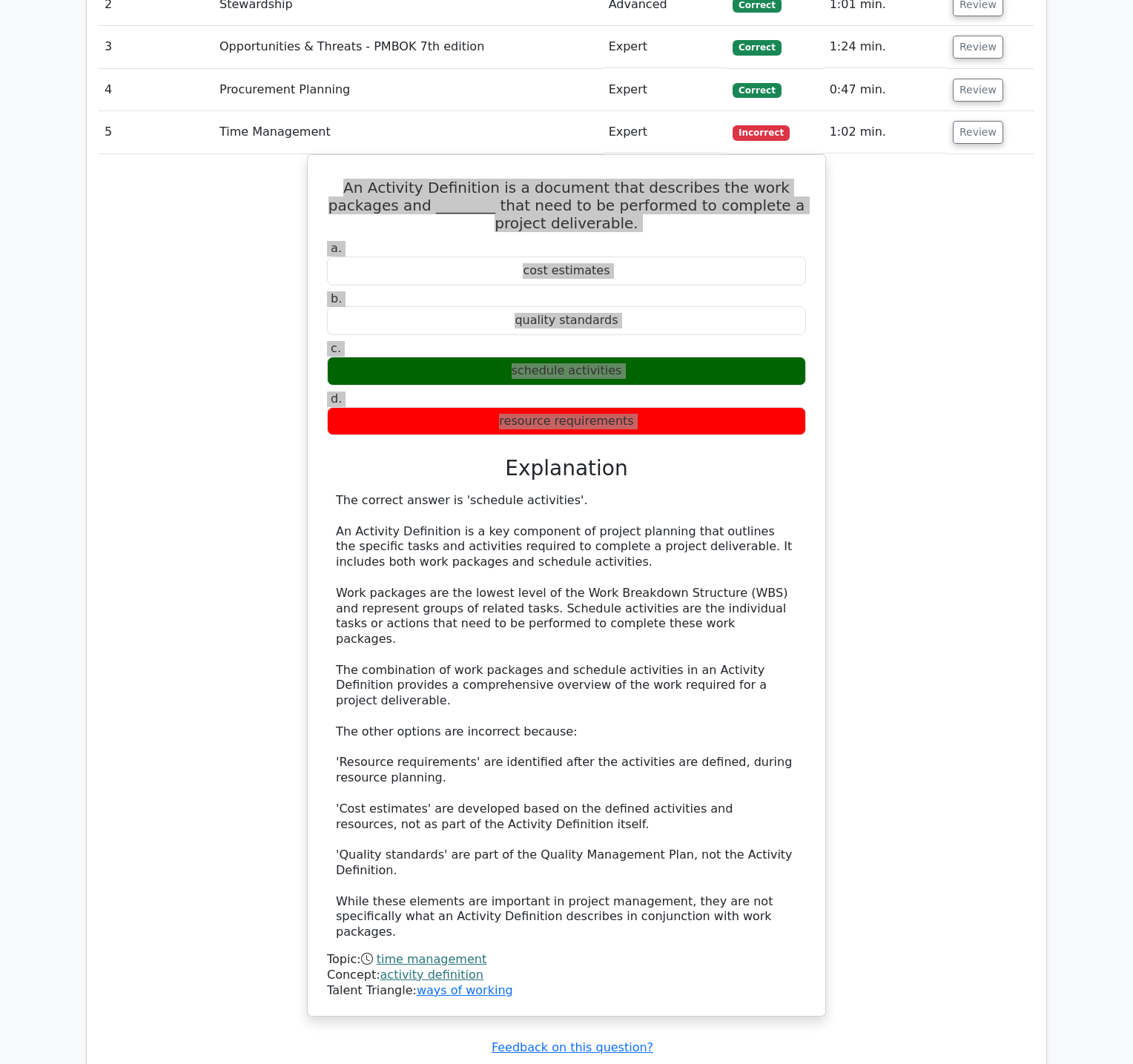
scroll to position [3042, 0]
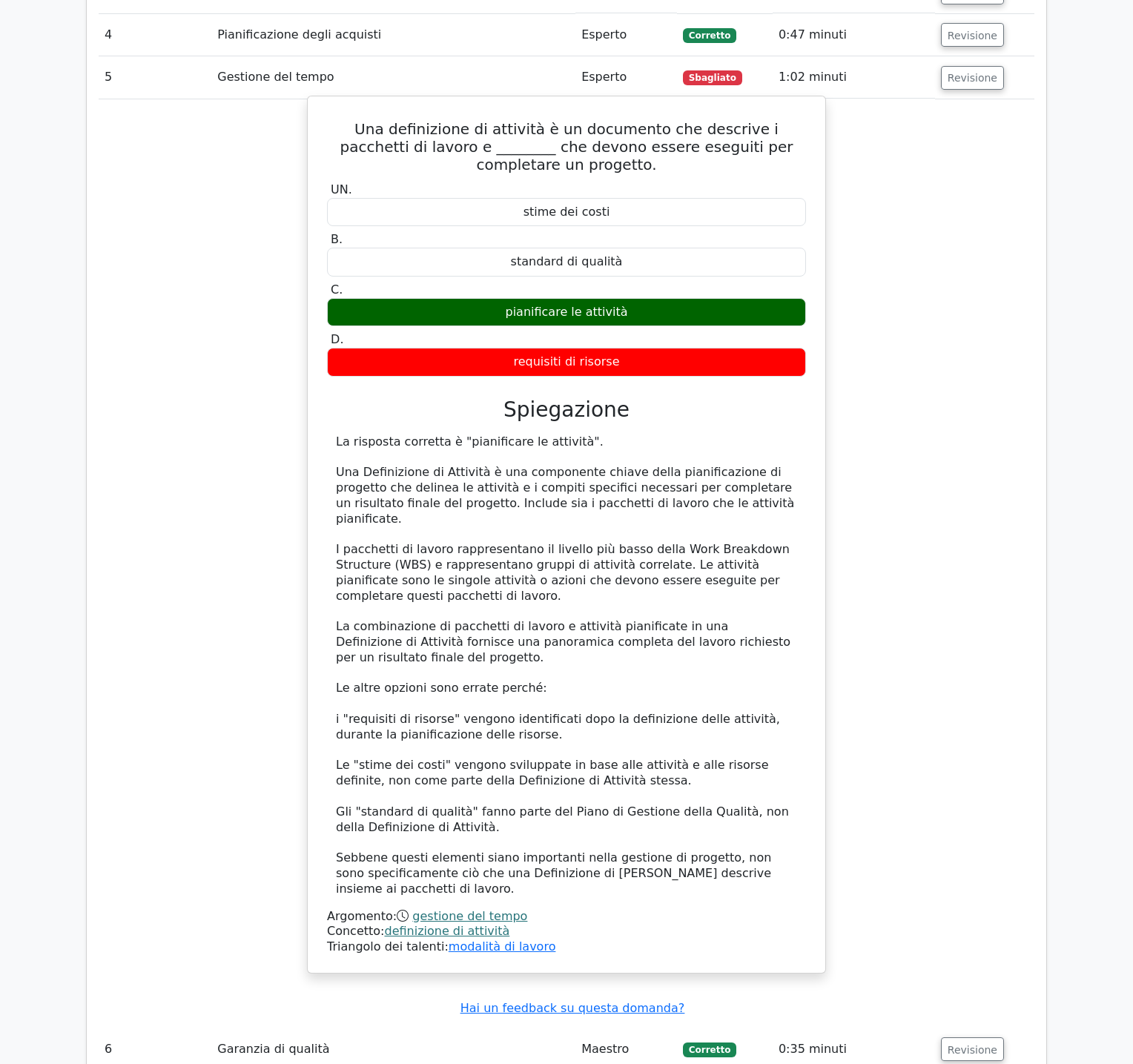
click at [333, 120] on h5 "Una definizione di attività è un documento che descrive i pacchetti di lavoro e…" at bounding box center [566, 147] width 482 height 54
drag, startPoint x: 342, startPoint y: 95, endPoint x: 623, endPoint y: 330, distance: 366.3
click at [623, 330] on div "Una definizione di attività è un documento che descrive i pacchetti di lavoro e…" at bounding box center [566, 535] width 505 height 864
copy div "Una definizione di attività è un documento che descrive i pacchetti di lavoro e…"
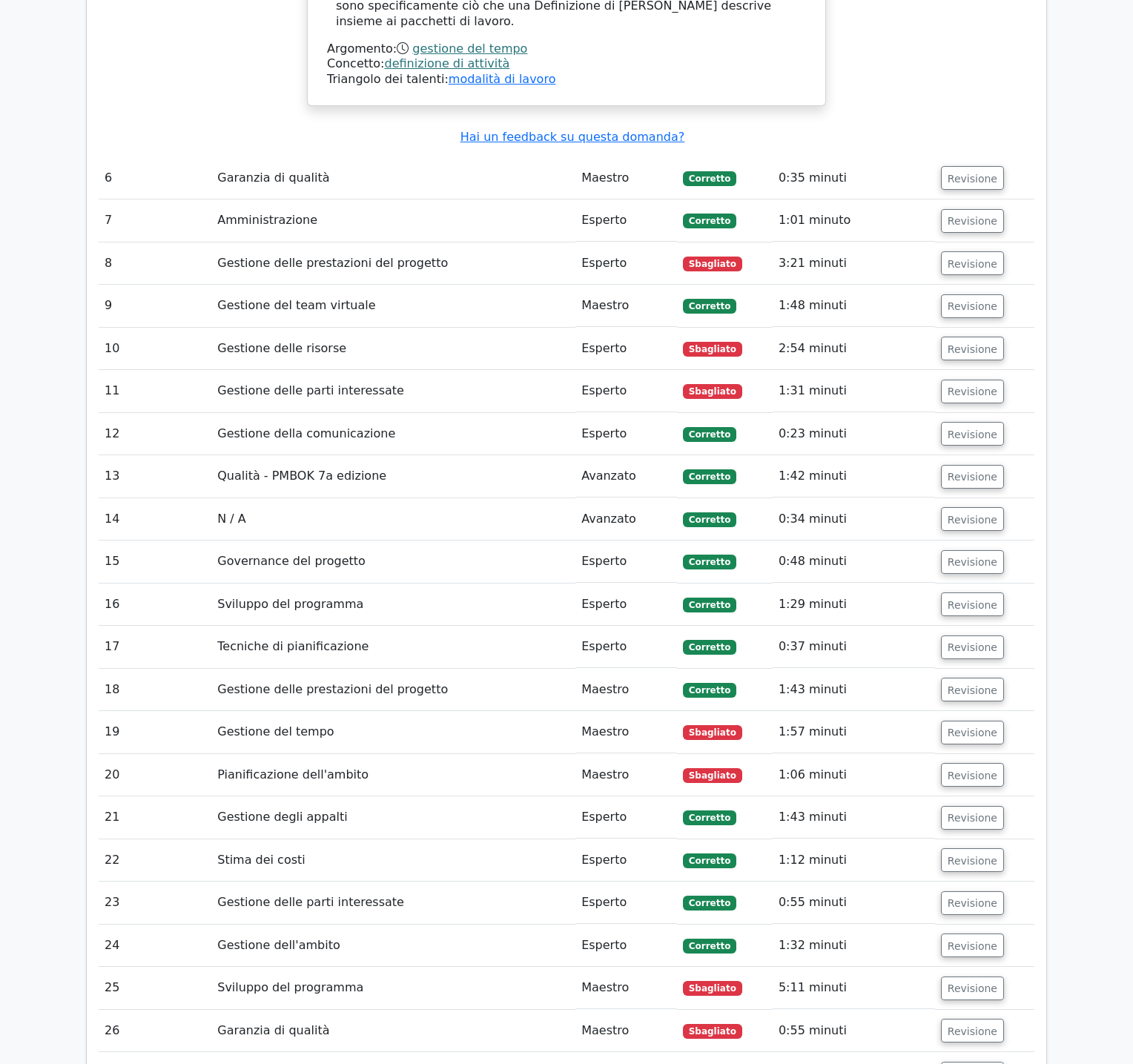
scroll to position [3908, 0]
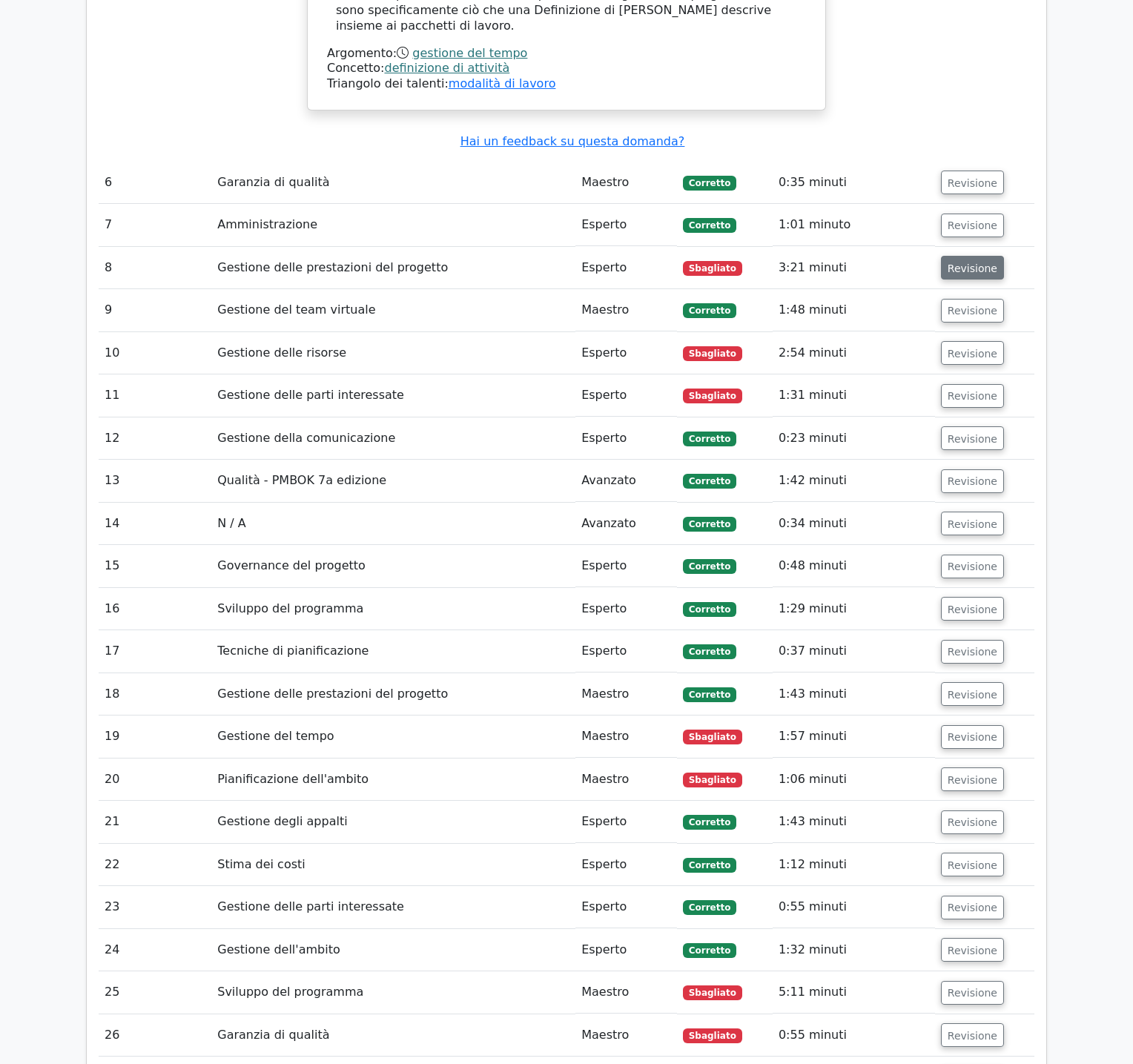
click at [962, 261] on font "Revisione" at bounding box center [972, 267] width 50 height 12
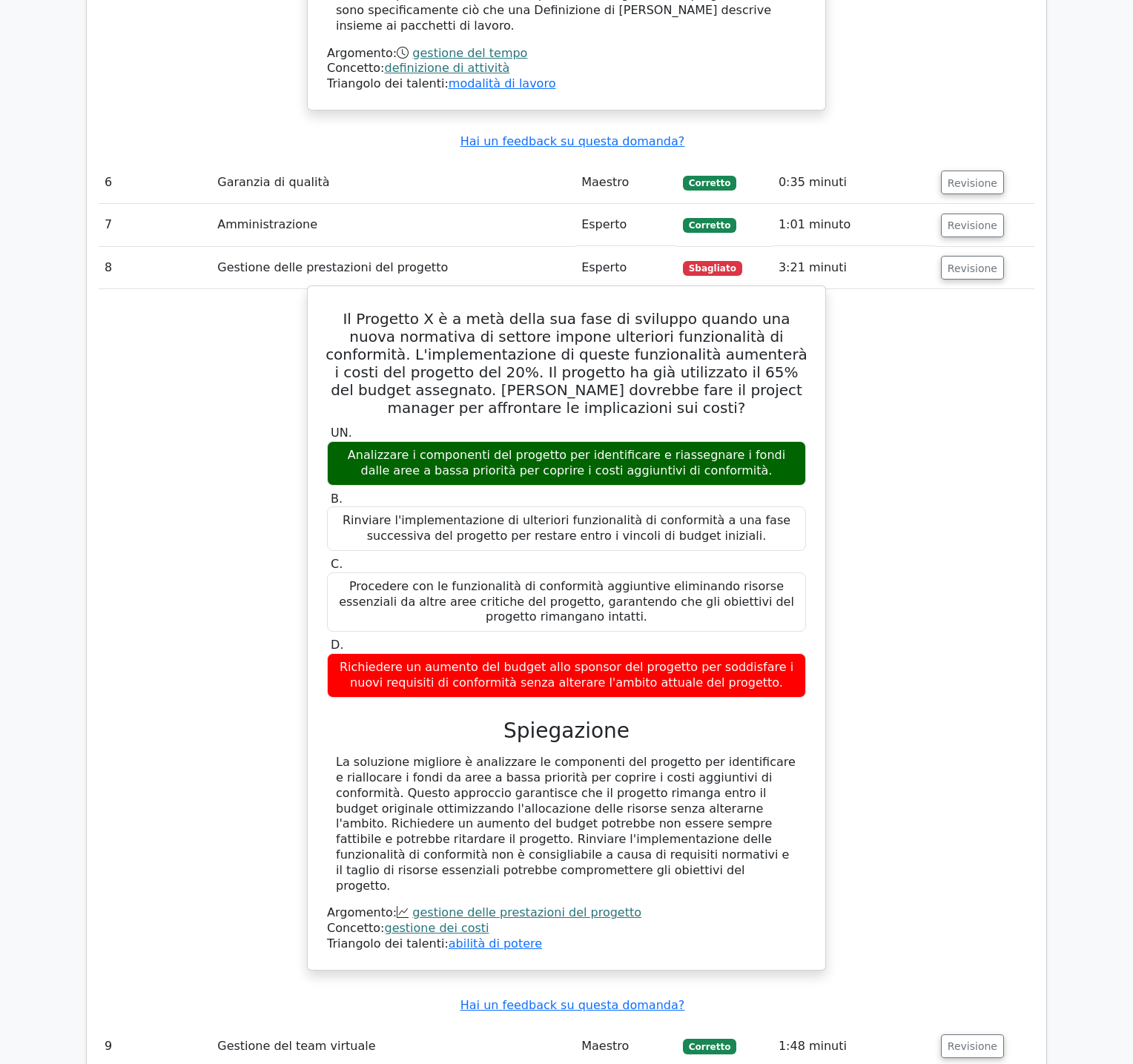
drag, startPoint x: 363, startPoint y: 271, endPoint x: 352, endPoint y: 272, distance: 11.0
click at [362, 310] on font "Il Progetto X è a metà della sua fase di sviluppo quando una nuova normativa di…" at bounding box center [566, 363] width 482 height 107
drag, startPoint x: 348, startPoint y: 270, endPoint x: 770, endPoint y: 630, distance: 554.7
click at [770, 630] on div "Il Progetto X è a metà della sua fase di sviluppo quando una nuova normativa di…" at bounding box center [566, 628] width 505 height 672
copy div "Lo Ipsumdol S a c adip elits doe temp in utlabore etdolo mag aliqu enimadmin ve…"
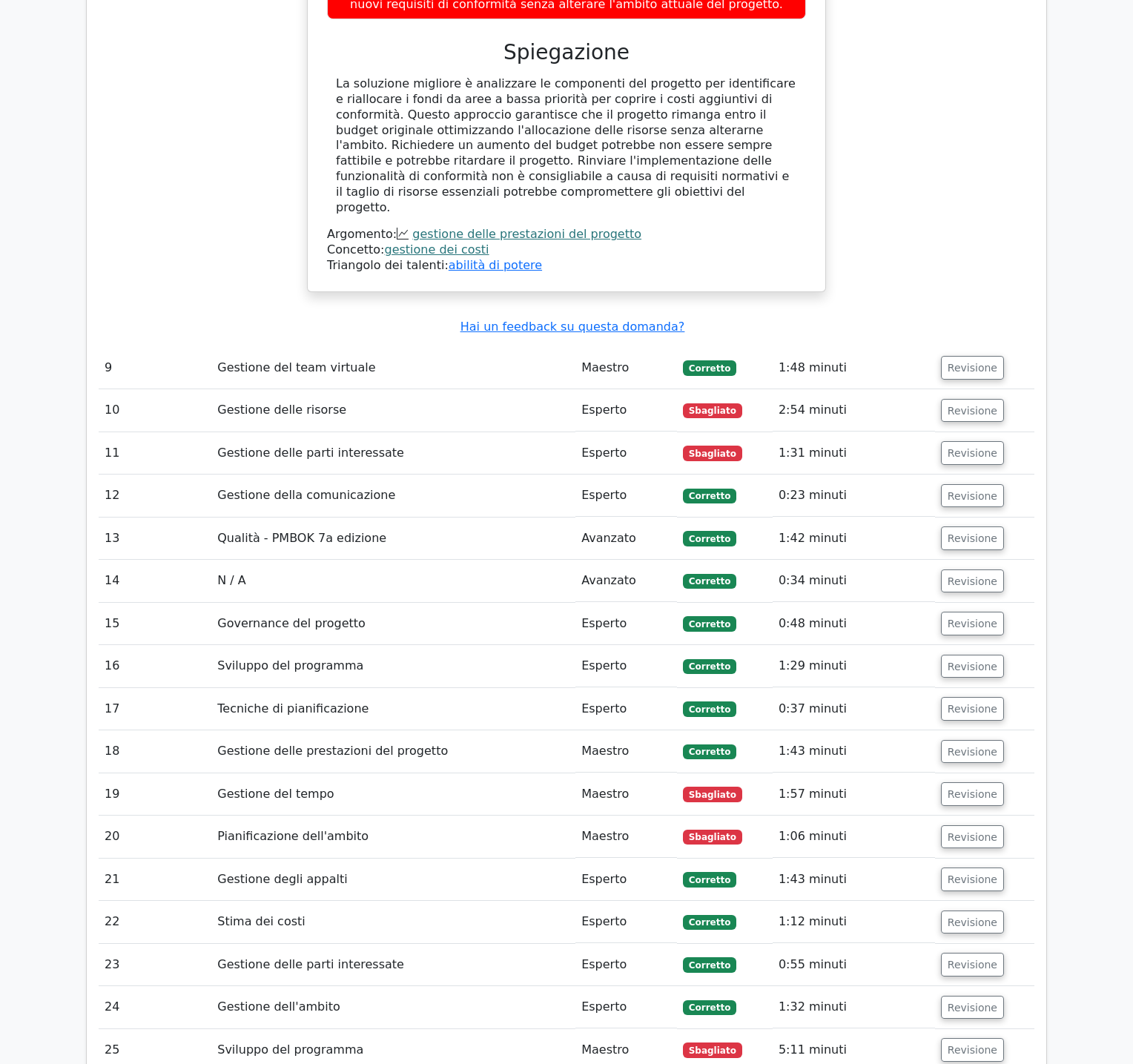
scroll to position [4588, 0]
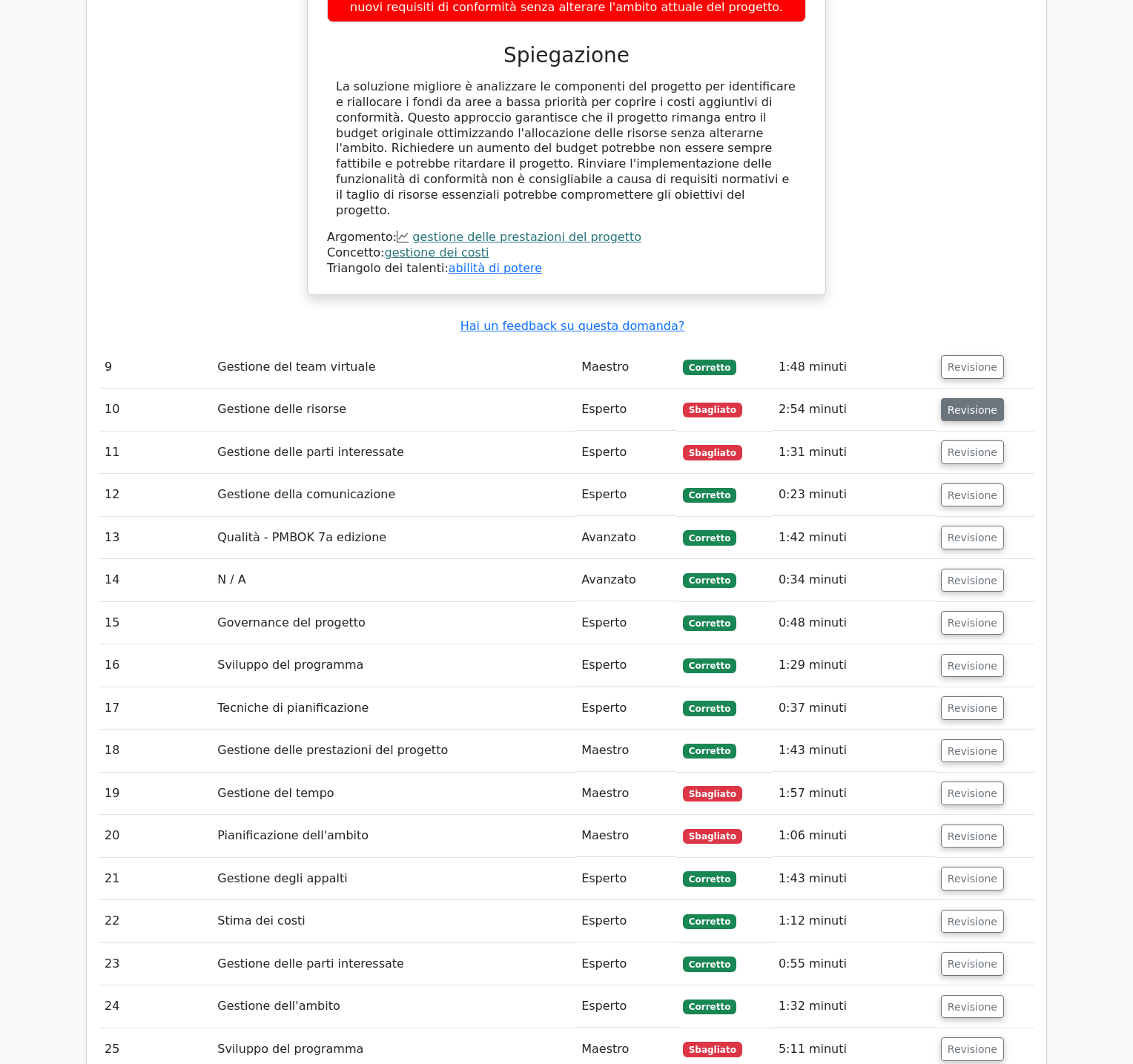
click at [970, 403] on font "Revisione" at bounding box center [972, 409] width 50 height 12
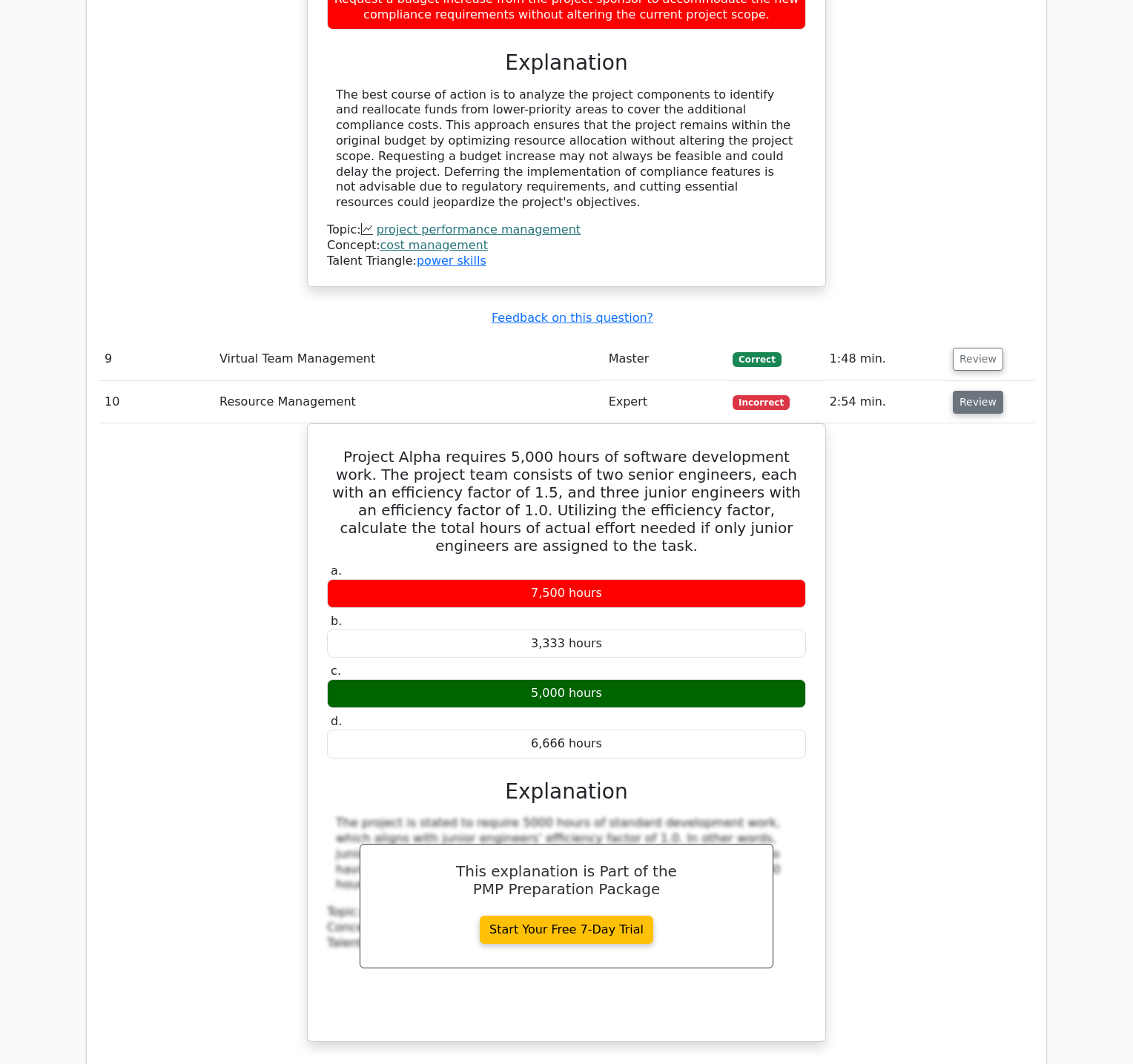
scroll to position [4681, 0]
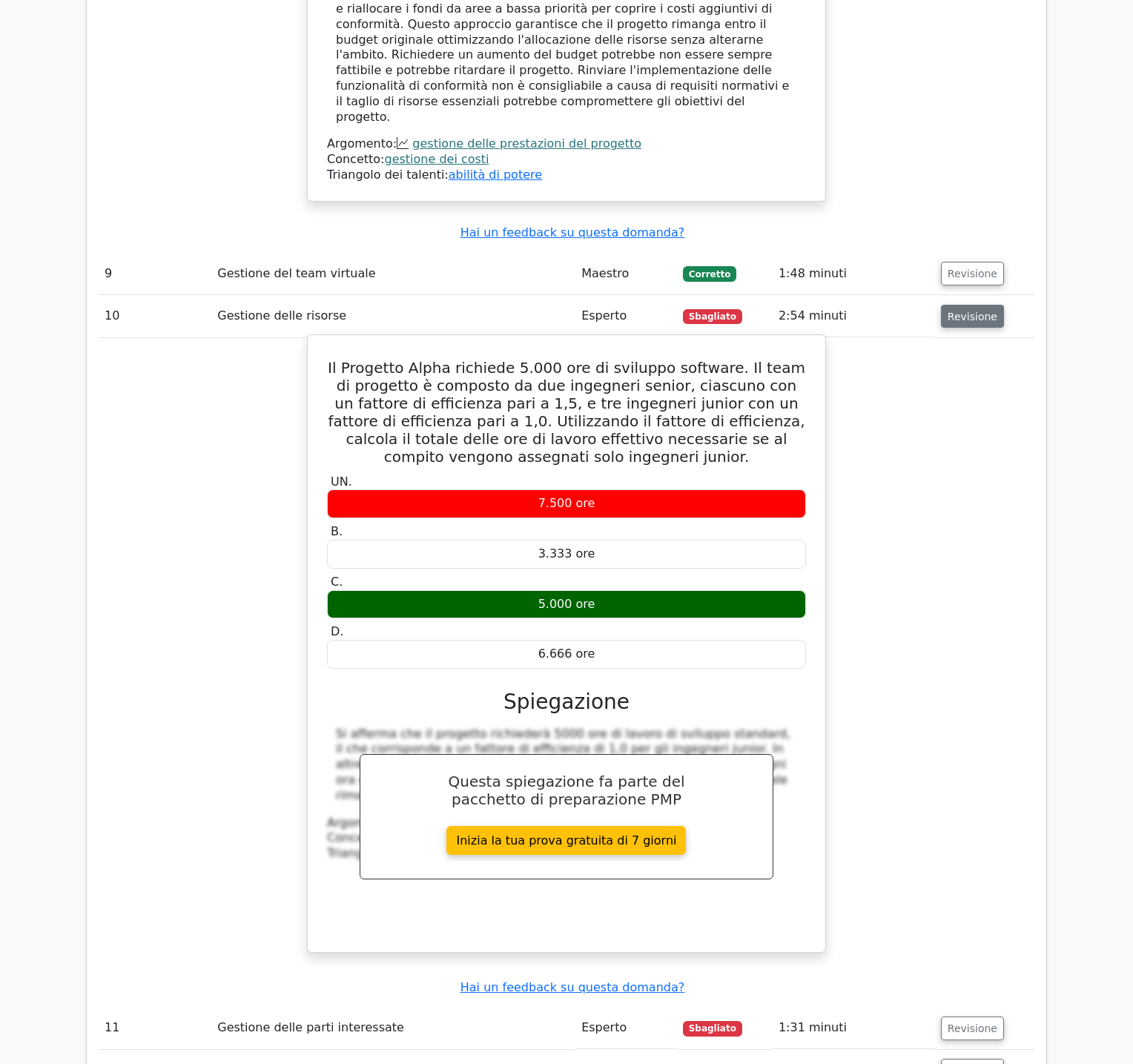
drag, startPoint x: 347, startPoint y: 285, endPoint x: 645, endPoint y: 571, distance: 413.0
click at [645, 571] on div "Il Progetto Alpha richiede 5.000 ore di sviluppo software. Il team di progetto …" at bounding box center [566, 643] width 505 height 605
copy div "Il Progetto Alpha richiede 5.000 ore di sviluppo software. Il team di progetto …"
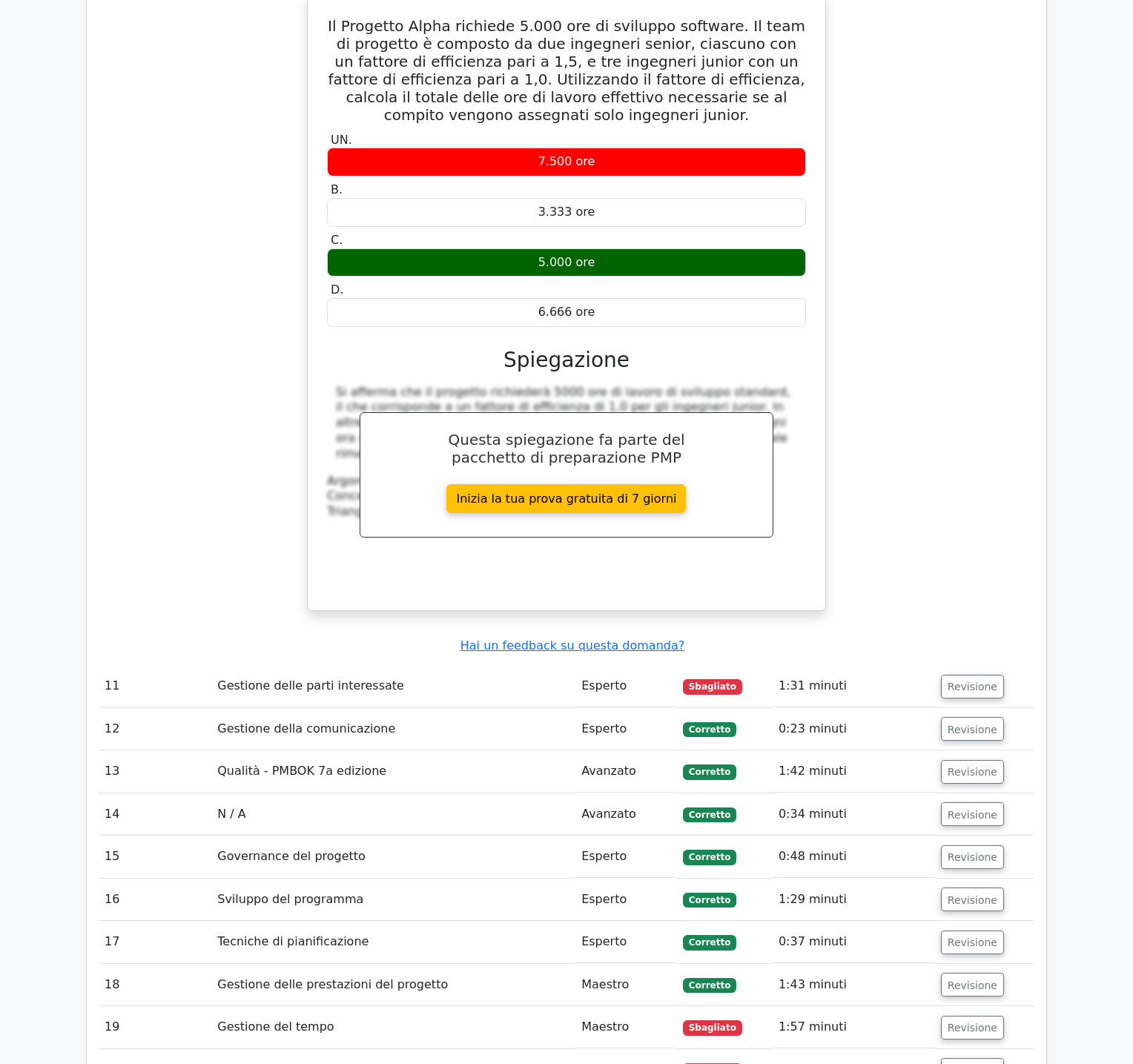
scroll to position [5248, 0]
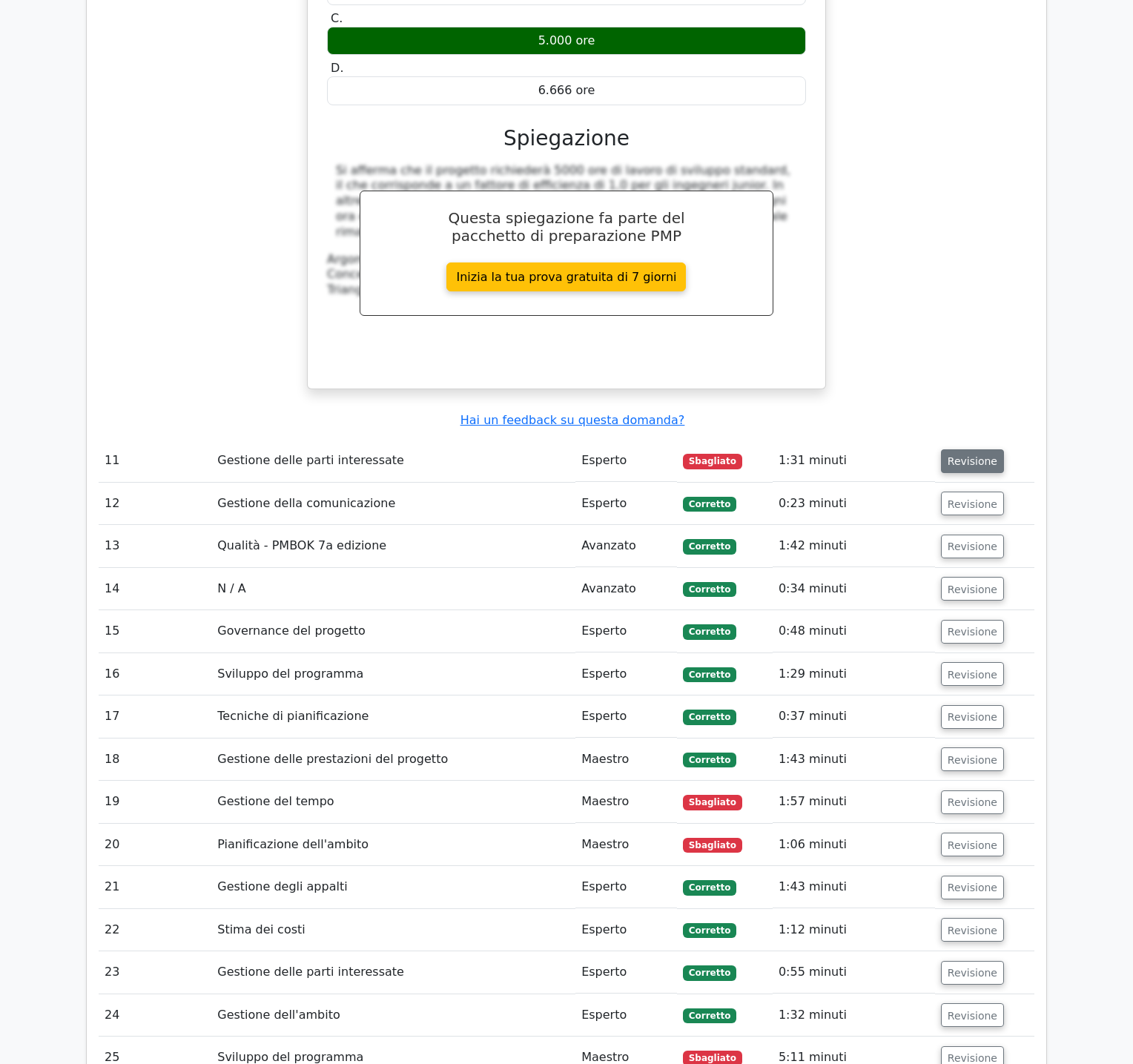
click at [974, 455] on font "Revisione" at bounding box center [972, 461] width 50 height 12
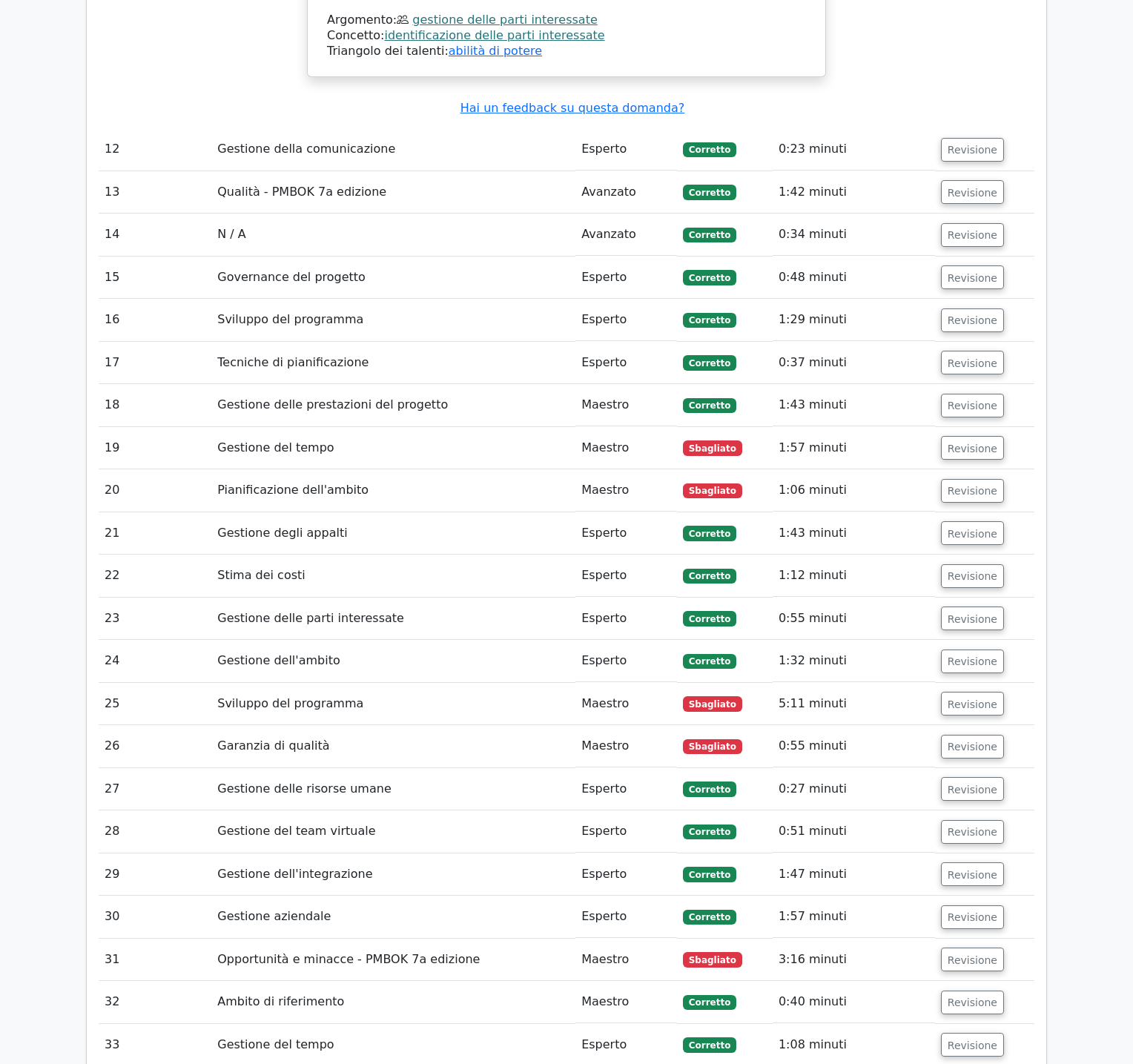
scroll to position [6396, 0]
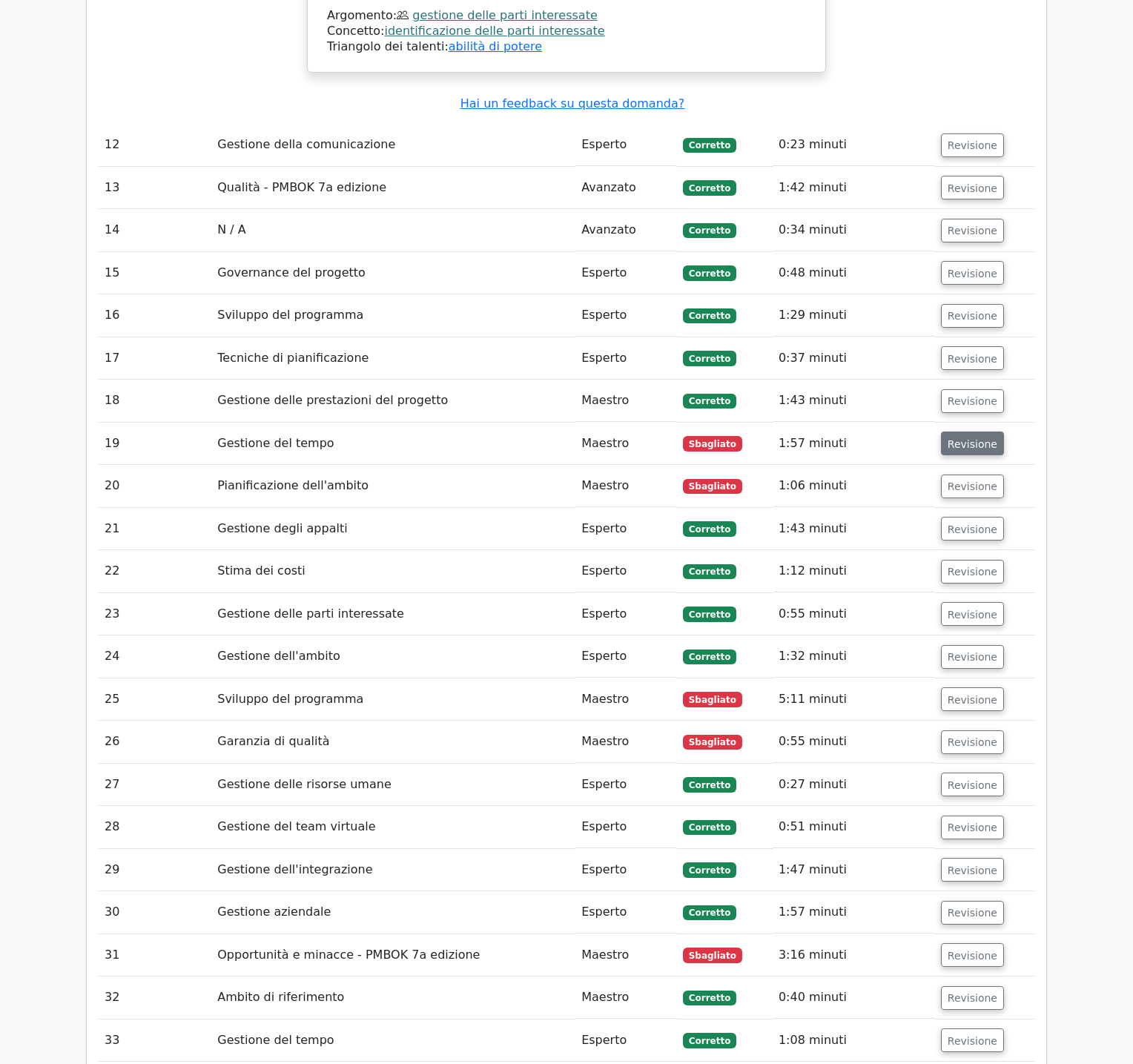
click at [969, 437] on font "Revisione" at bounding box center [972, 443] width 50 height 12
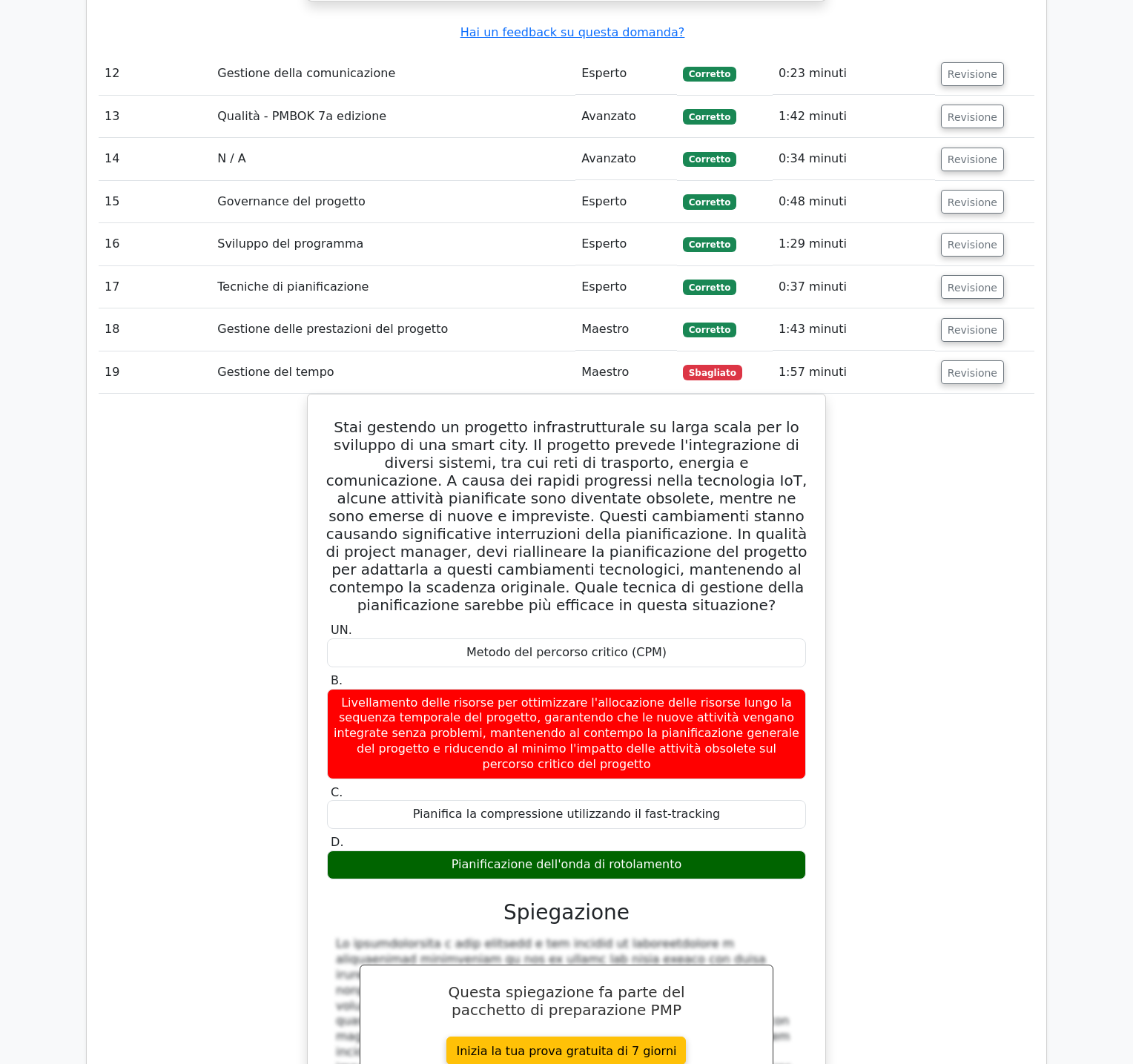
scroll to position [6469, 0]
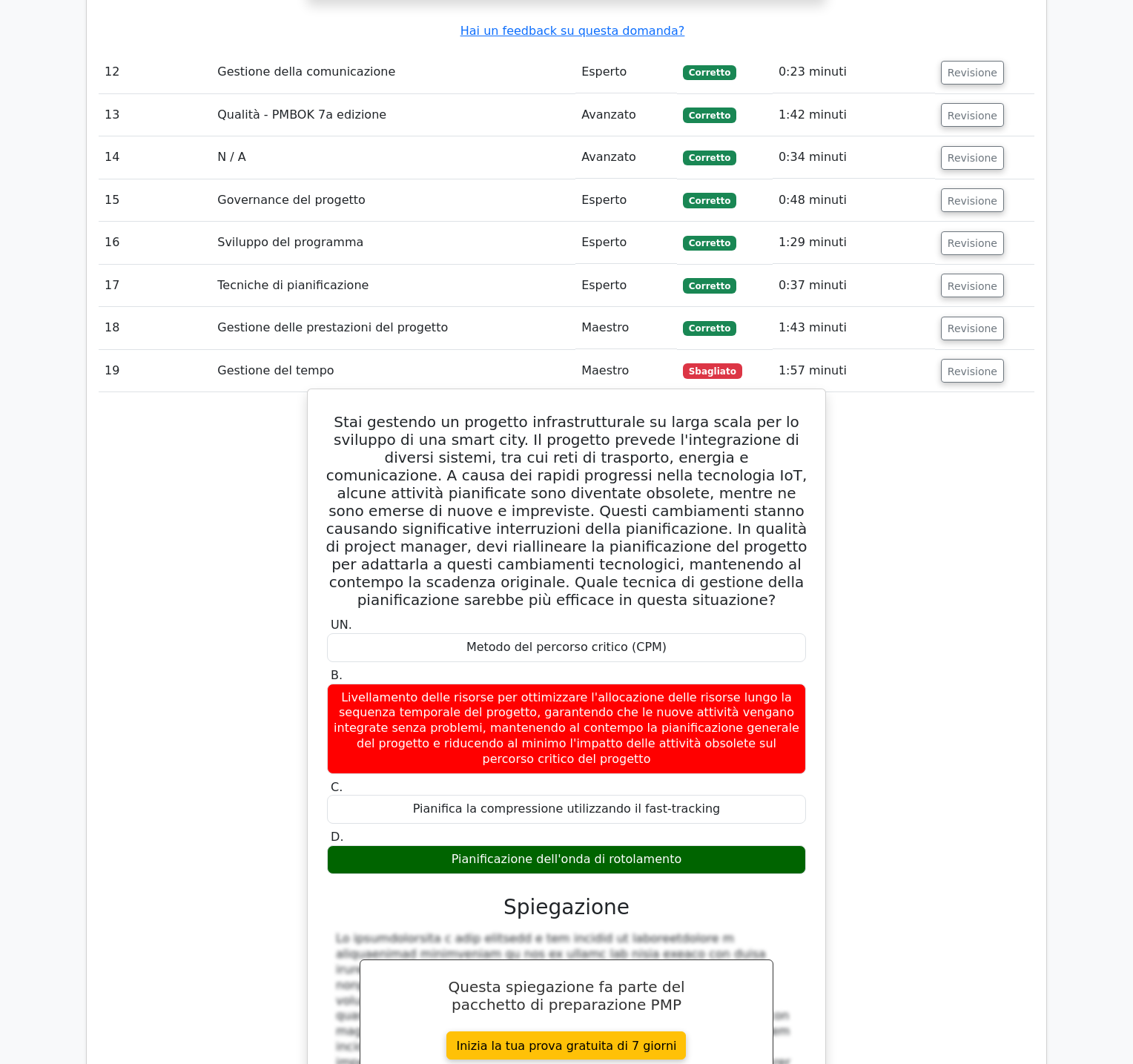
drag, startPoint x: 335, startPoint y: 293, endPoint x: 728, endPoint y: 731, distance: 588.5
click at [728, 731] on div "Stai gestendo un progetto infrastrutturale su larga scala per lo sviluppo di un…" at bounding box center [566, 837] width 505 height 884
copy div "Lore ipsumdol si ametcons adipiscingelitse do eiusm tempo inc ut laboreet do ma…"
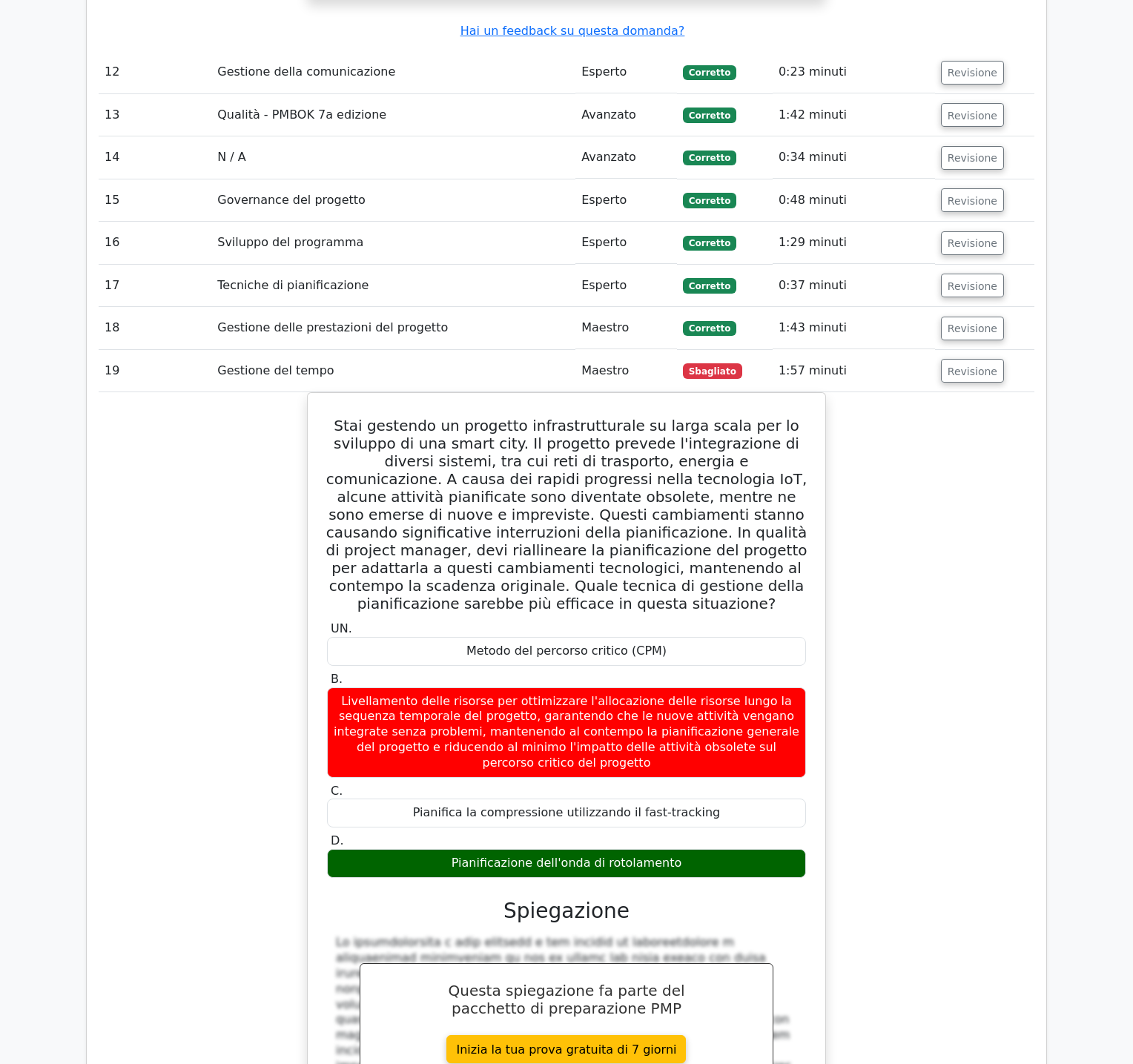
drag, startPoint x: 912, startPoint y: 523, endPoint x: 869, endPoint y: 521, distance: 43.0
click at [910, 522] on div "Stai gestendo un progetto infrastrutturale su larga scala per lo sviluppo di un…" at bounding box center [566, 849] width 936 height 915
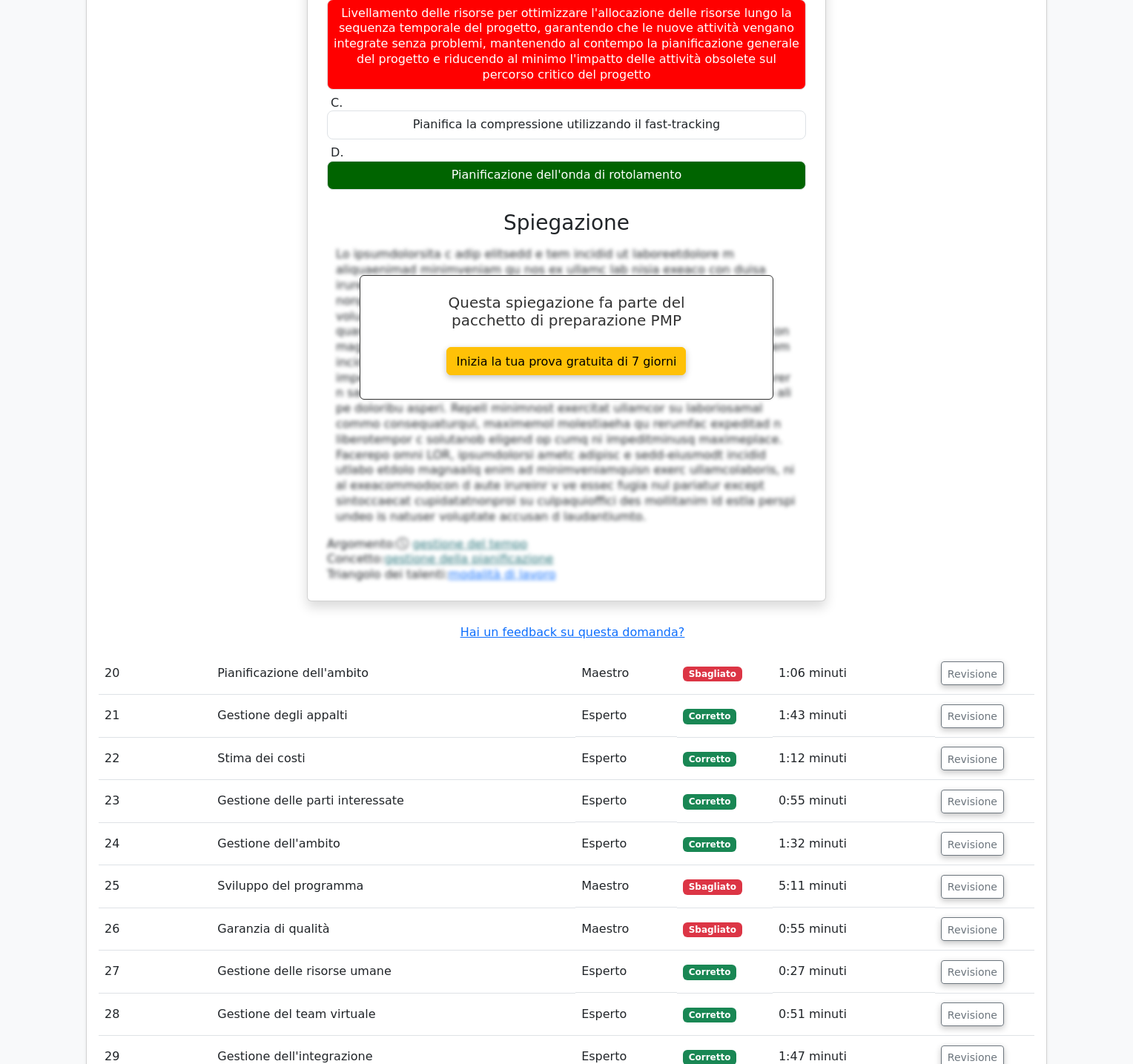
scroll to position [7165, 0]
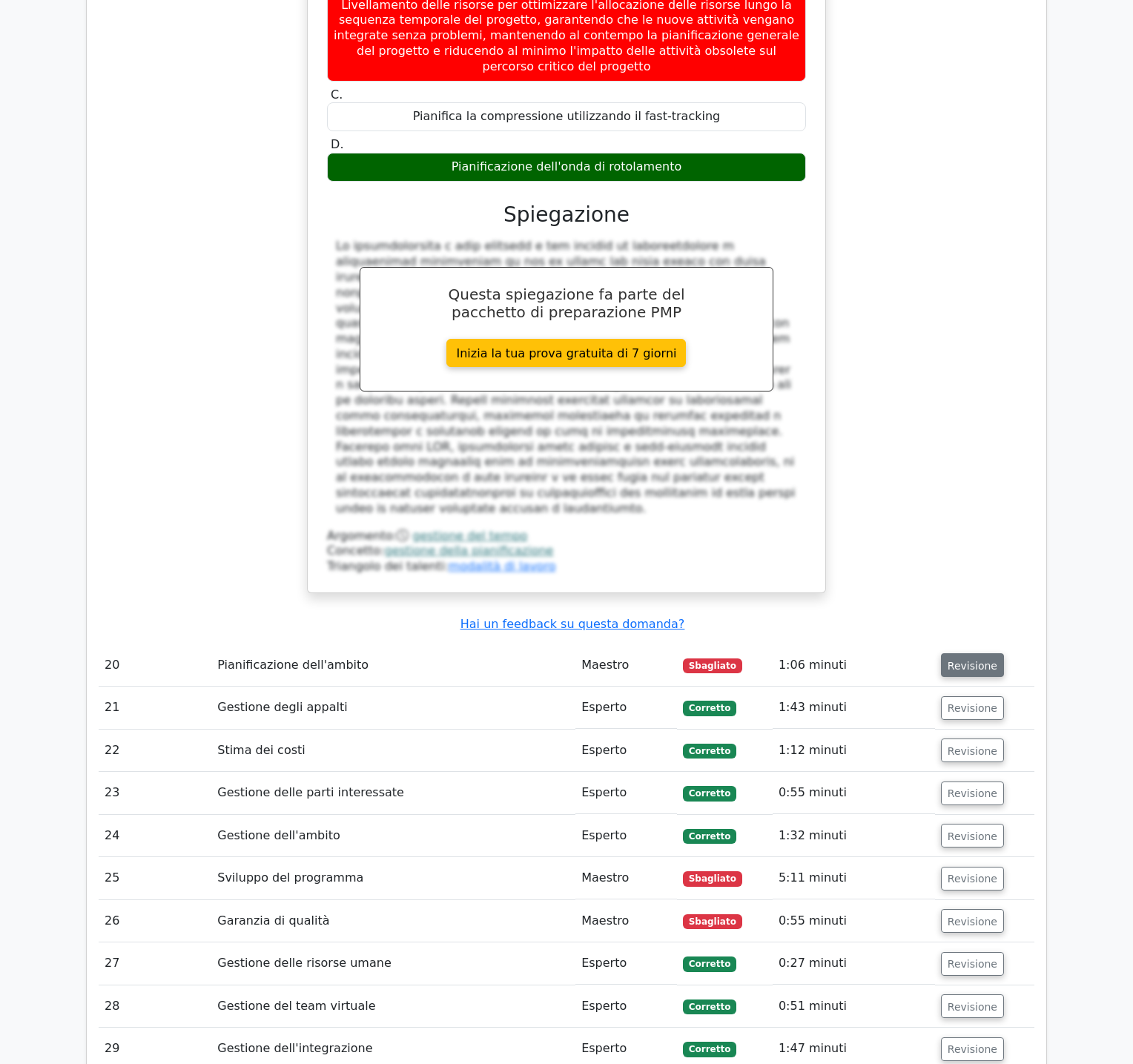
click at [968, 659] on font "Revisione" at bounding box center [972, 665] width 50 height 12
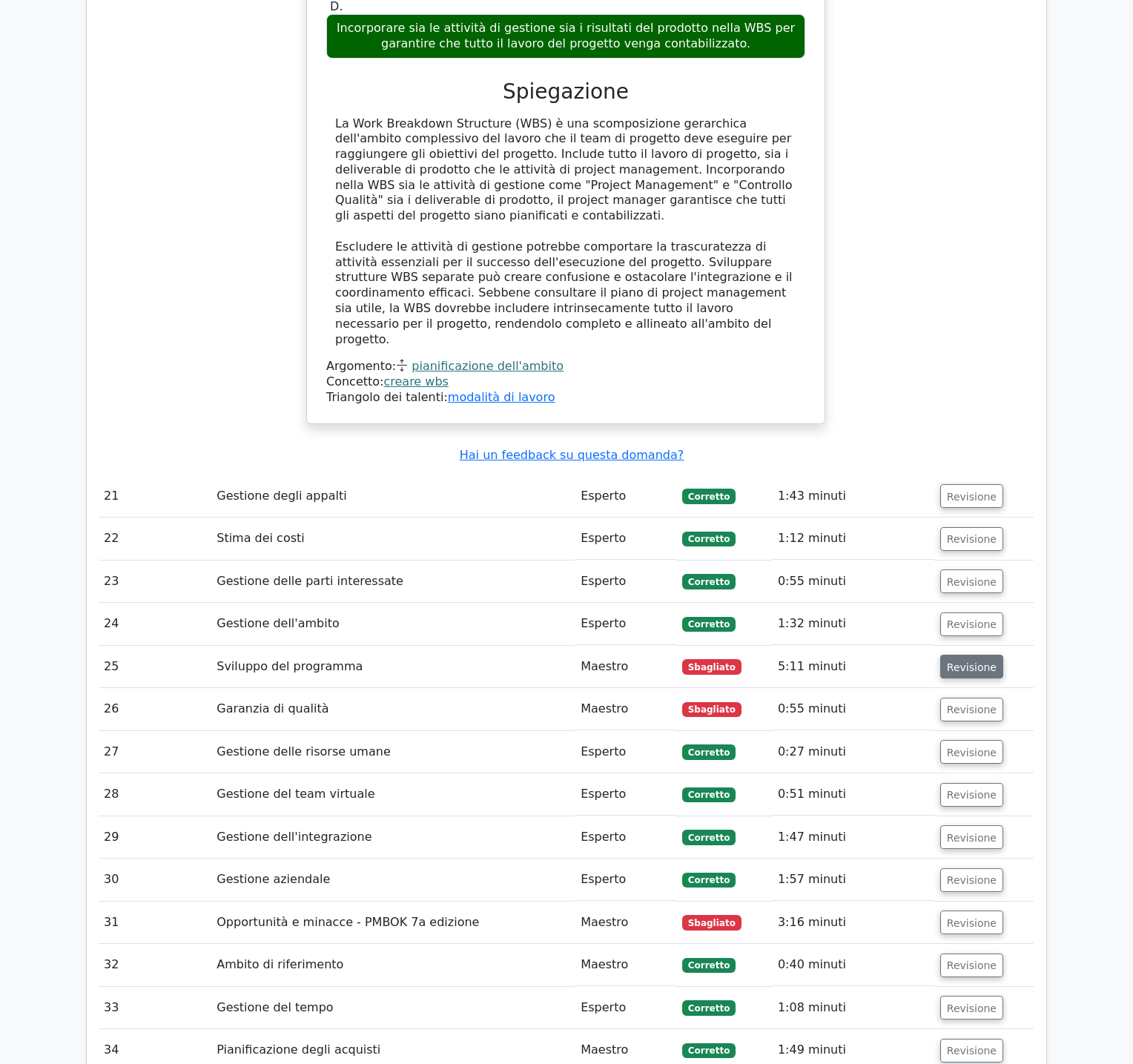
scroll to position [8210, 0]
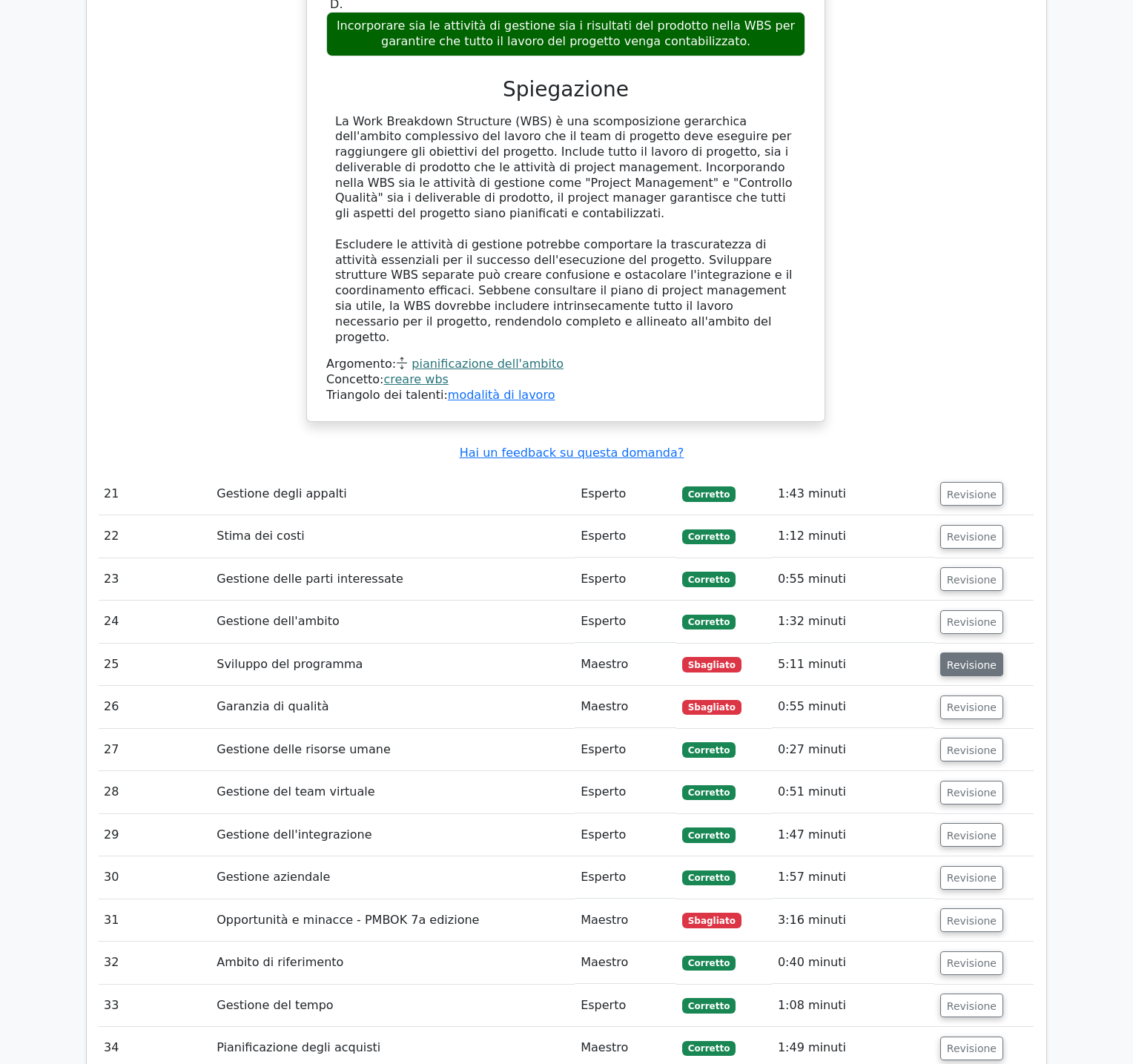
click at [977, 658] on font "Revisione" at bounding box center [972, 664] width 50 height 12
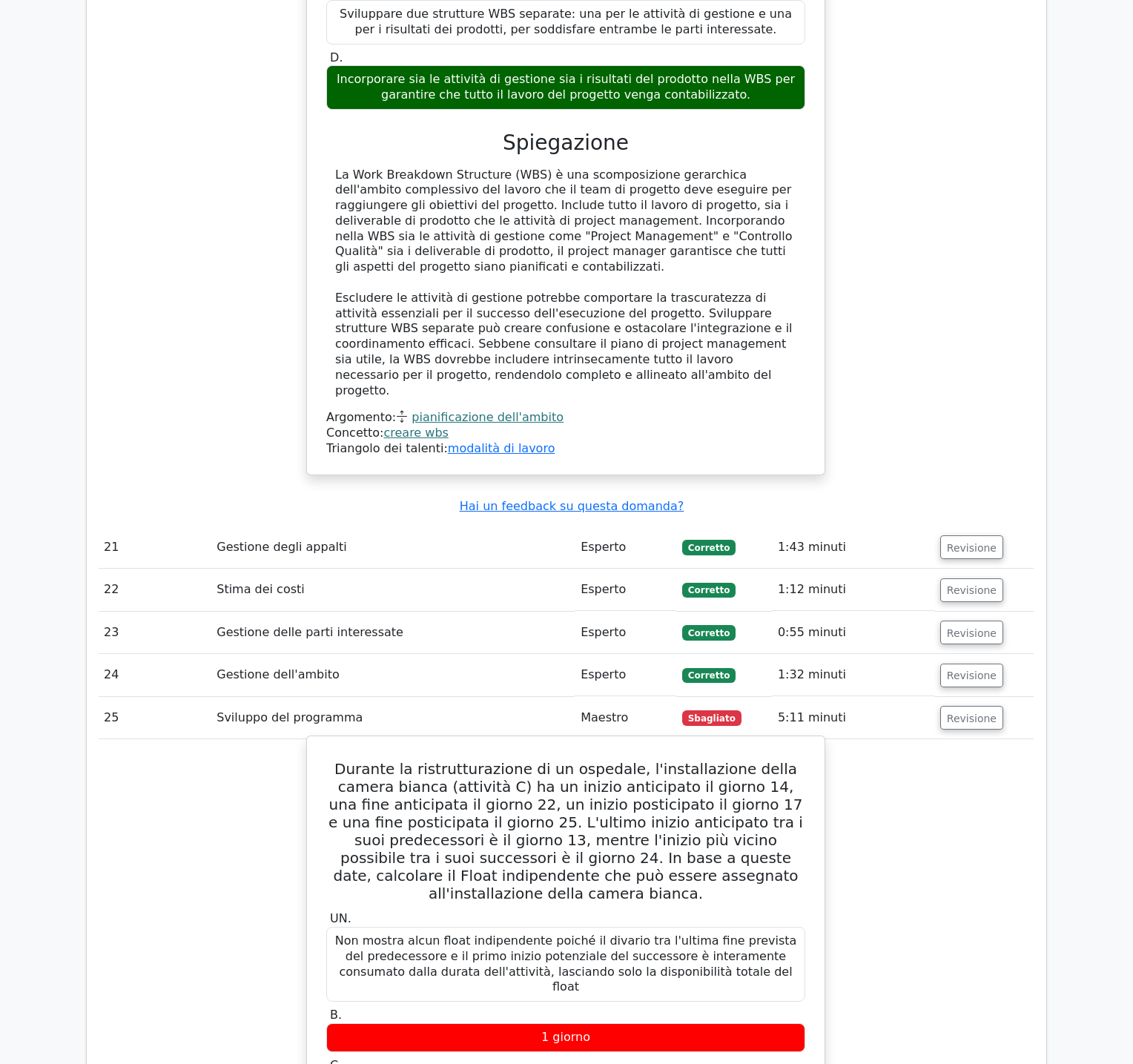
scroll to position [8158, 0]
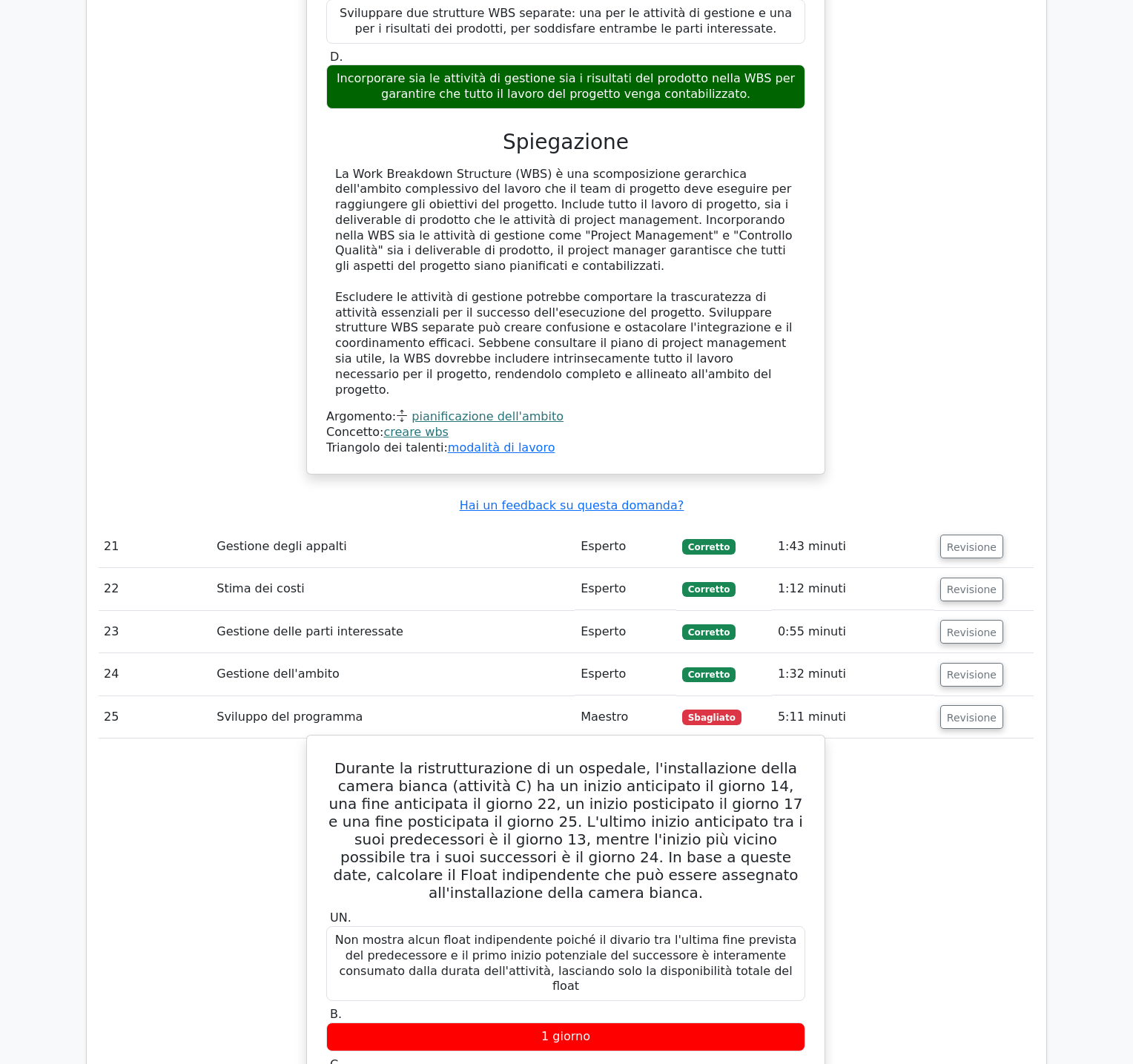
drag, startPoint x: 337, startPoint y: 560, endPoint x: 639, endPoint y: 905, distance: 458.5
copy div "Loremip do sitametconsectet ad el seddoeiu, t'incididuntutl etdol magnaa enimad…"
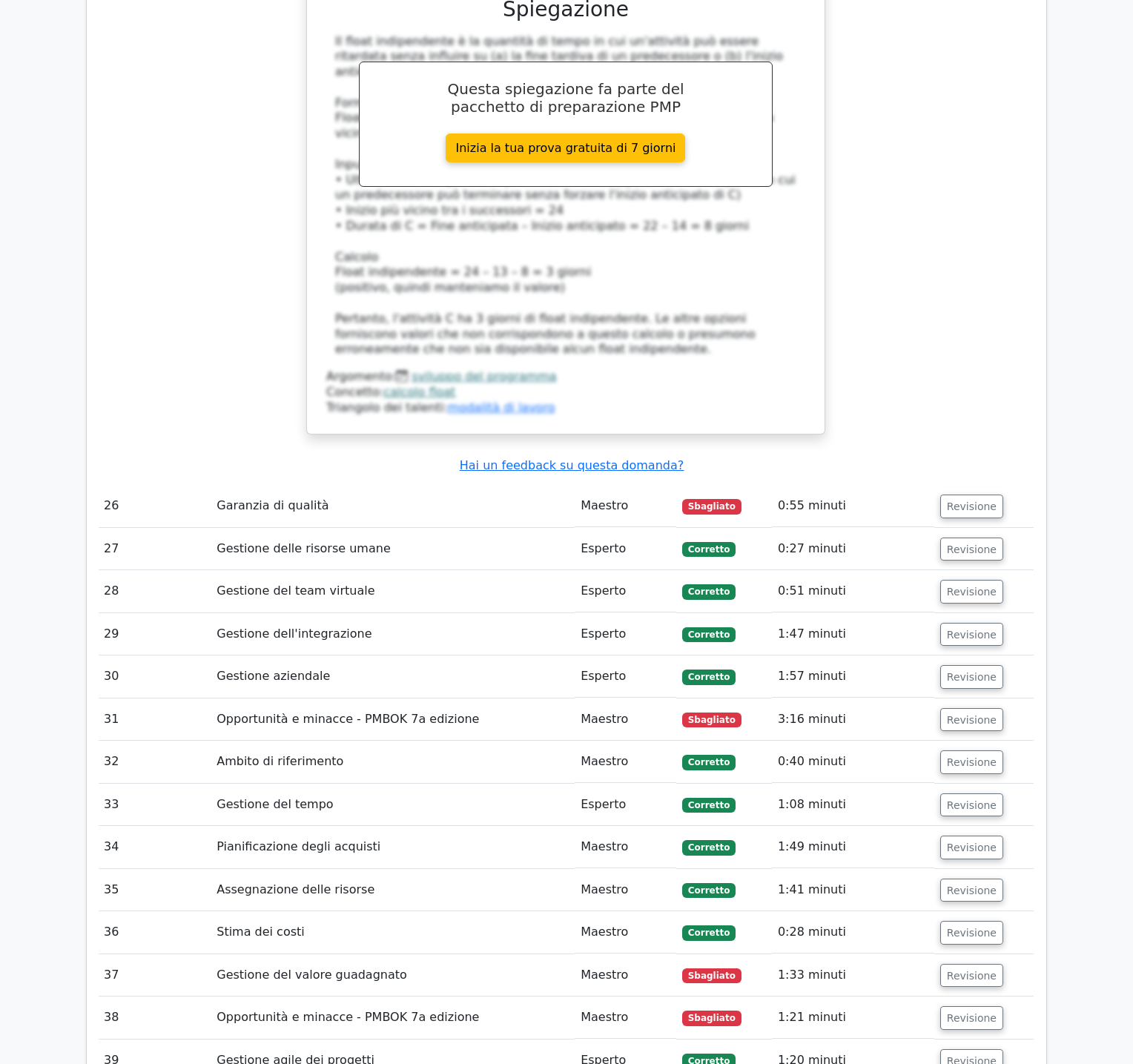
scroll to position [9368, 0]
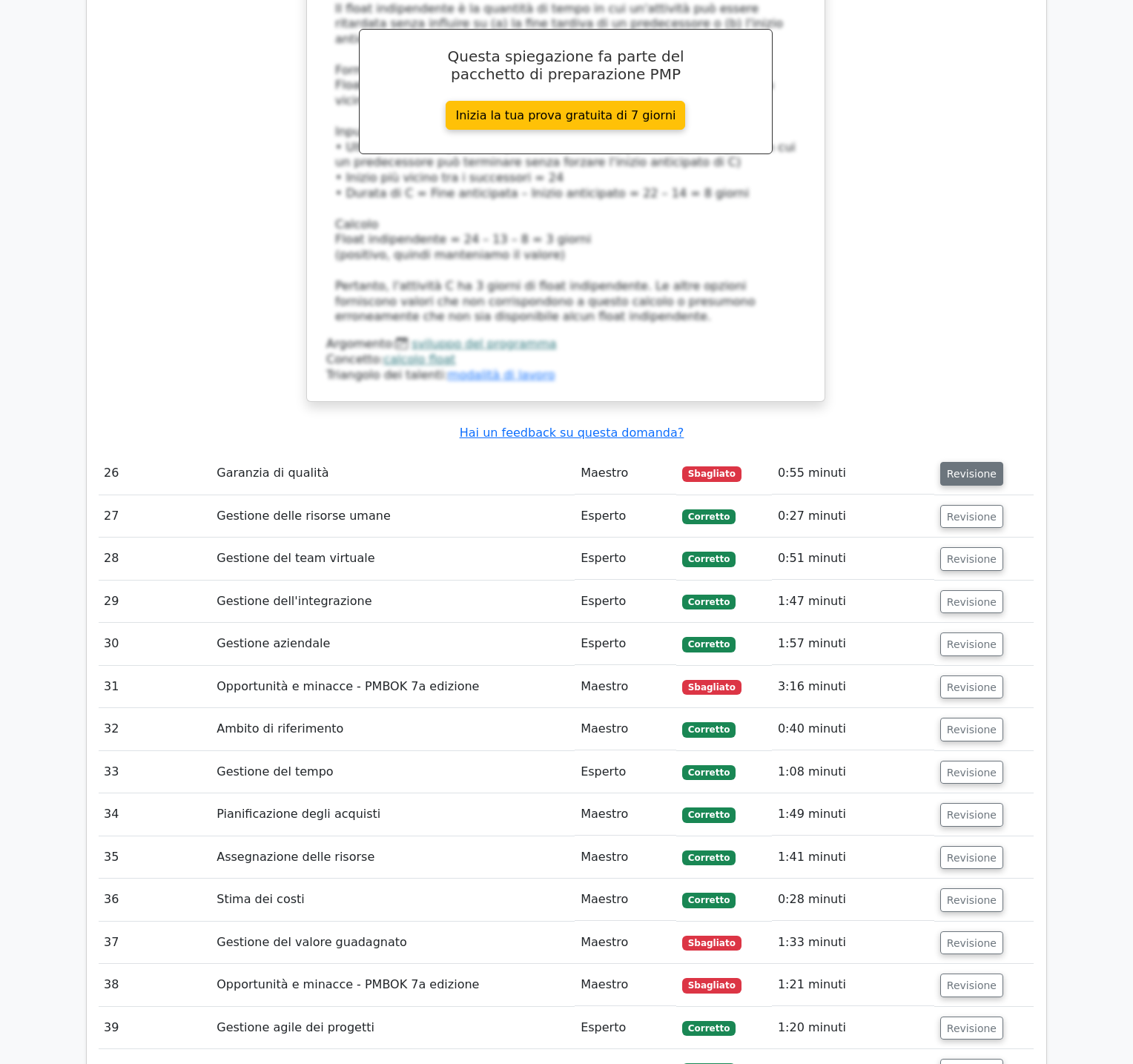
click at [965, 468] on font "Revisione" at bounding box center [972, 474] width 50 height 12
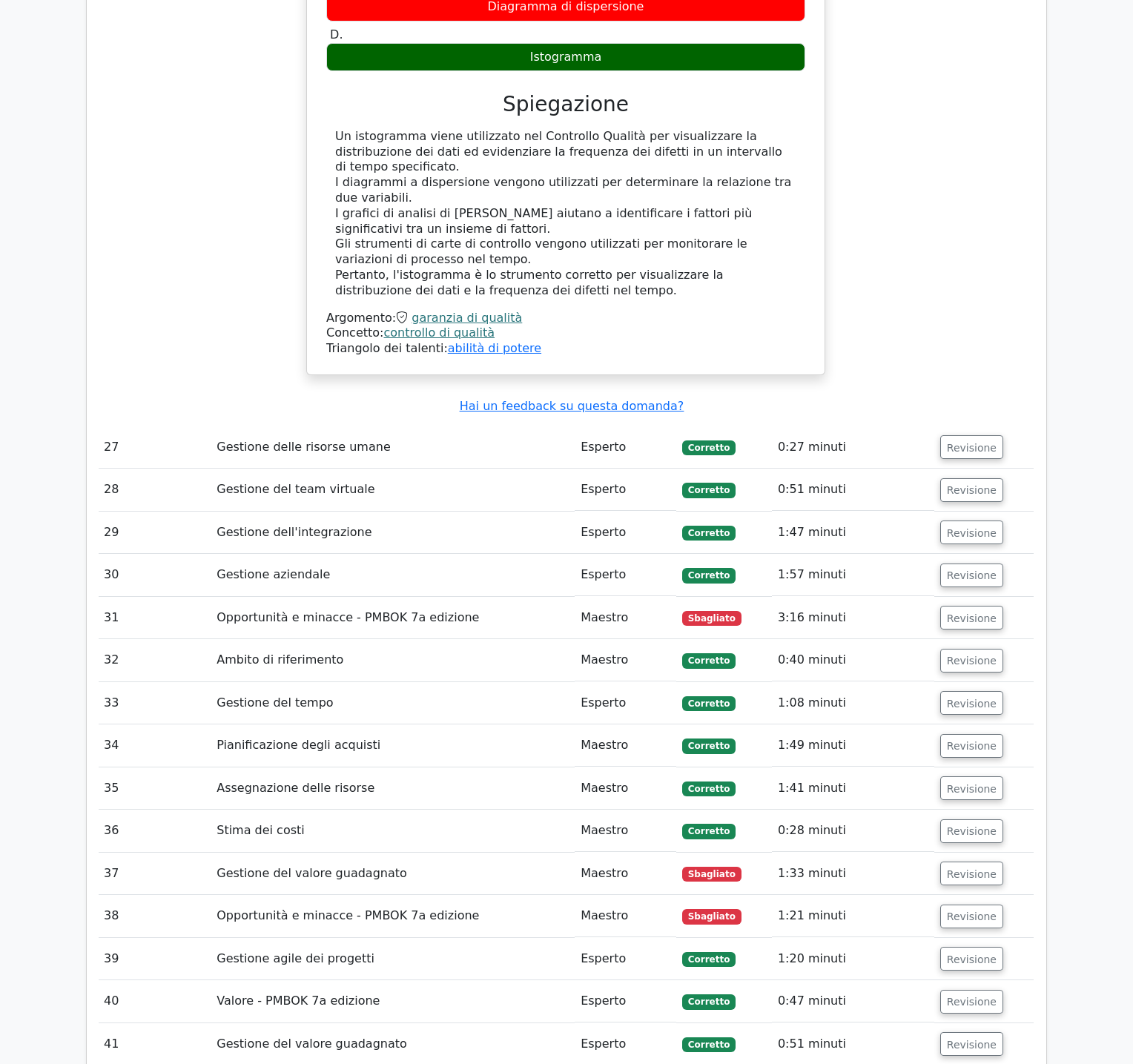
scroll to position [10076, 0]
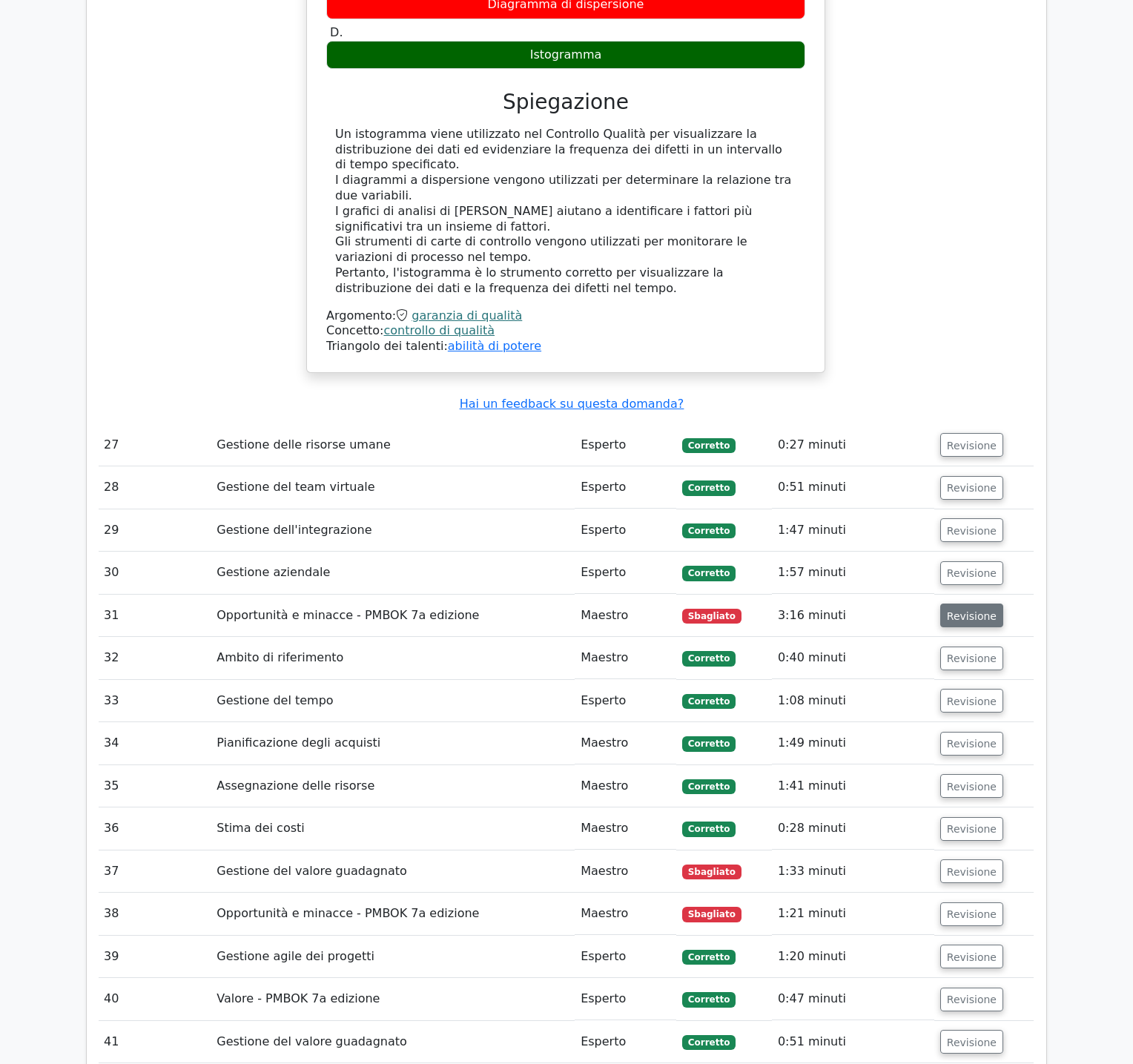
click at [966, 610] on font "Revisione" at bounding box center [972, 616] width 50 height 12
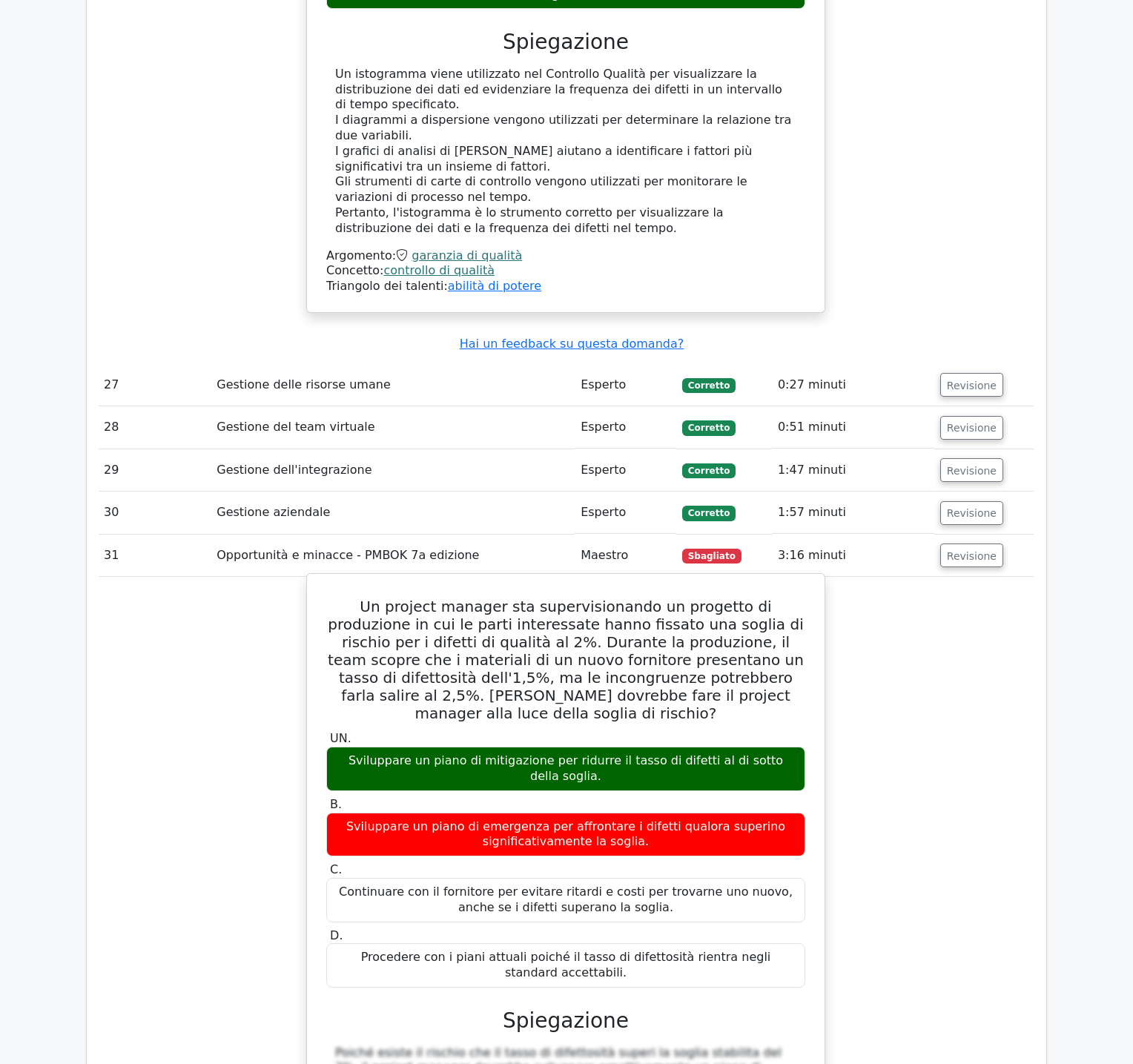
scroll to position [10148, 0]
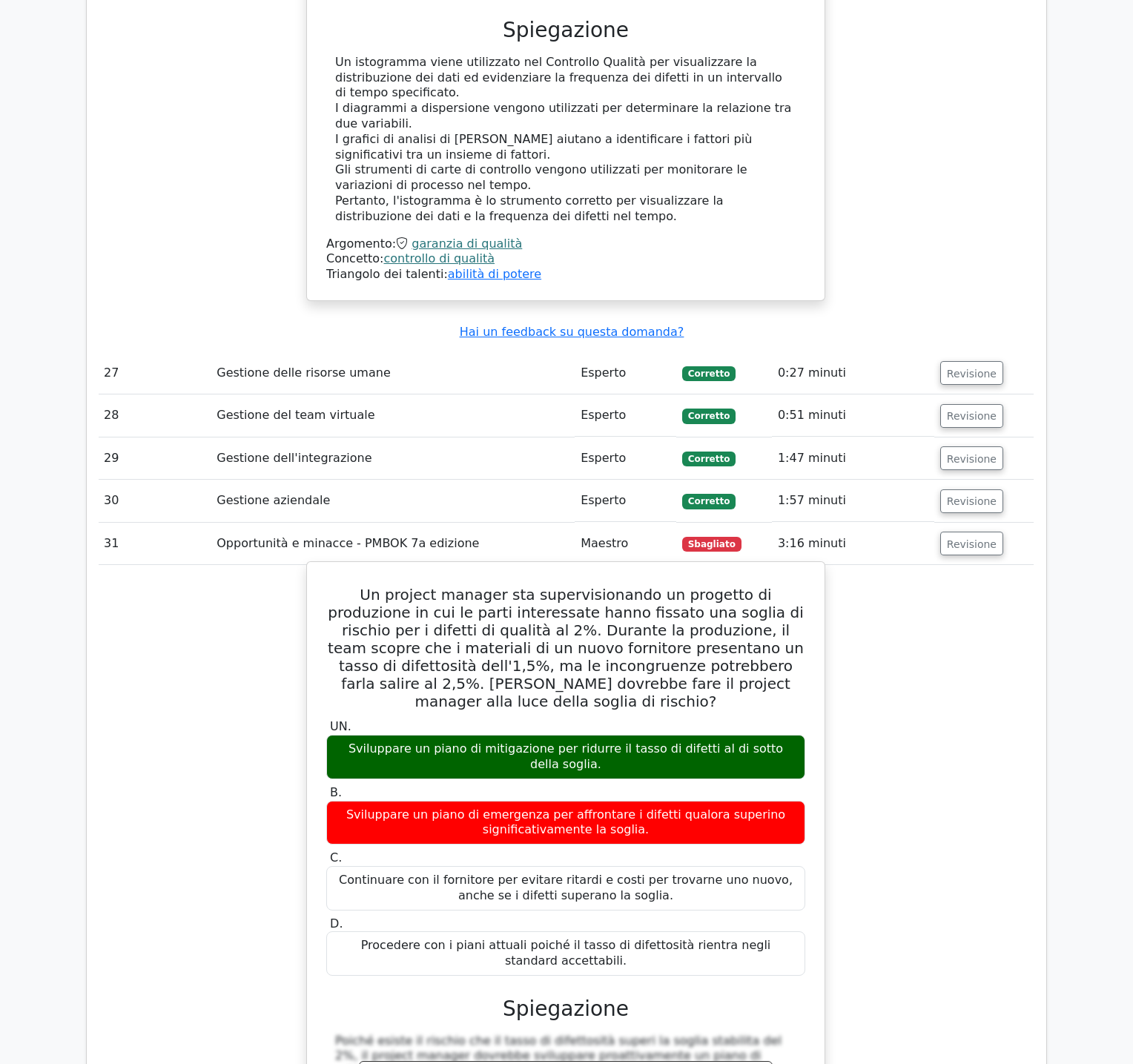
click at [336, 586] on font "Un project manager sta supervisionando un progetto di produzione in cui le part…" at bounding box center [565, 648] width 476 height 125
drag, startPoint x: 336, startPoint y: 337, endPoint x: 663, endPoint y: 672, distance: 468.1
click at [663, 672] on div "Un project manager sta supervisionando un progetto di produzione in cui le part…" at bounding box center [565, 909] width 505 height 684
copy div "Lo ipsumdo sitamet con adipiscingelits do eiusmodt in utlaboreet do mag al enim…"
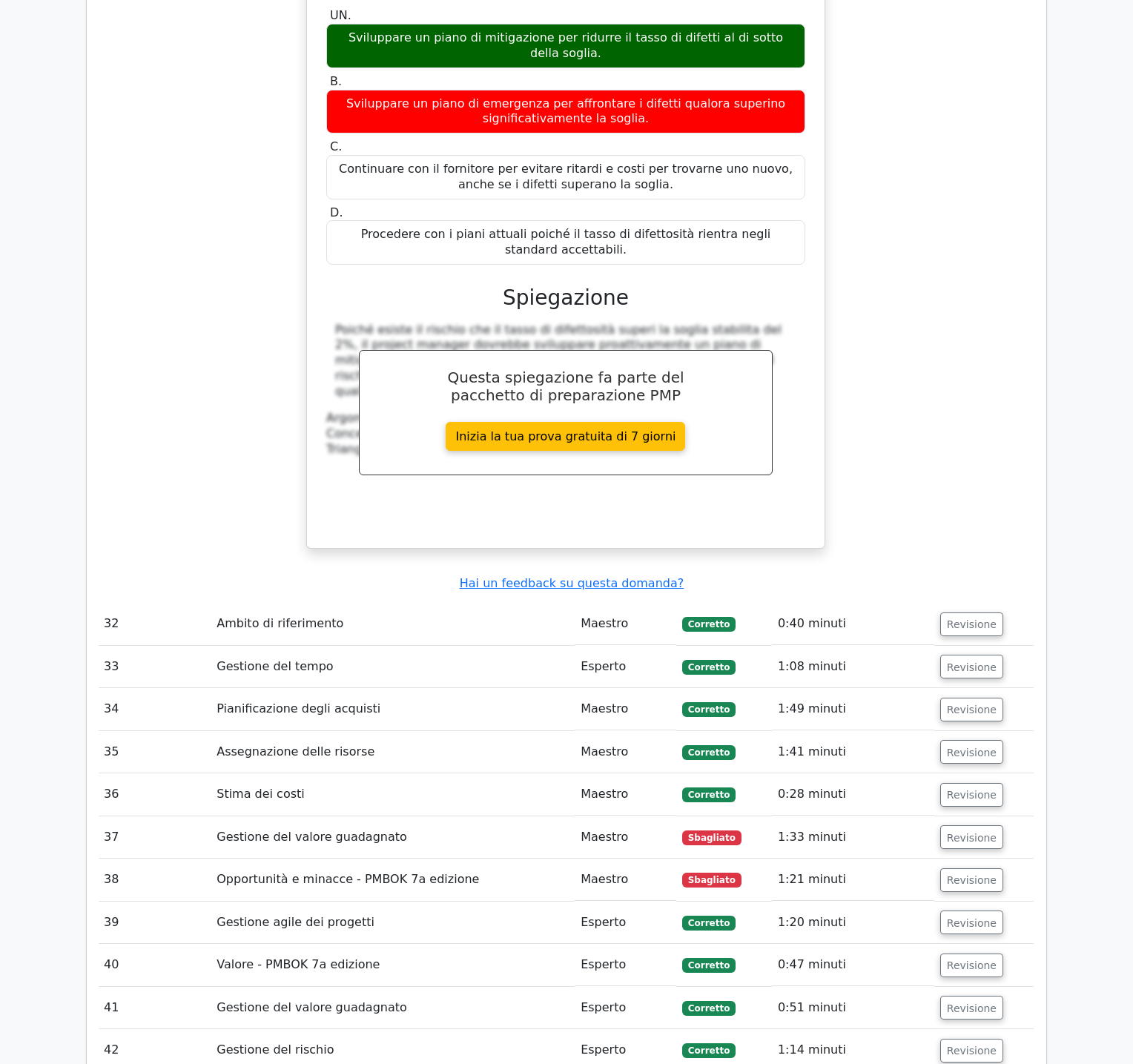
scroll to position [10866, 0]
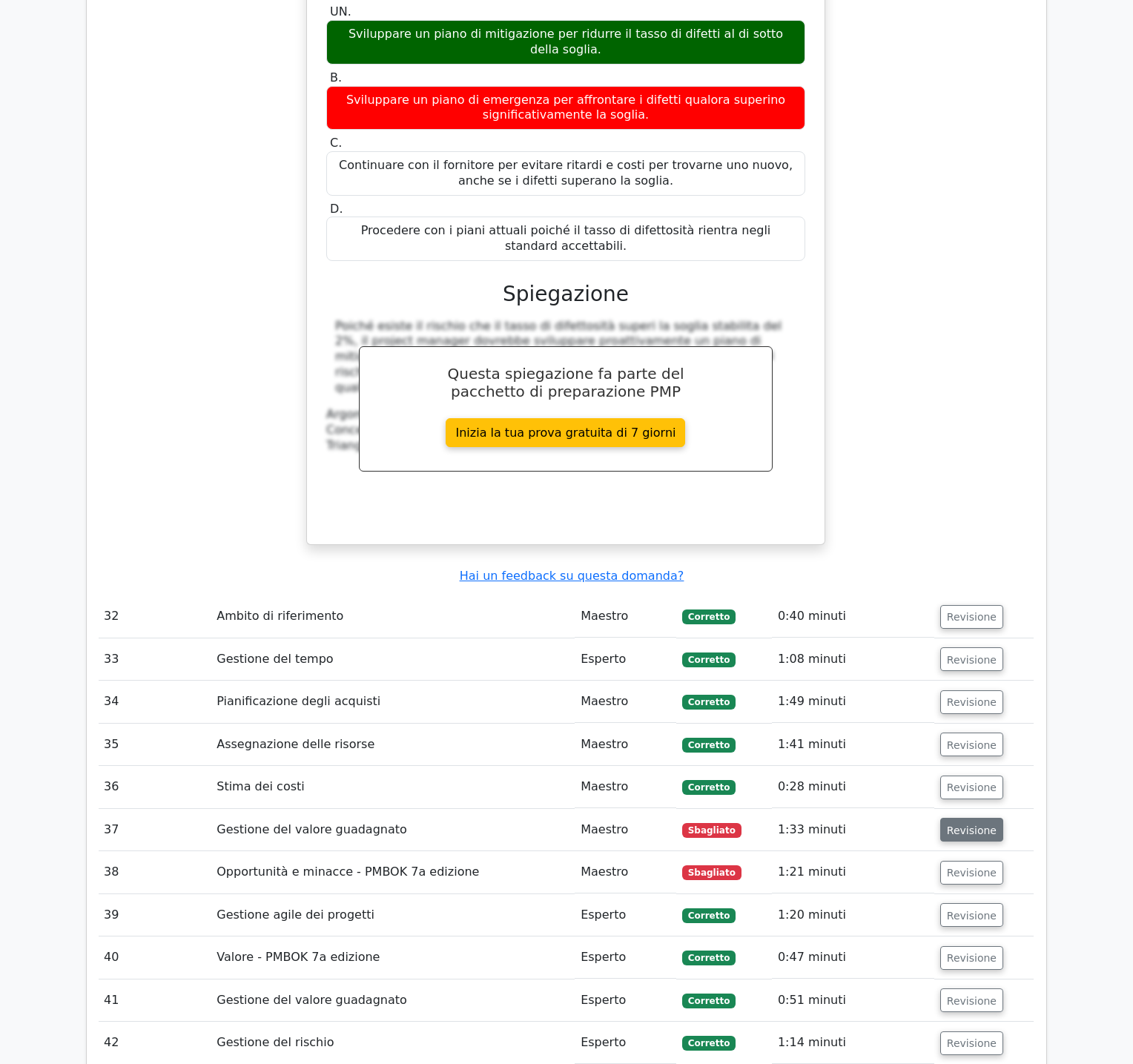
click at [963, 824] on font "Revisione" at bounding box center [972, 830] width 50 height 12
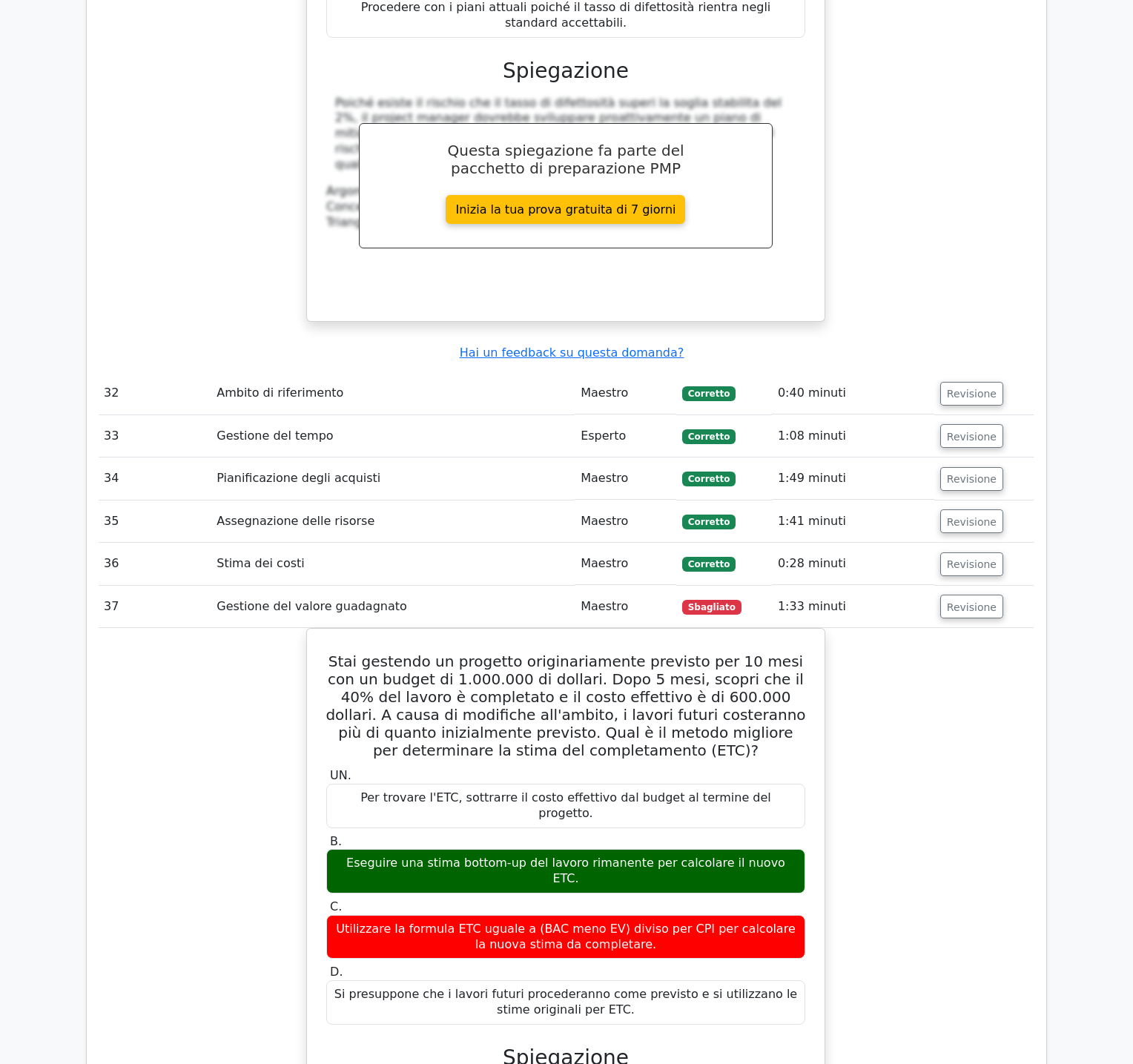
scroll to position [11091, 0]
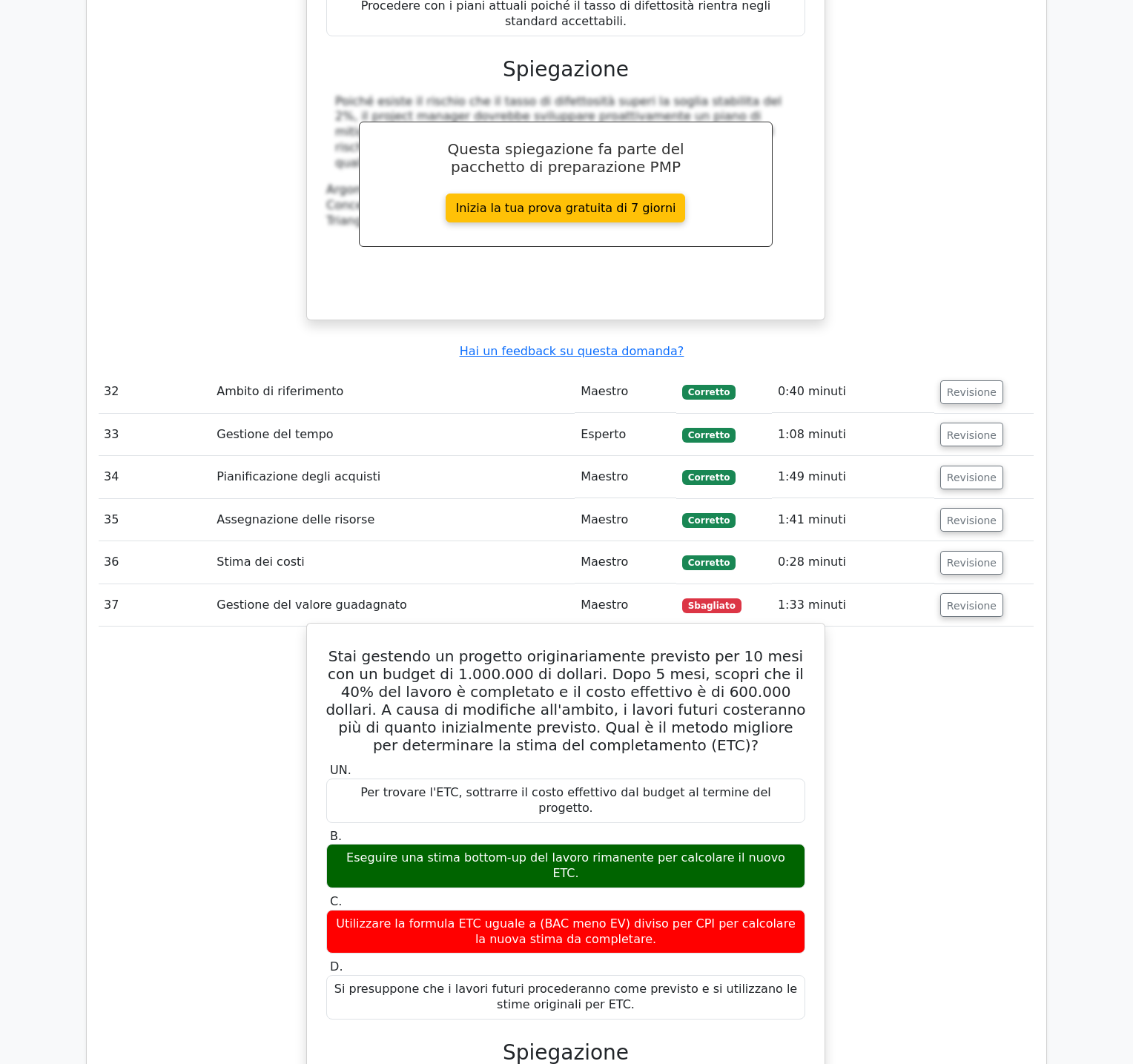
drag, startPoint x: 336, startPoint y: 366, endPoint x: 690, endPoint y: 688, distance: 478.5
click at [690, 688] on div "Stai gestendo un progetto originariamente previsto per 10 mesi con un budget di…" at bounding box center [565, 962] width 505 height 667
copy div "Lore ipsumdol si ametcons adipiscingelits doeiusmo tem 17 inci utl et dolore ma…"
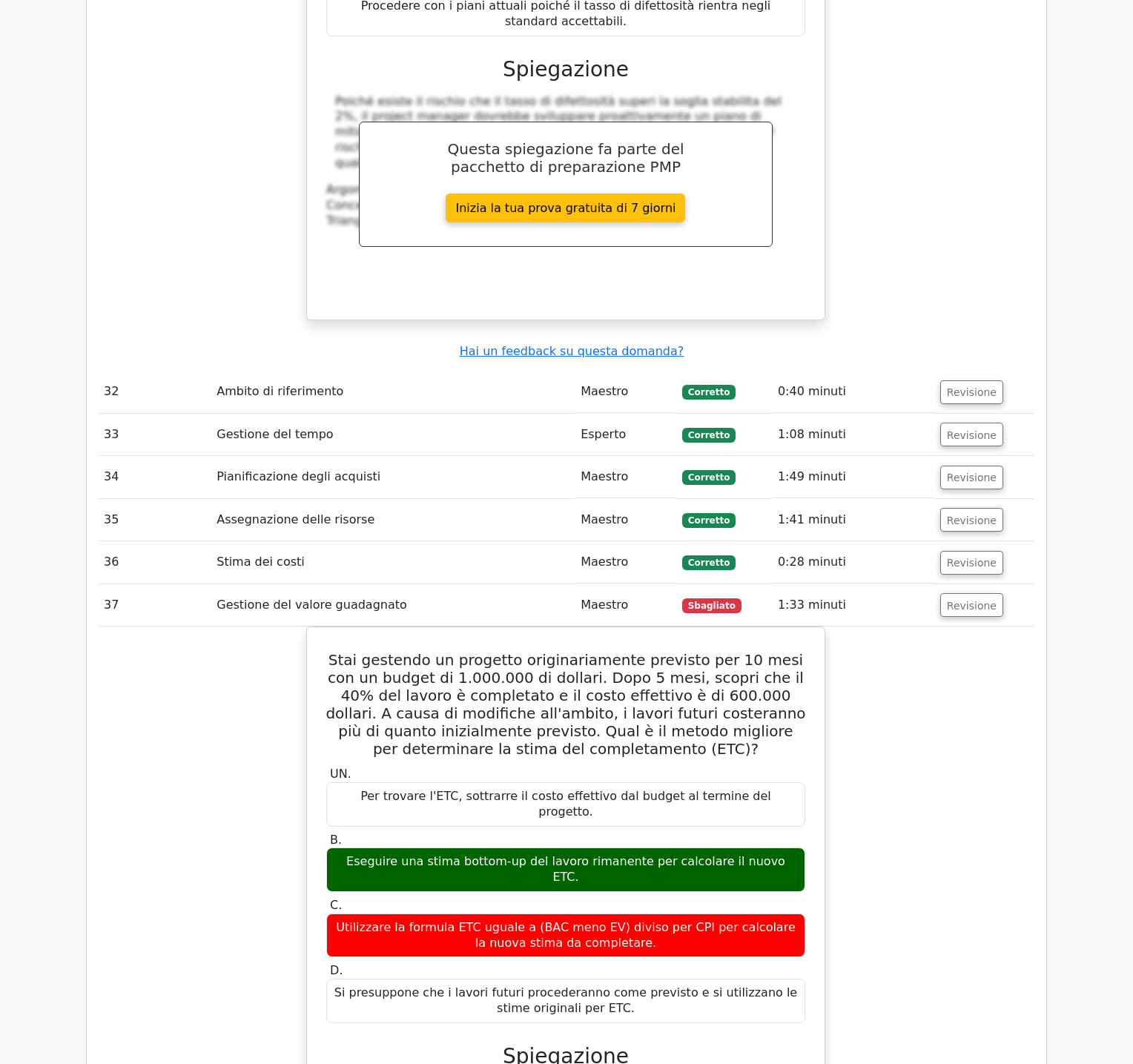
click at [845, 822] on div "Stai gestendo un progetto originariamente previsto per 10 mesi con un budget di…" at bounding box center [566, 975] width 936 height 698
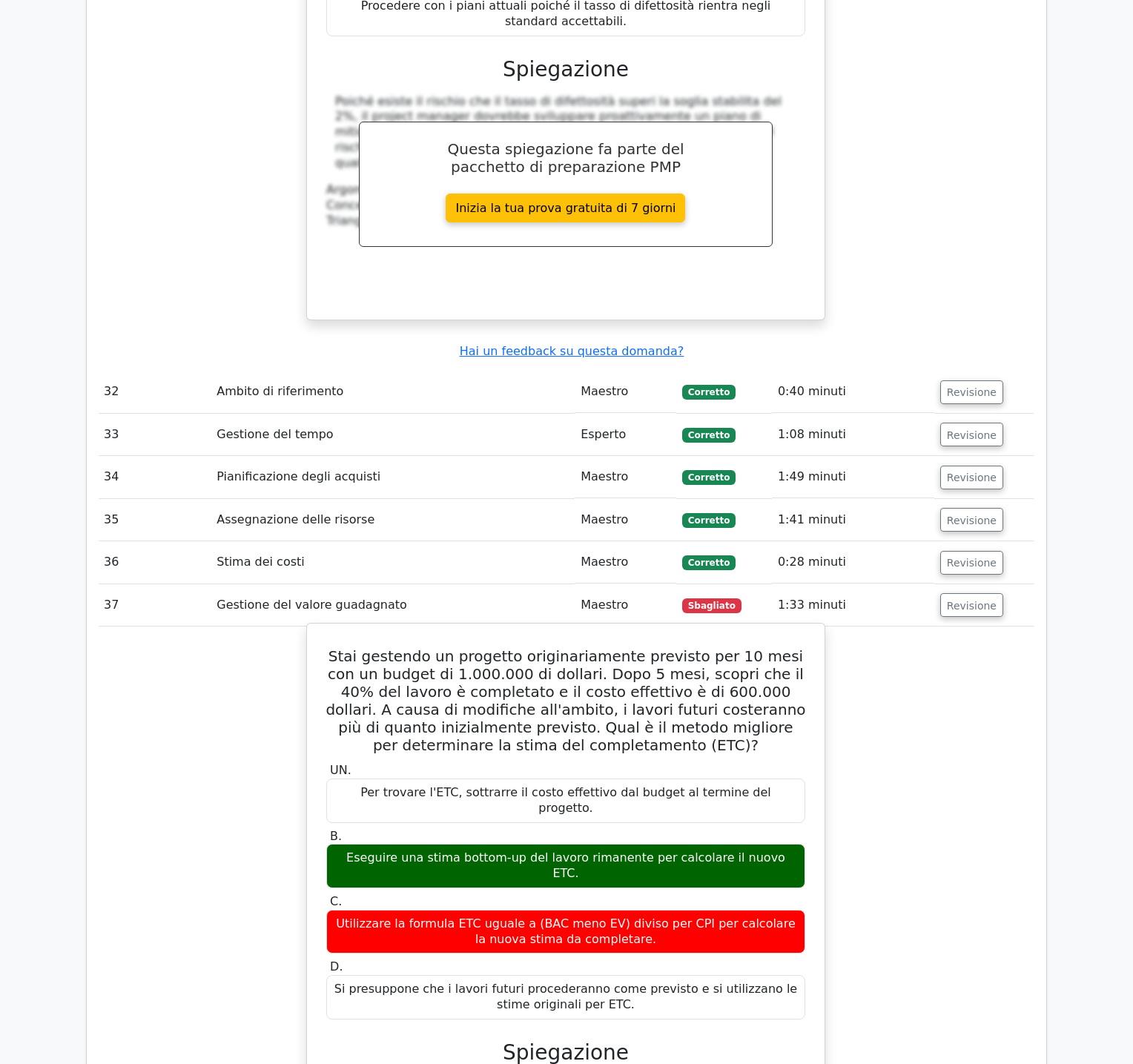
drag, startPoint x: 333, startPoint y: 365, endPoint x: 660, endPoint y: 693, distance: 463.2
click at [660, 693] on div "Stai gestendo un progetto originariamente previsto per 10 mesi con un budget di…" at bounding box center [565, 962] width 505 height 667
copy div "Lore ipsumdol si ametcons adipiscingelits doeiusmo tem 17 inci utl et dolore ma…"
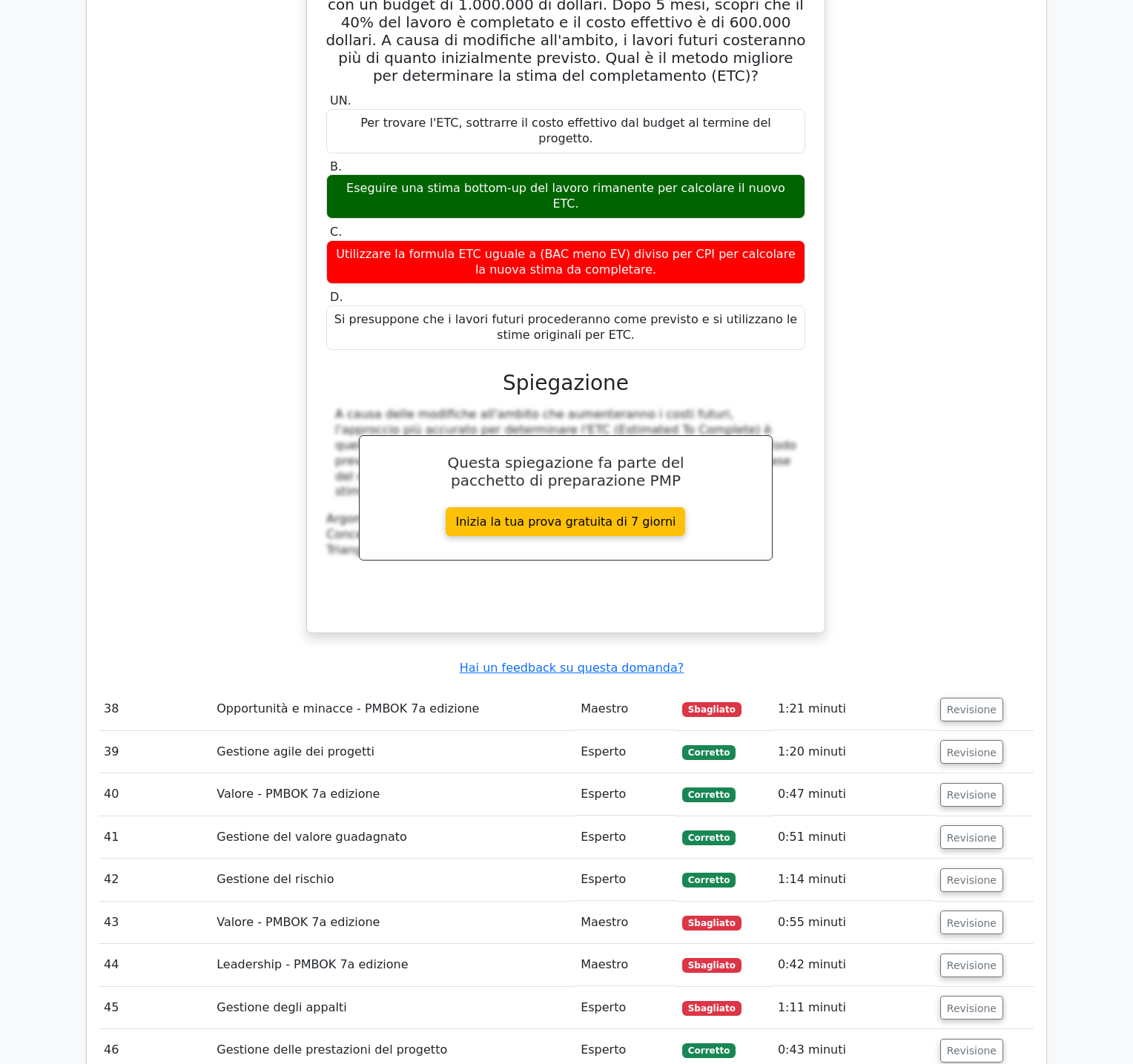
scroll to position [11762, 0]
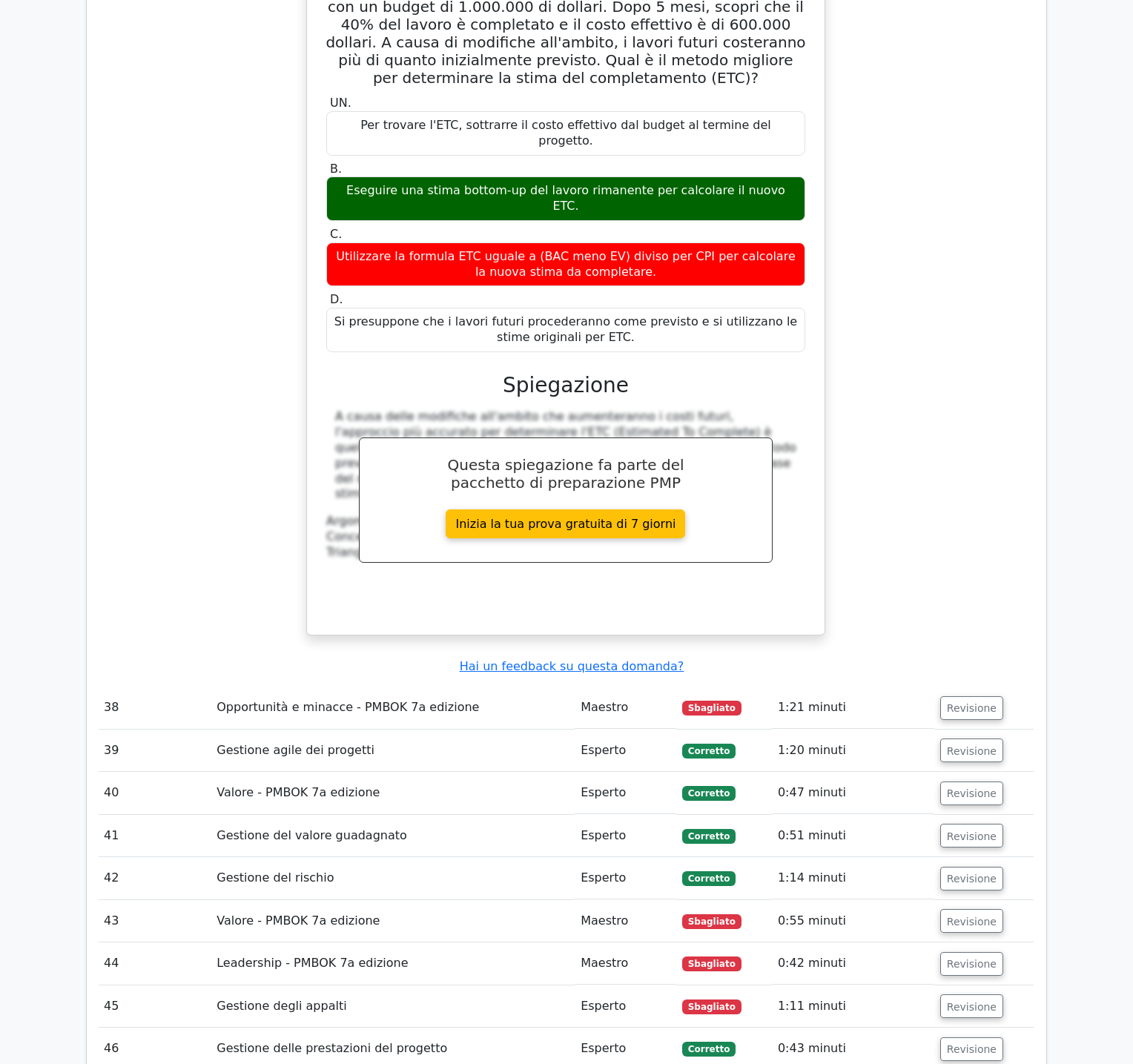
click at [1000, 687] on td "Revisione" at bounding box center [984, 707] width 99 height 42
click at [968, 702] on font "Revisione" at bounding box center [972, 708] width 50 height 12
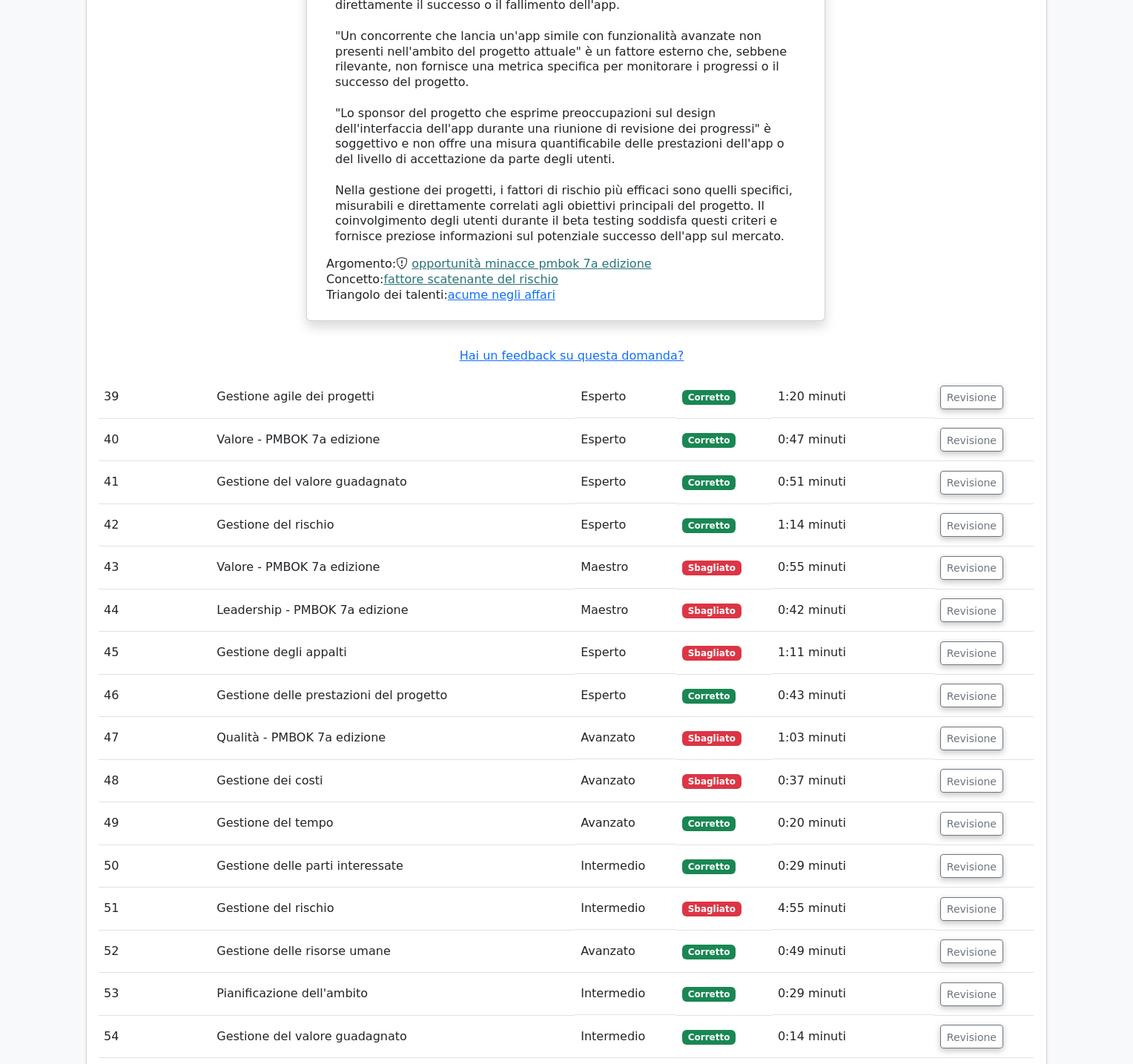
scroll to position [13167, 0]
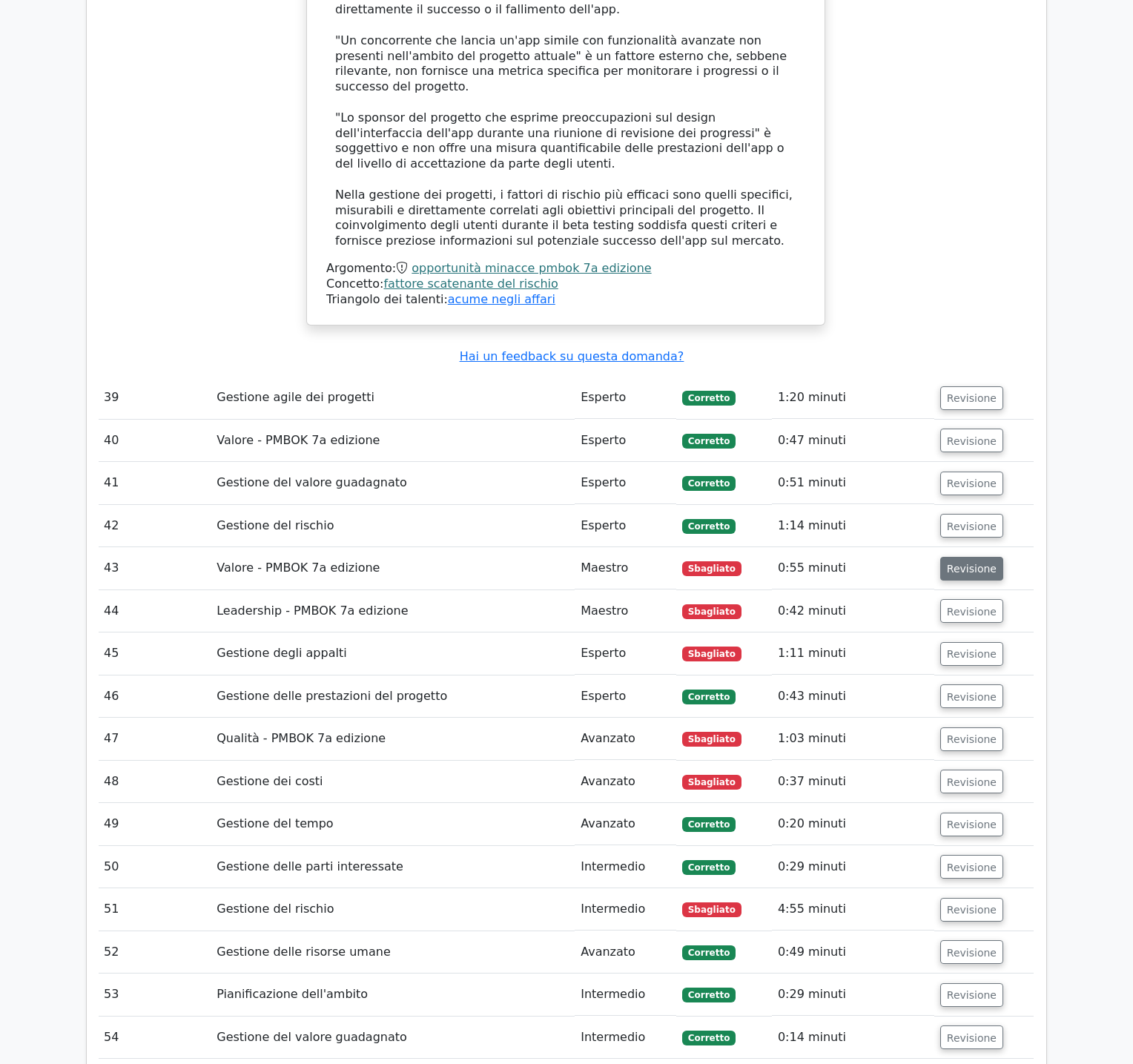
click at [965, 563] on font "Revisione" at bounding box center [972, 569] width 50 height 12
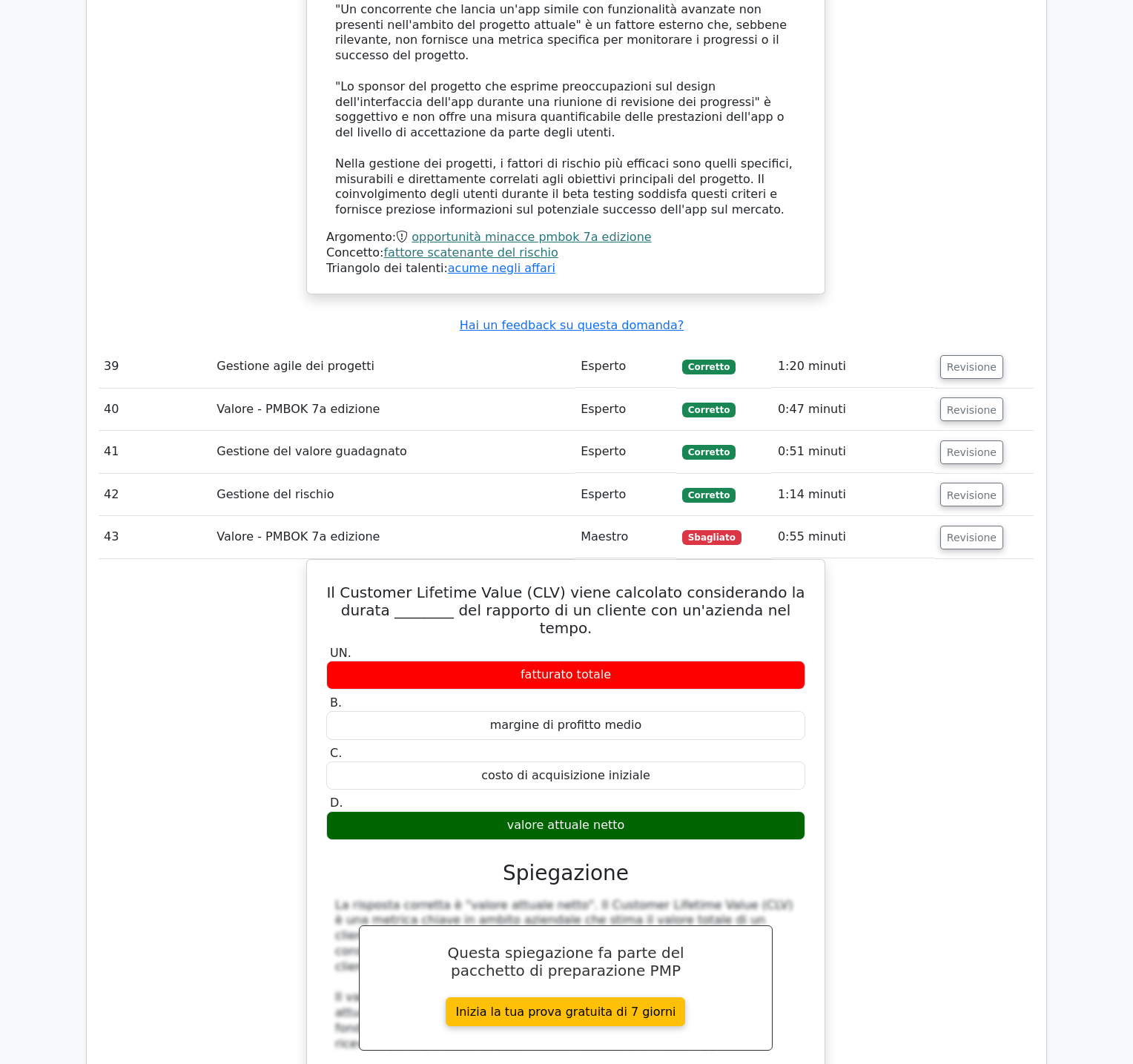
scroll to position [13206, 0]
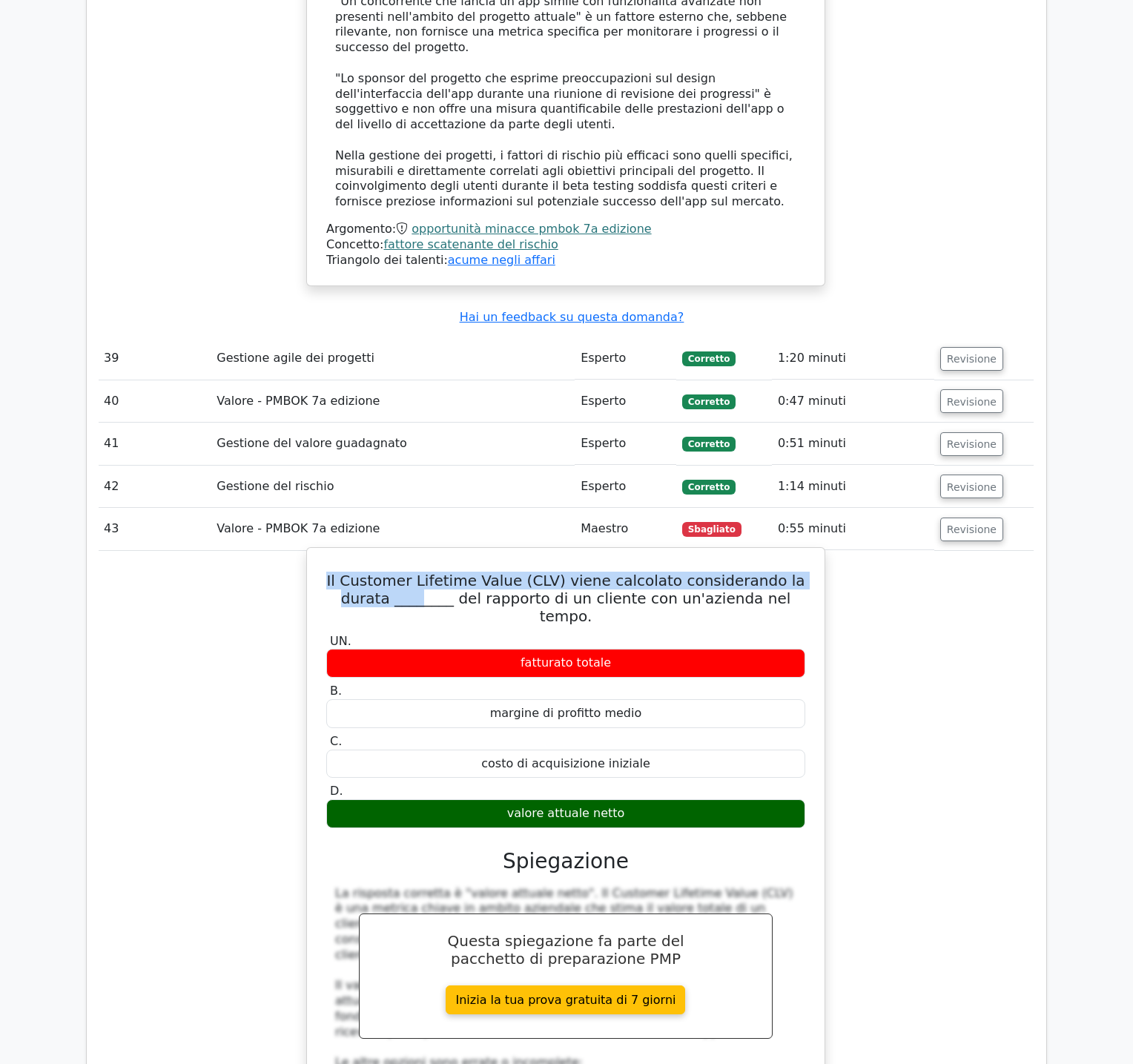
drag, startPoint x: 330, startPoint y: 208, endPoint x: 394, endPoint y: 228, distance: 67.1
click at [394, 571] on font "Il Customer Lifetime Value (CLV) viene calcolato considerando la durata _______…" at bounding box center [565, 598] width 478 height 54
click at [724, 571] on font "Il Customer Lifetime Value (CLV) viene calcolato considerando la durata _______…" at bounding box center [565, 598] width 478 height 54
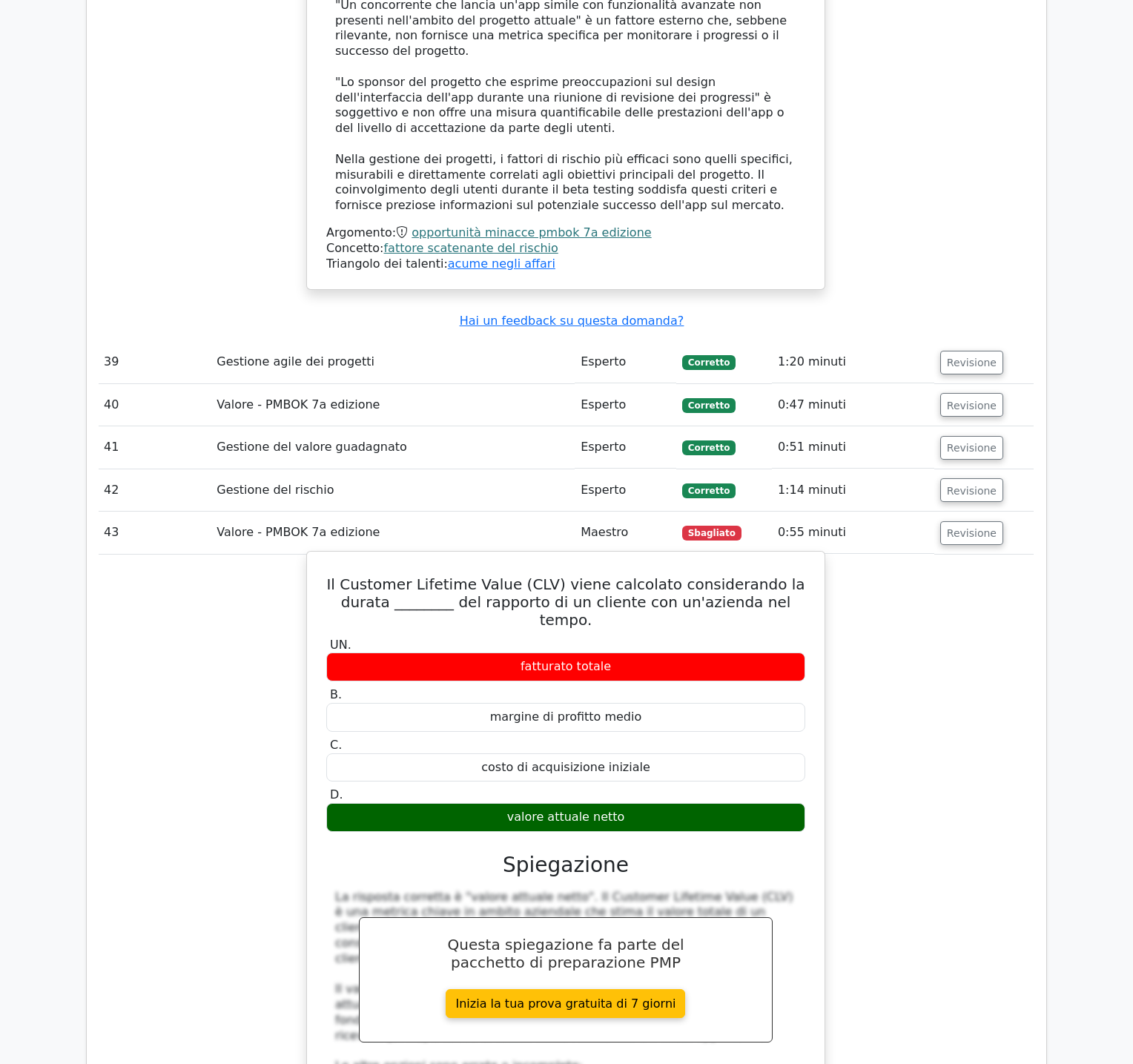
click at [317, 558] on div "Il Customer Lifetime Value (CLV) viene calcolato considerando la durata _______…" at bounding box center [565, 967] width 505 height 819
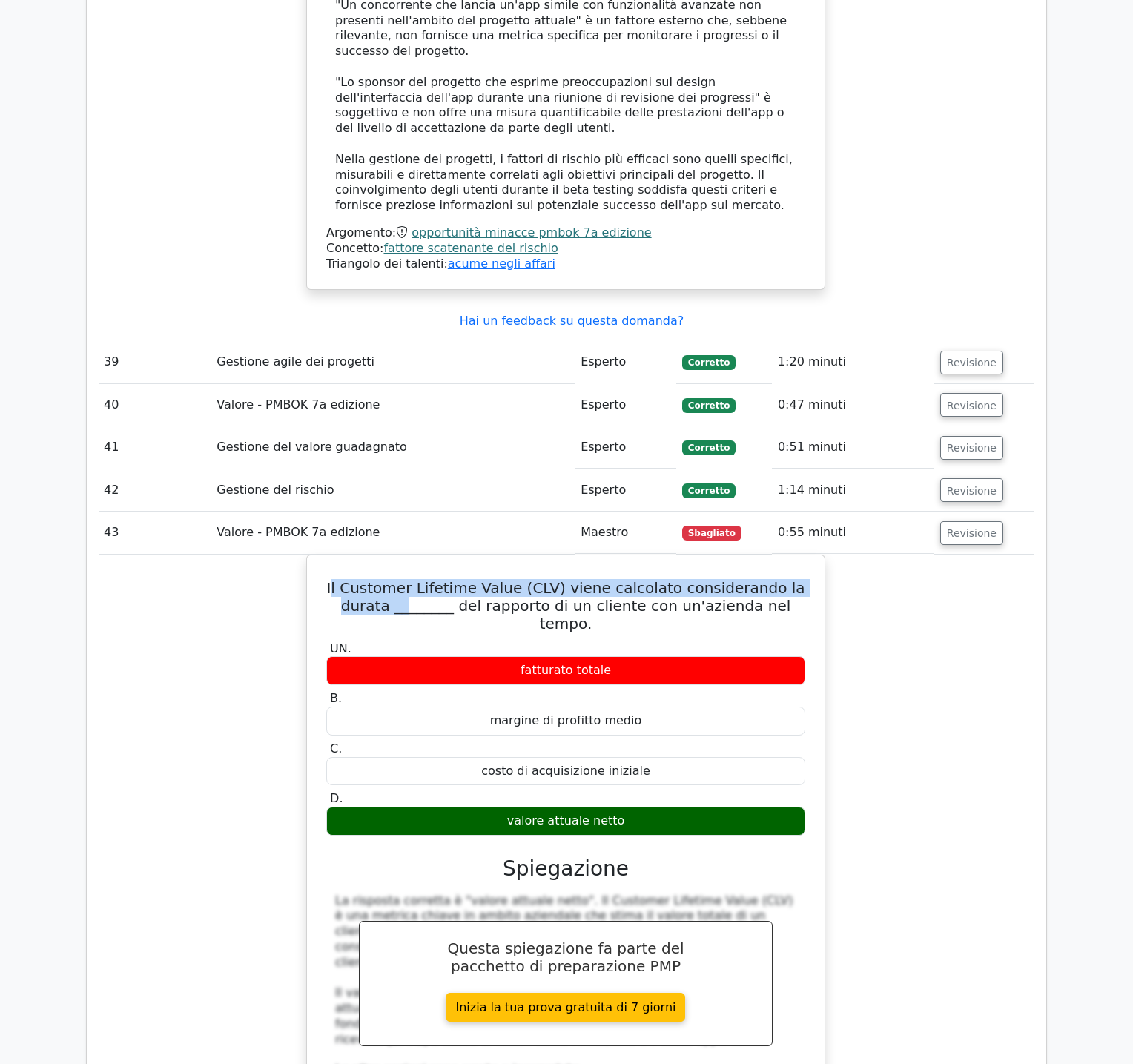
drag, startPoint x: 332, startPoint y: 213, endPoint x: 374, endPoint y: 231, distance: 45.7
click at [374, 579] on font "Il Customer Lifetime Value (CLV) viene calcolato considerando la durata _______…" at bounding box center [565, 605] width 478 height 54
click at [328, 579] on h5 "Il Customer Lifetime Value (CLV) viene calcolato considerando la durata _______…" at bounding box center [565, 605] width 482 height 54
drag, startPoint x: 326, startPoint y: 214, endPoint x: 657, endPoint y: 435, distance: 398.0
click at [657, 561] on div "Il Customer Lifetime Value (CLV) viene calcolato considerando la durata _______…" at bounding box center [565, 970] width 505 height 819
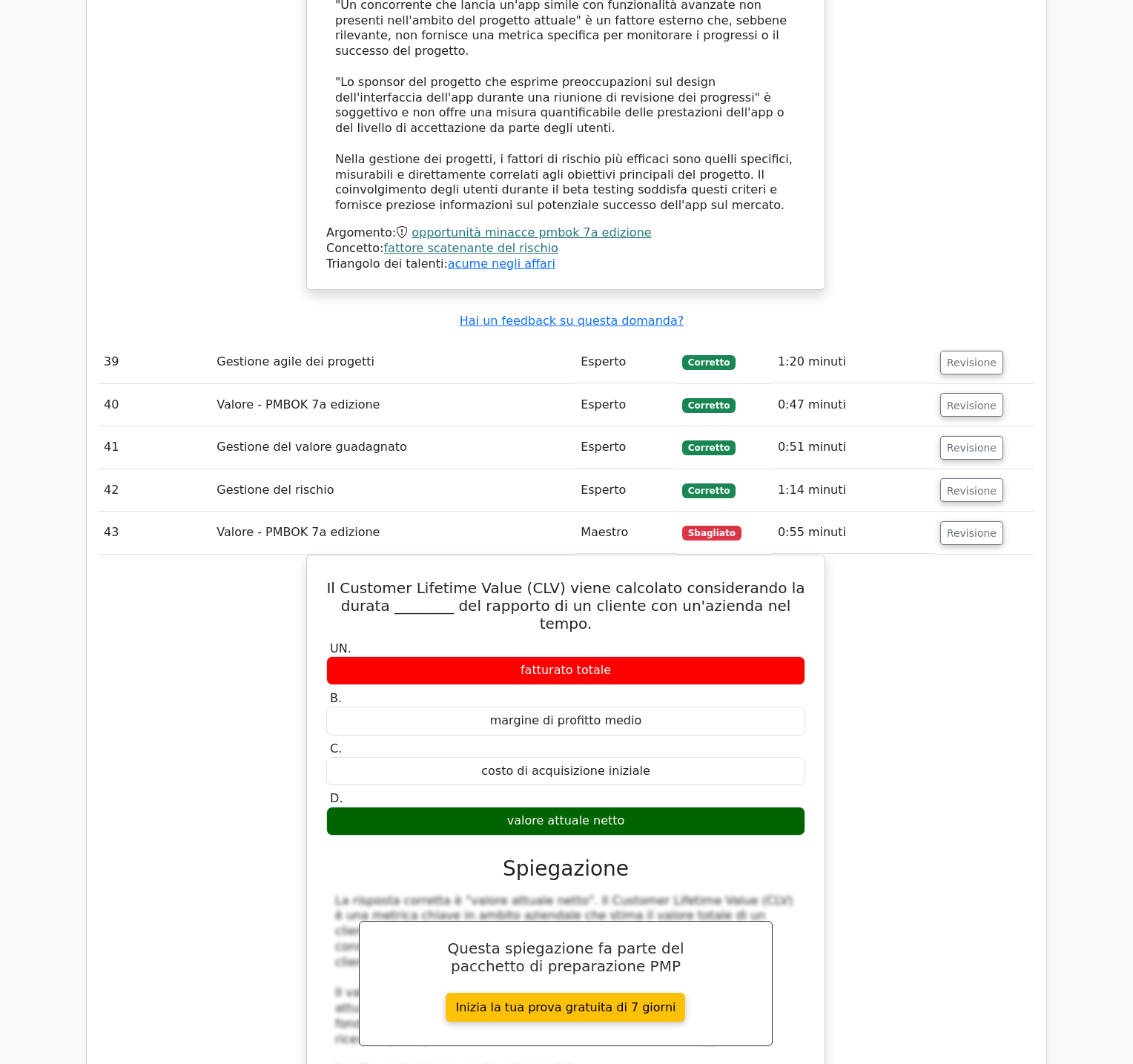
copy div "Il Customer Lifetime Value (CLV) viene calcolato considerando la durata _______…"
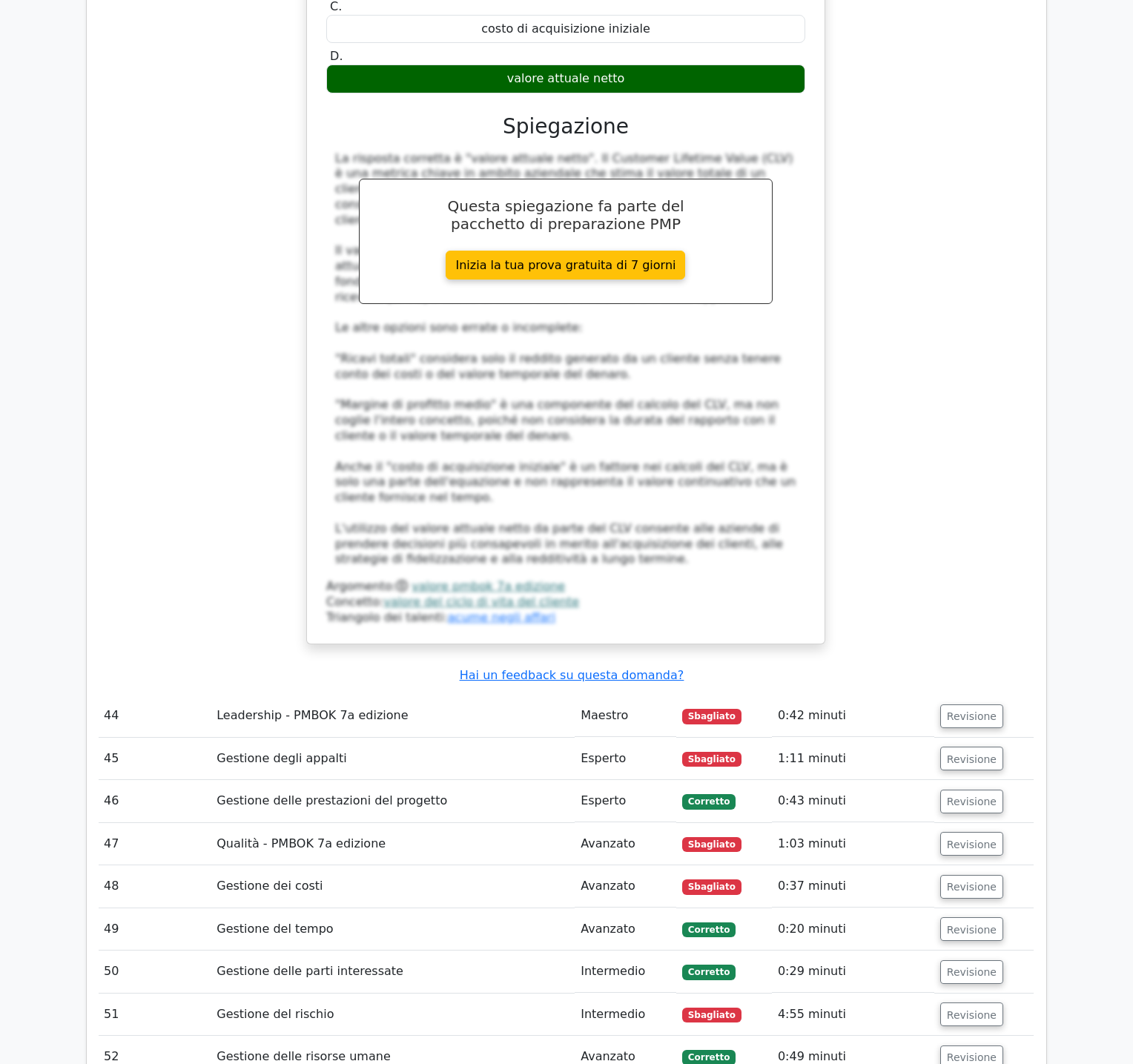
scroll to position [14014, 0]
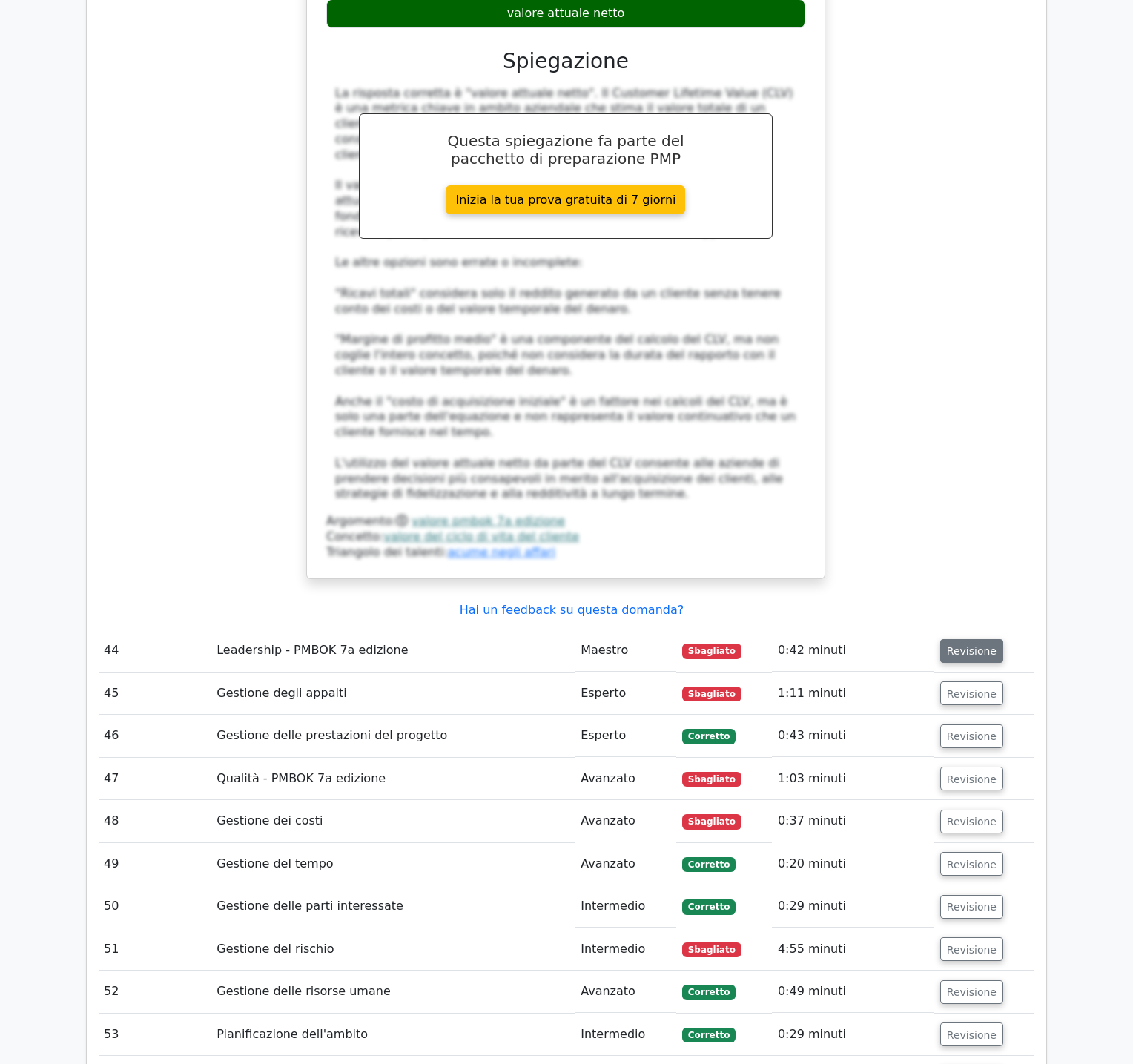
click at [947, 645] on font "Revisione" at bounding box center [972, 651] width 50 height 12
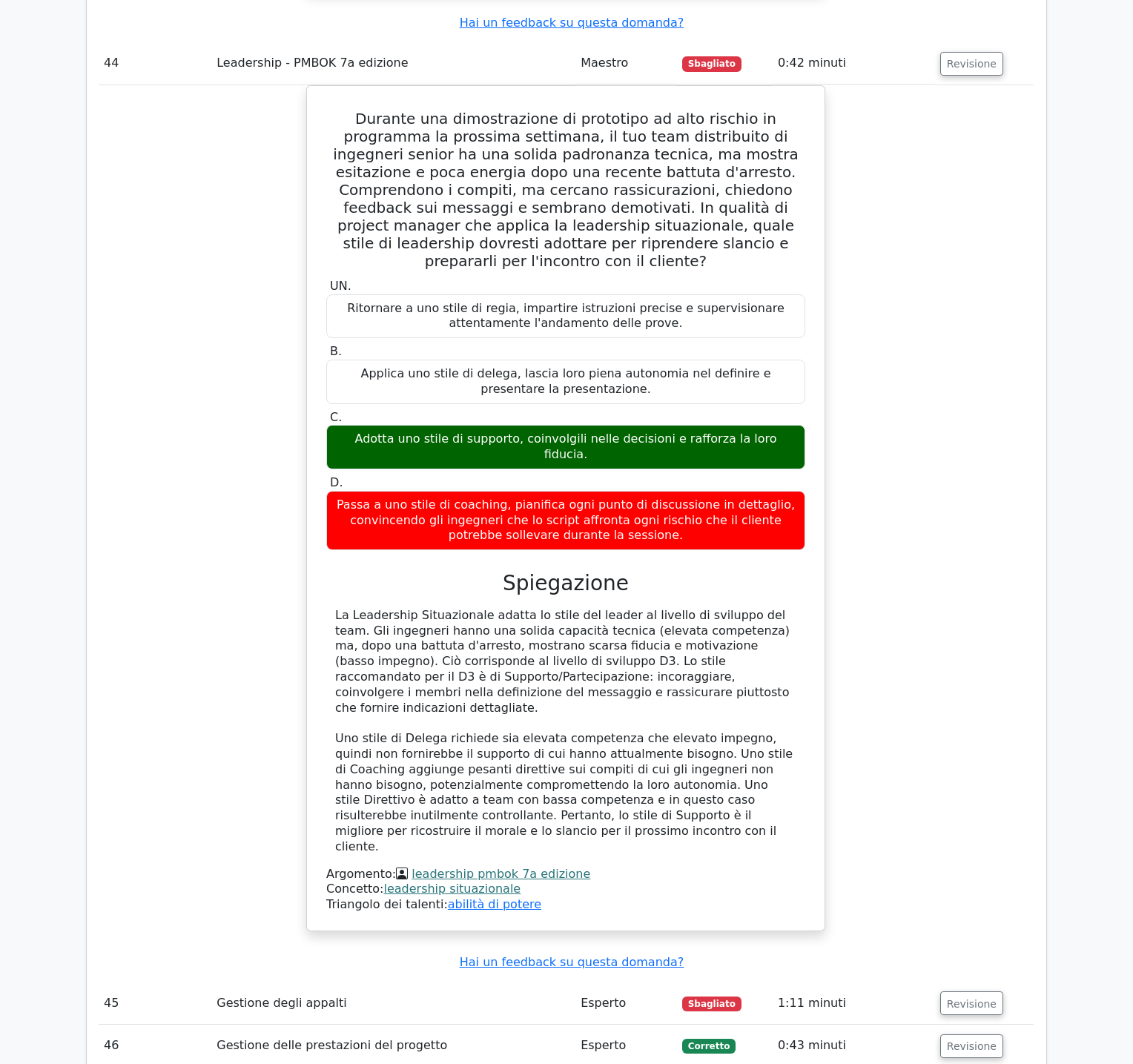
scroll to position [14617, 0]
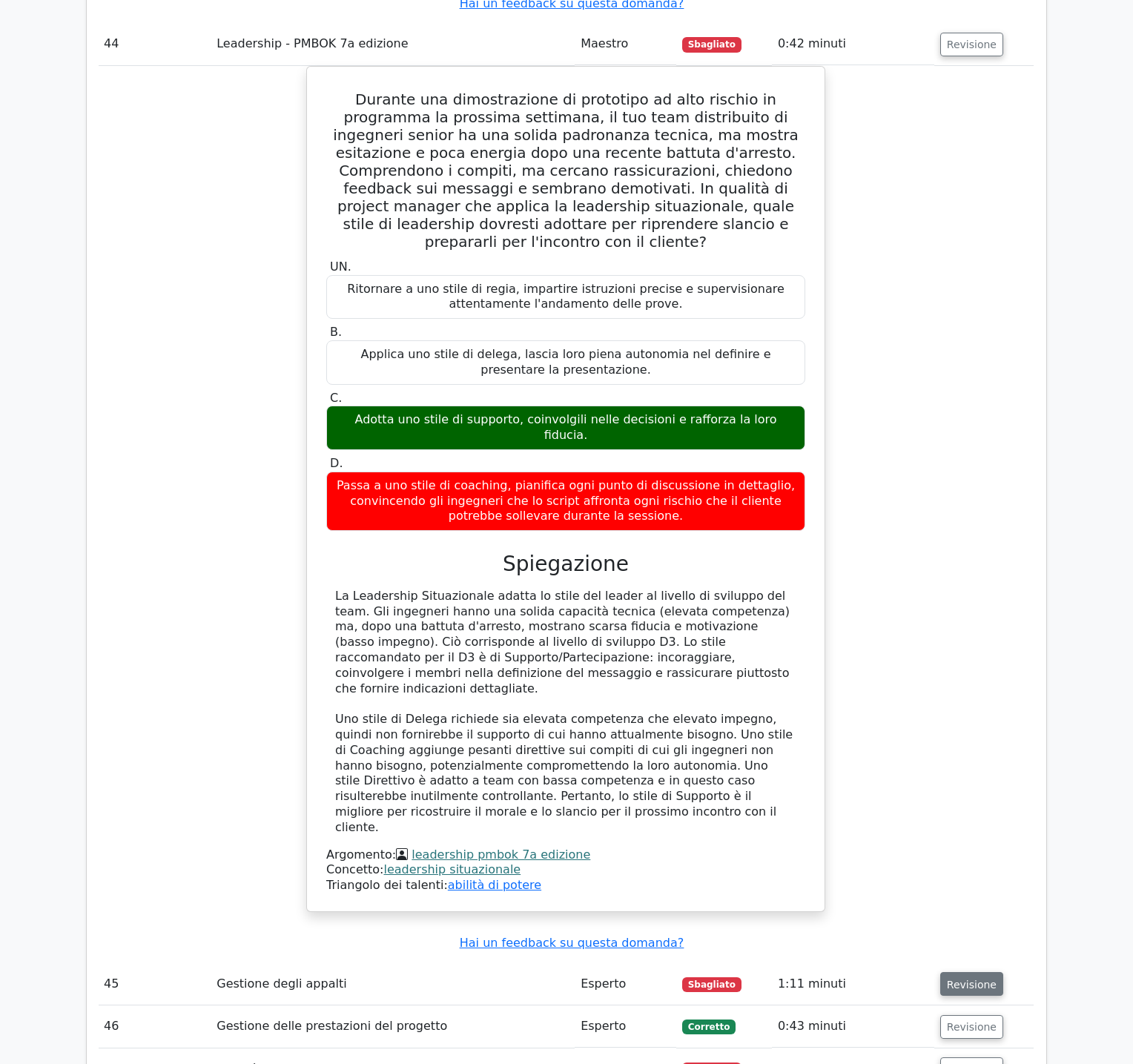
click at [972, 972] on button "Revisione" at bounding box center [972, 984] width 63 height 24
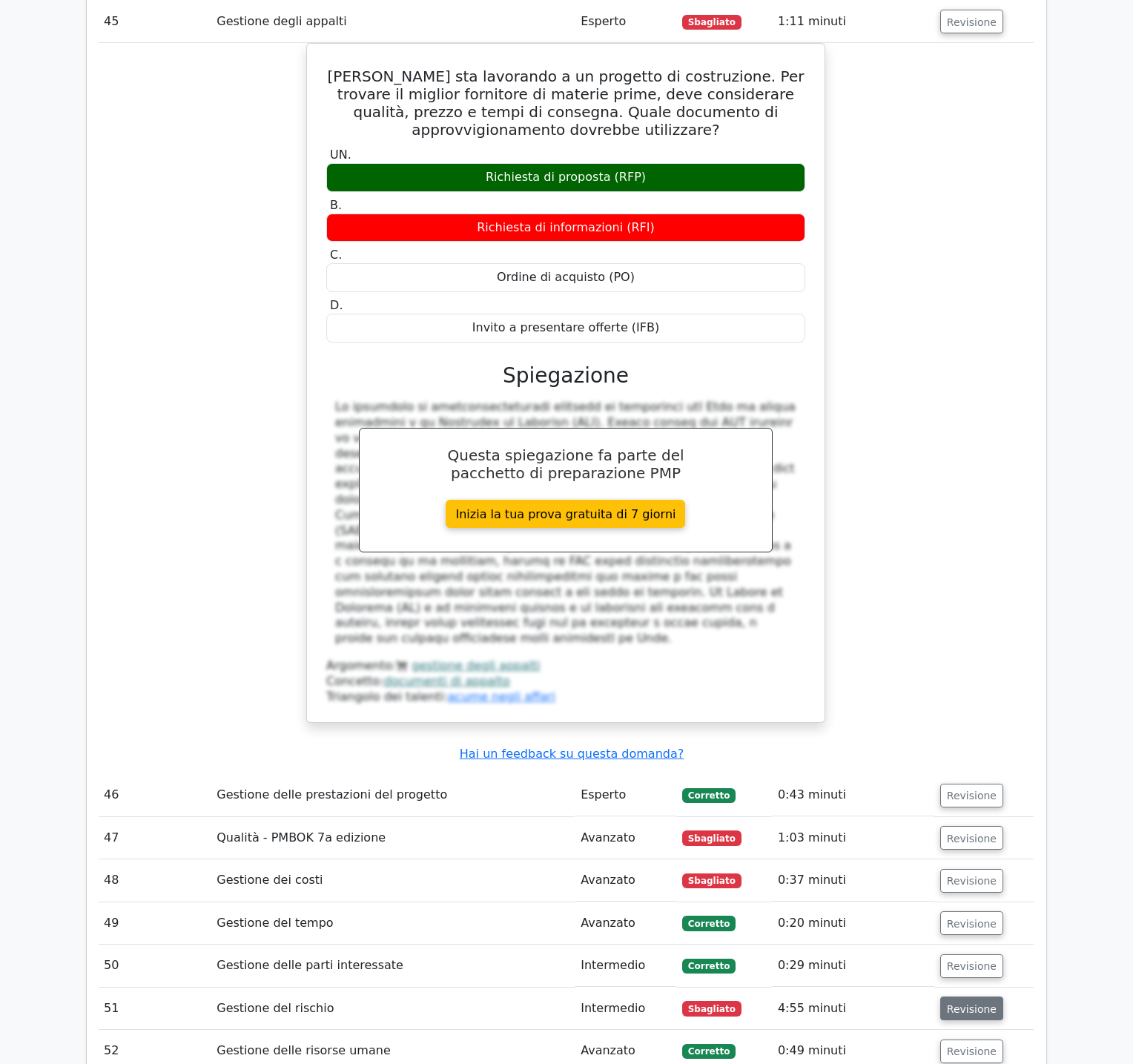
scroll to position [15583, 0]
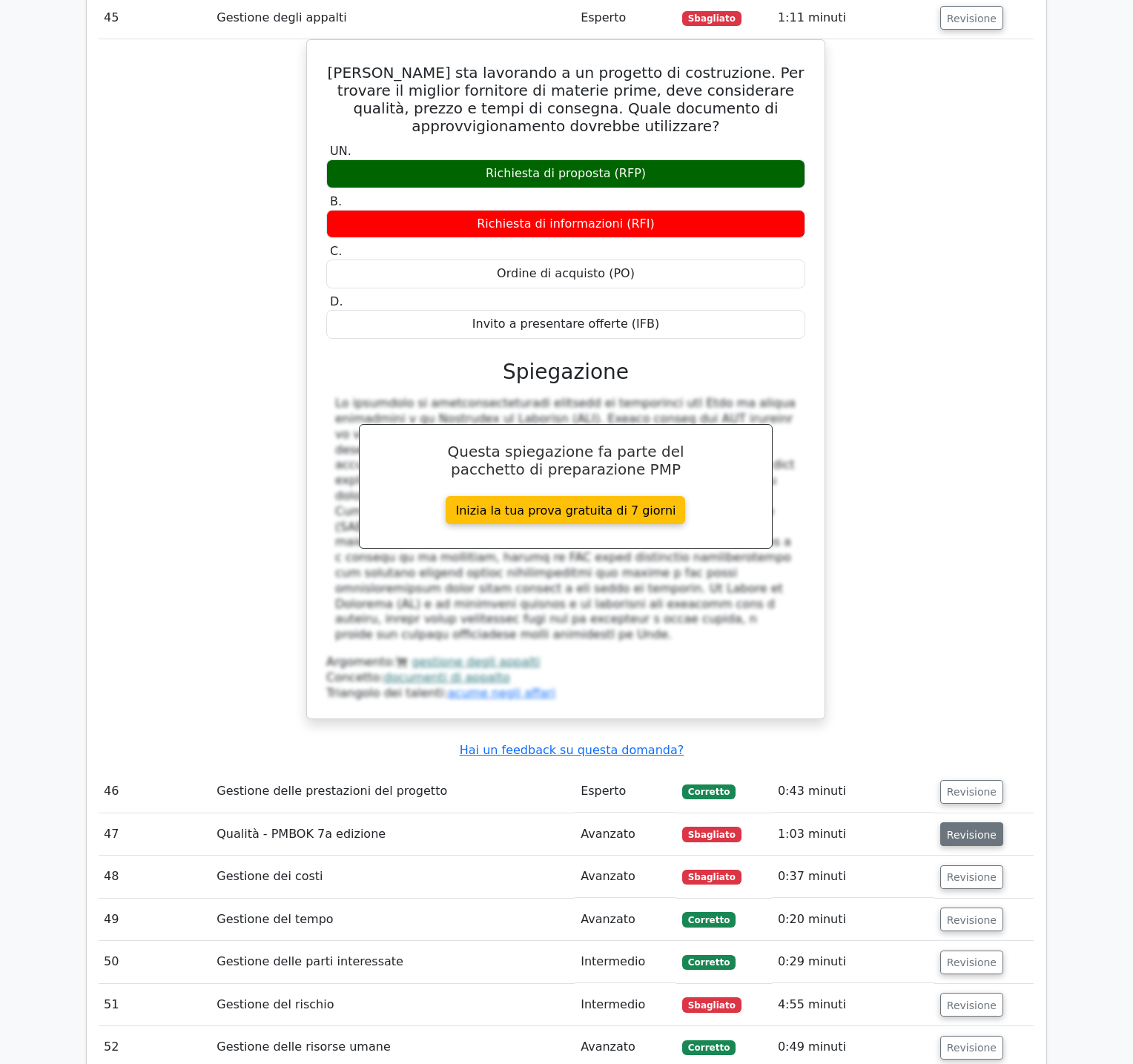
click at [963, 828] on font "Revisione" at bounding box center [972, 834] width 50 height 12
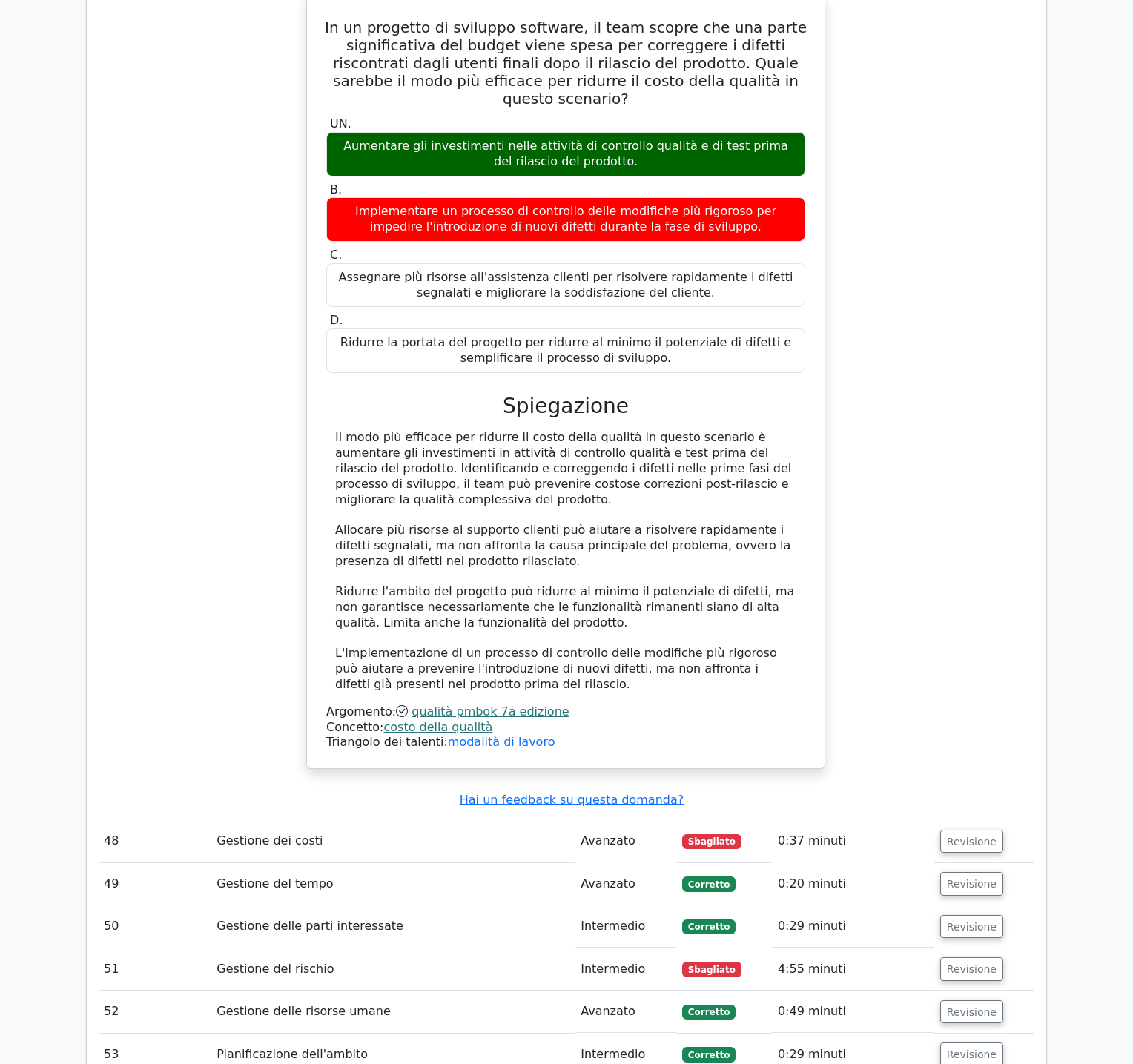
scroll to position [16524, 0]
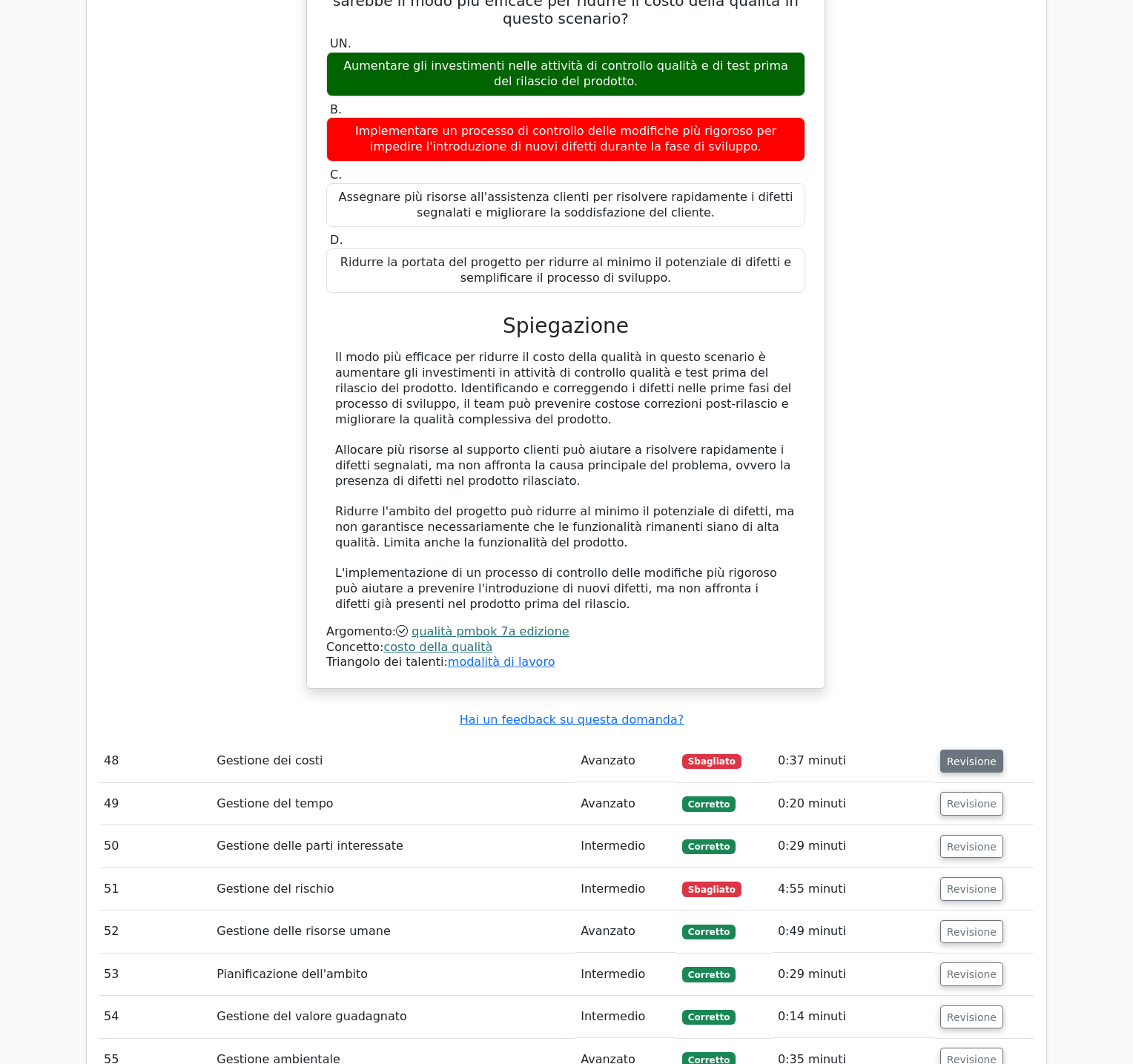
click at [966, 755] on font "Revisione" at bounding box center [972, 761] width 50 height 12
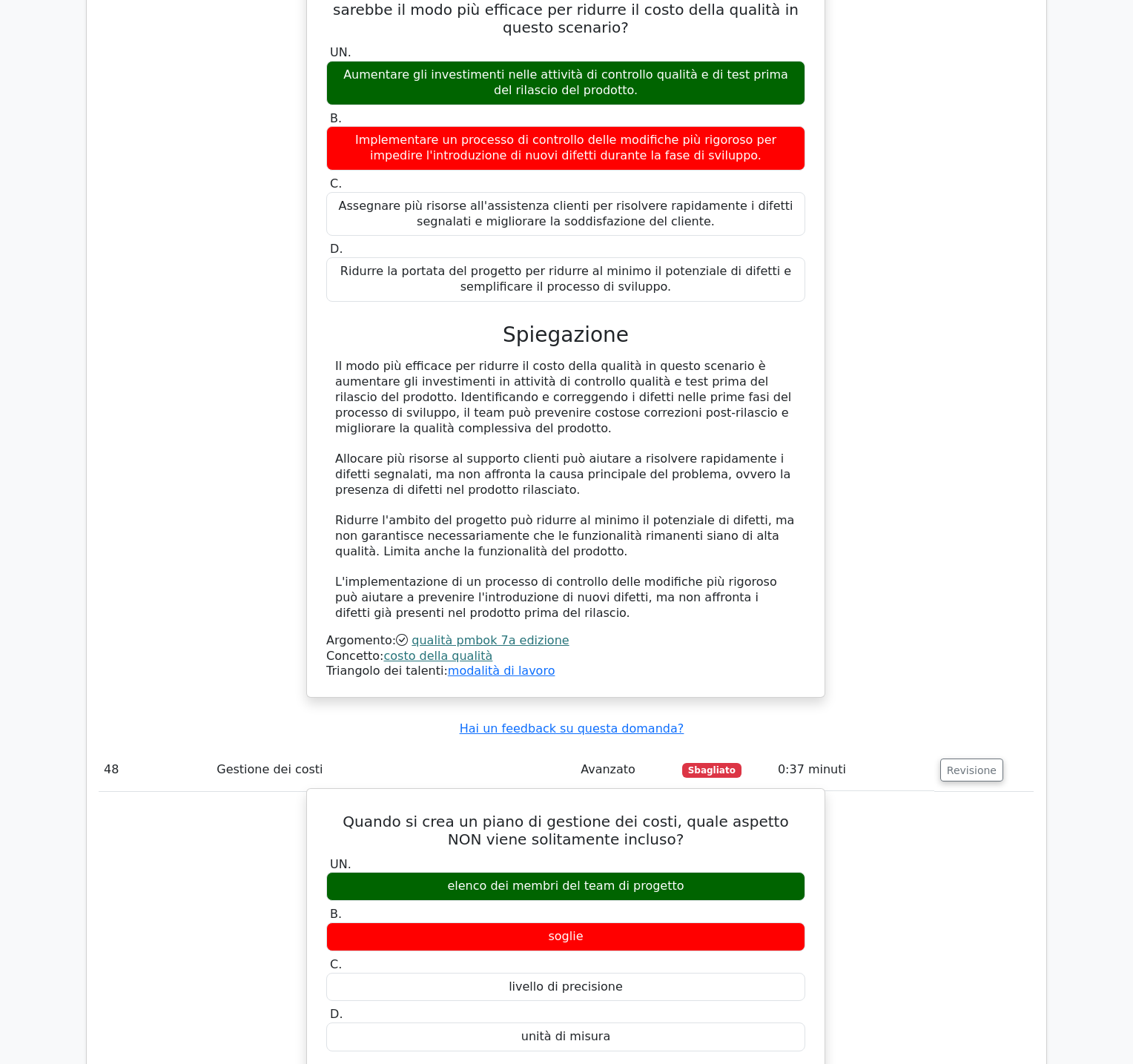
scroll to position [16517, 0]
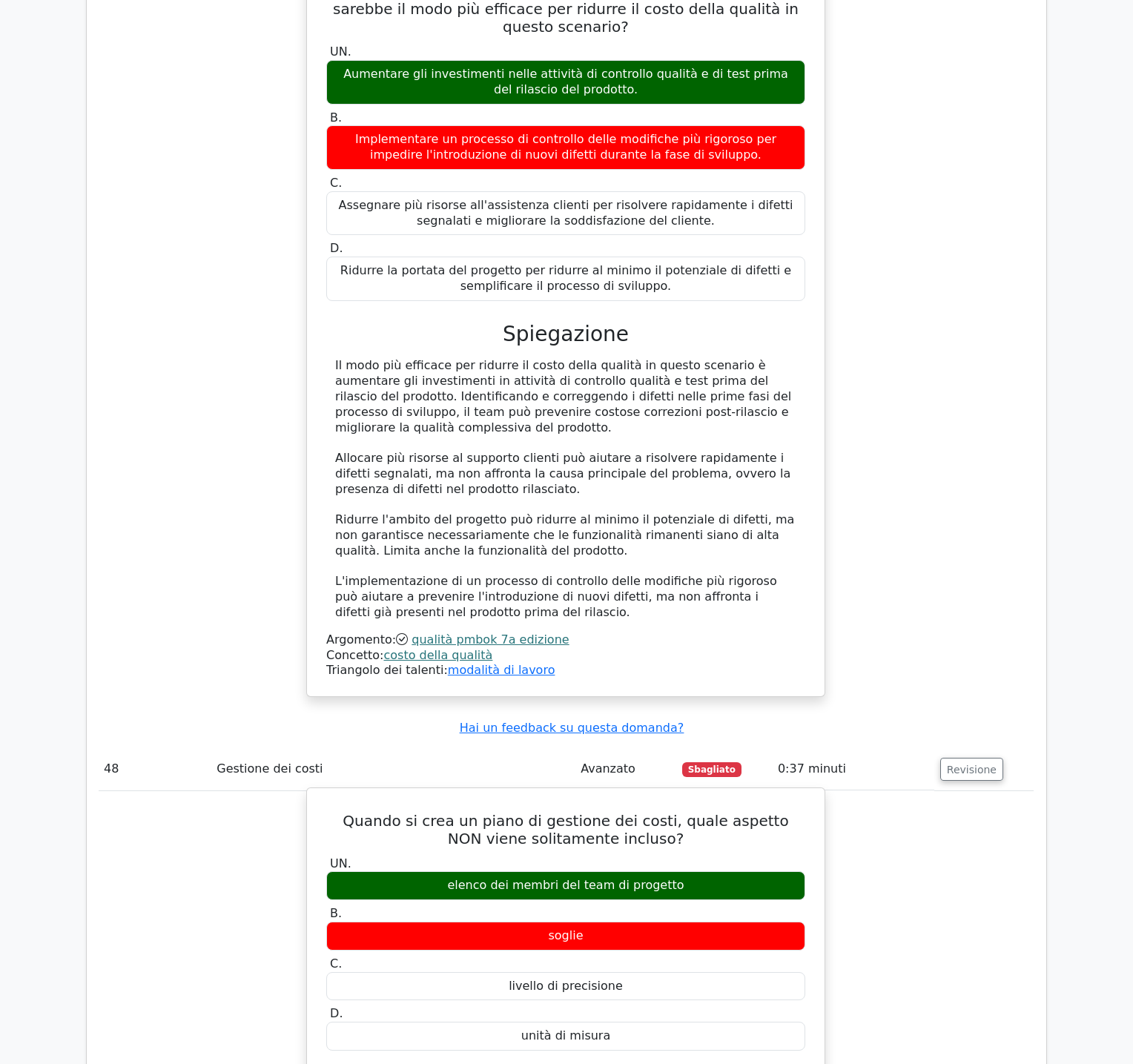
drag, startPoint x: 335, startPoint y: 296, endPoint x: 641, endPoint y: 531, distance: 385.8
click at [641, 794] on div "Quando si crea un piano di gestione dei costi, quale aspetto NON viene solitame…" at bounding box center [565, 1061] width 505 height 534
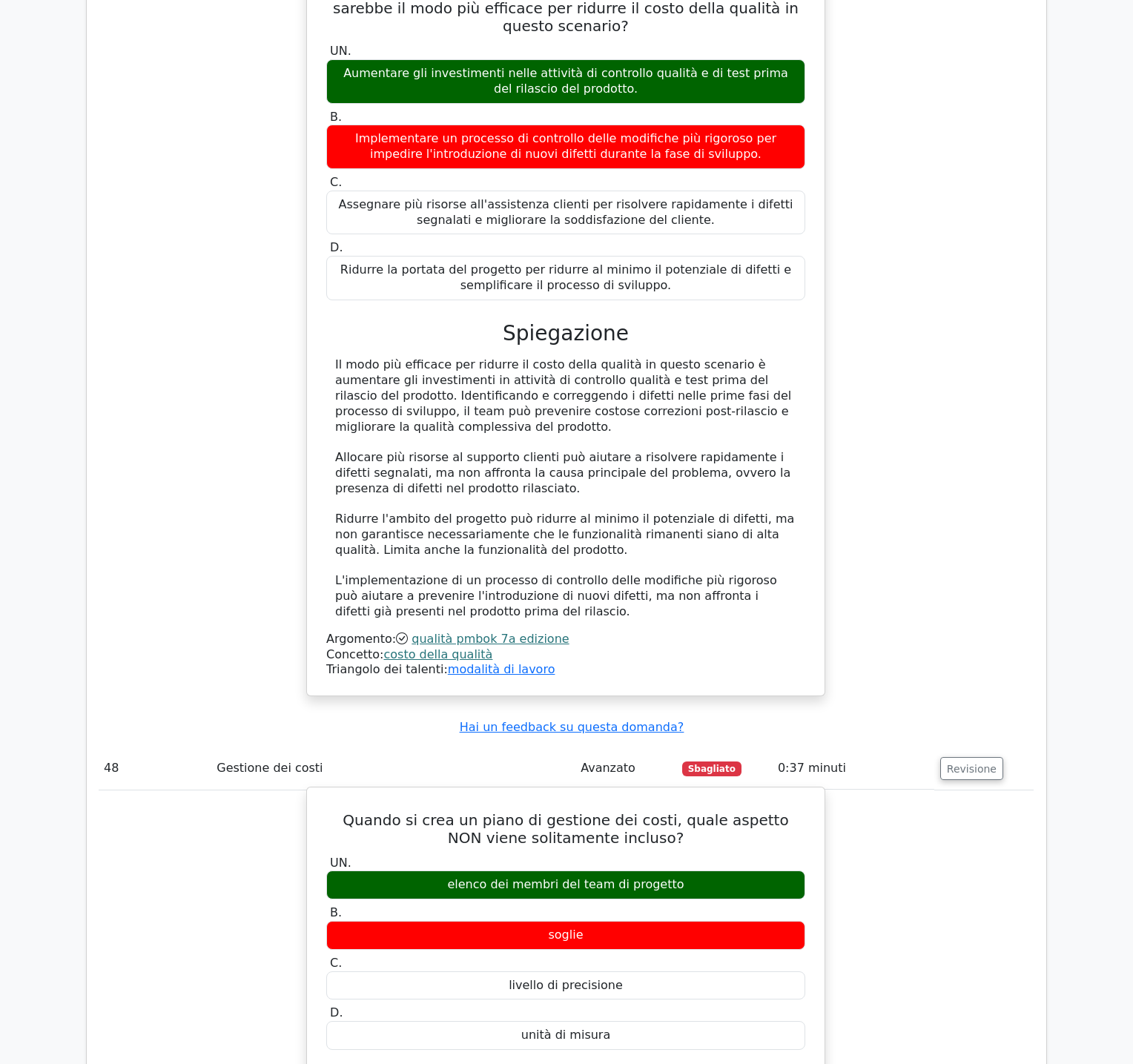
copy div "Quando si crea un piano di gestione dei costi, quale aspetto NON viene solitame…"
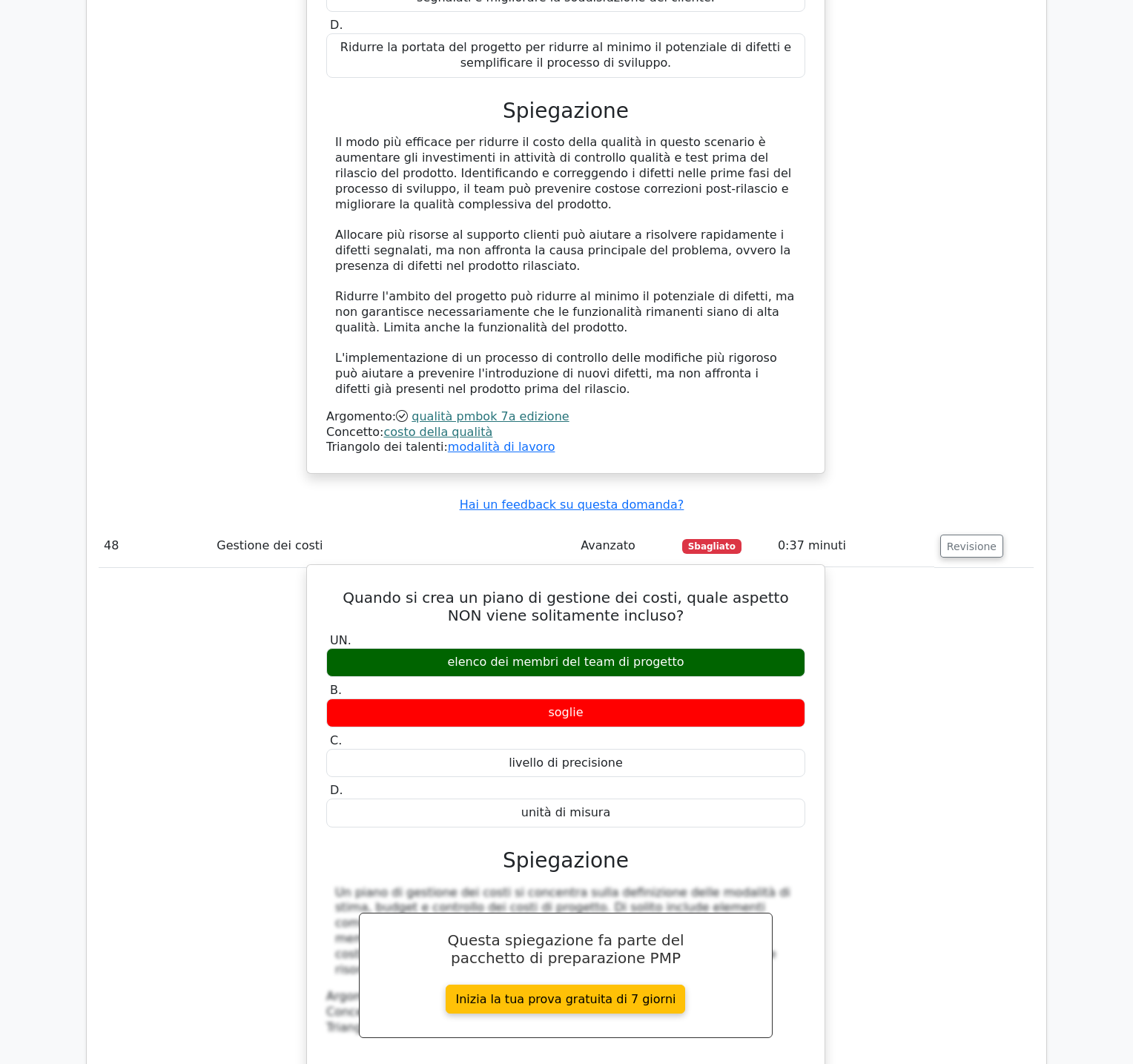
scroll to position [17190, 0]
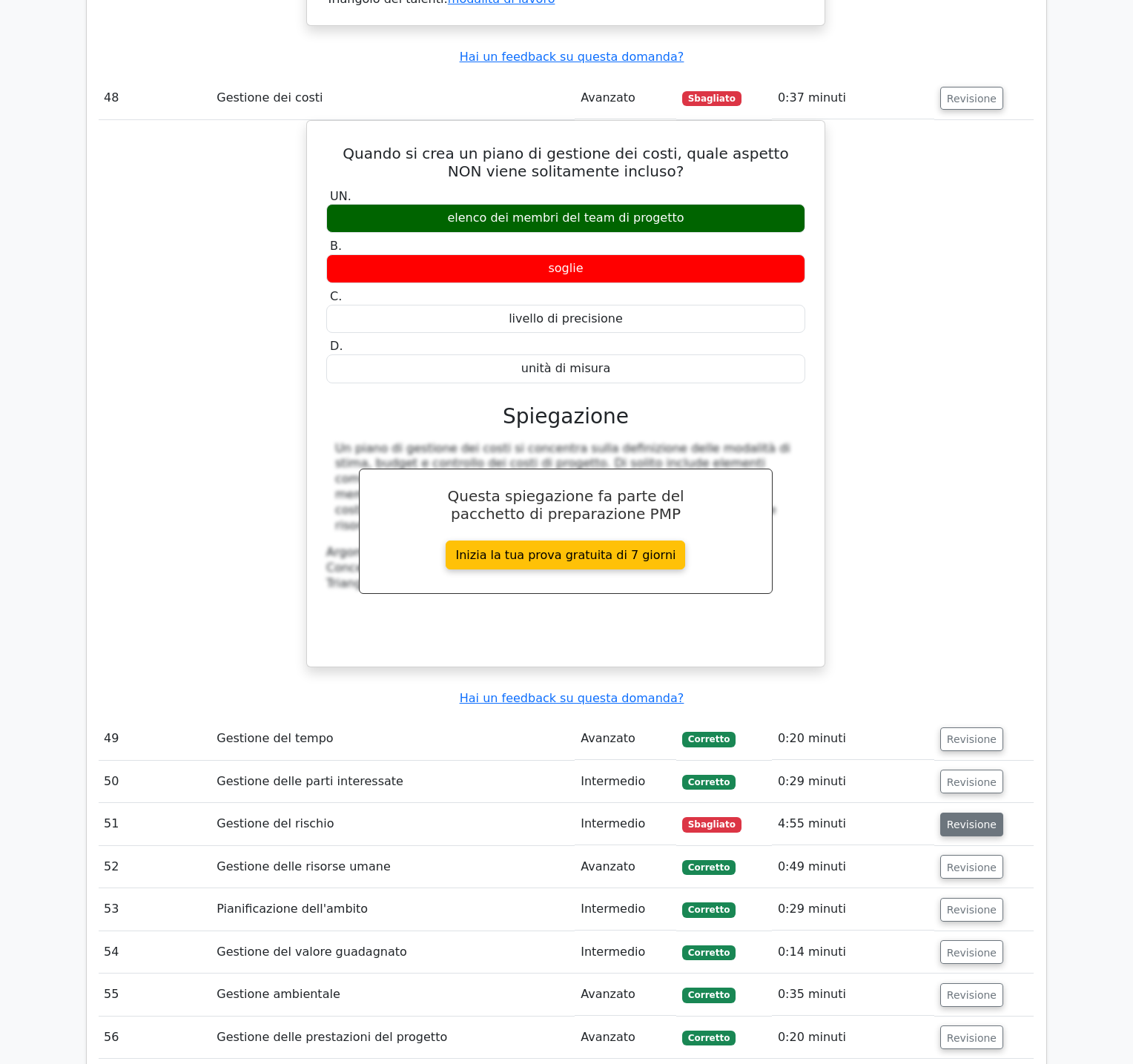
click at [954, 819] on font "Revisione" at bounding box center [972, 825] width 50 height 12
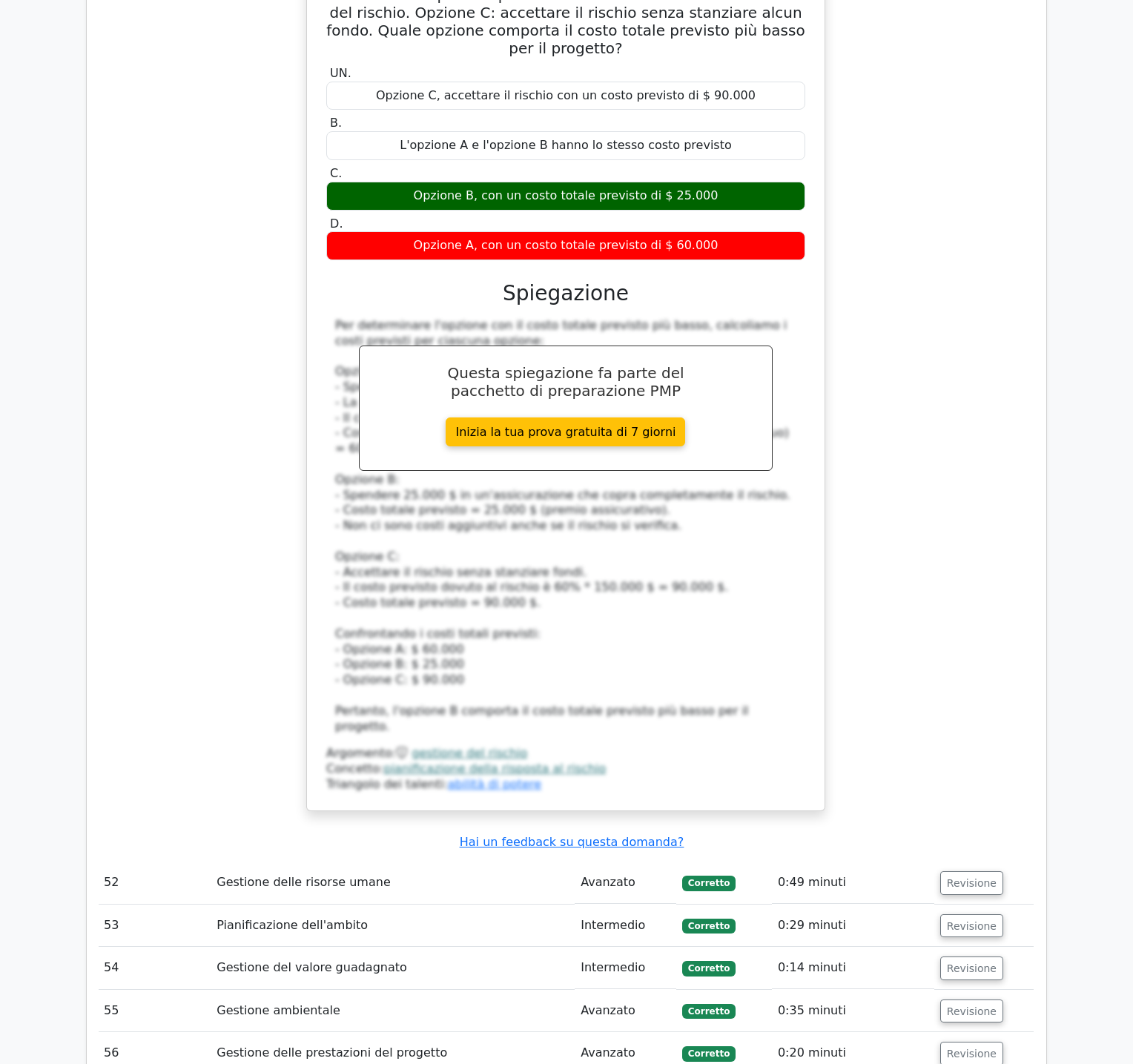
scroll to position [18182, 0]
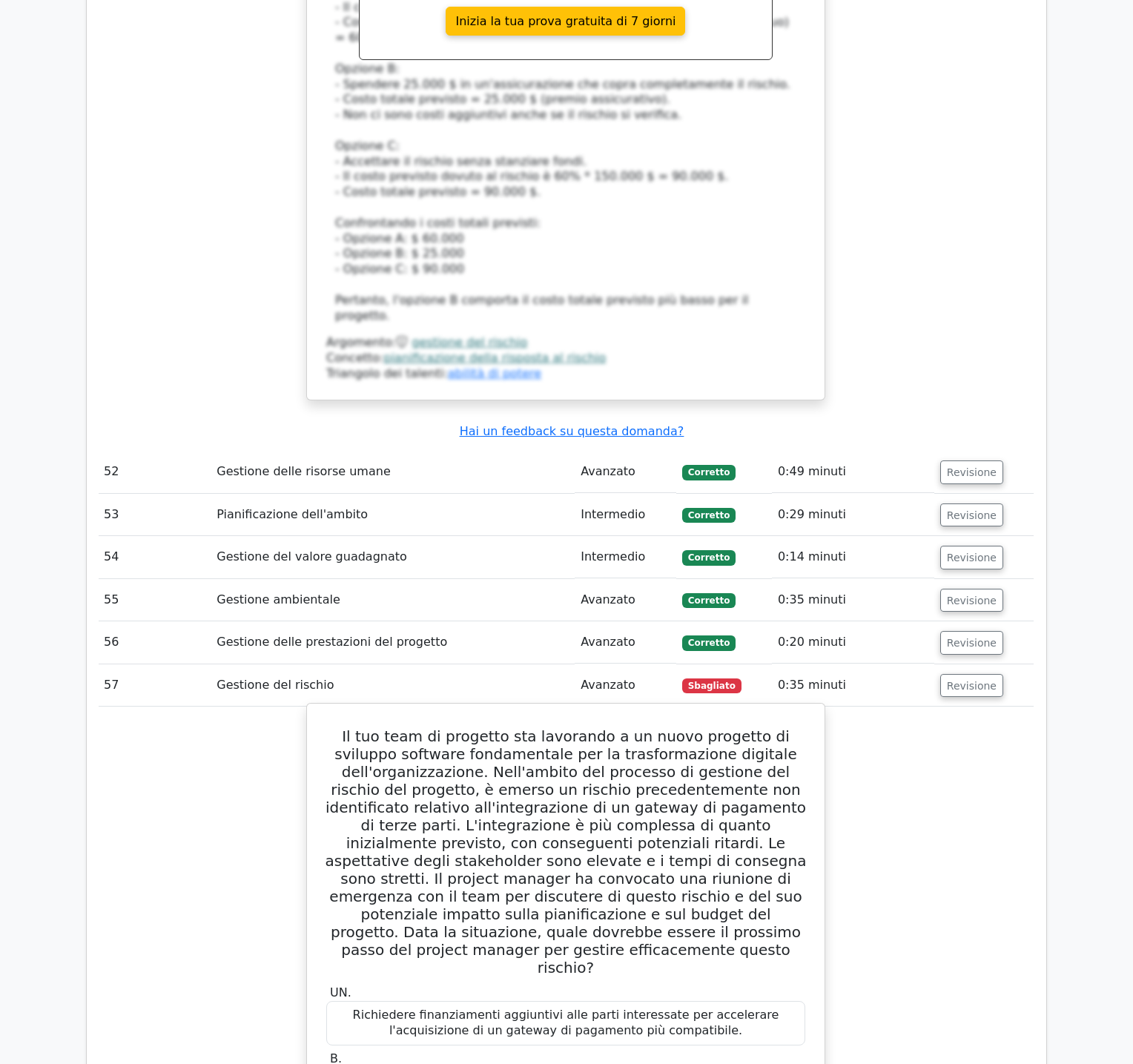
scroll to position [18593, 0]
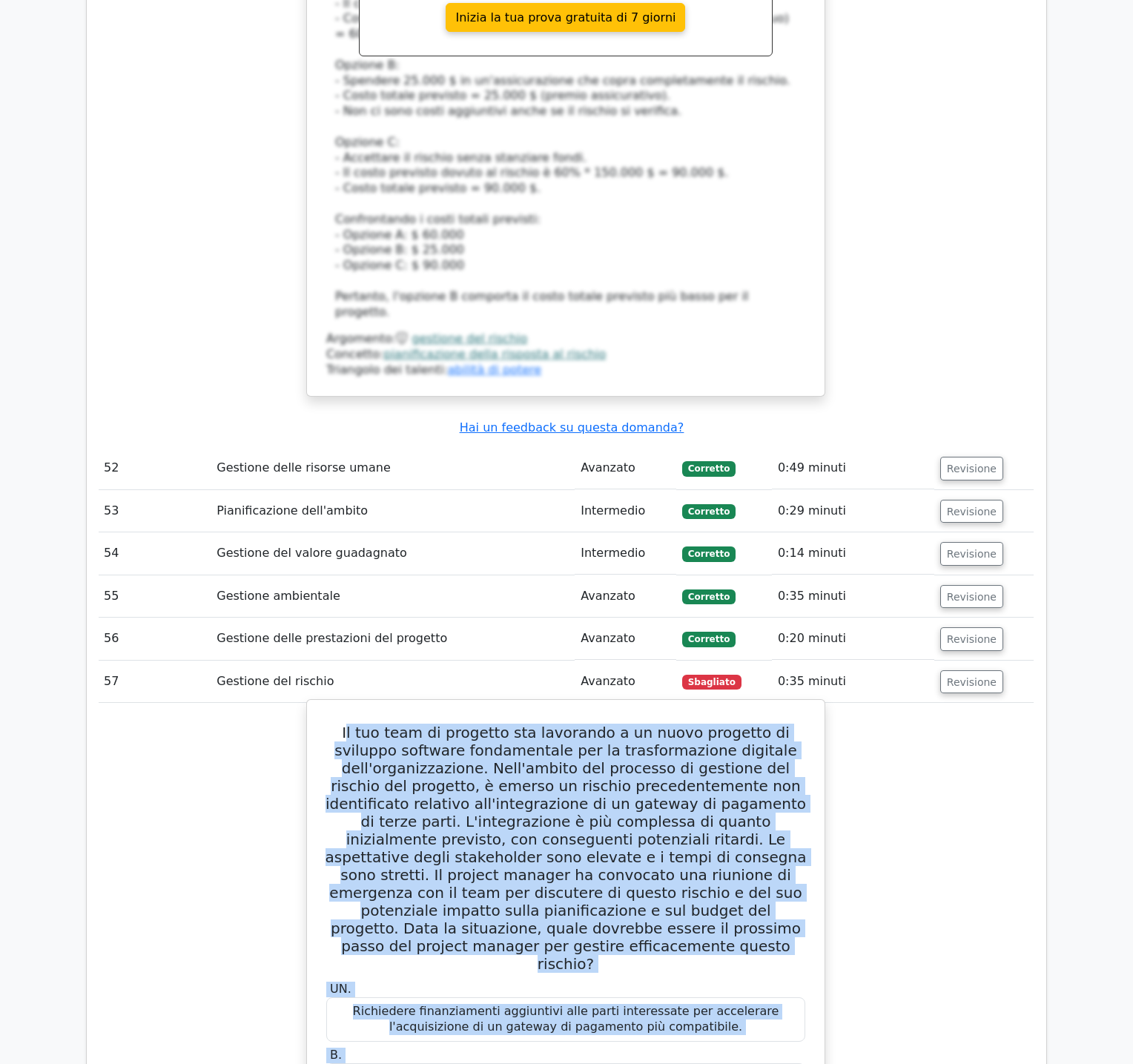
drag, startPoint x: 342, startPoint y: 186, endPoint x: 712, endPoint y: 716, distance: 646.4
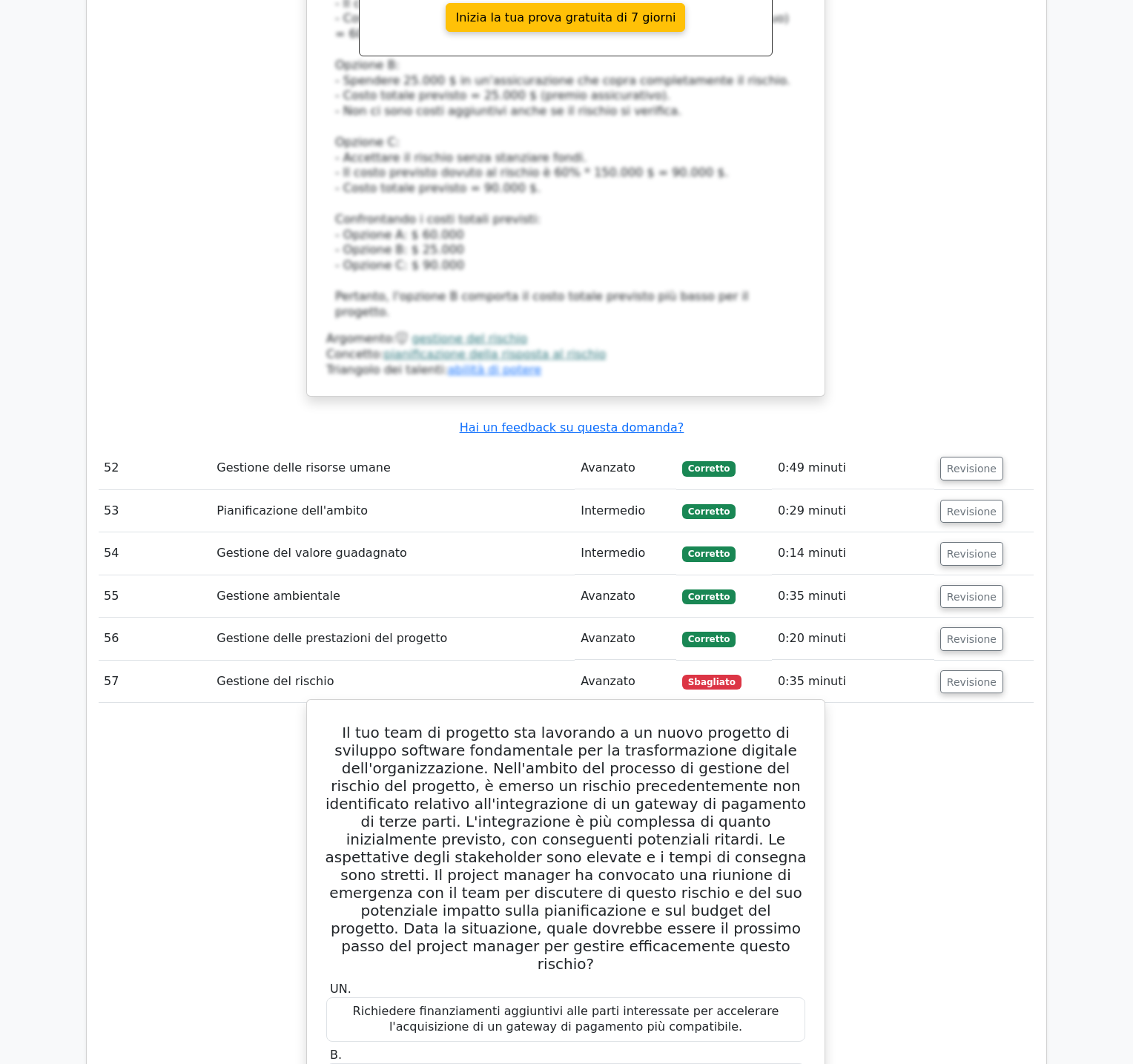
drag, startPoint x: 334, startPoint y: 184, endPoint x: 756, endPoint y: 656, distance: 633.1
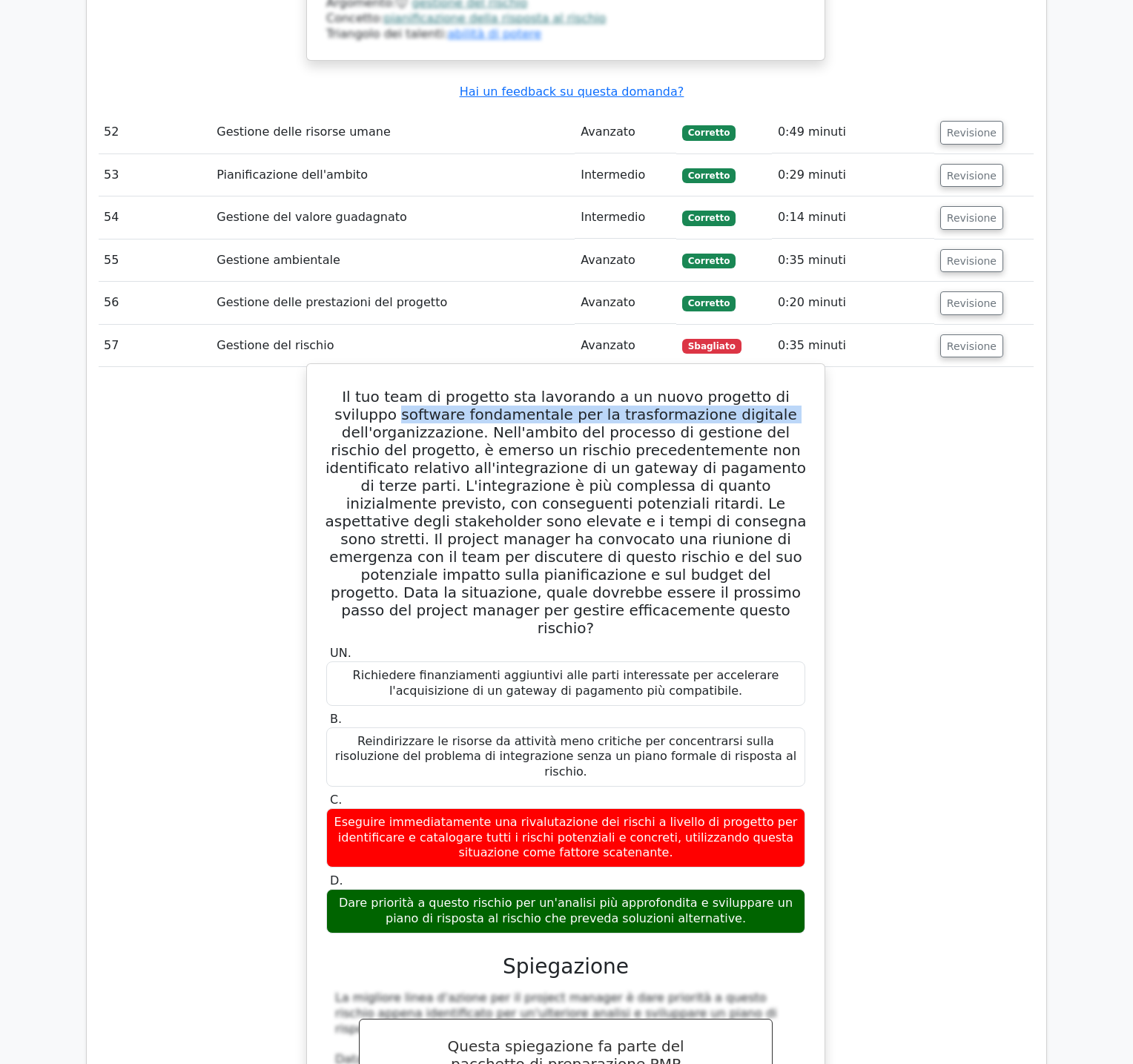
scroll to position [19609, 0]
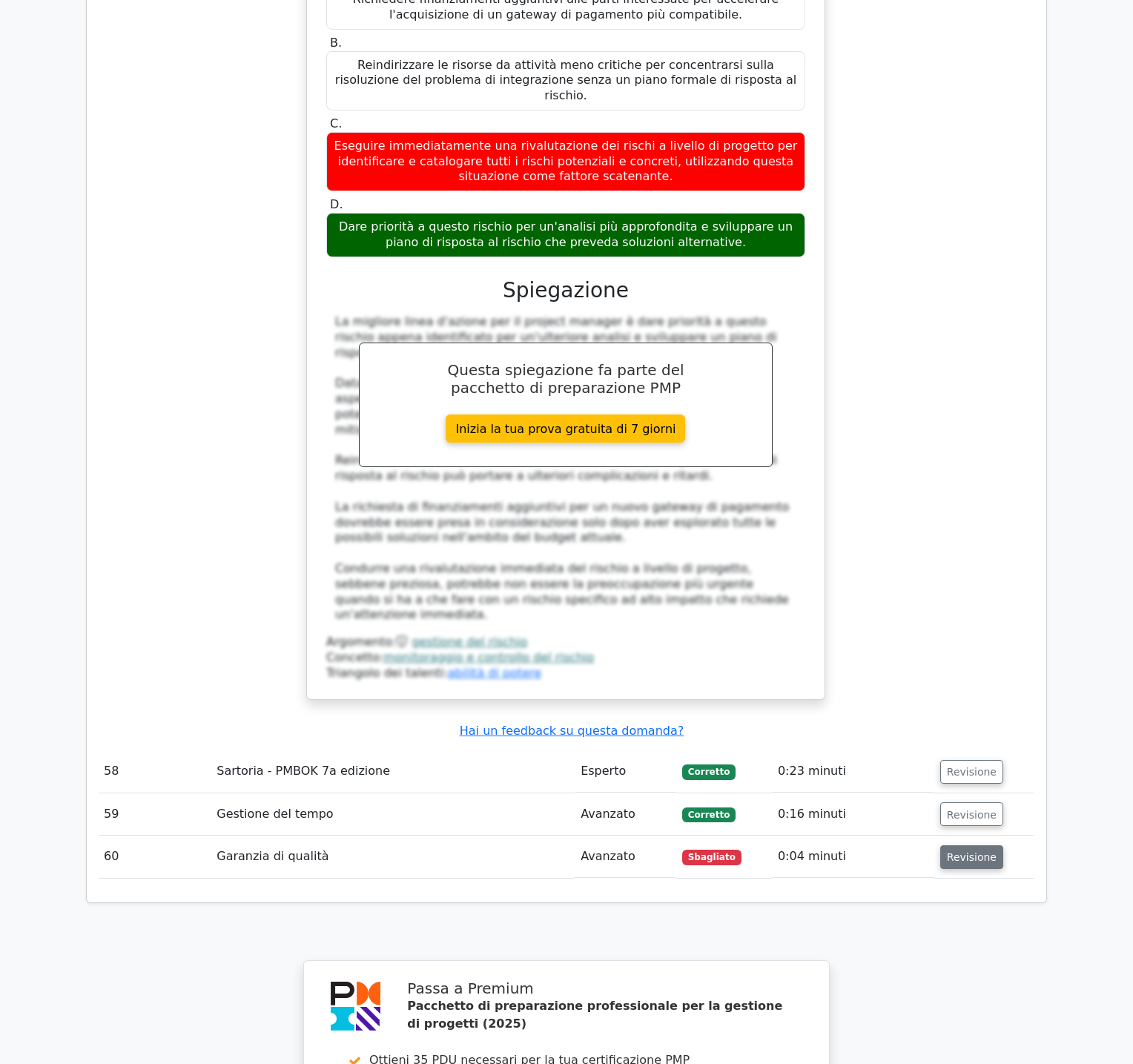
click at [971, 851] on font "Revisione" at bounding box center [972, 857] width 50 height 12
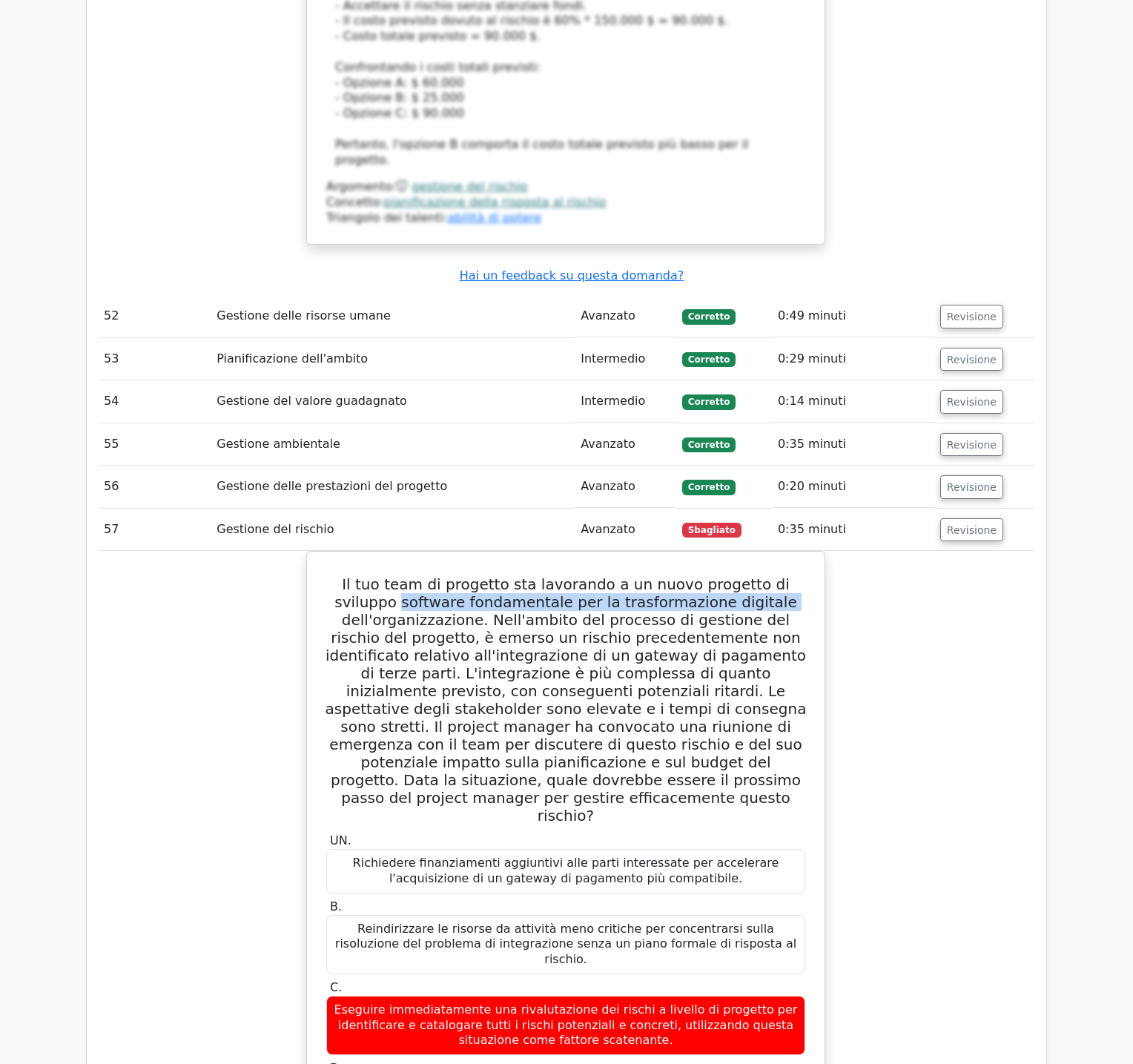
scroll to position [18743, 0]
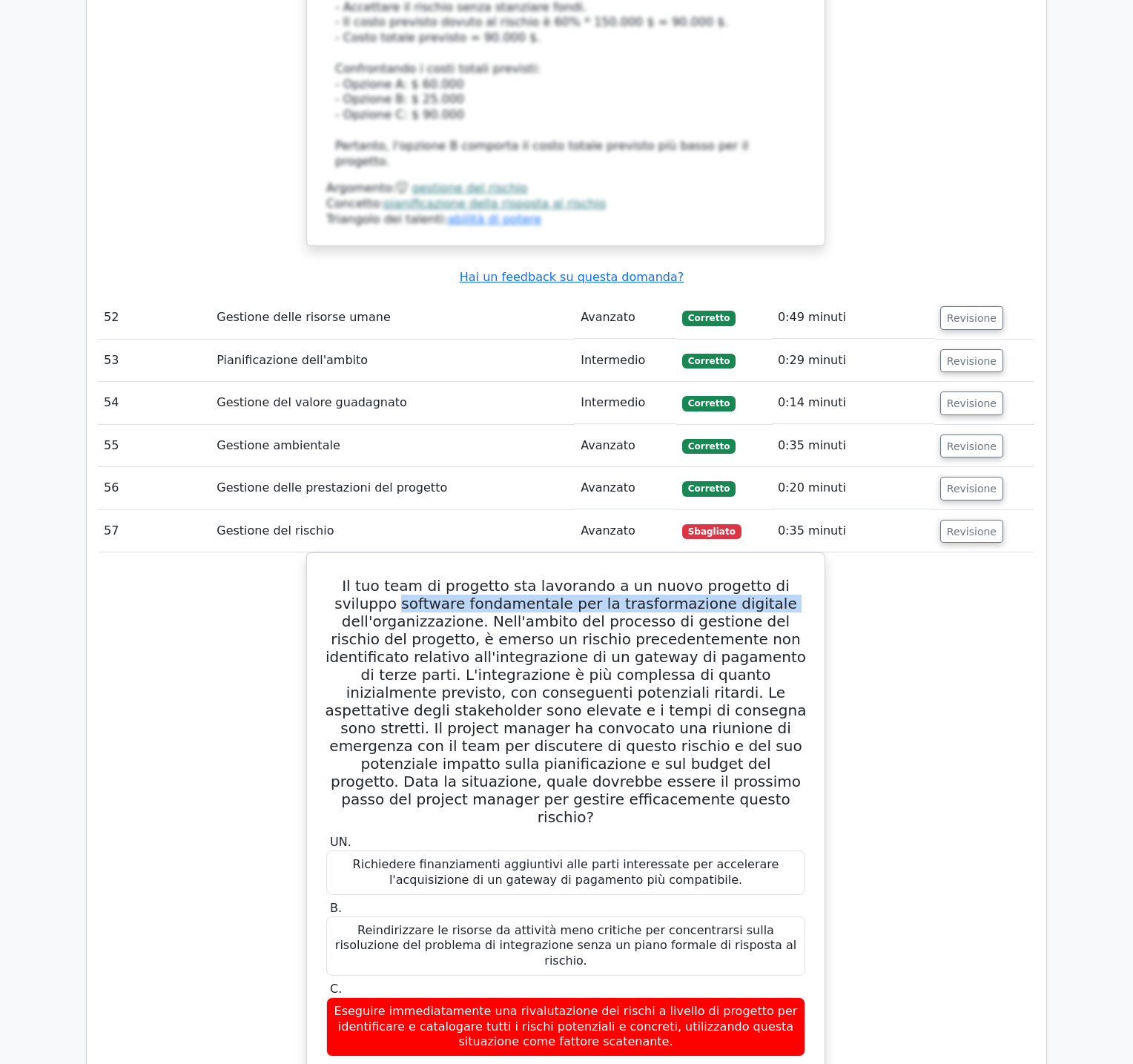
click at [873, 552] on div "Il tuo team di progetto sta lavorando a un nuovo progetto di sviluppo software …" at bounding box center [566, 1067] width 936 height 1030
